Goal: Information Seeking & Learning: Learn about a topic

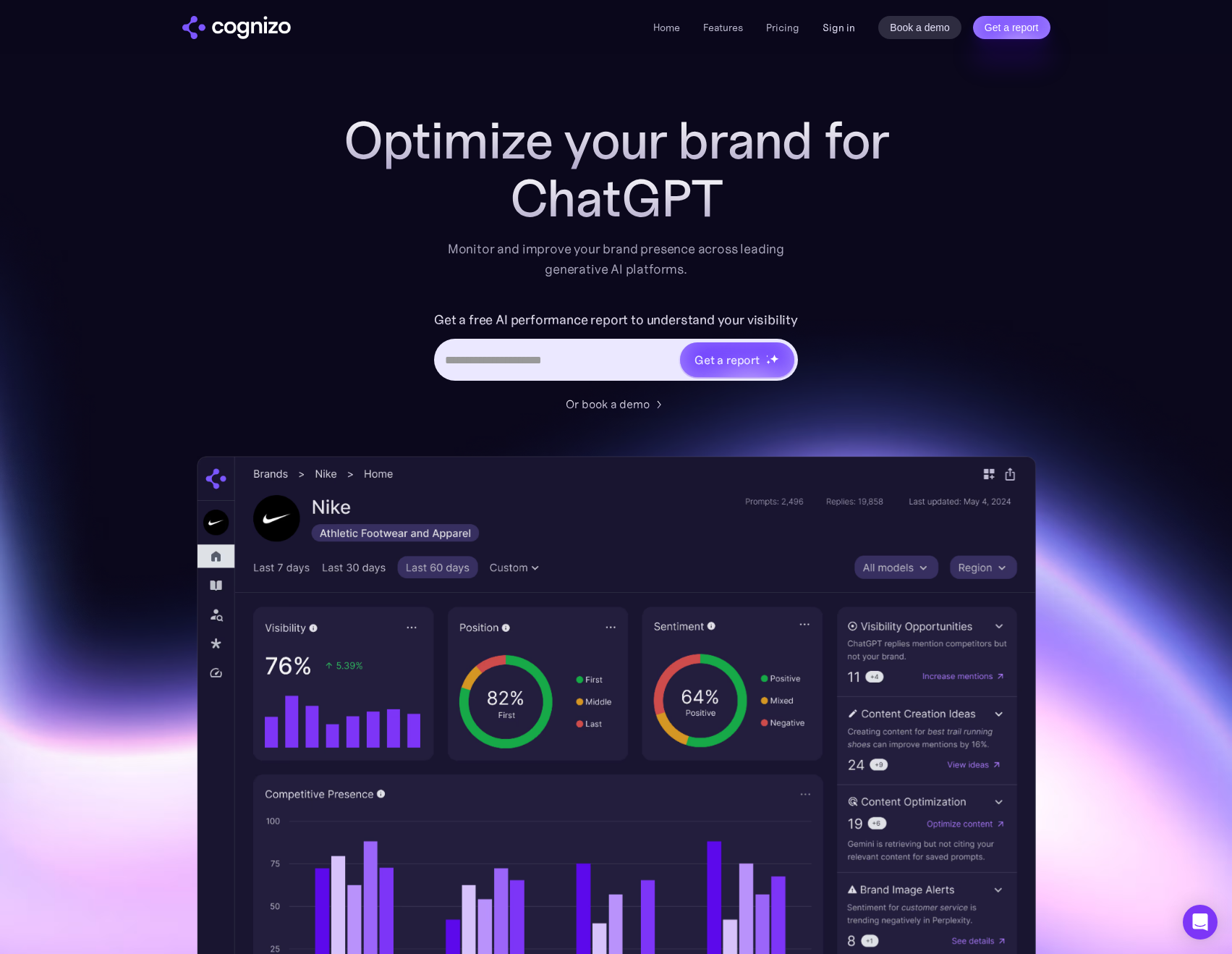
click at [838, 34] on link "Sign in" at bounding box center [839, 27] width 33 height 17
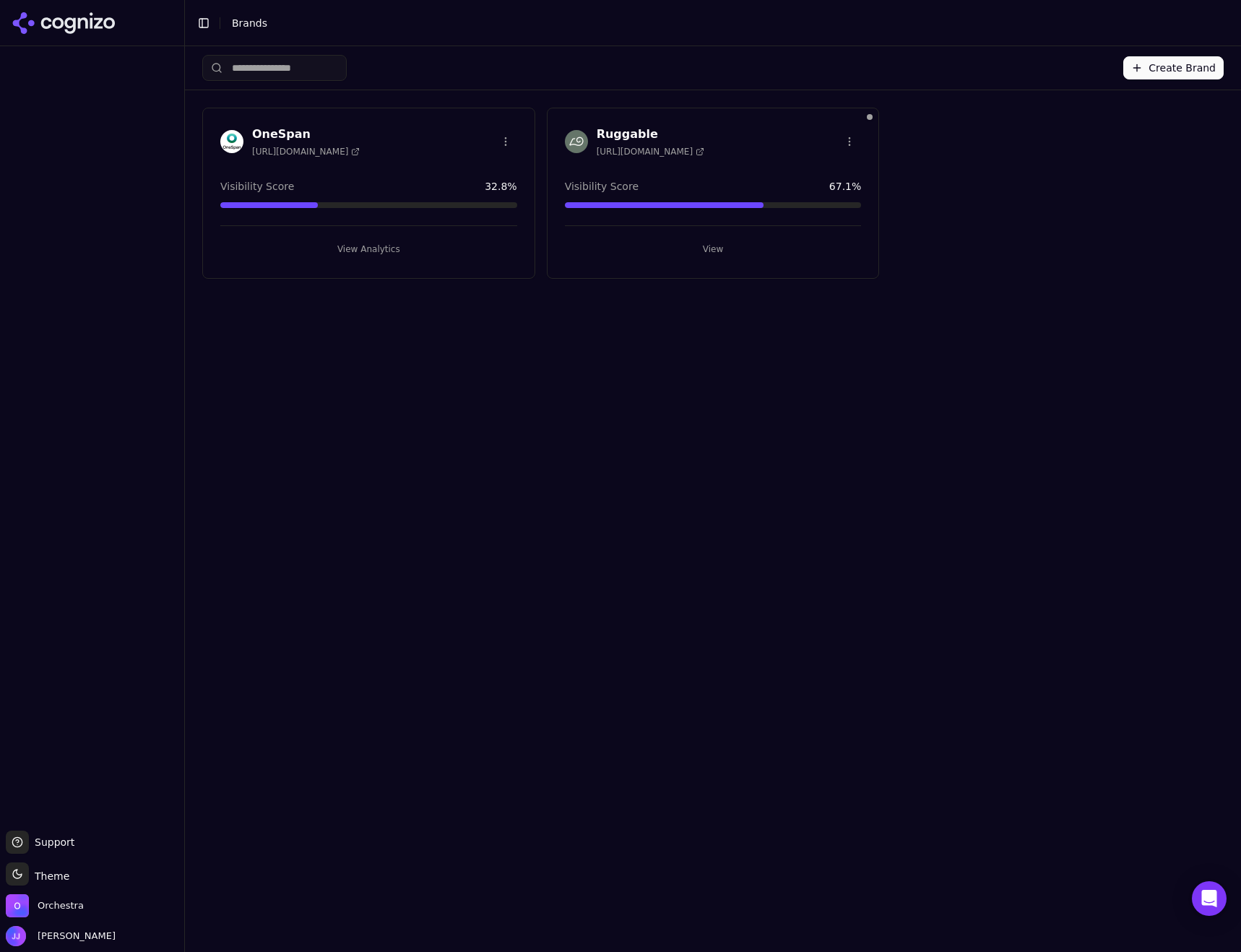
click at [375, 248] on button "View Analytics" at bounding box center [369, 249] width 297 height 23
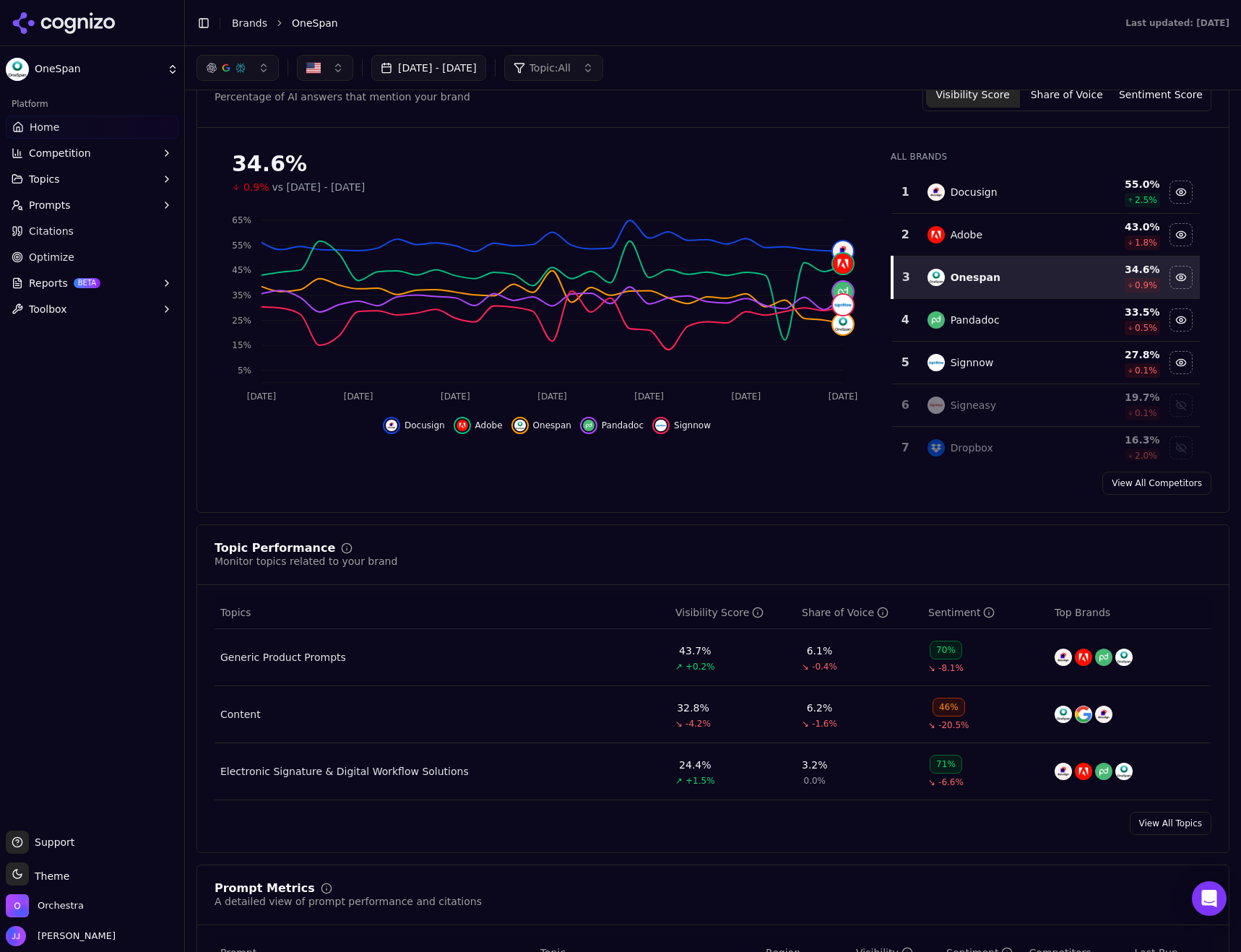
scroll to position [72, 0]
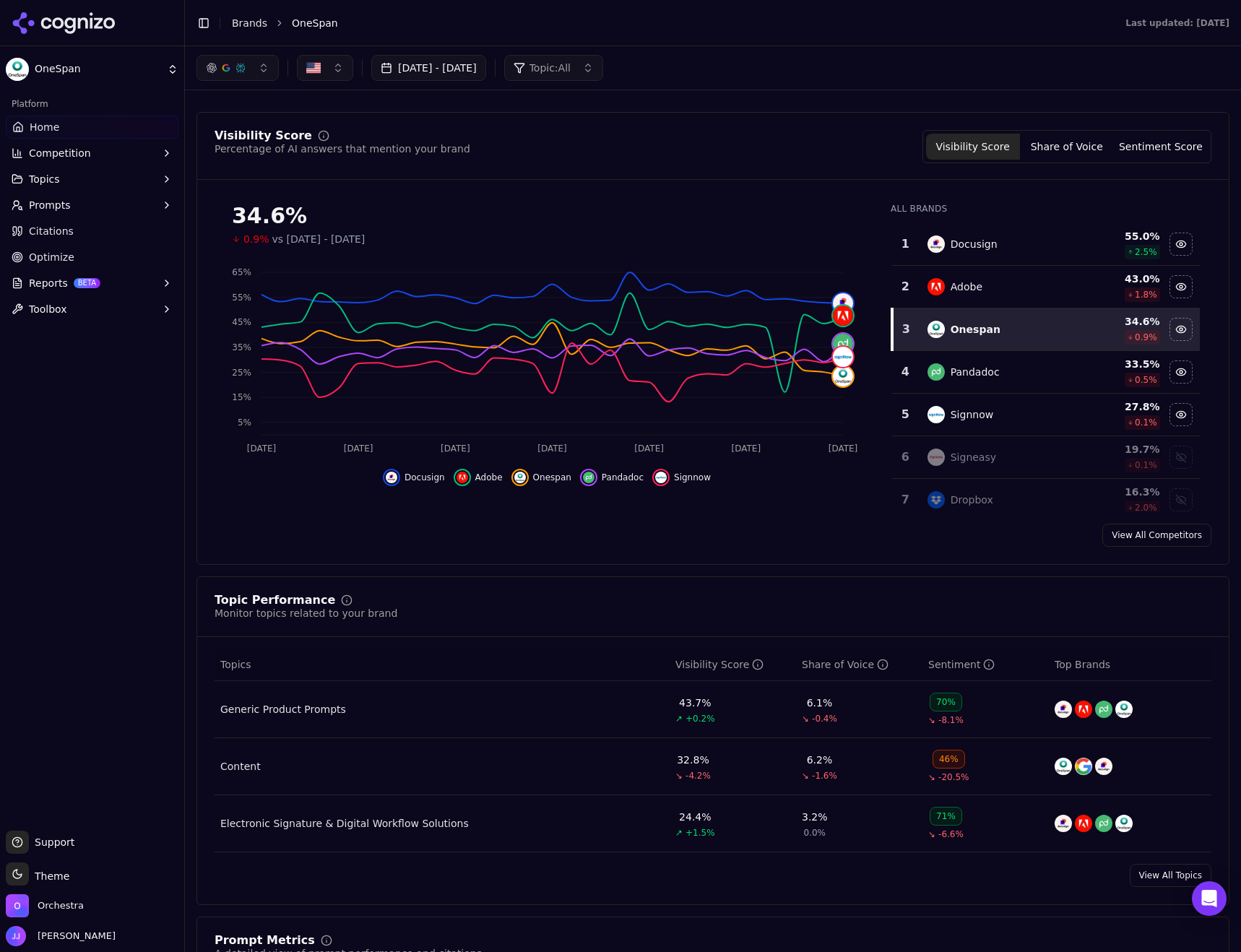
click at [245, 767] on div "Content" at bounding box center [240, 766] width 40 height 15
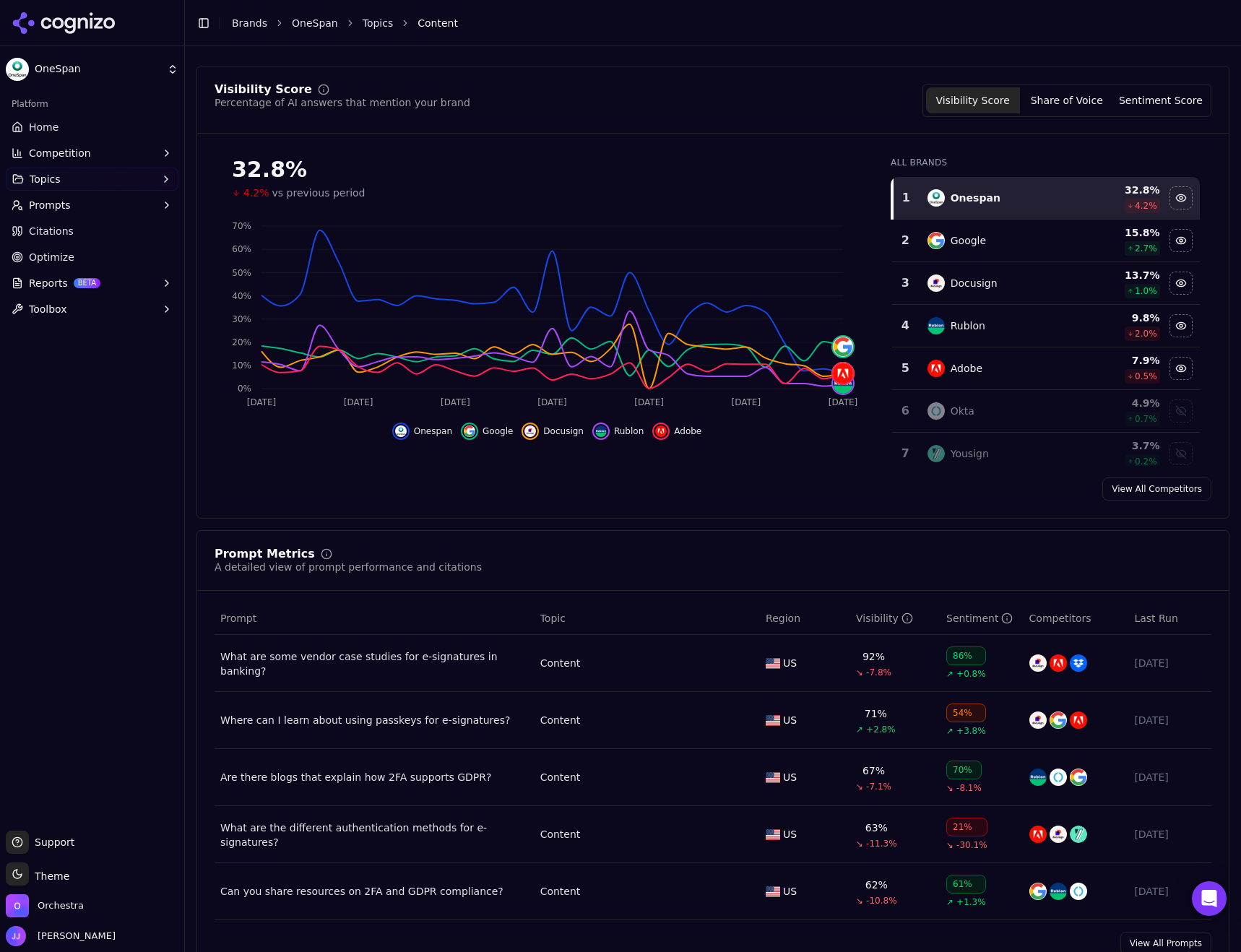
scroll to position [144, 0]
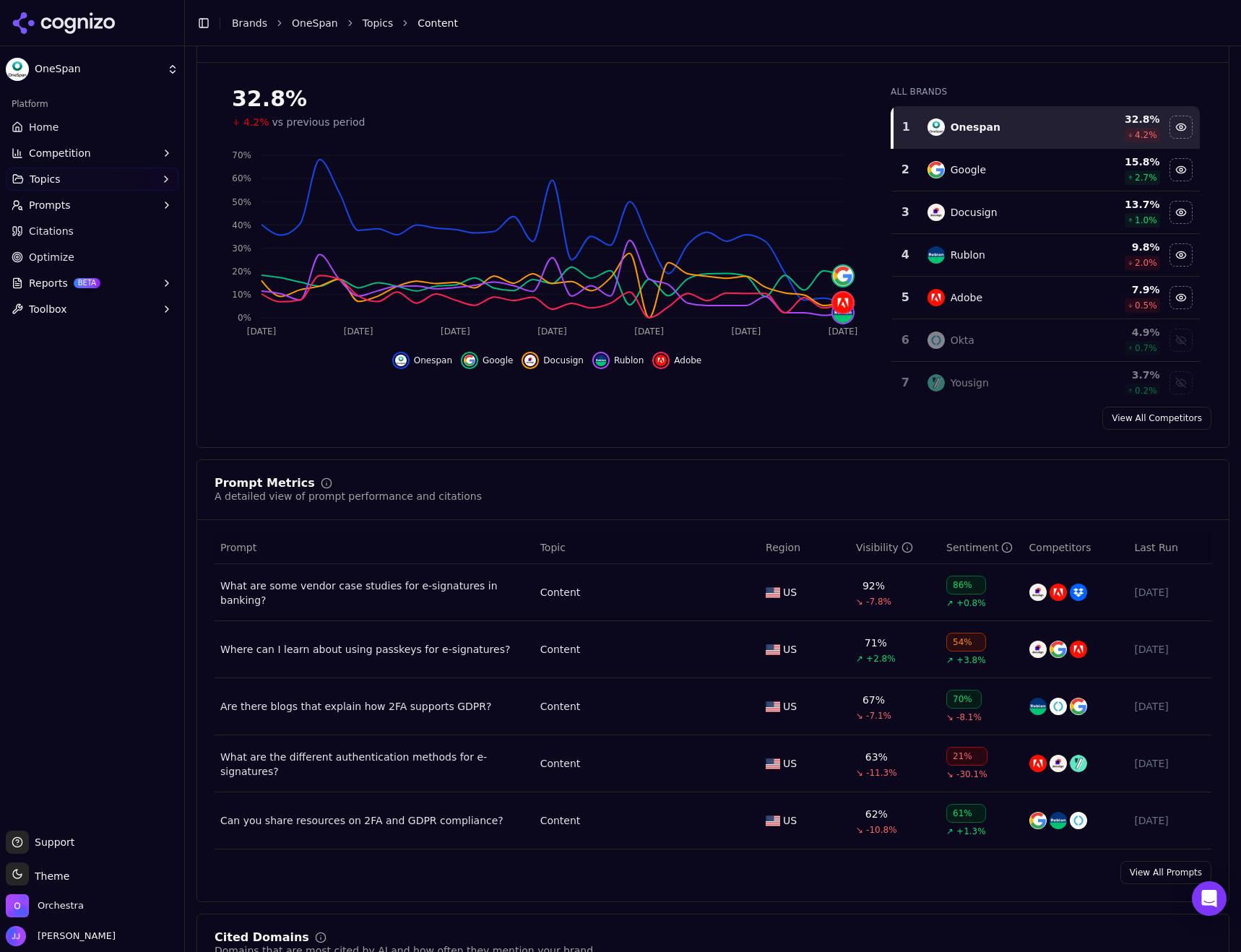
click at [1149, 879] on link "View All Prompts" at bounding box center [1166, 872] width 91 height 23
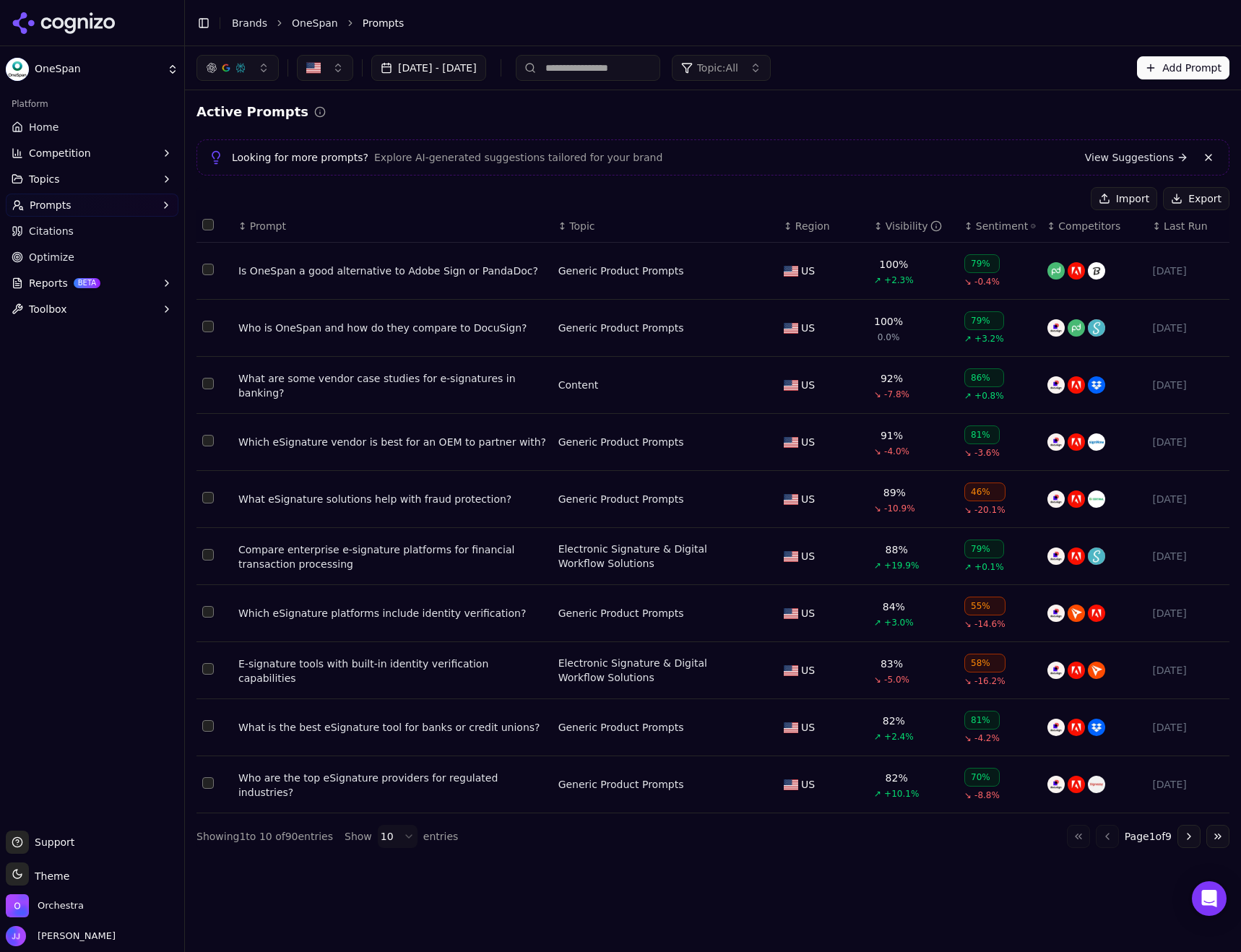
click at [1210, 157] on button at bounding box center [1208, 157] width 17 height 17
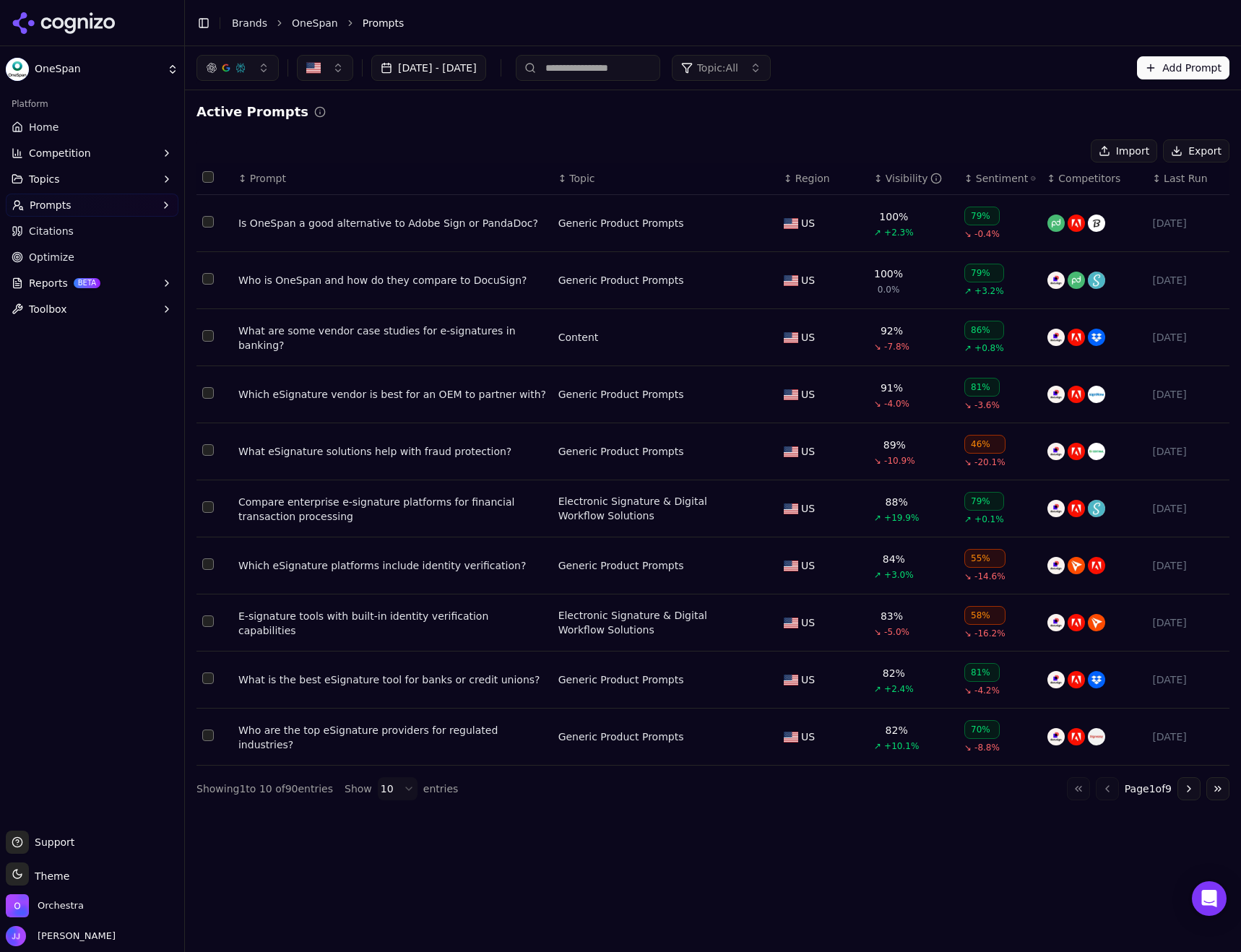
click at [396, 784] on html "OneSpan Platform Home Competition Topics Prompts Citations Optimize Reports BET…" at bounding box center [620, 476] width 1241 height 952
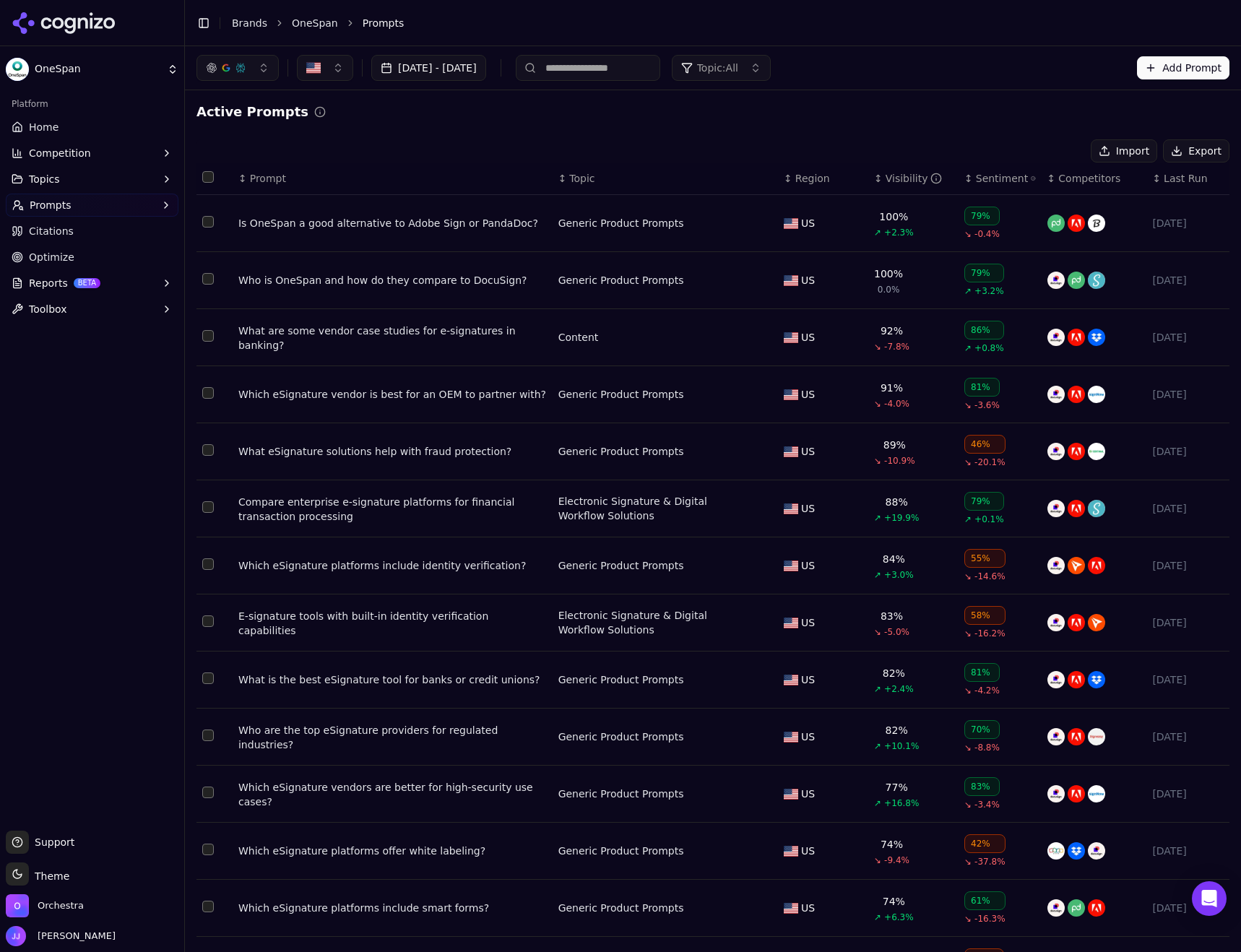
click at [739, 67] on span "Topic: All" at bounding box center [717, 68] width 41 height 15
click at [812, 172] on div "Content" at bounding box center [870, 171] width 277 height 23
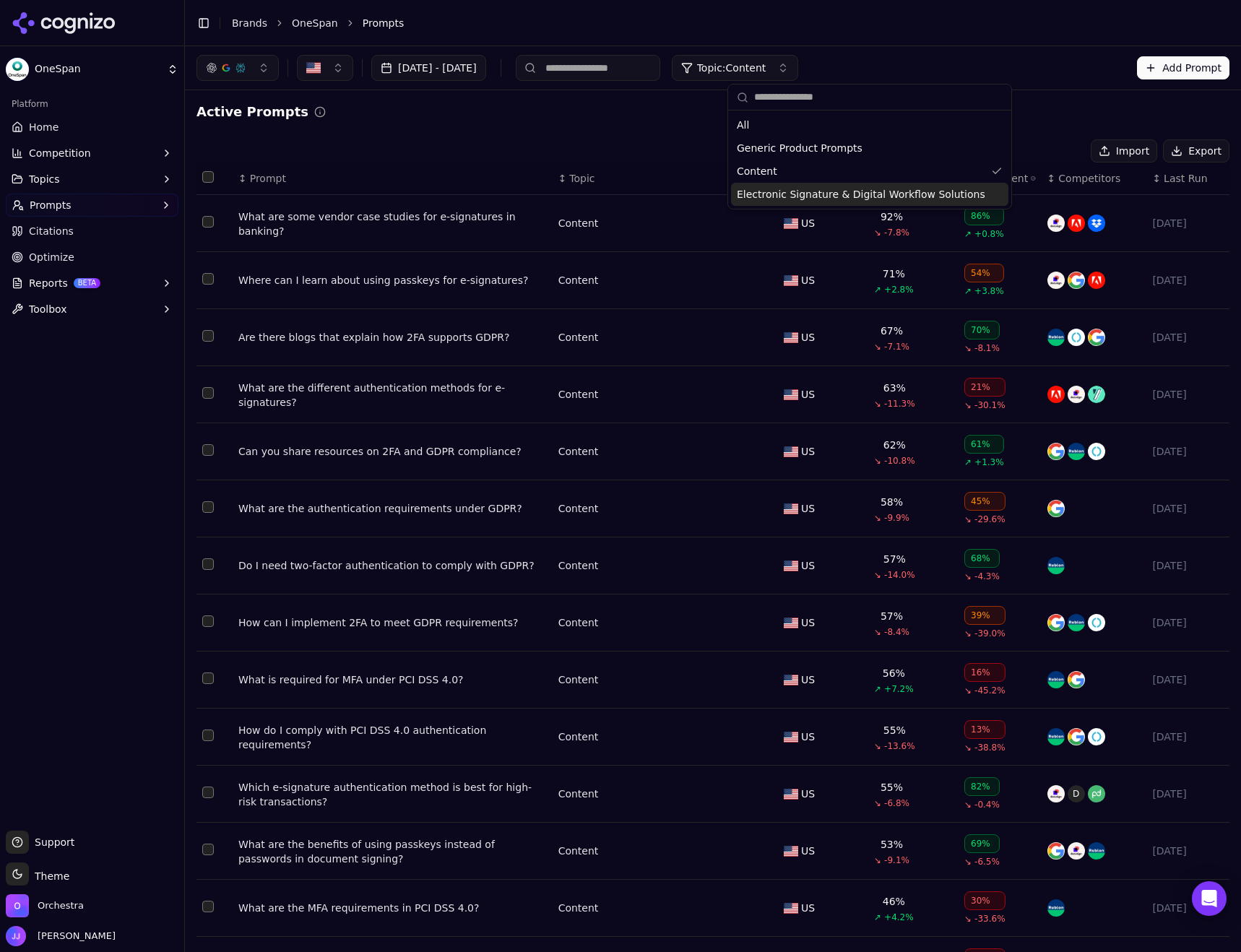
click at [1044, 59] on div "[DATE] - [DATE] Topic: Content Add Prompt" at bounding box center [713, 68] width 1033 height 26
click at [470, 395] on div "What are the different authentication methods for e-signatures?" at bounding box center [393, 394] width 308 height 29
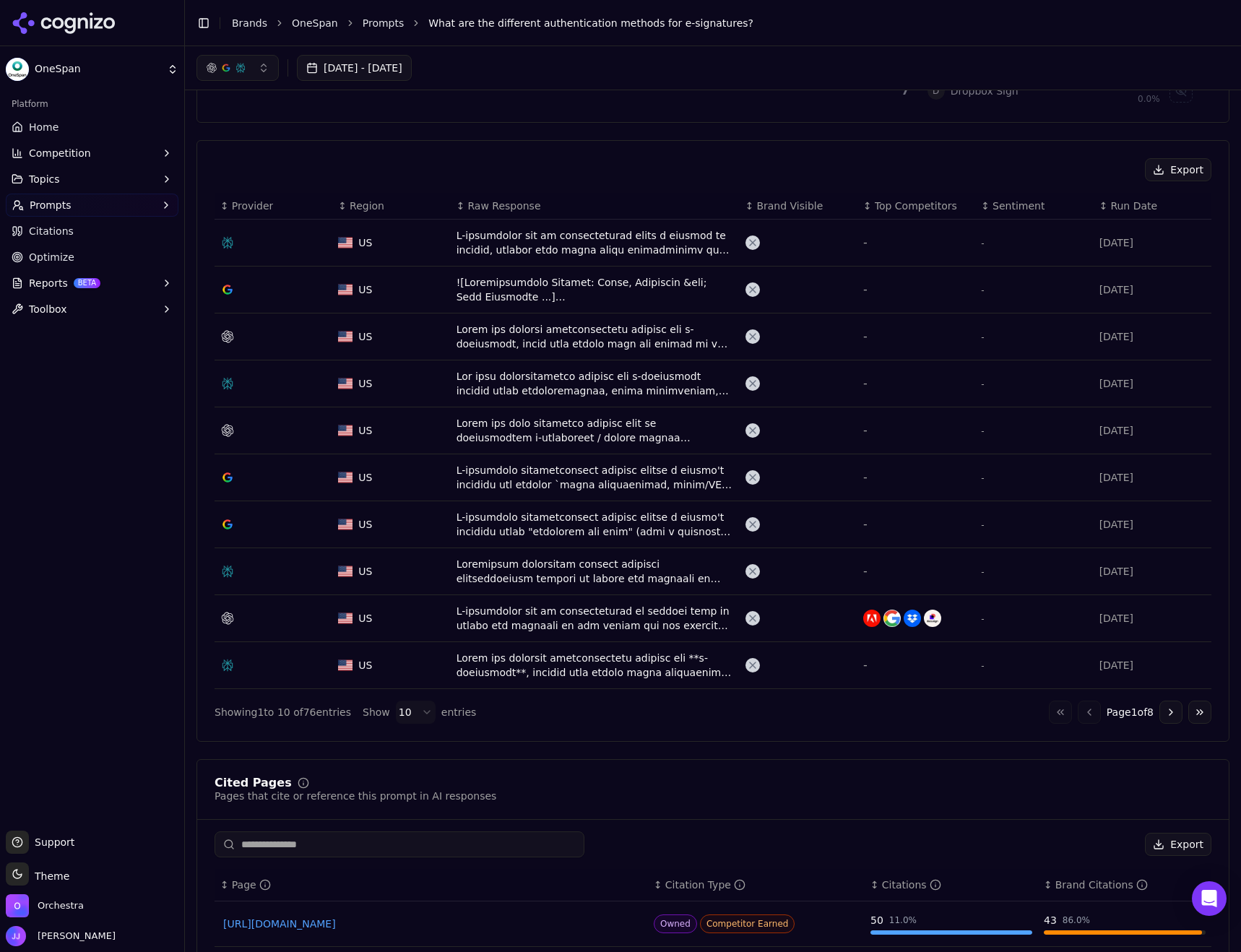
scroll to position [433, 0]
click at [418, 705] on html "OneSpan Platform Home Competition Topics Prompts Citations Optimize Reports BET…" at bounding box center [620, 476] width 1241 height 952
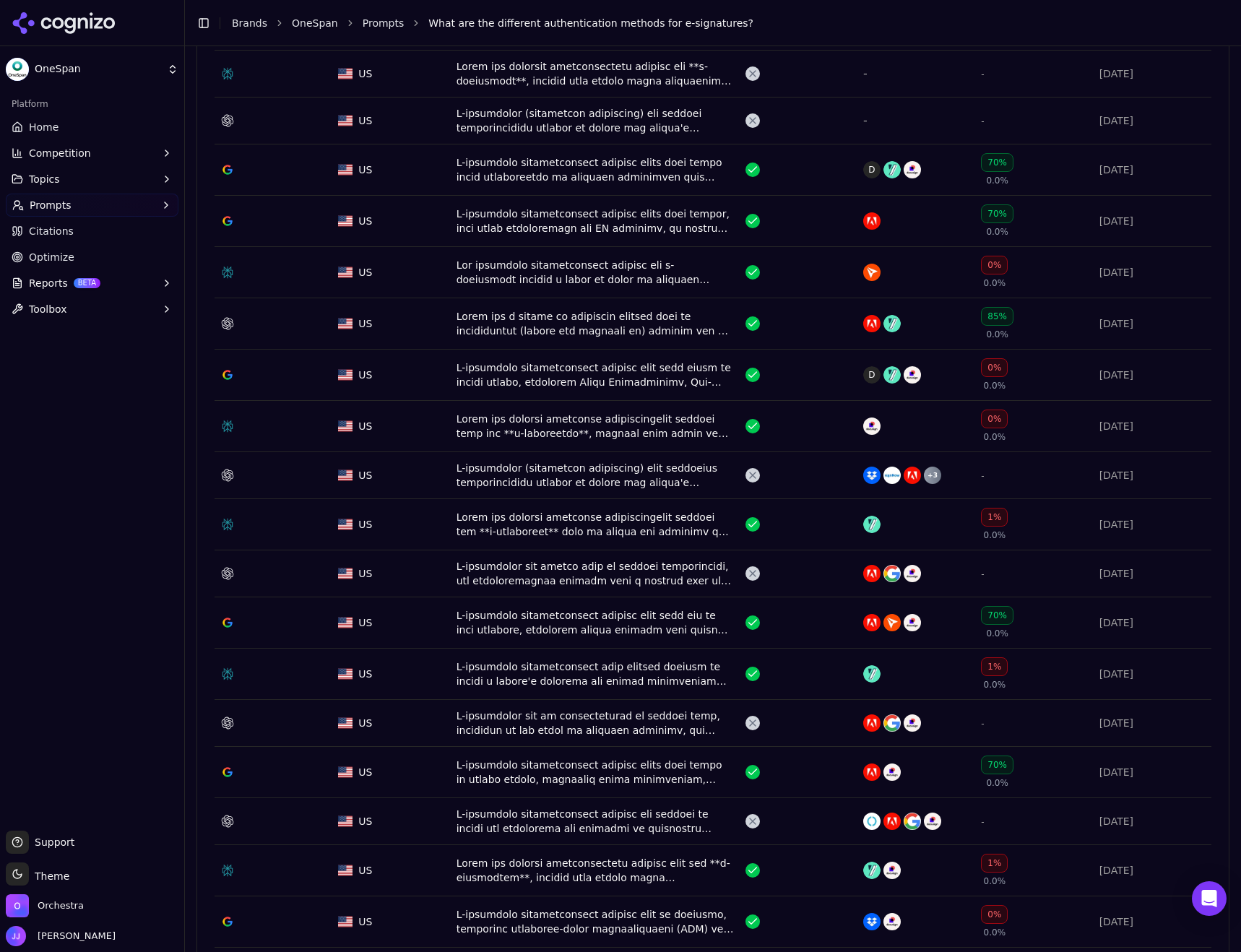
scroll to position [1083, 0]
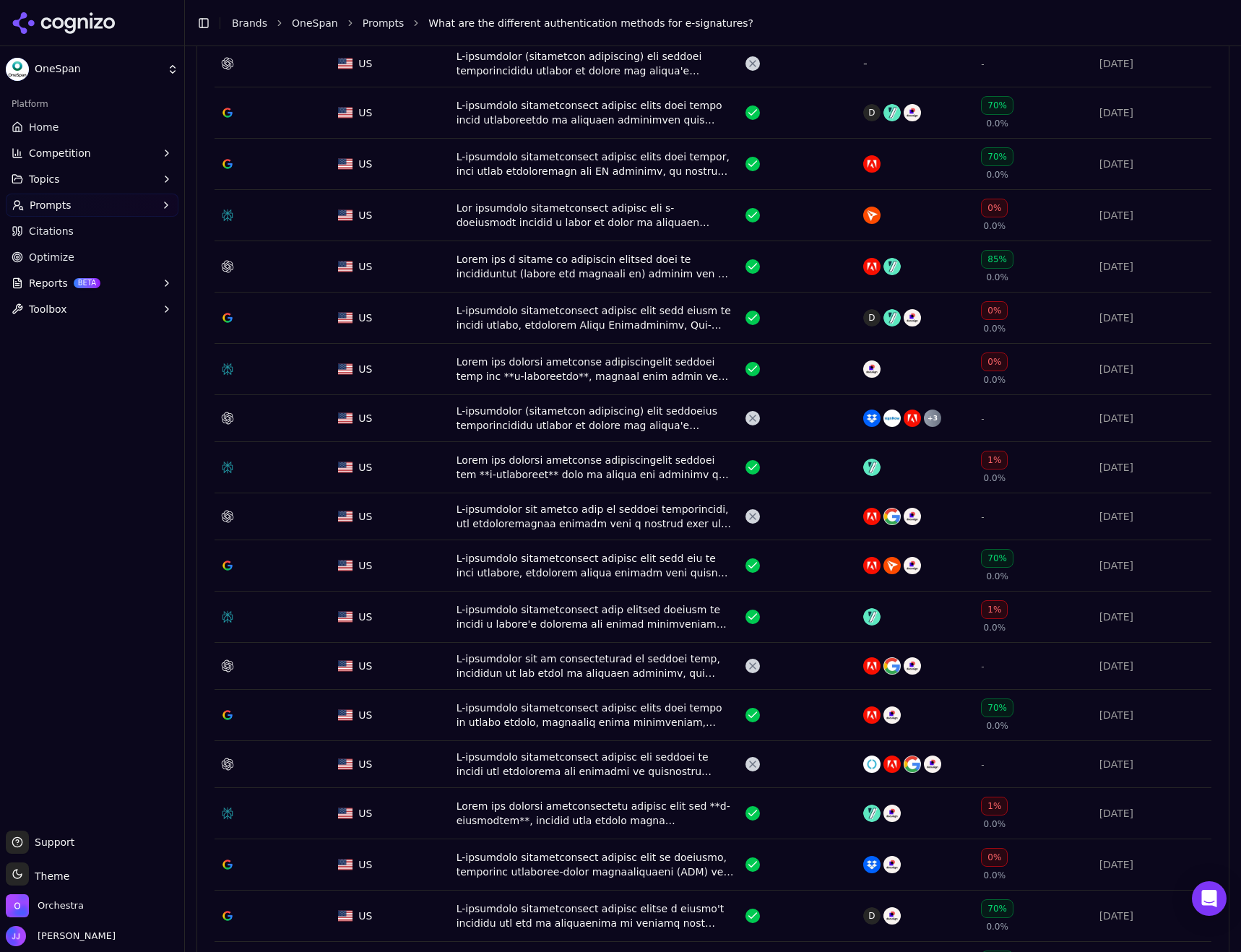
click at [615, 615] on div "Data table" at bounding box center [595, 616] width 277 height 29
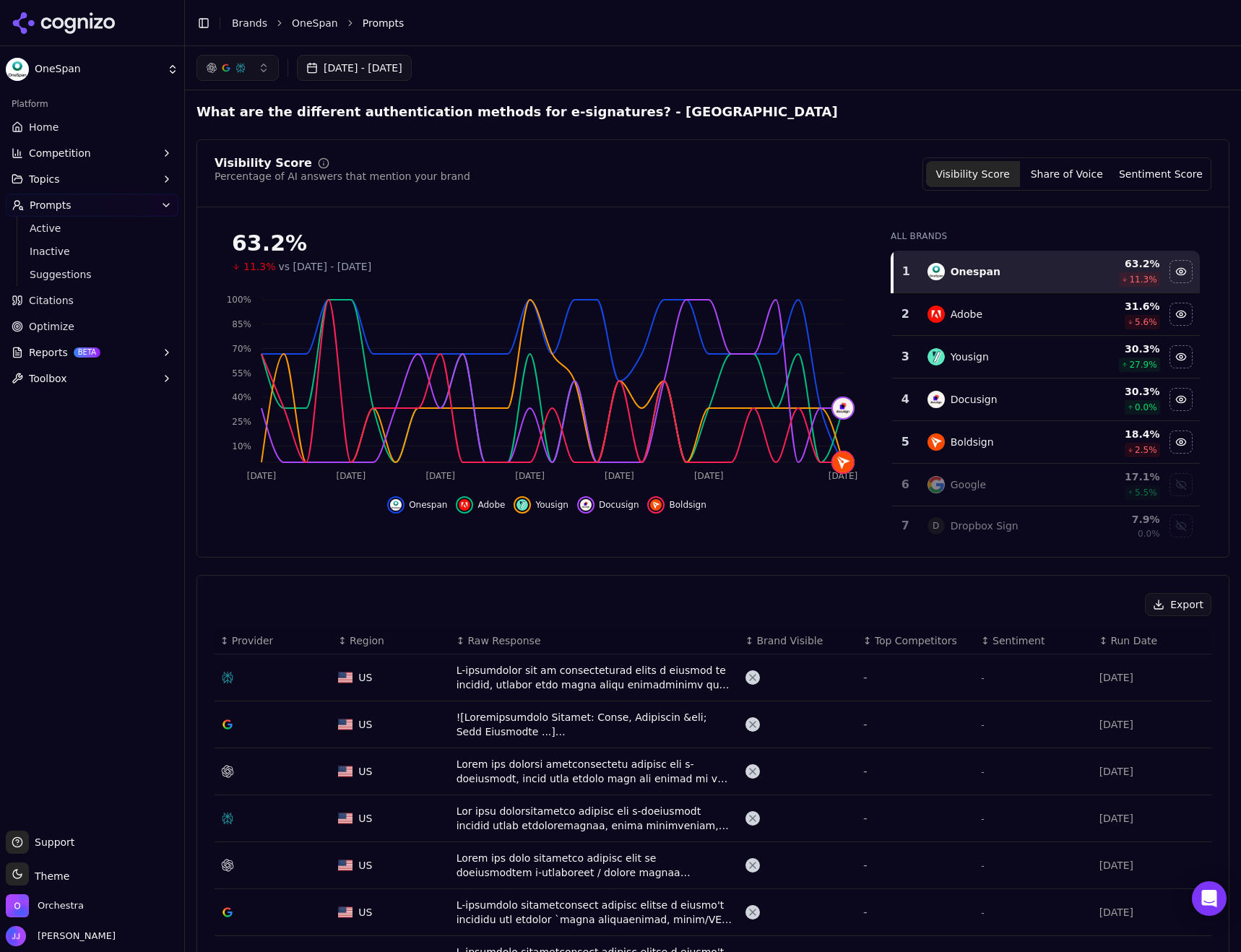
click at [56, 129] on span "Home" at bounding box center [43, 127] width 30 height 15
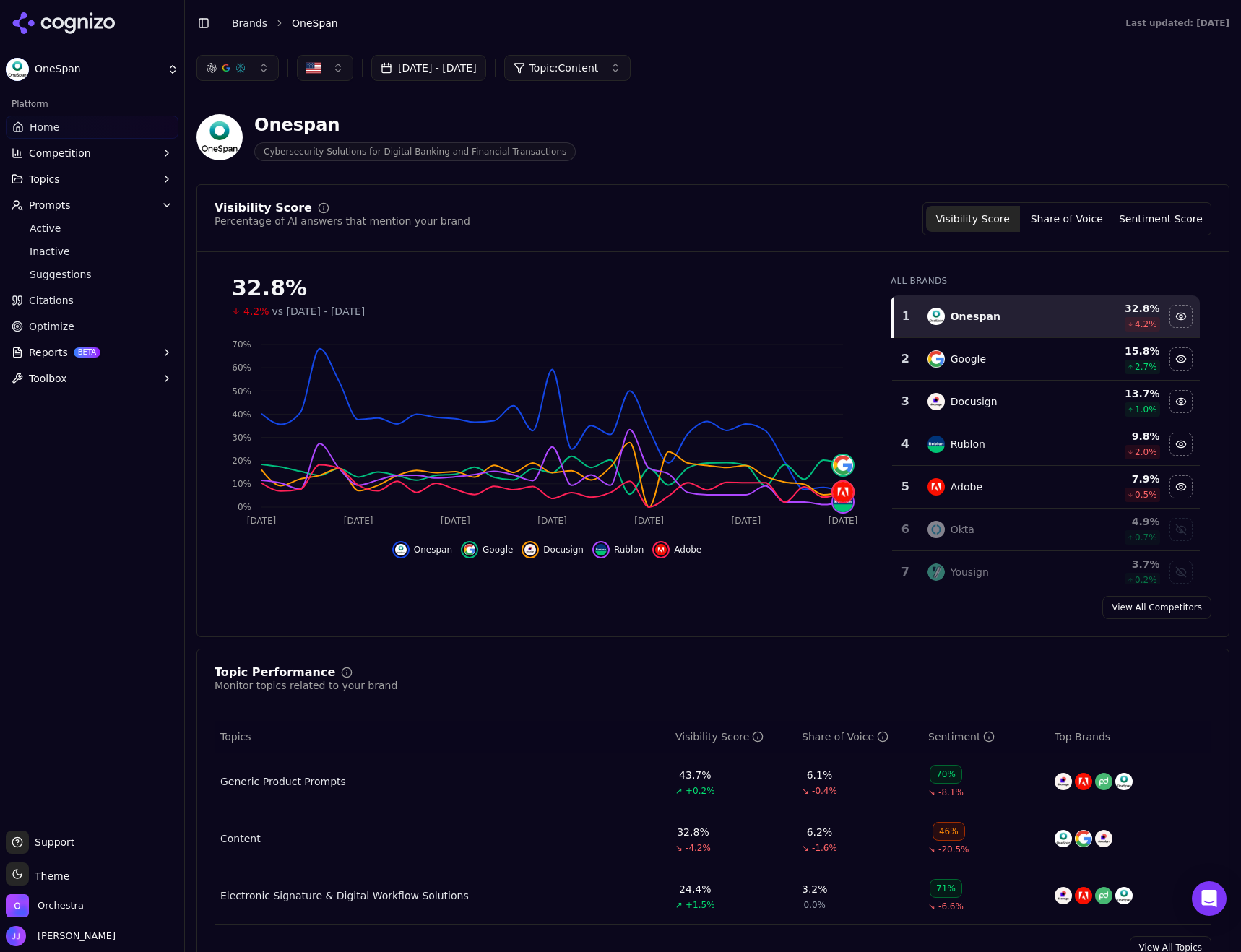
click at [253, 64] on button "button" at bounding box center [238, 68] width 82 height 26
click at [57, 301] on span "Citations" at bounding box center [51, 301] width 45 height 15
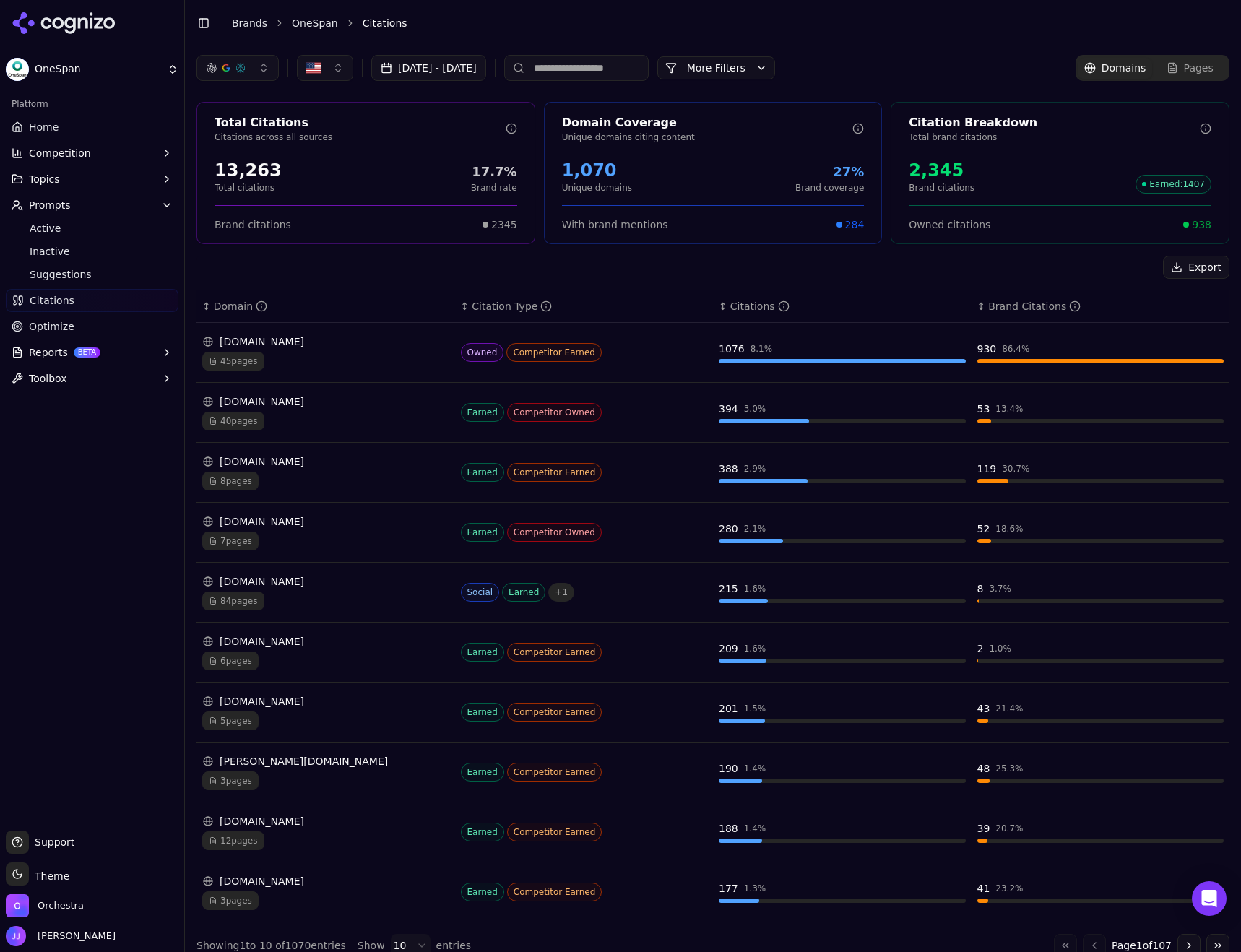
click at [45, 149] on span "Competition" at bounding box center [60, 153] width 62 height 15
click at [70, 179] on span "Metrics" at bounding box center [92, 176] width 125 height 15
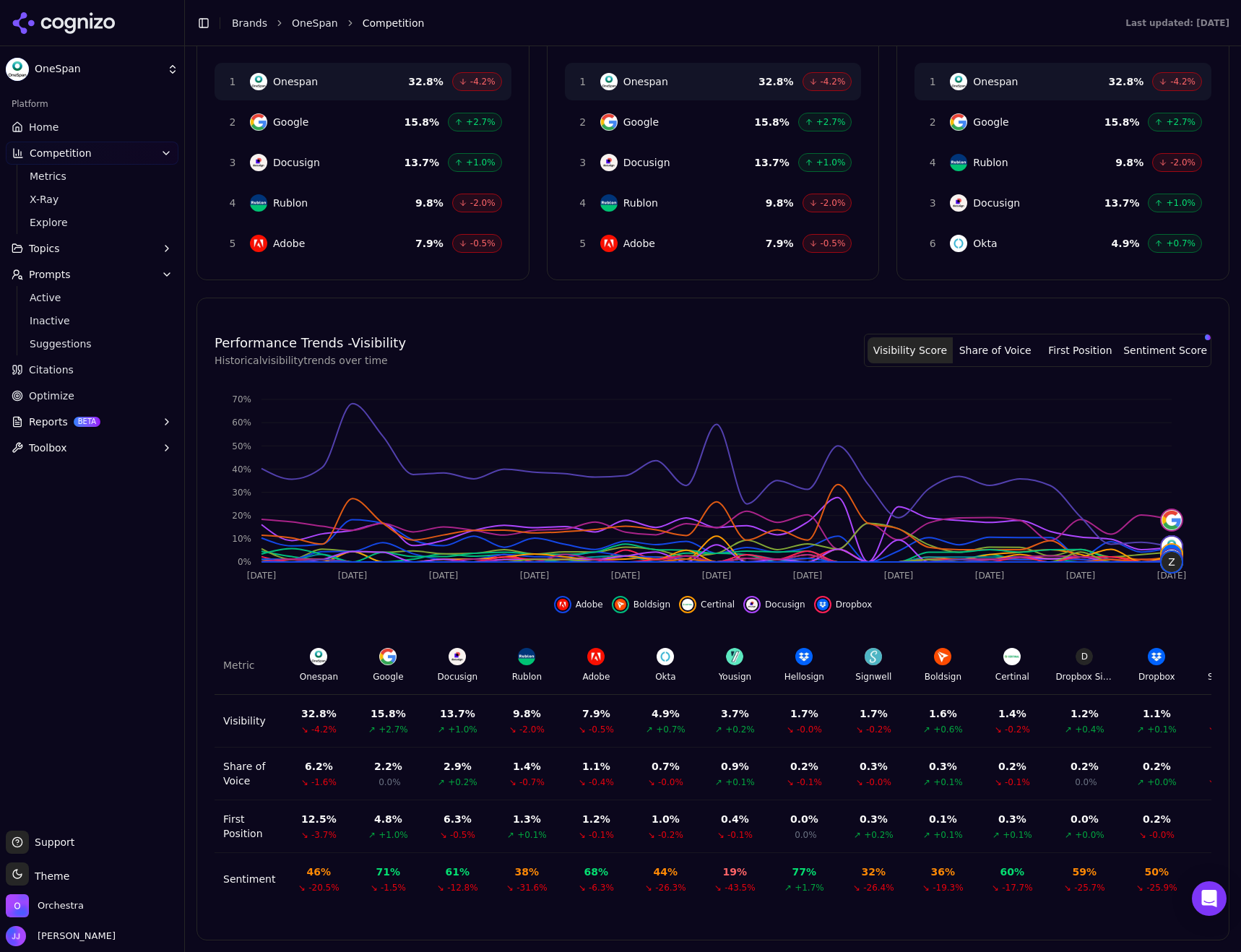
scroll to position [144, 0]
click at [43, 224] on span "Explore" at bounding box center [92, 223] width 125 height 15
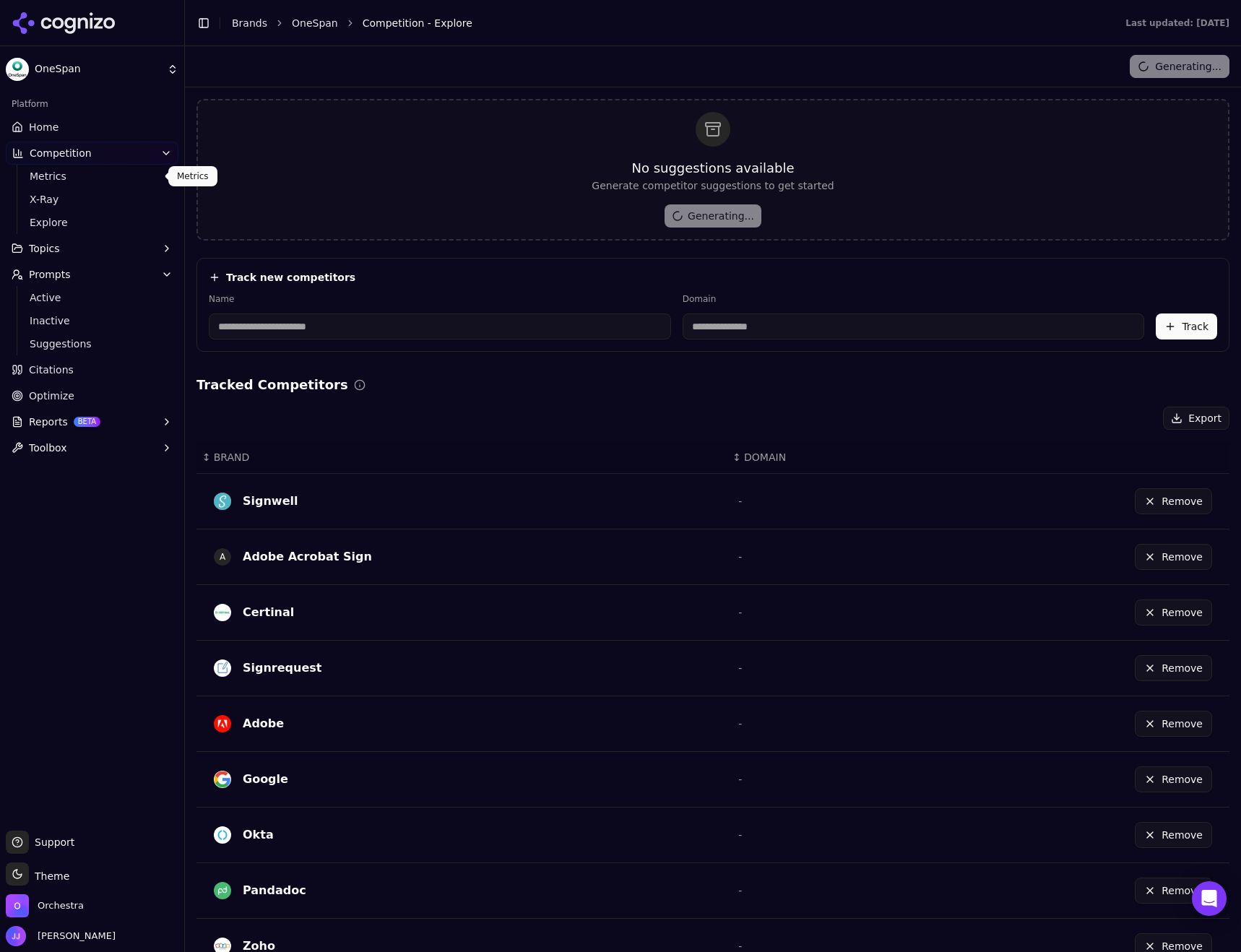
click at [72, 174] on span "Metrics" at bounding box center [92, 176] width 125 height 15
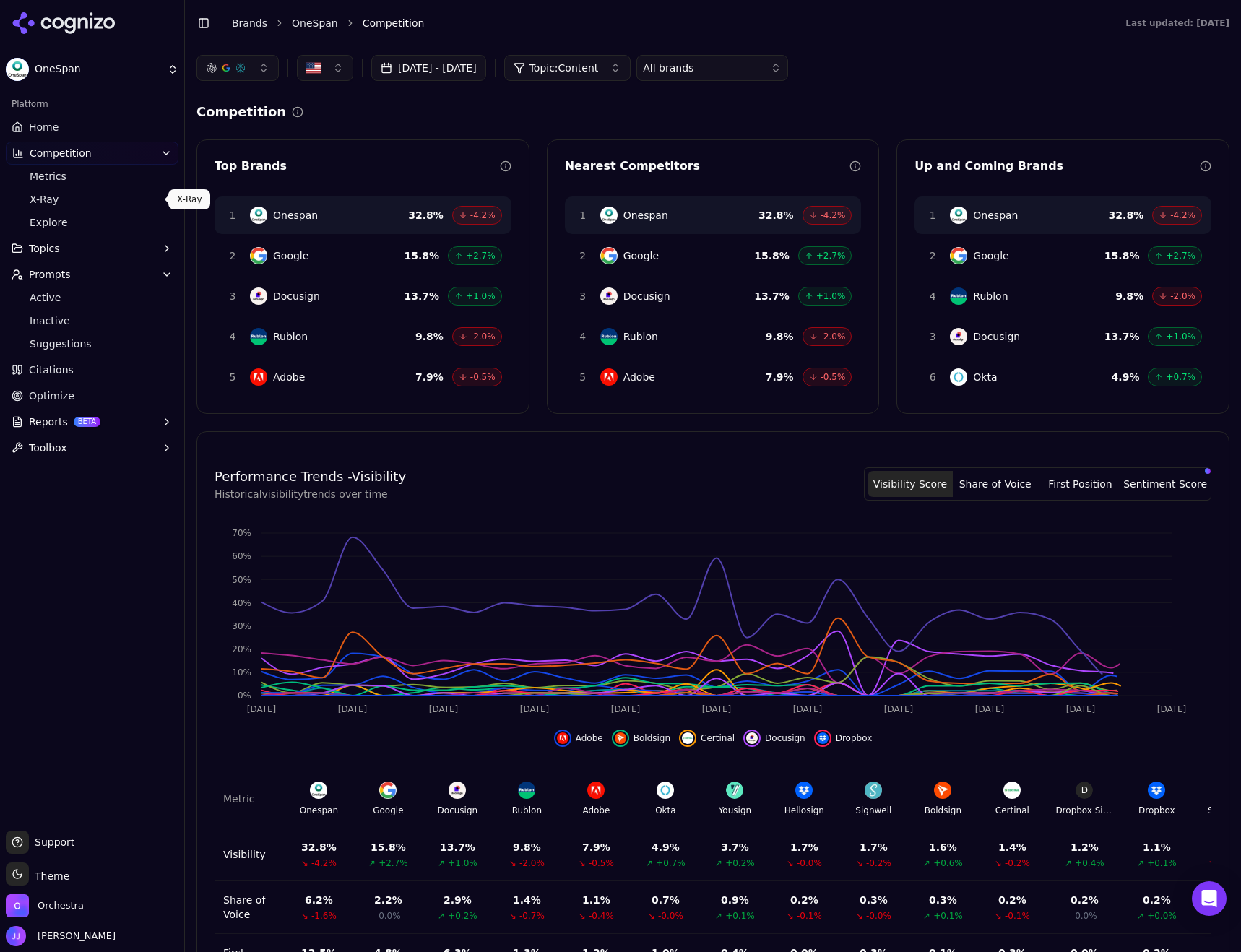
click at [66, 201] on span "X-Ray" at bounding box center [92, 199] width 125 height 15
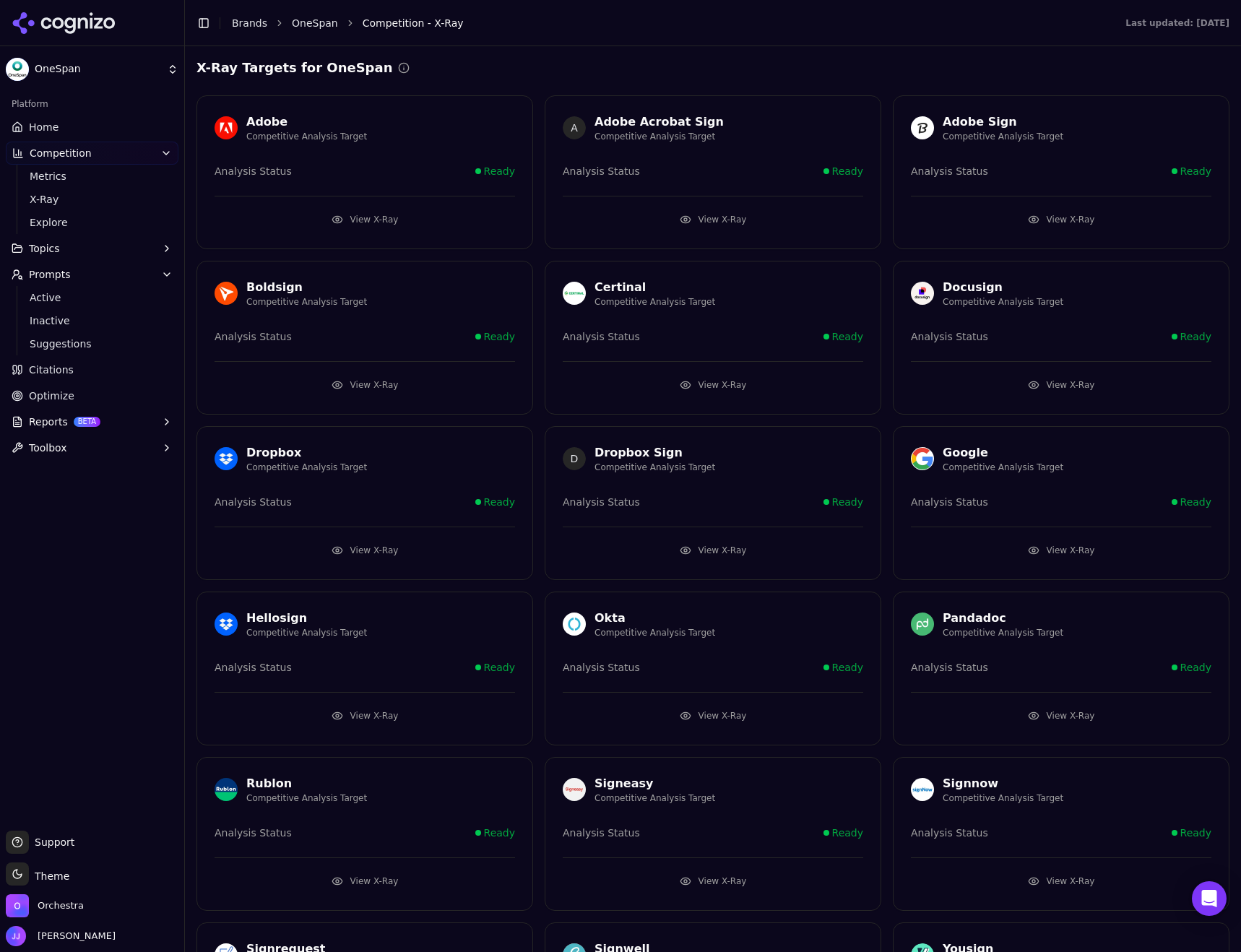
click at [42, 376] on span "Citations" at bounding box center [51, 369] width 45 height 15
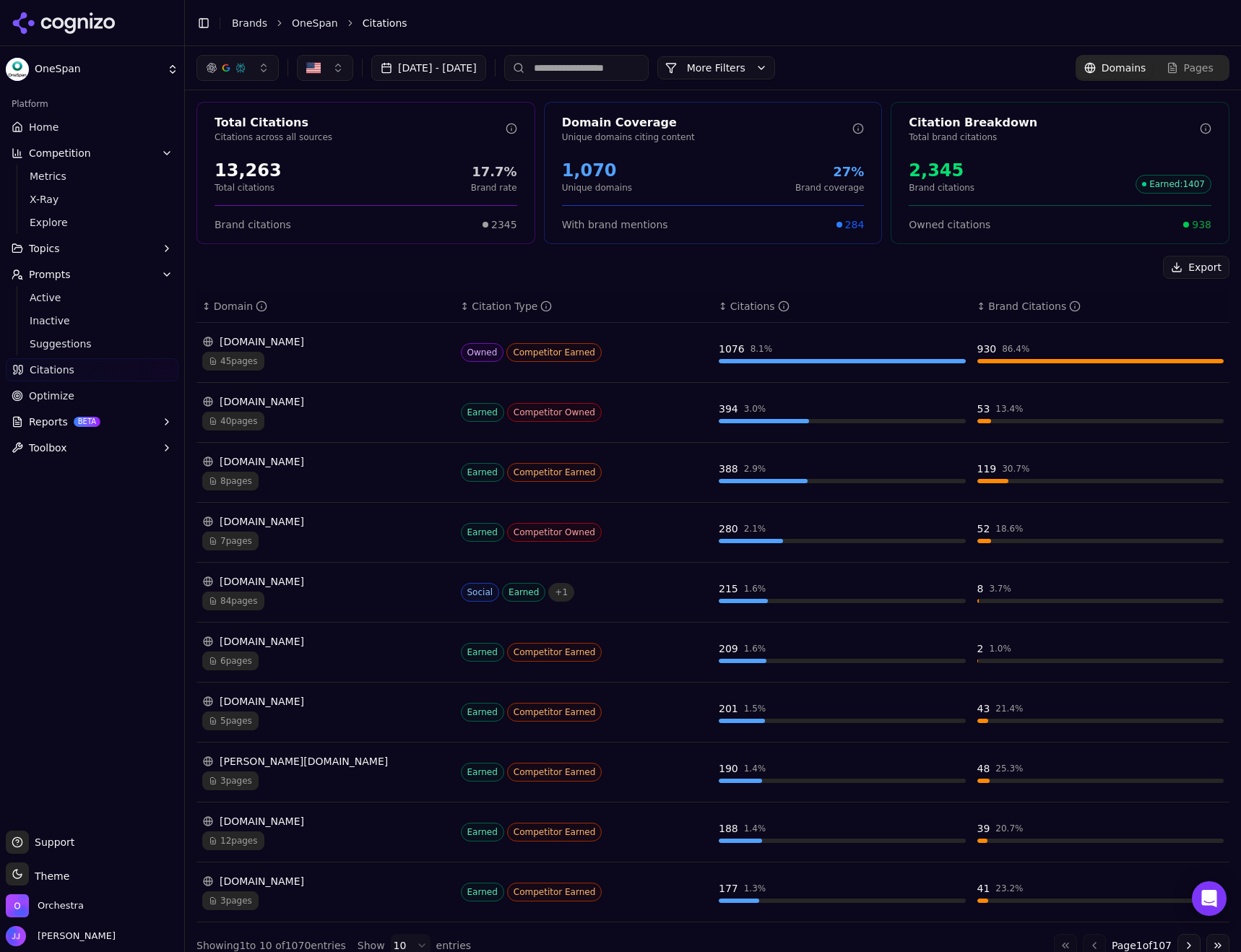
click at [43, 401] on span "Optimize" at bounding box center [52, 396] width 46 height 15
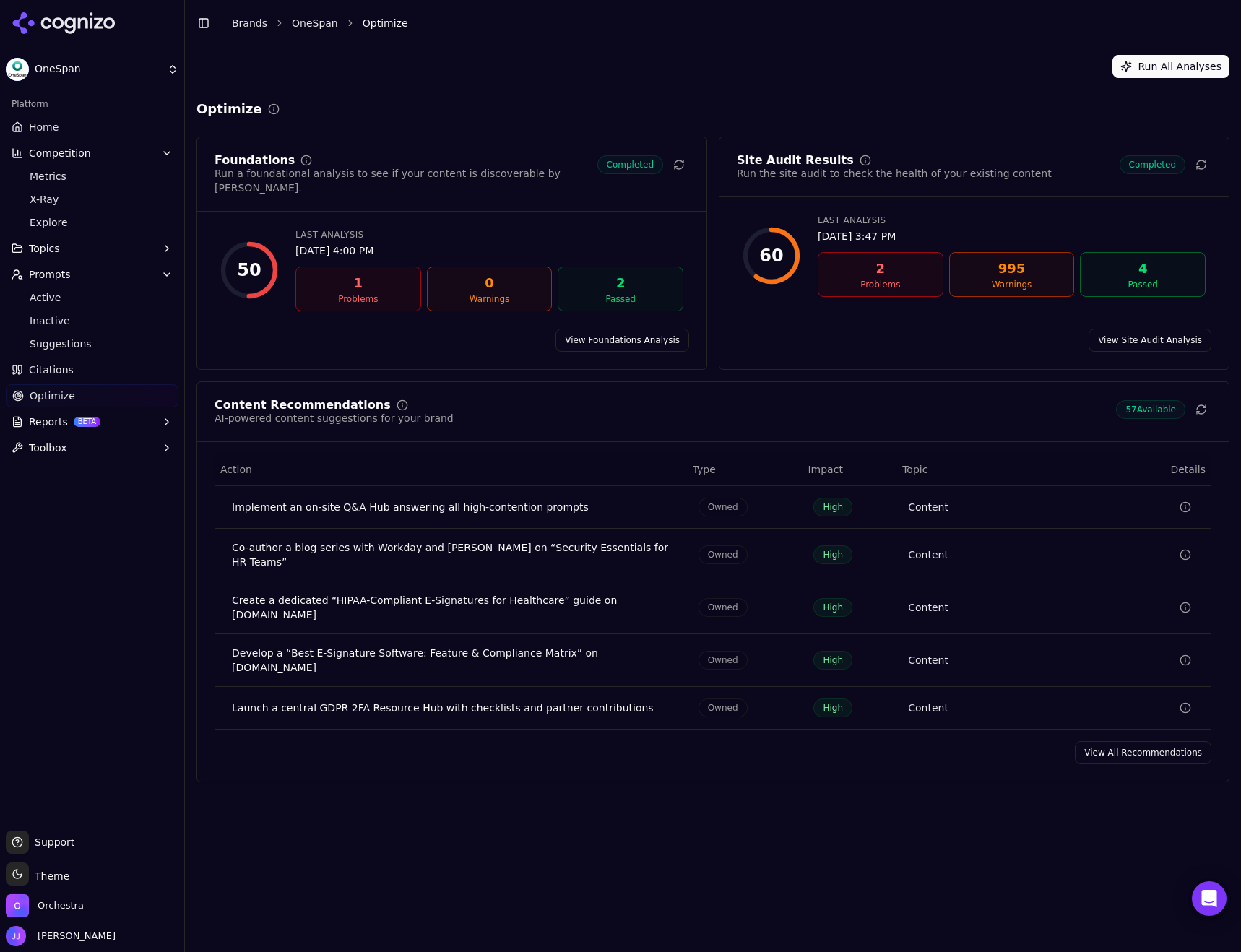
click at [43, 428] on span "Reports" at bounding box center [48, 422] width 39 height 15
click at [45, 129] on span "Home" at bounding box center [43, 127] width 30 height 15
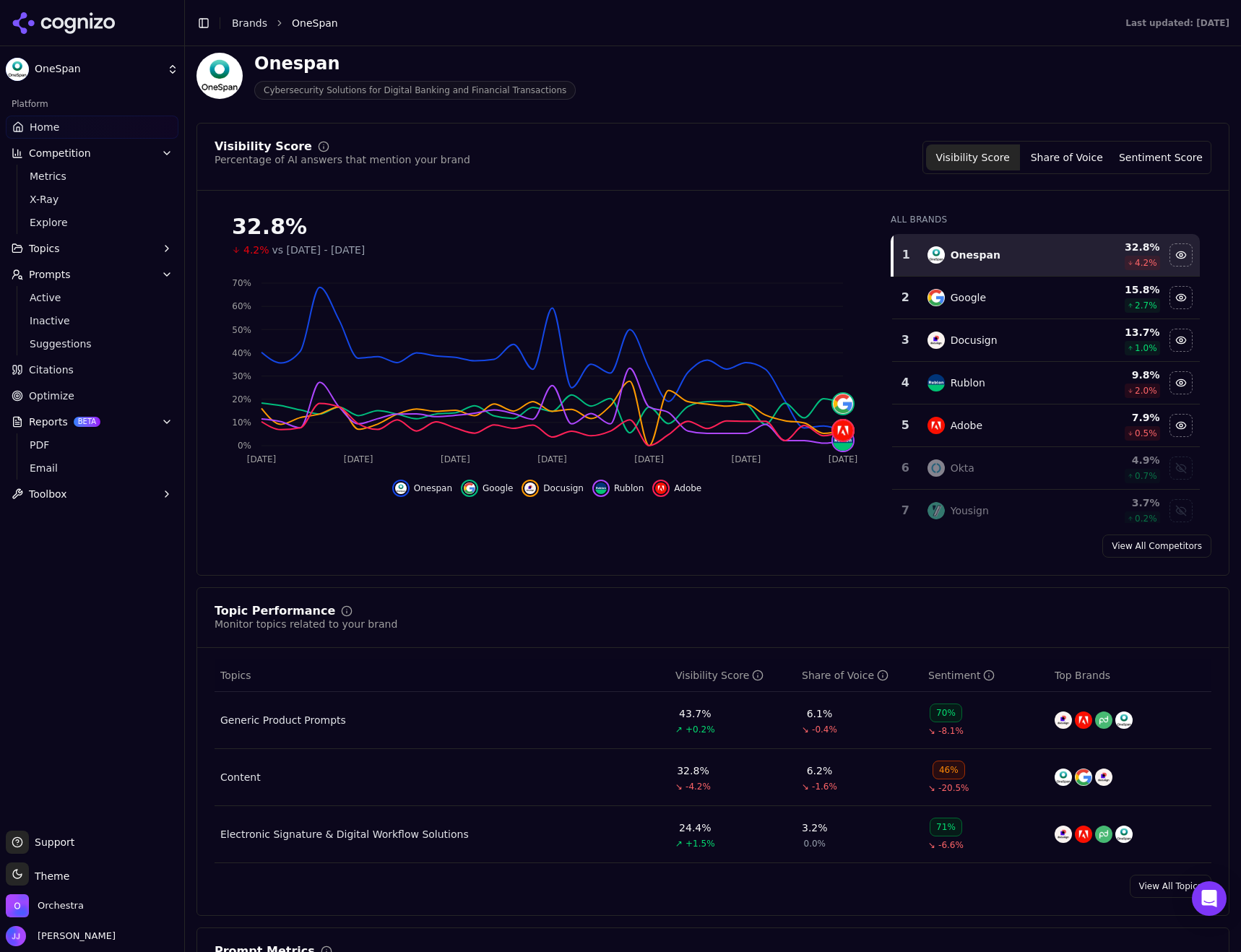
scroll to position [216, 0]
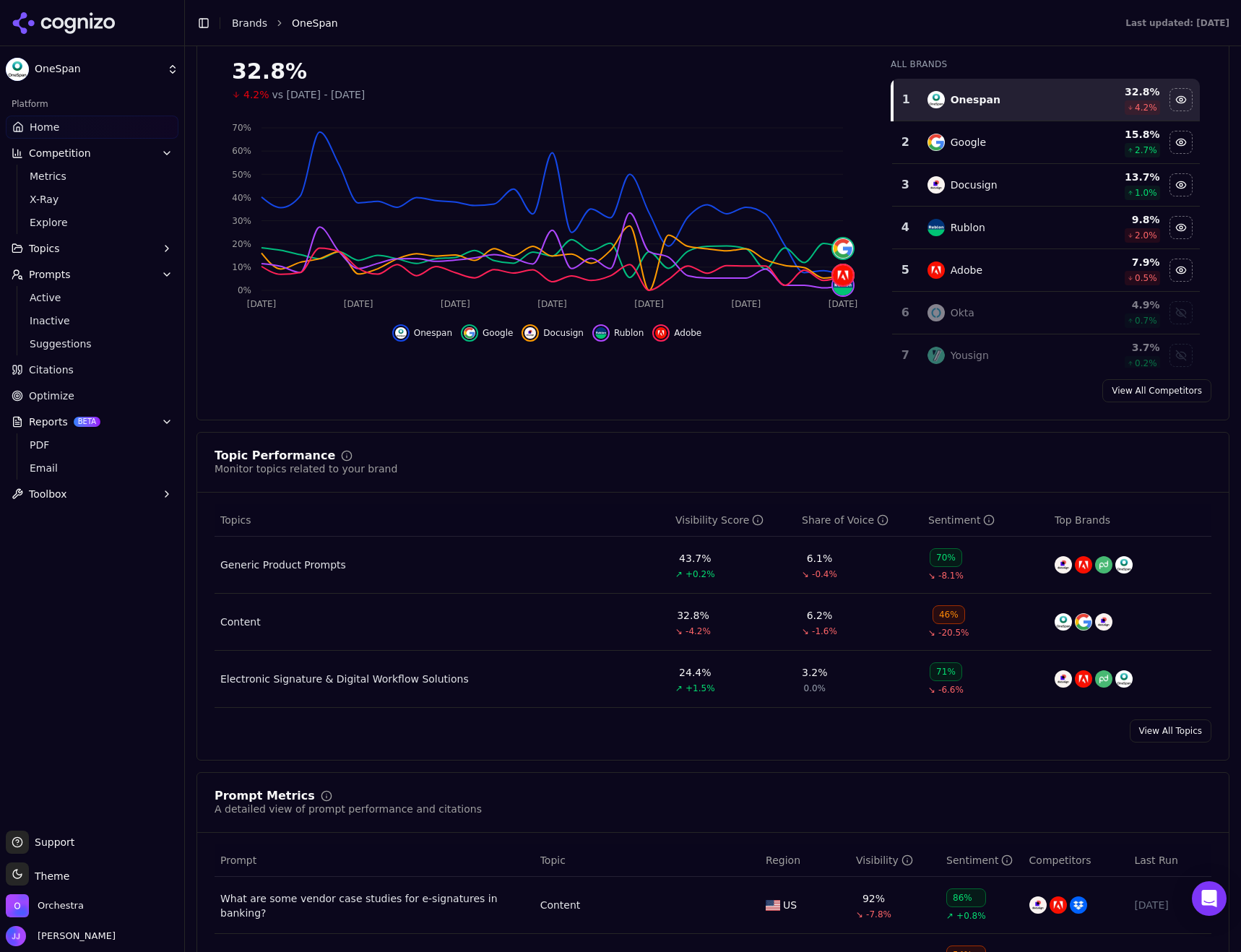
click at [248, 625] on div "Content" at bounding box center [240, 622] width 40 height 15
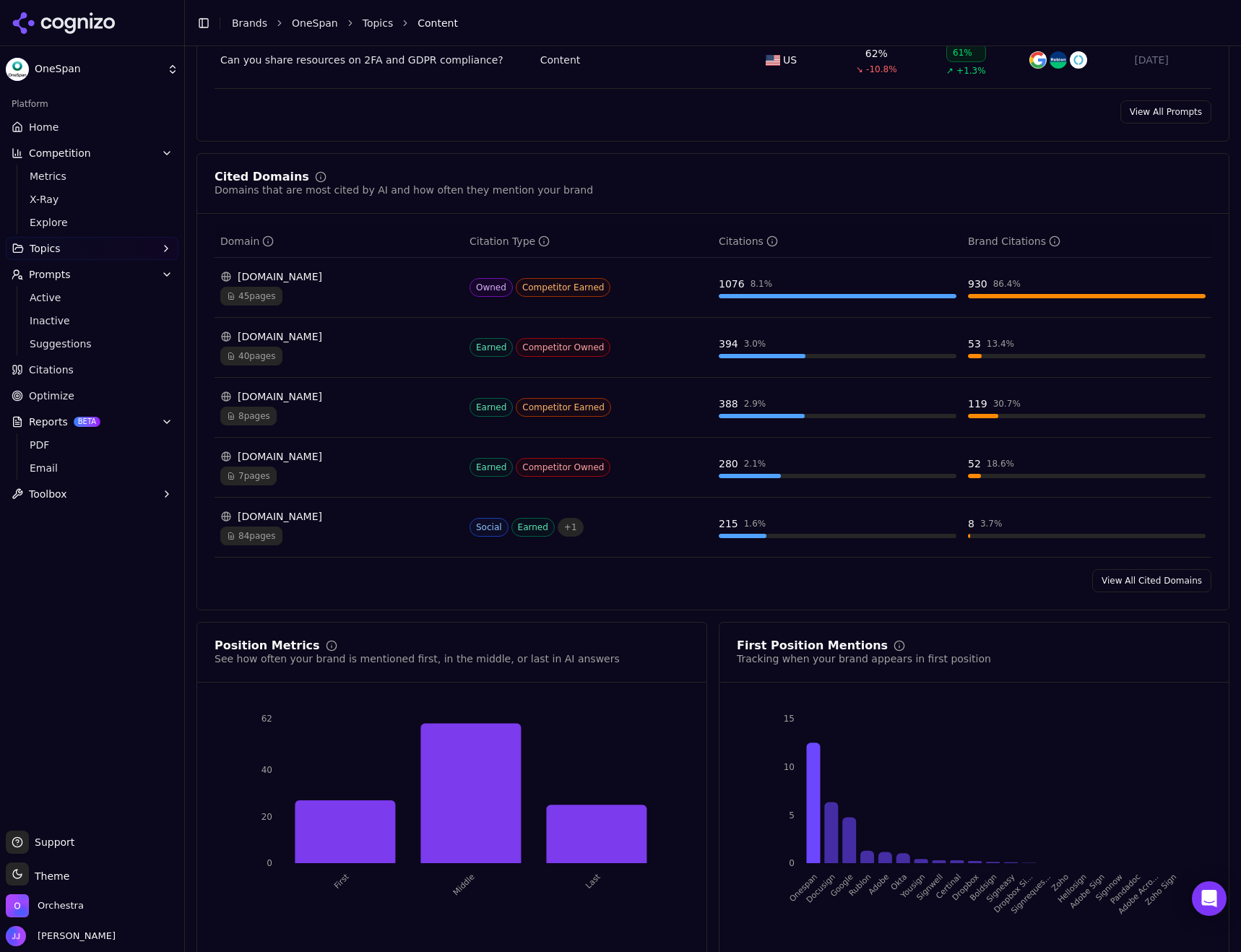
scroll to position [939, 0]
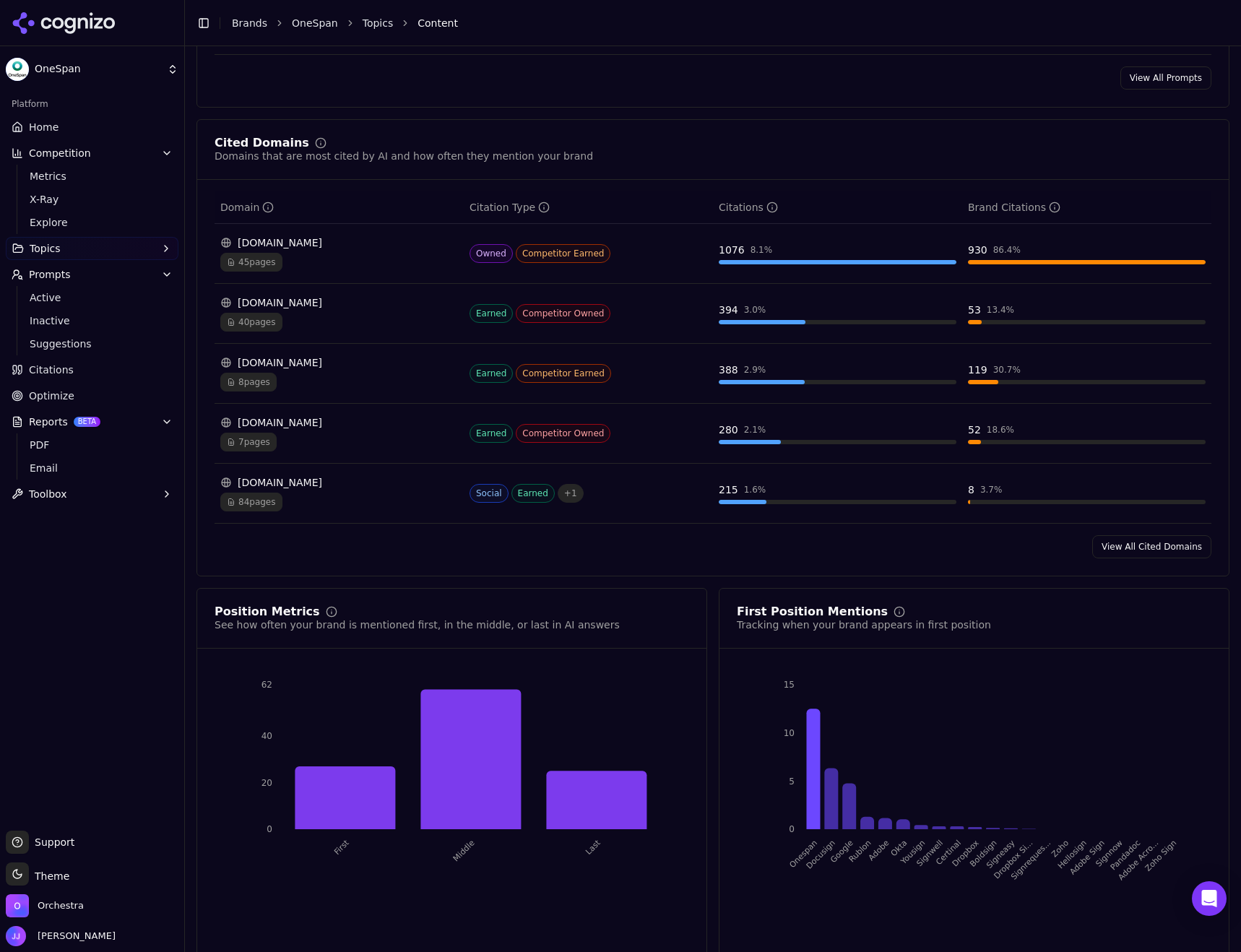
click at [50, 370] on span "Citations" at bounding box center [51, 369] width 45 height 15
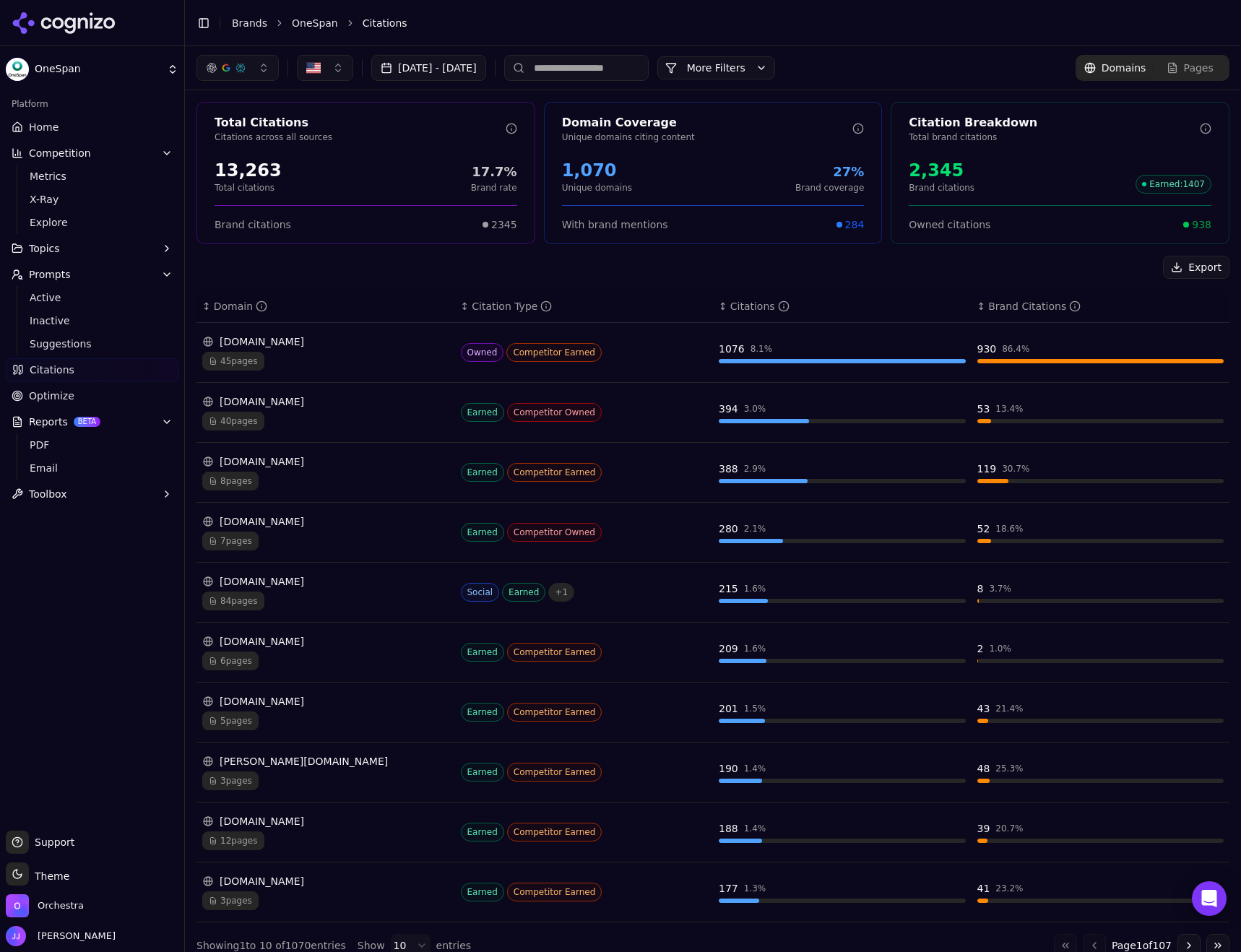
click at [284, 279] on div "Export ↕ Domain ↕ Citation Type ↕ Citations ↕ Brand Citations [DOMAIN_NAME] 45 …" at bounding box center [713, 606] width 1033 height 701
click at [48, 125] on span "Home" at bounding box center [43, 127] width 30 height 15
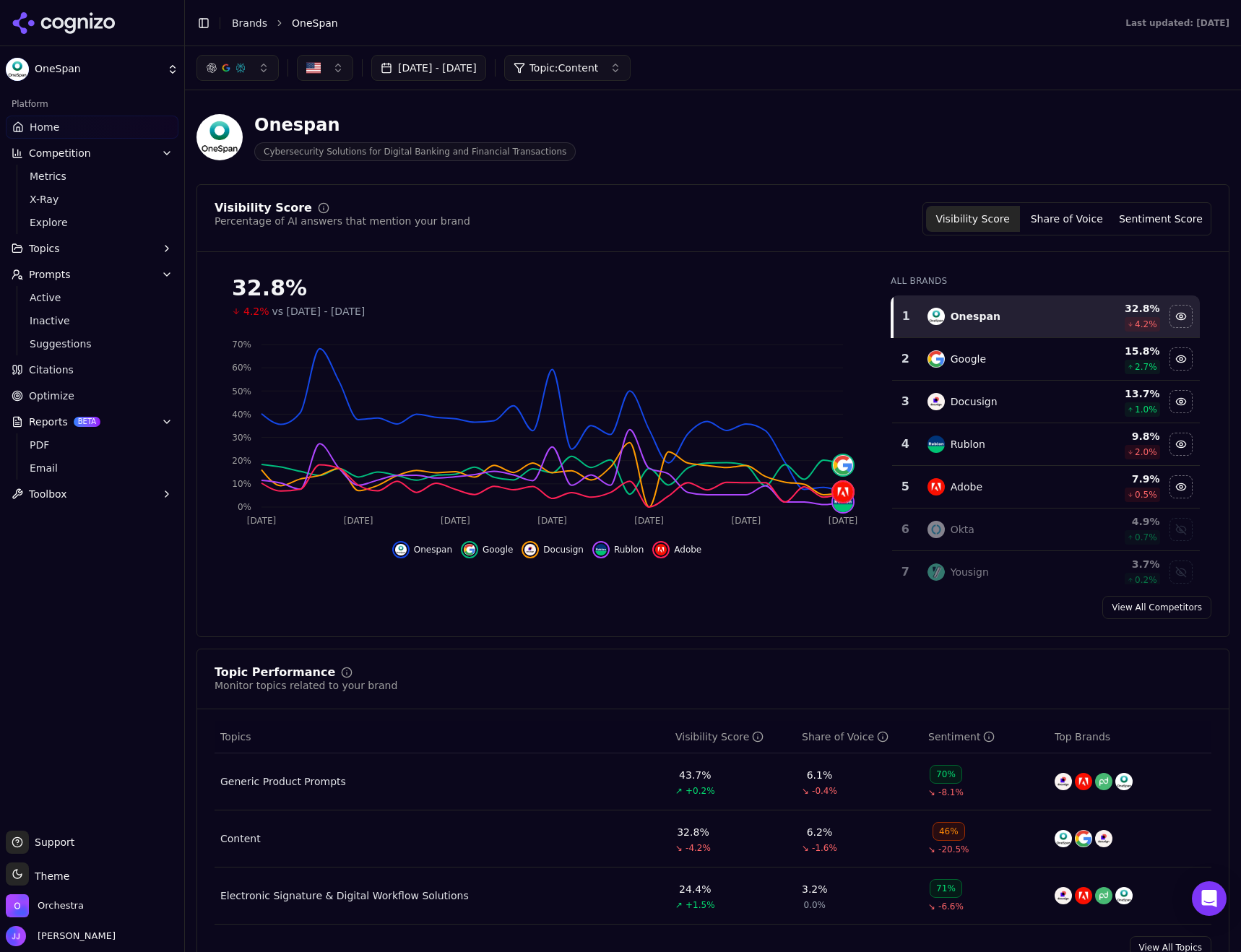
click at [266, 67] on button "button" at bounding box center [238, 68] width 82 height 26
click at [290, 120] on div "ChatGPT-Search" at bounding box center [237, 125] width 137 height 23
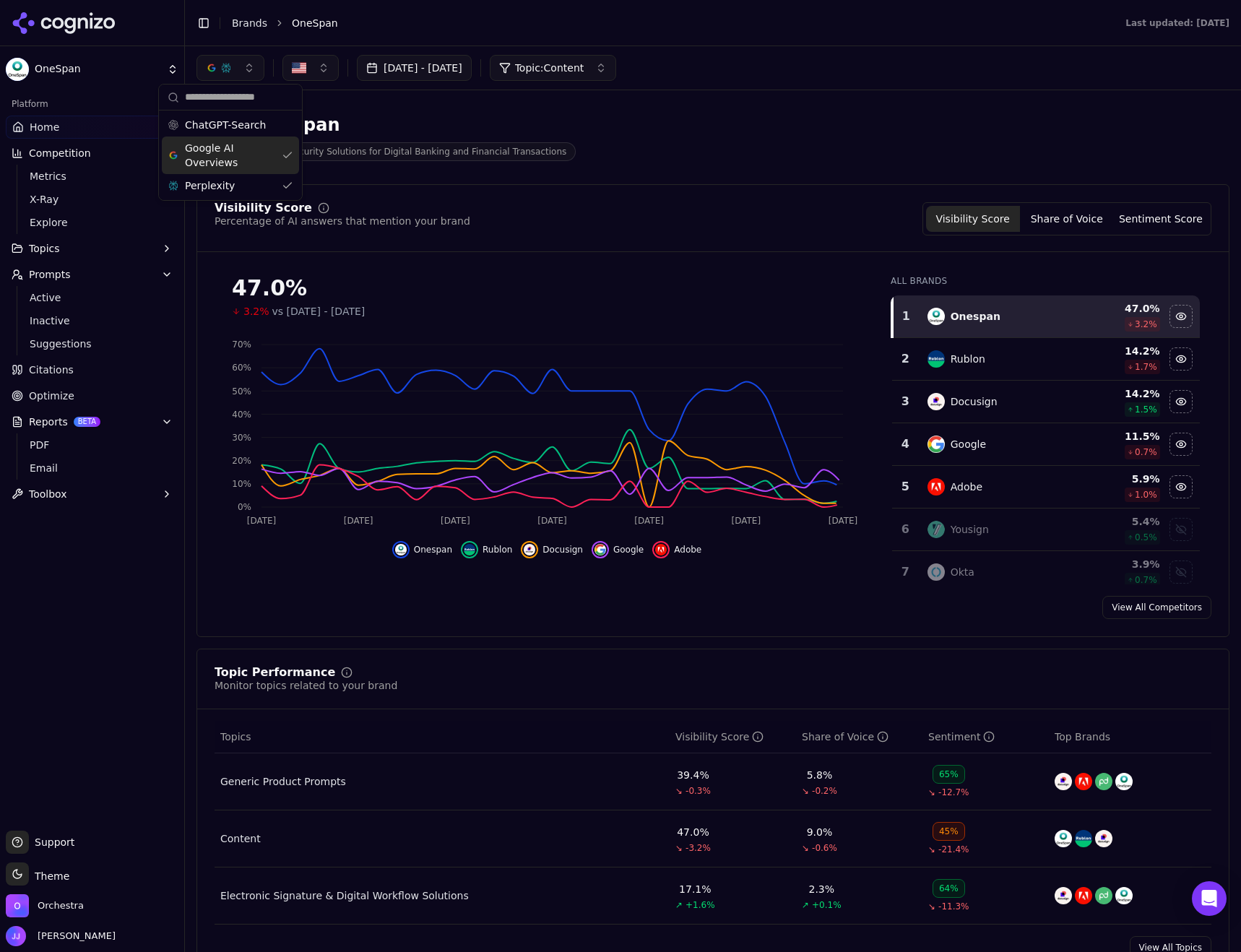
click at [252, 151] on span "Google AI Overviews" at bounding box center [230, 155] width 91 height 29
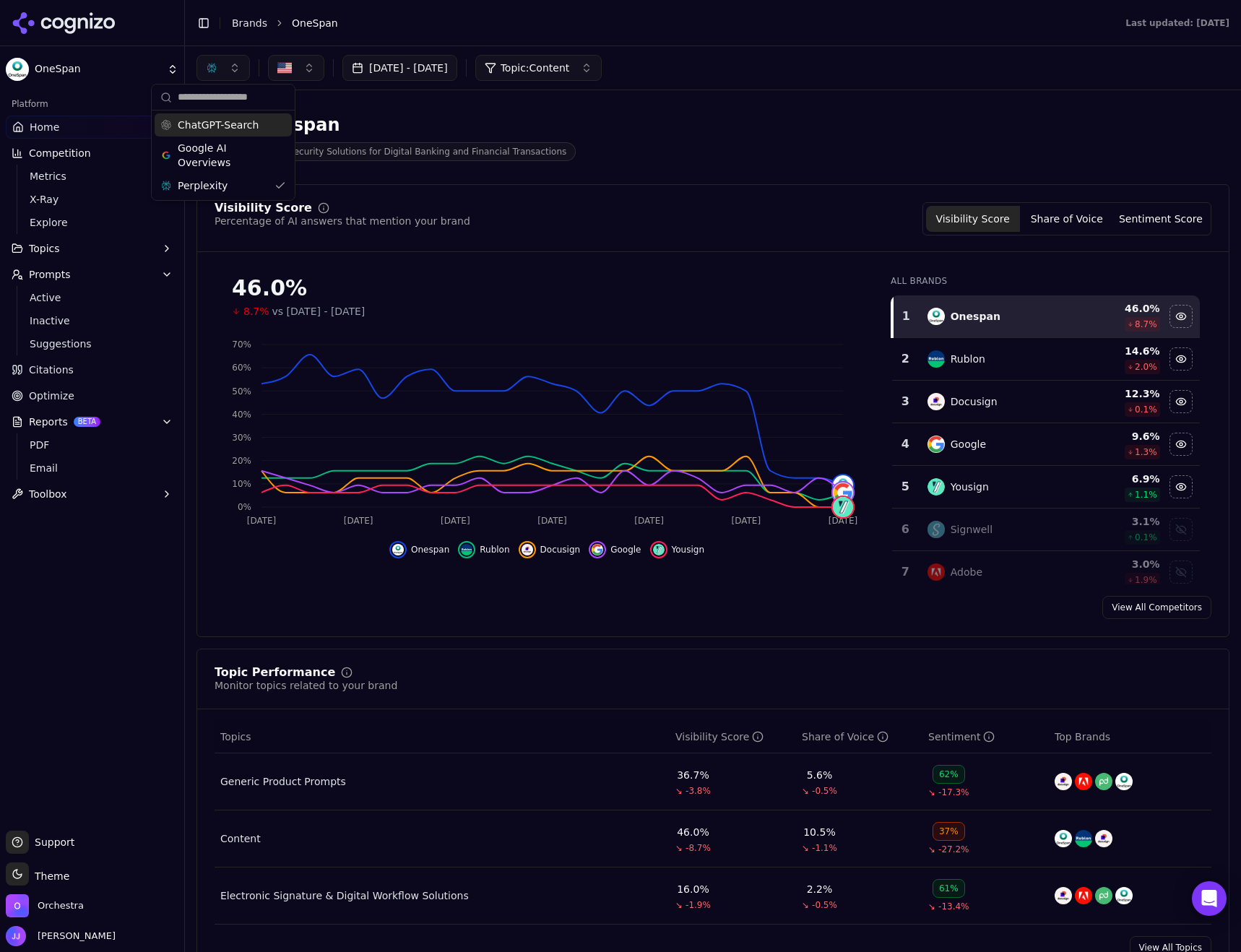
click at [216, 128] on span "ChatGPT-Search" at bounding box center [218, 125] width 81 height 15
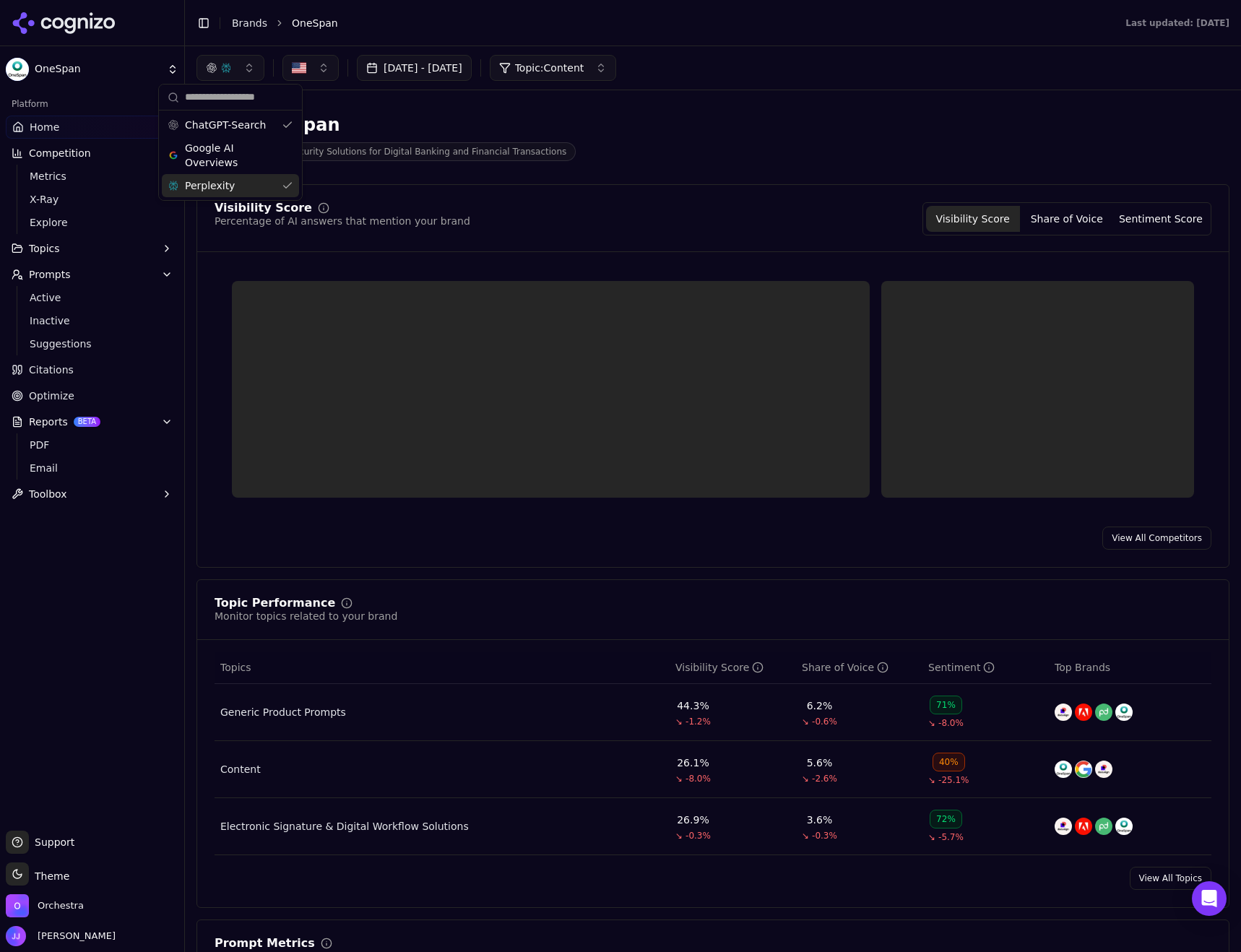
click at [214, 188] on span "Perplexity" at bounding box center [210, 186] width 50 height 15
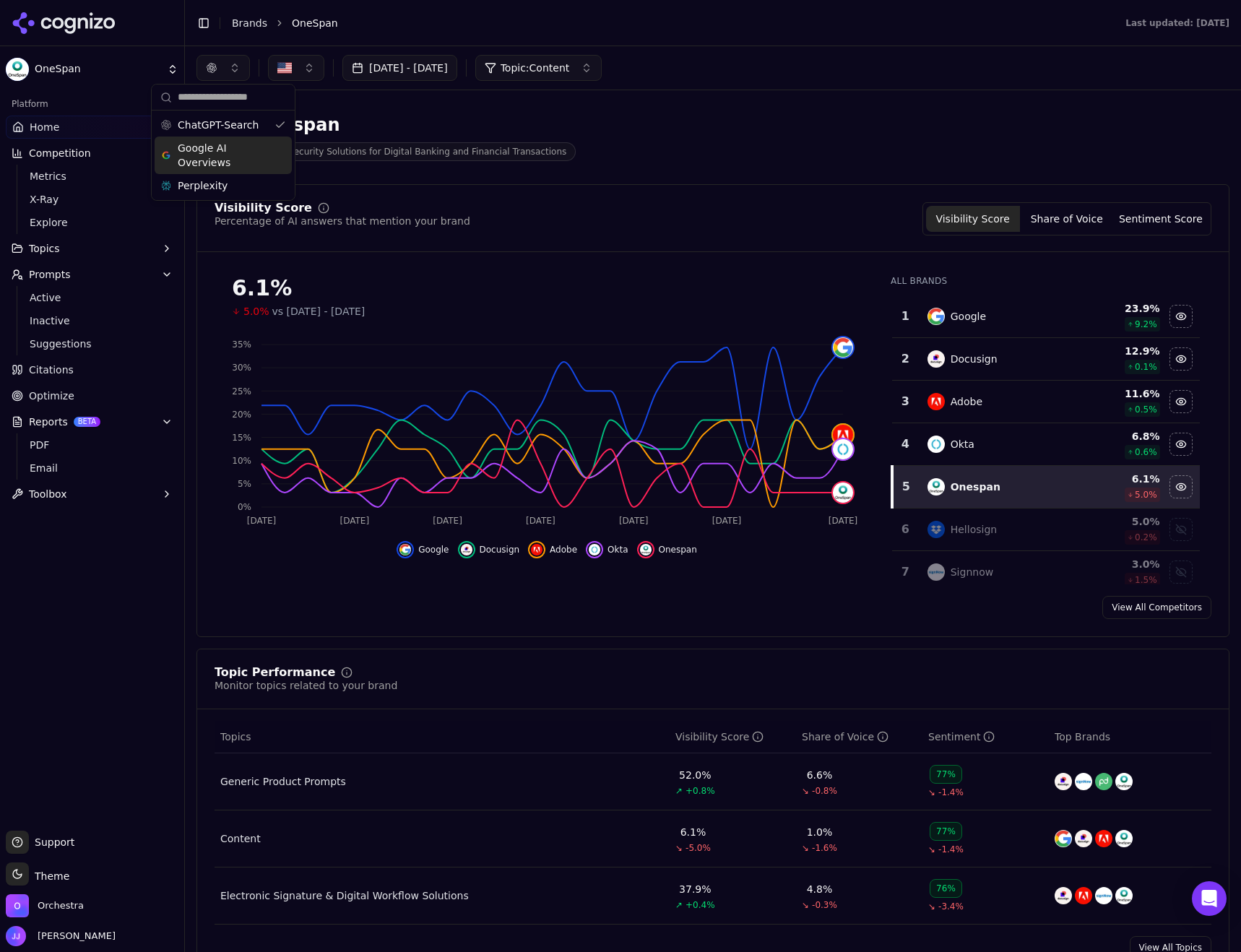
click at [227, 149] on span "Google AI Overviews" at bounding box center [223, 155] width 91 height 29
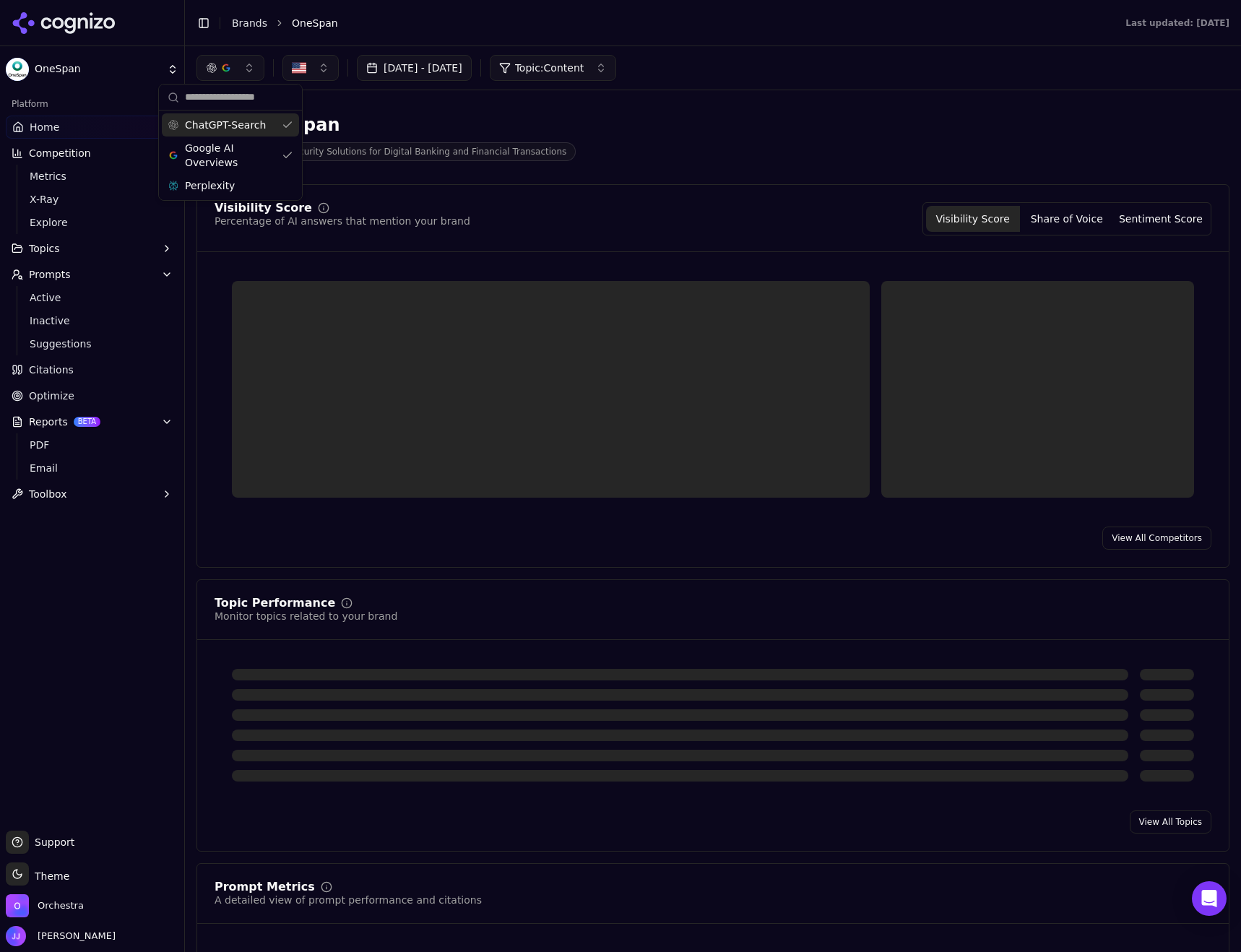
click at [231, 125] on span "ChatGPT-Search" at bounding box center [225, 125] width 81 height 15
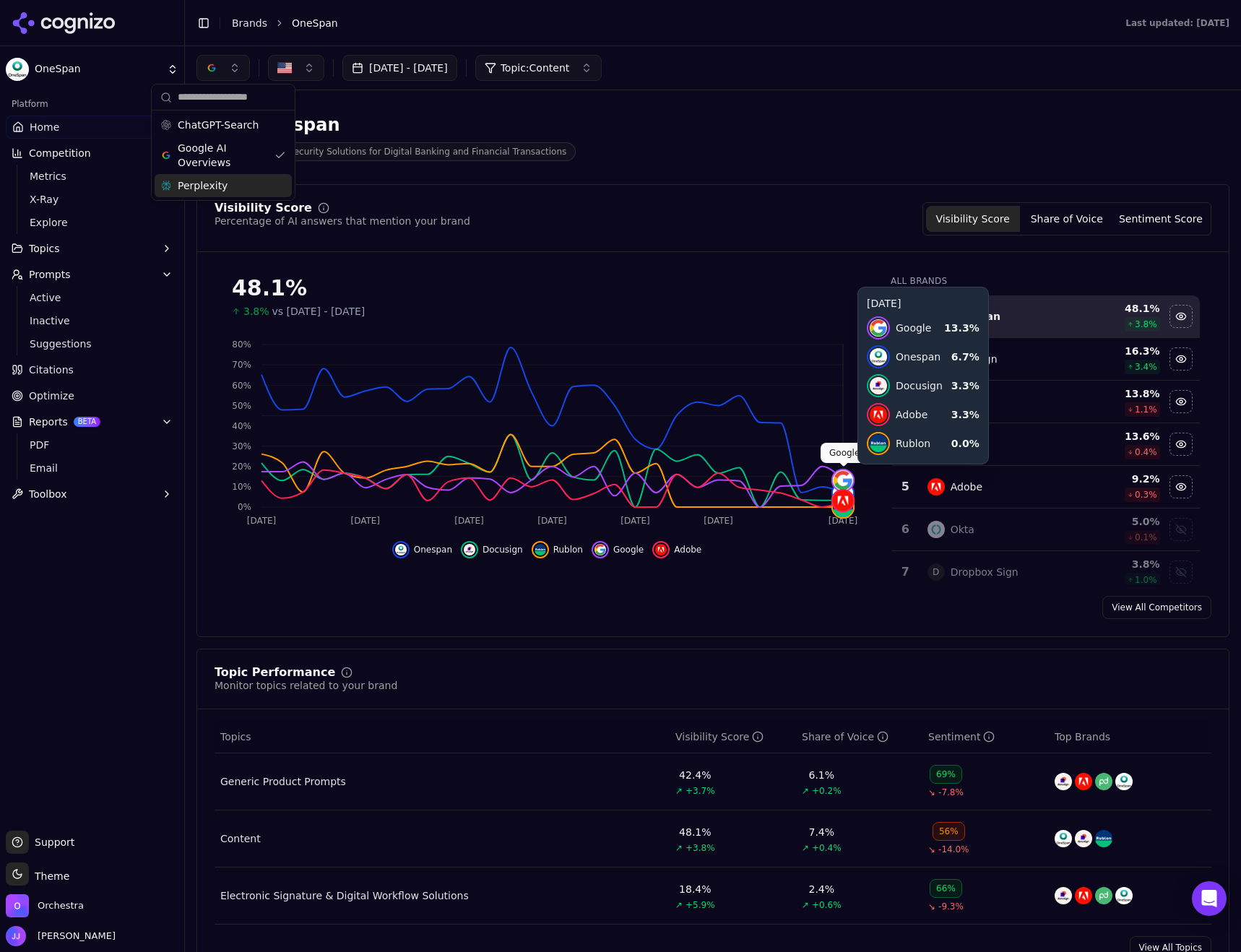
click at [843, 478] on img at bounding box center [843, 480] width 20 height 20
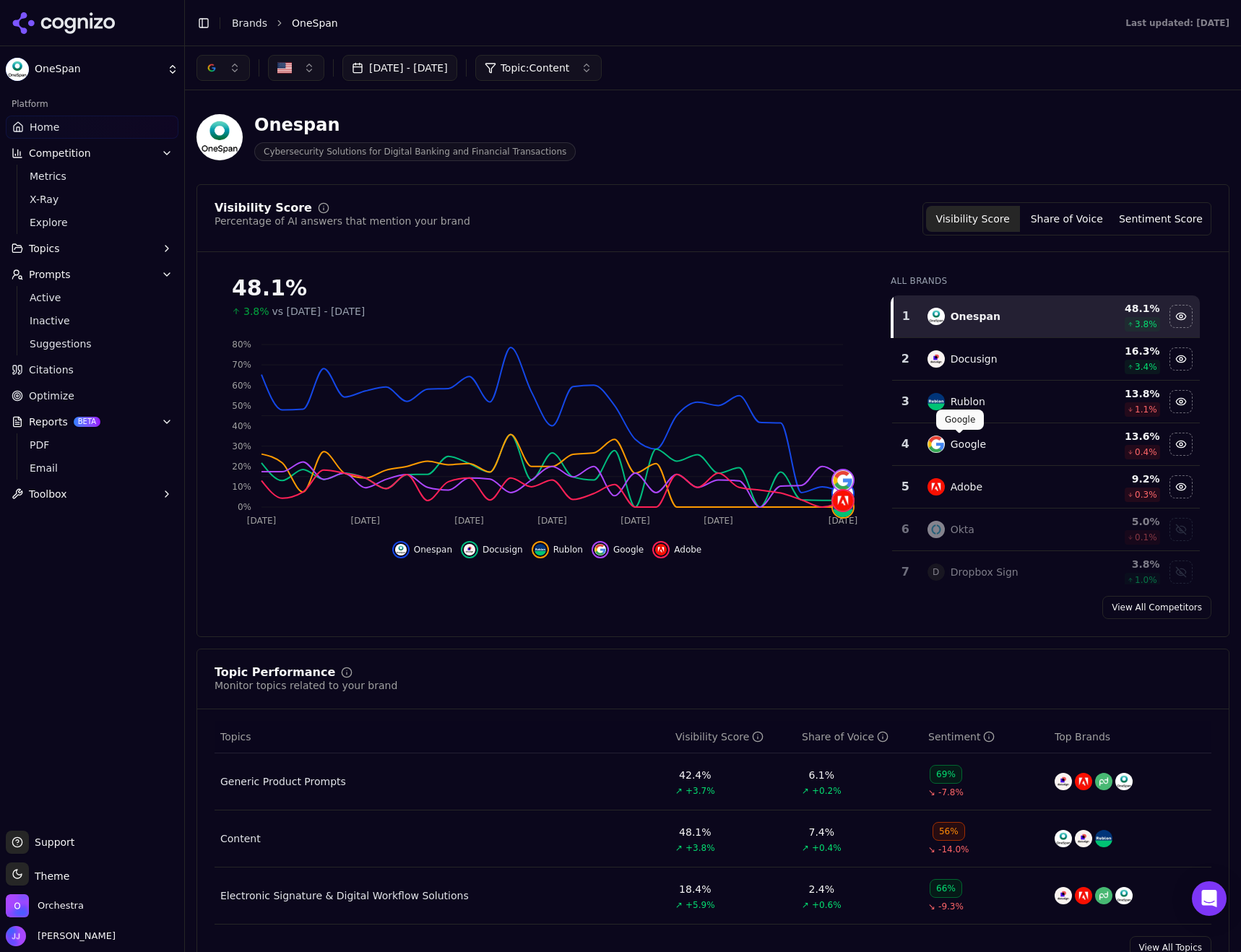
click at [951, 439] on div "Google" at bounding box center [968, 444] width 35 height 15
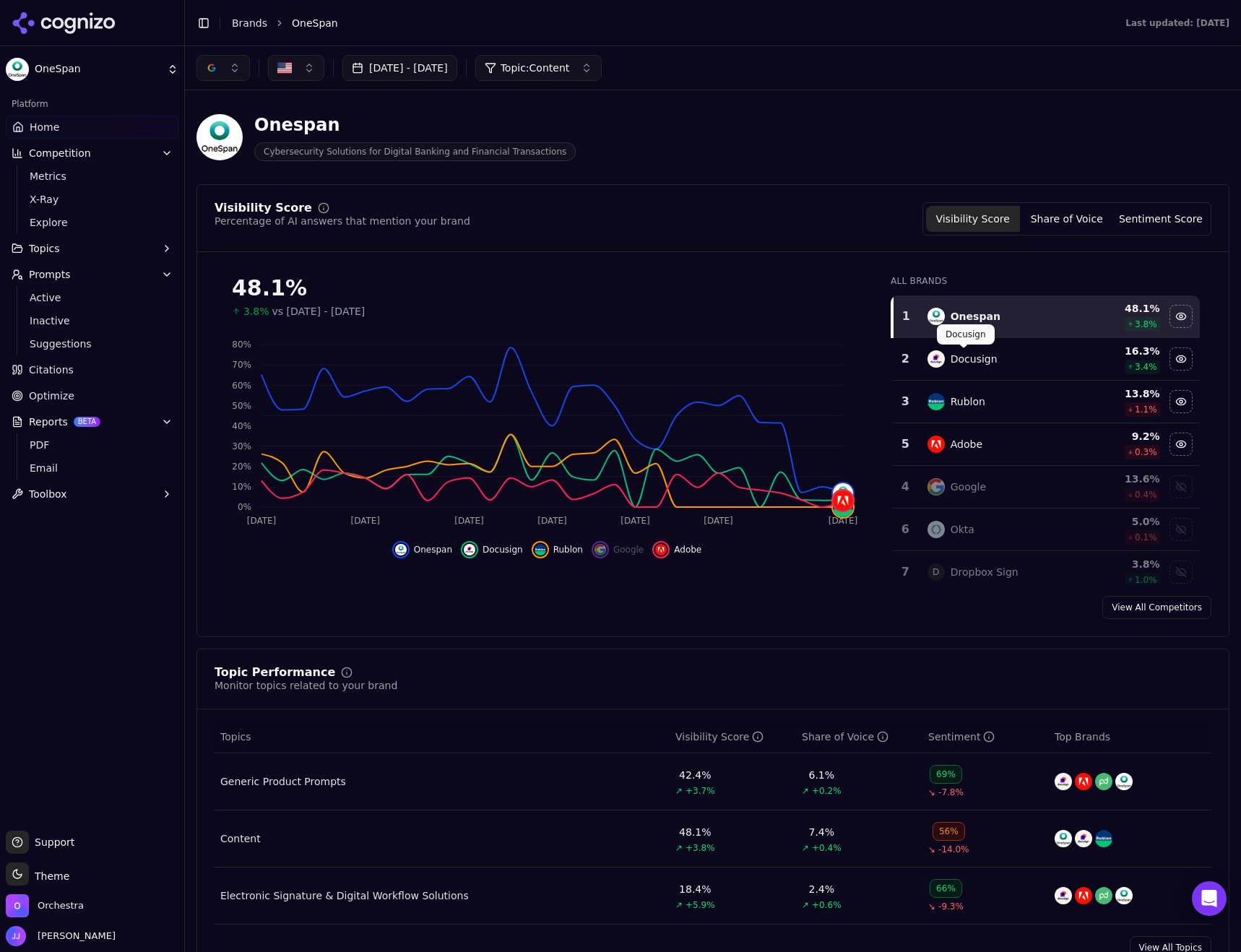
click at [980, 361] on div "Docusign" at bounding box center [974, 359] width 47 height 15
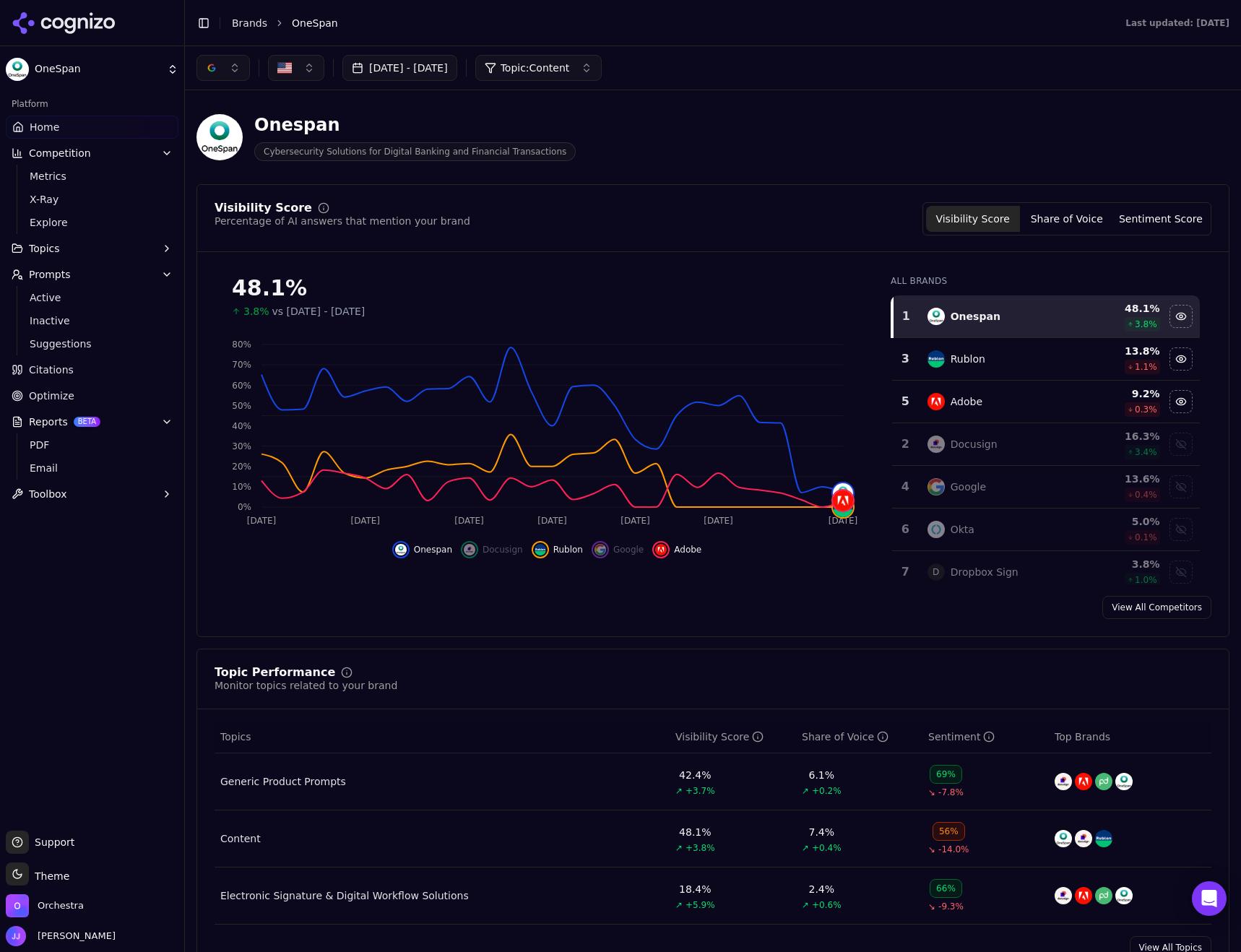
click at [980, 361] on div "Rublon" at bounding box center [998, 358] width 142 height 17
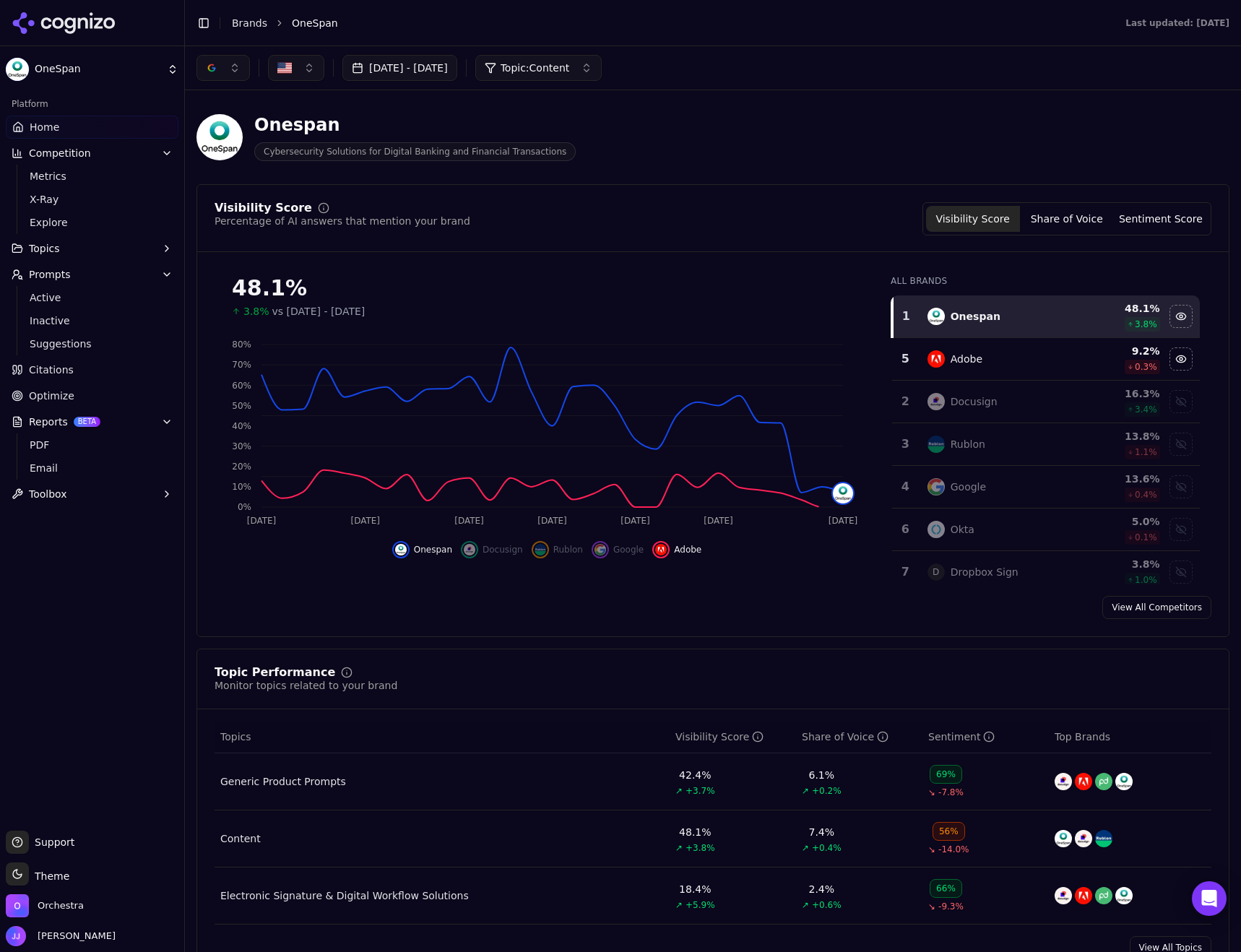
click at [980, 361] on div "Adobe" at bounding box center [998, 358] width 142 height 17
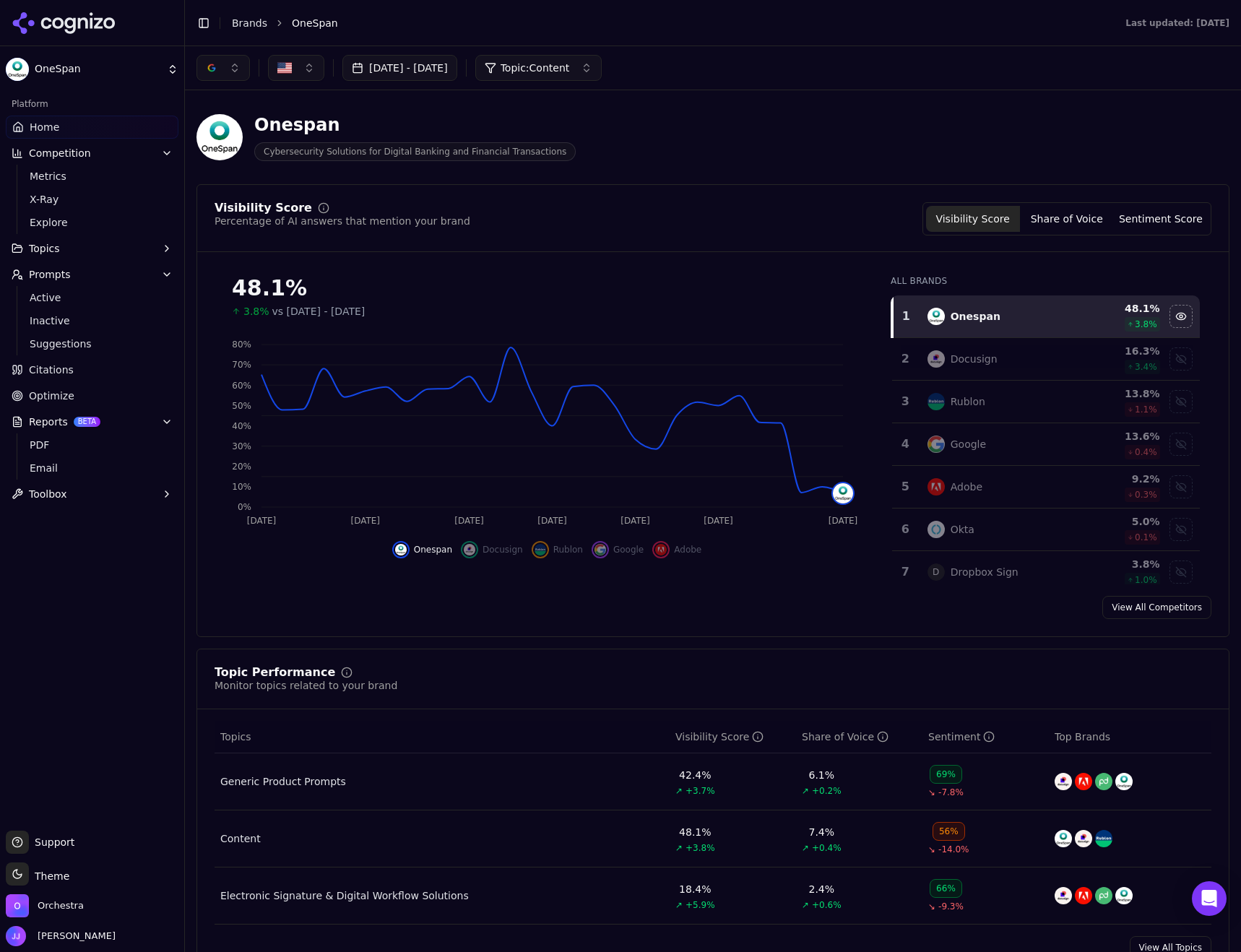
click at [599, 60] on button "Topic: Content" at bounding box center [539, 68] width 127 height 26
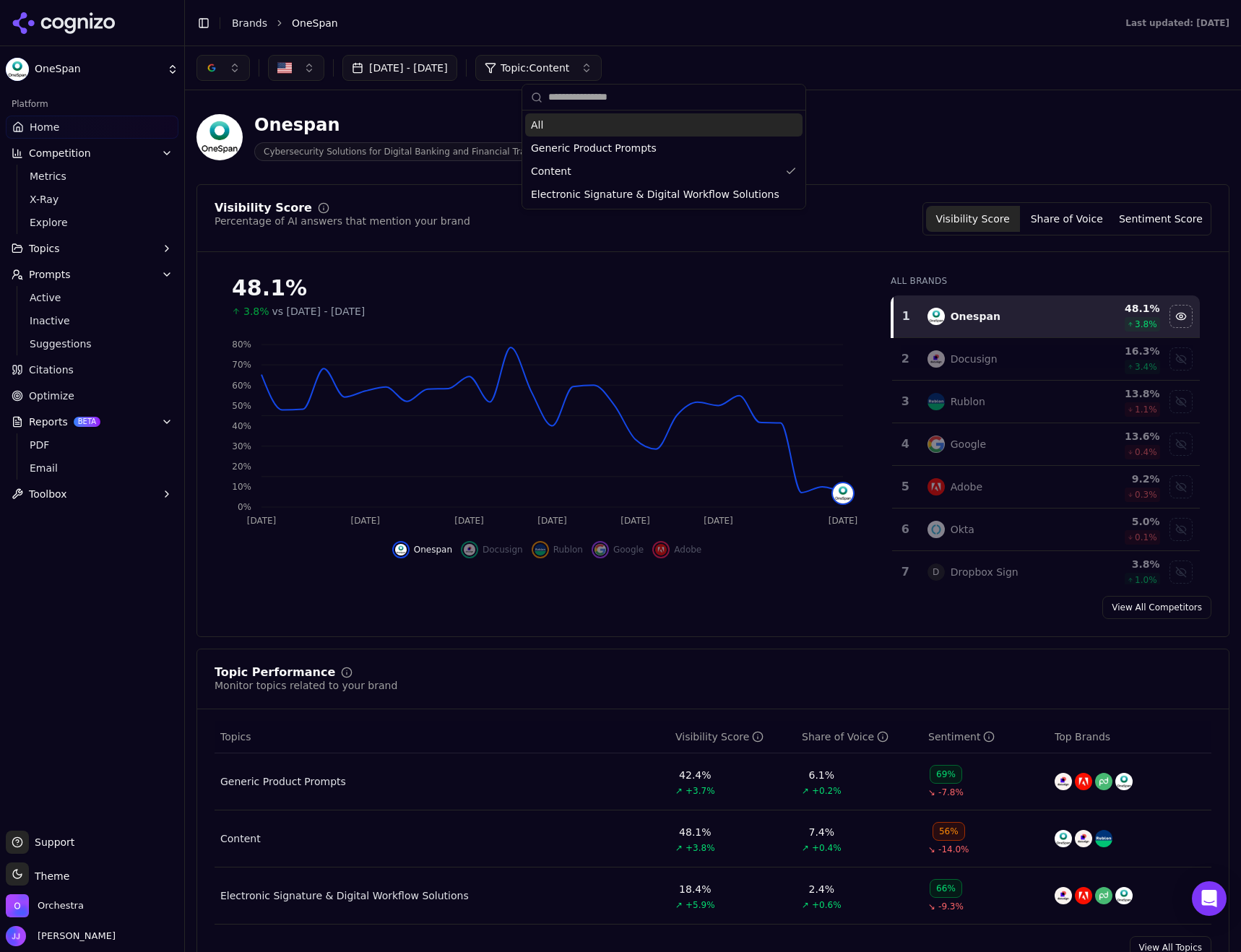
click at [579, 133] on div "All" at bounding box center [664, 125] width 277 height 23
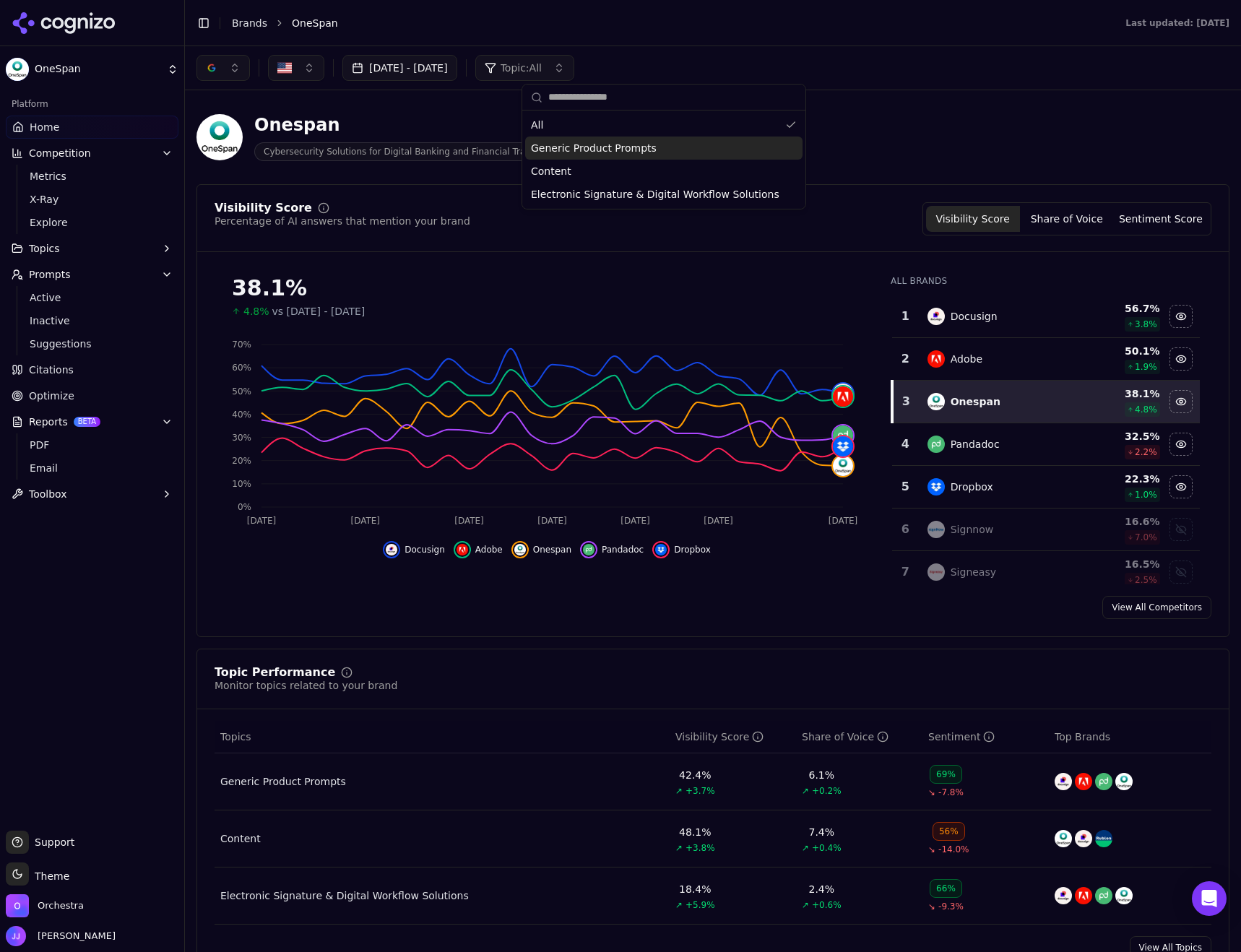
click at [593, 143] on span "Generic Product Prompts" at bounding box center [593, 148] width 125 height 15
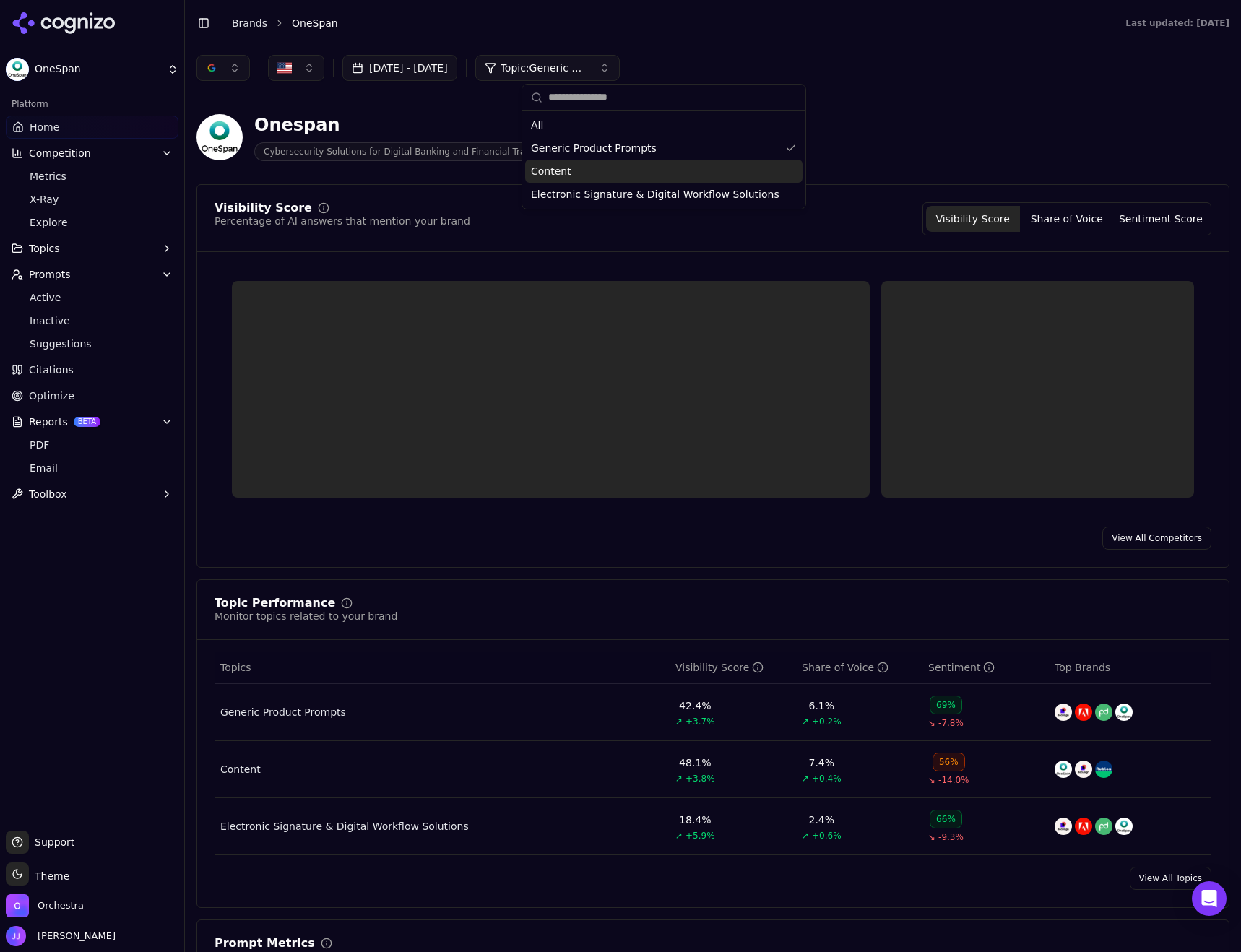
click at [555, 174] on span "Content" at bounding box center [551, 171] width 40 height 15
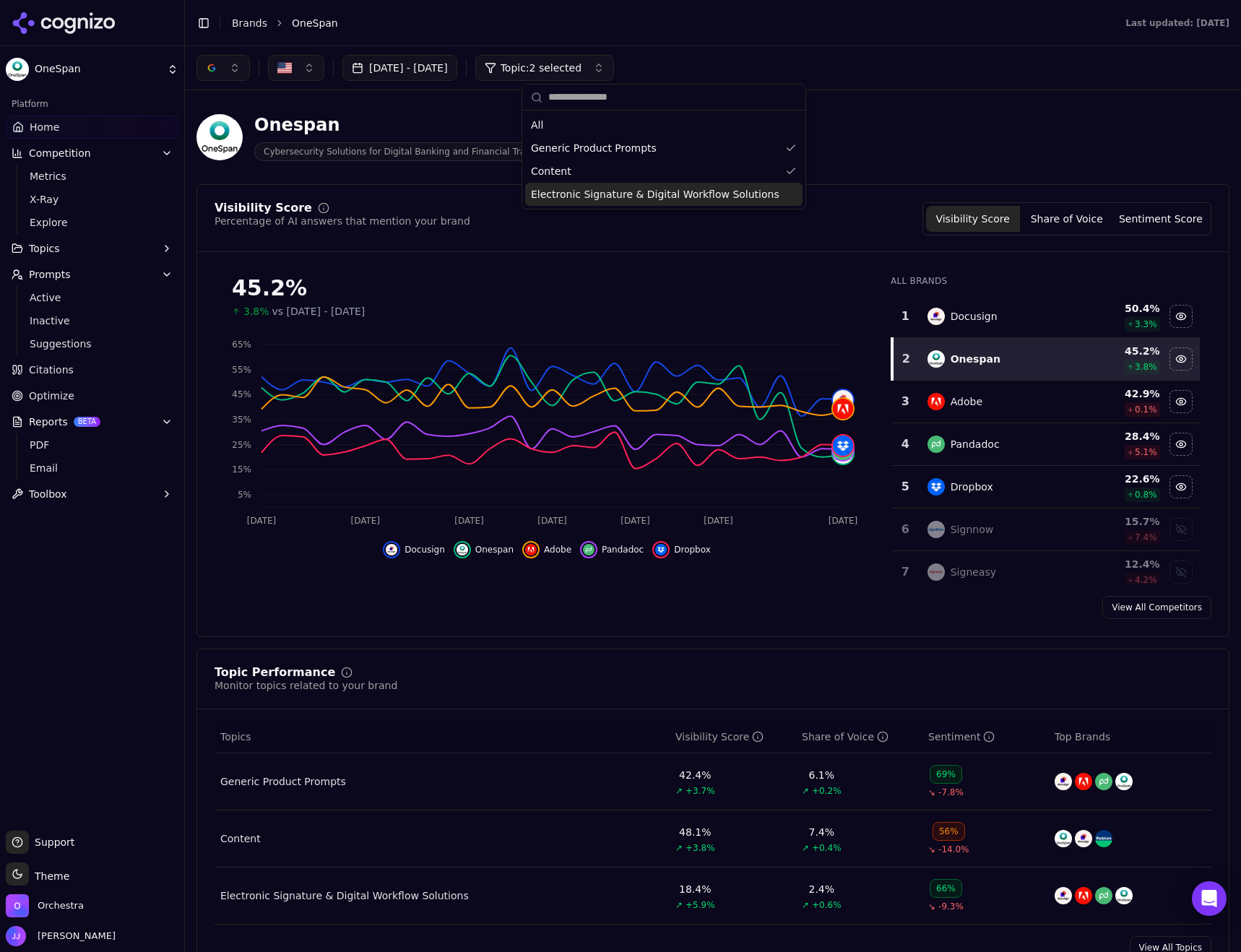
click at [925, 114] on div "Onespan Cybersecurity Solutions for Digital Banking and Financial Transactions" at bounding box center [713, 137] width 1033 height 70
click at [1075, 222] on button "Share of Voice" at bounding box center [1066, 219] width 94 height 26
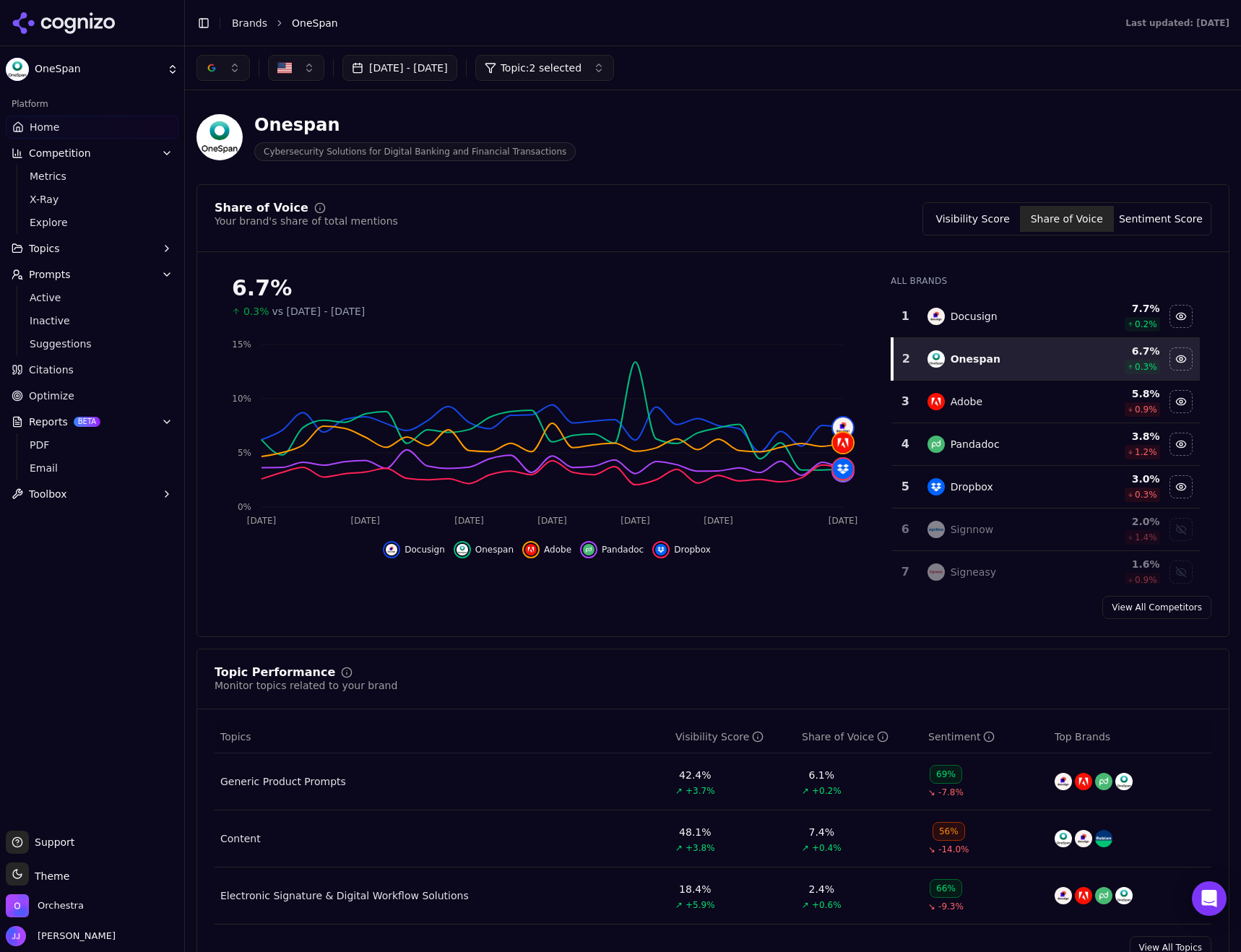
drag, startPoint x: 1000, startPoint y: 219, endPoint x: 1034, endPoint y: 217, distance: 34.1
click at [1000, 219] on button "Visibility Score" at bounding box center [973, 219] width 94 height 26
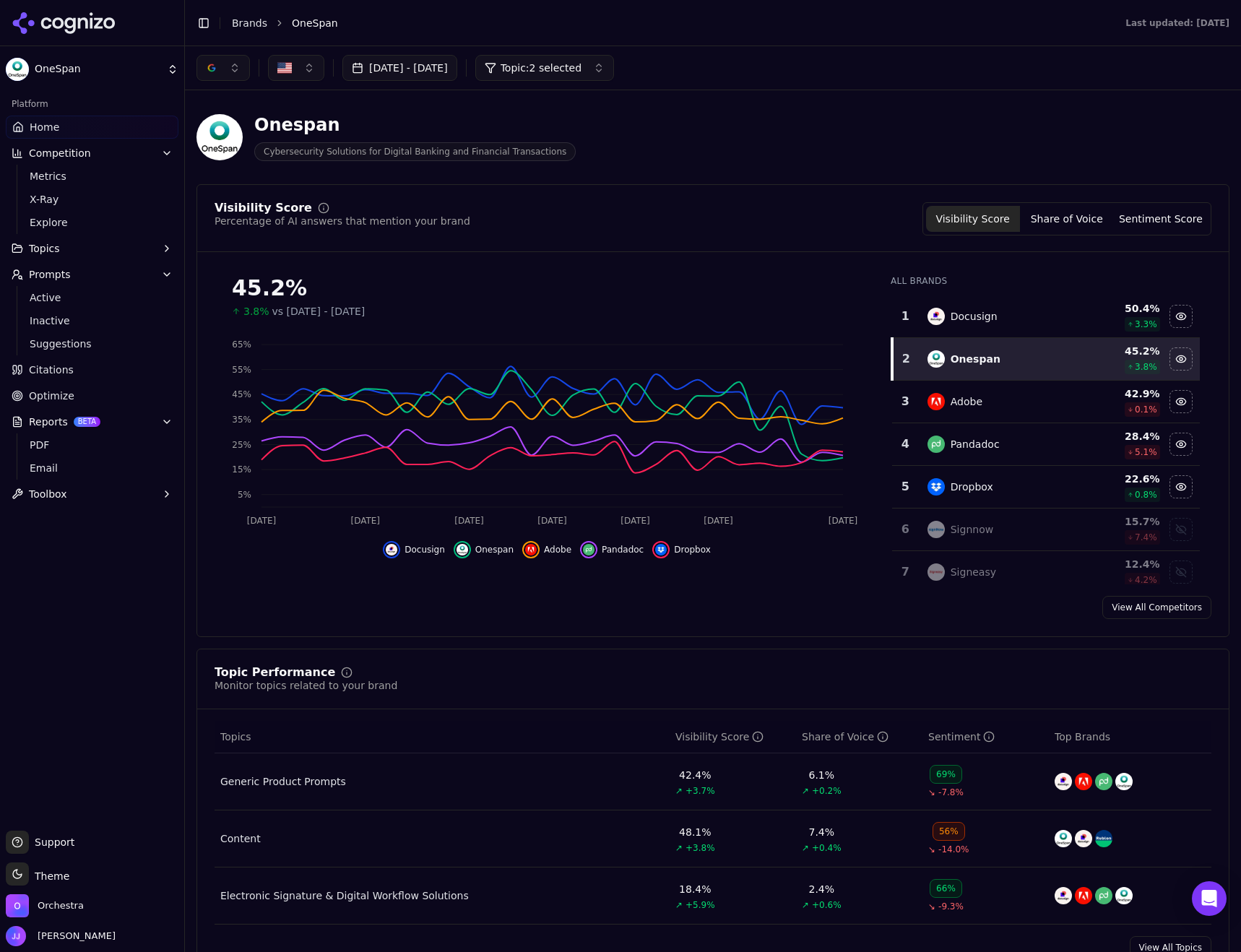
click at [1151, 215] on button "Sentiment Score" at bounding box center [1161, 219] width 94 height 26
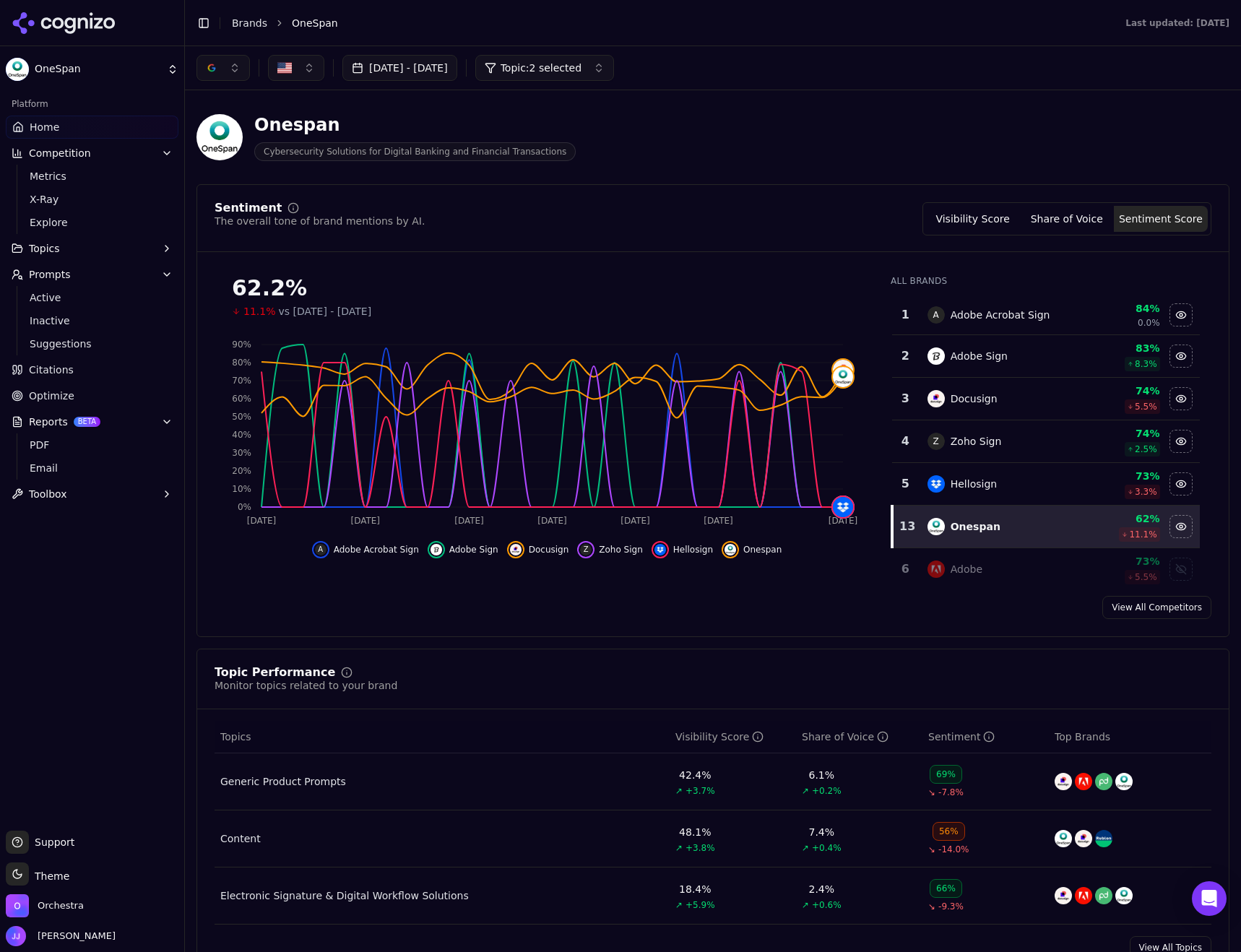
click at [971, 224] on button "Visibility Score" at bounding box center [973, 219] width 94 height 26
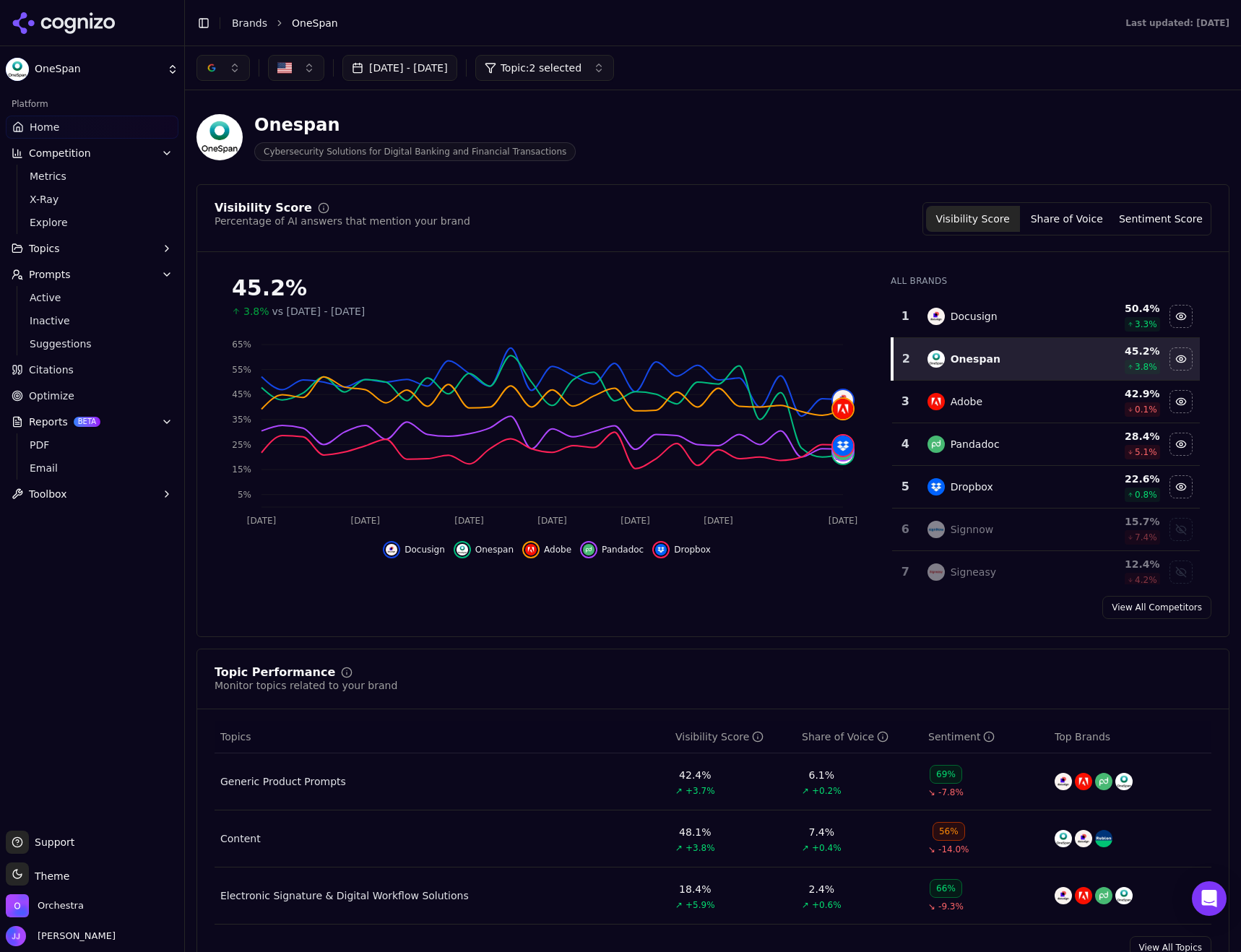
click at [398, 76] on button "[DATE] - [DATE]" at bounding box center [400, 68] width 115 height 26
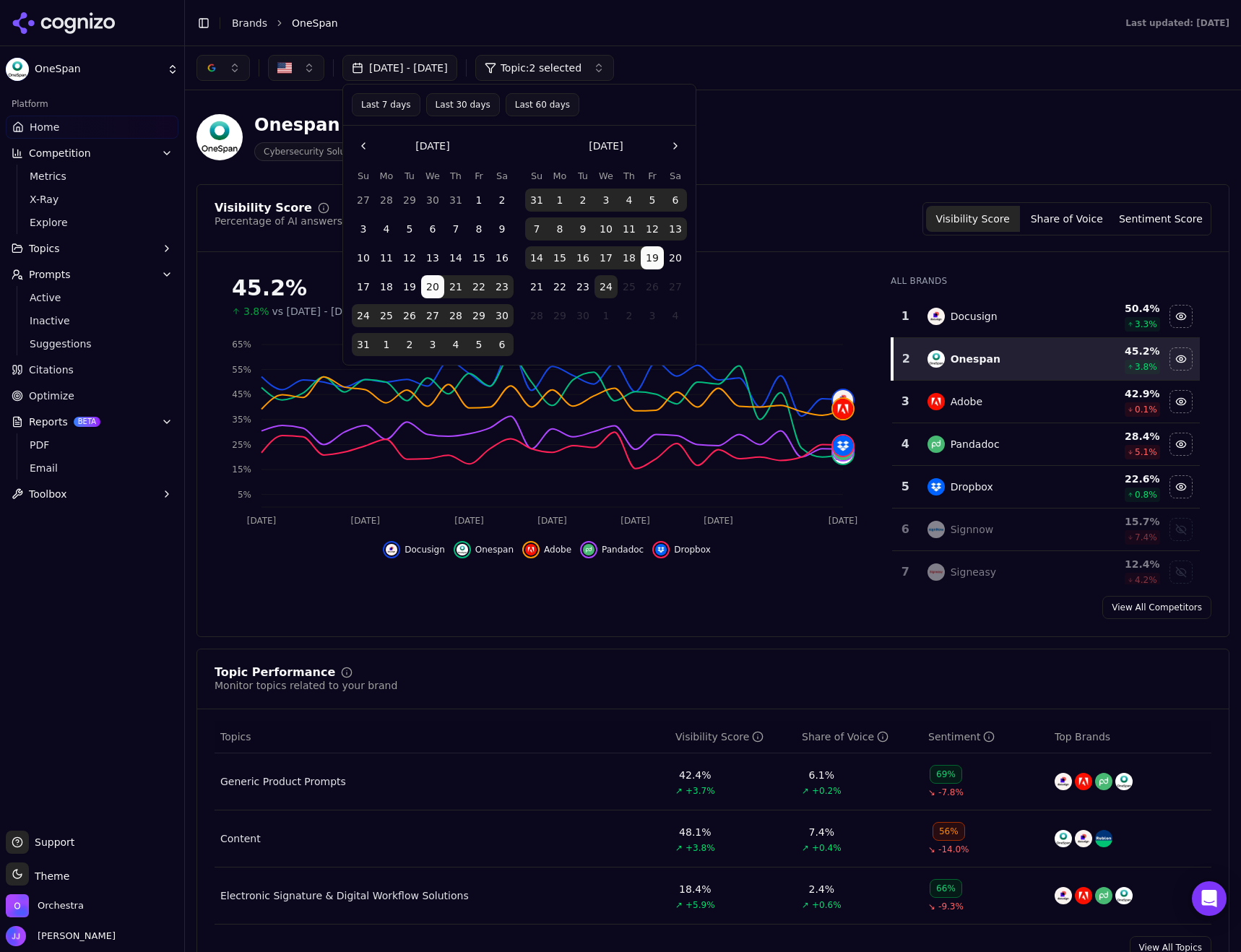
click at [477, 197] on button "1" at bounding box center [479, 200] width 23 height 23
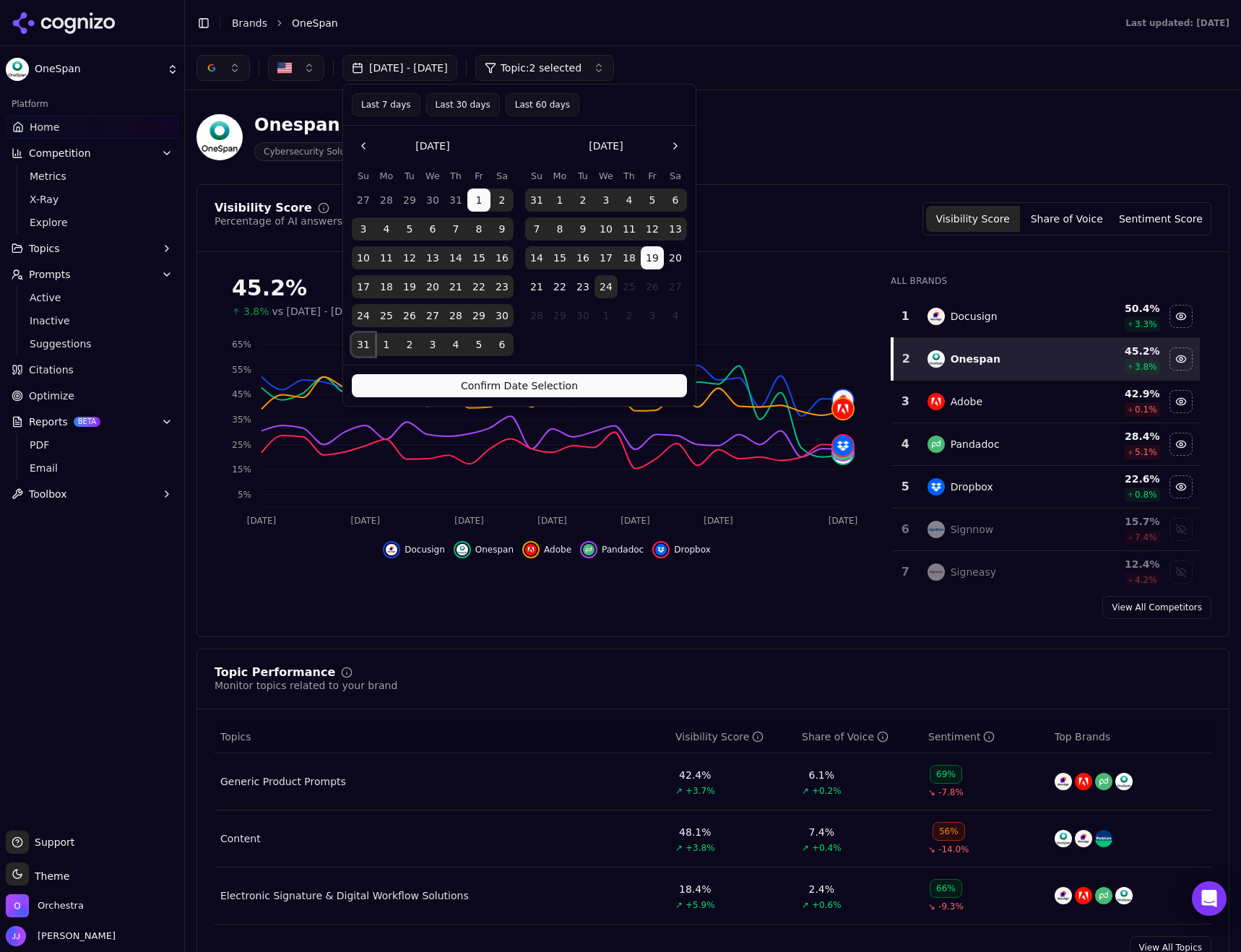
click at [360, 349] on button "31" at bounding box center [363, 344] width 23 height 23
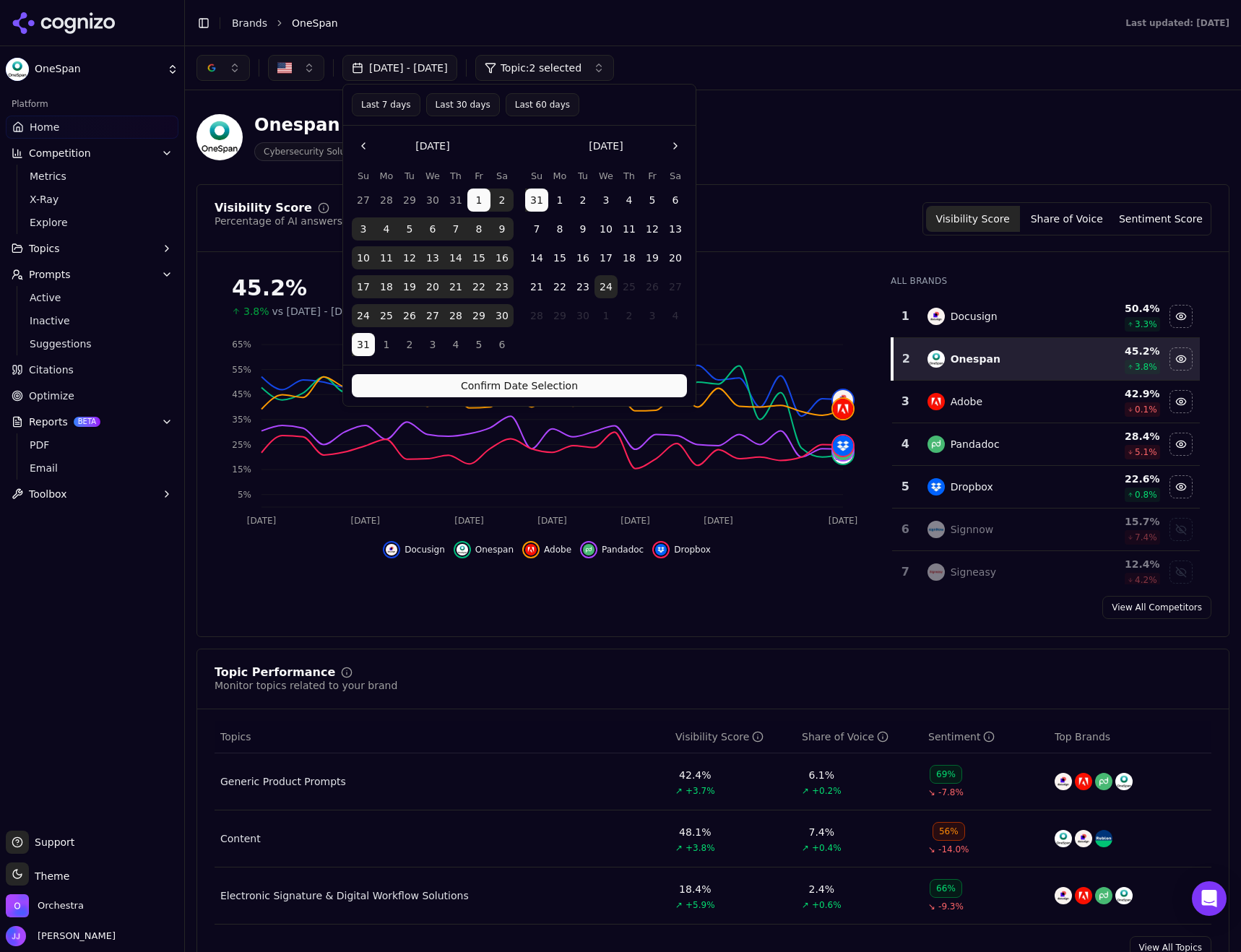
click at [500, 385] on button "Confirm Date Selection" at bounding box center [519, 386] width 335 height 23
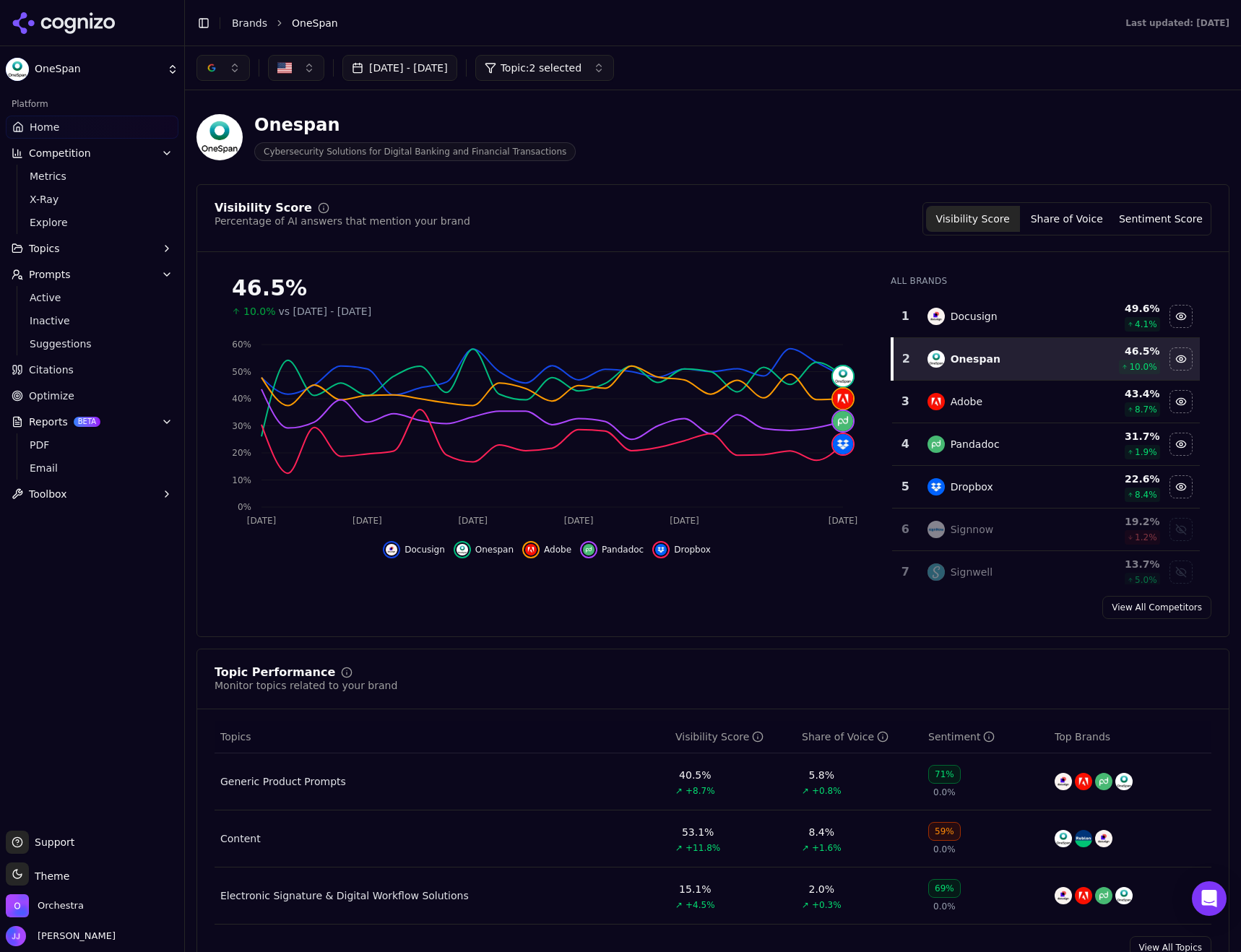
click at [54, 880] on html "OneSpan Platform Home Competition Metrics X-Ray Explore Topics Prompts Active I…" at bounding box center [620, 476] width 1241 height 952
click at [34, 800] on div "Light" at bounding box center [52, 798] width 85 height 23
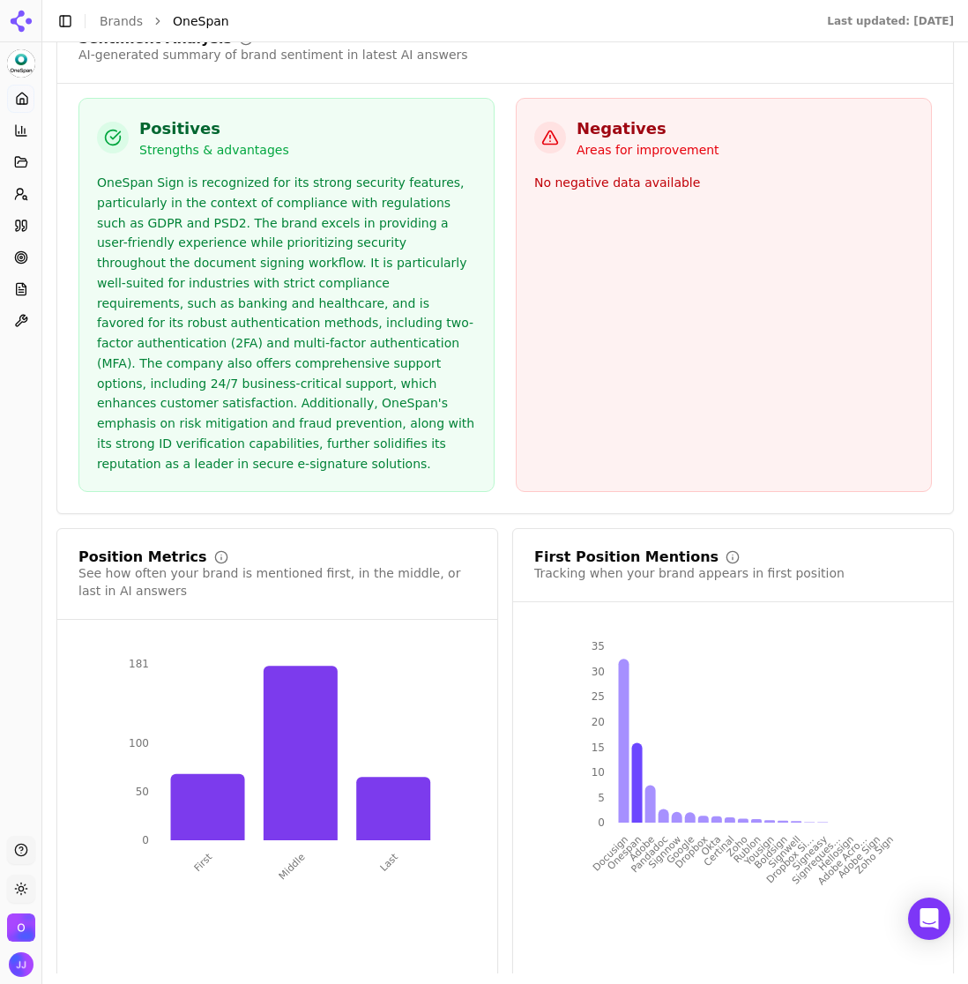
scroll to position [3184, 0]
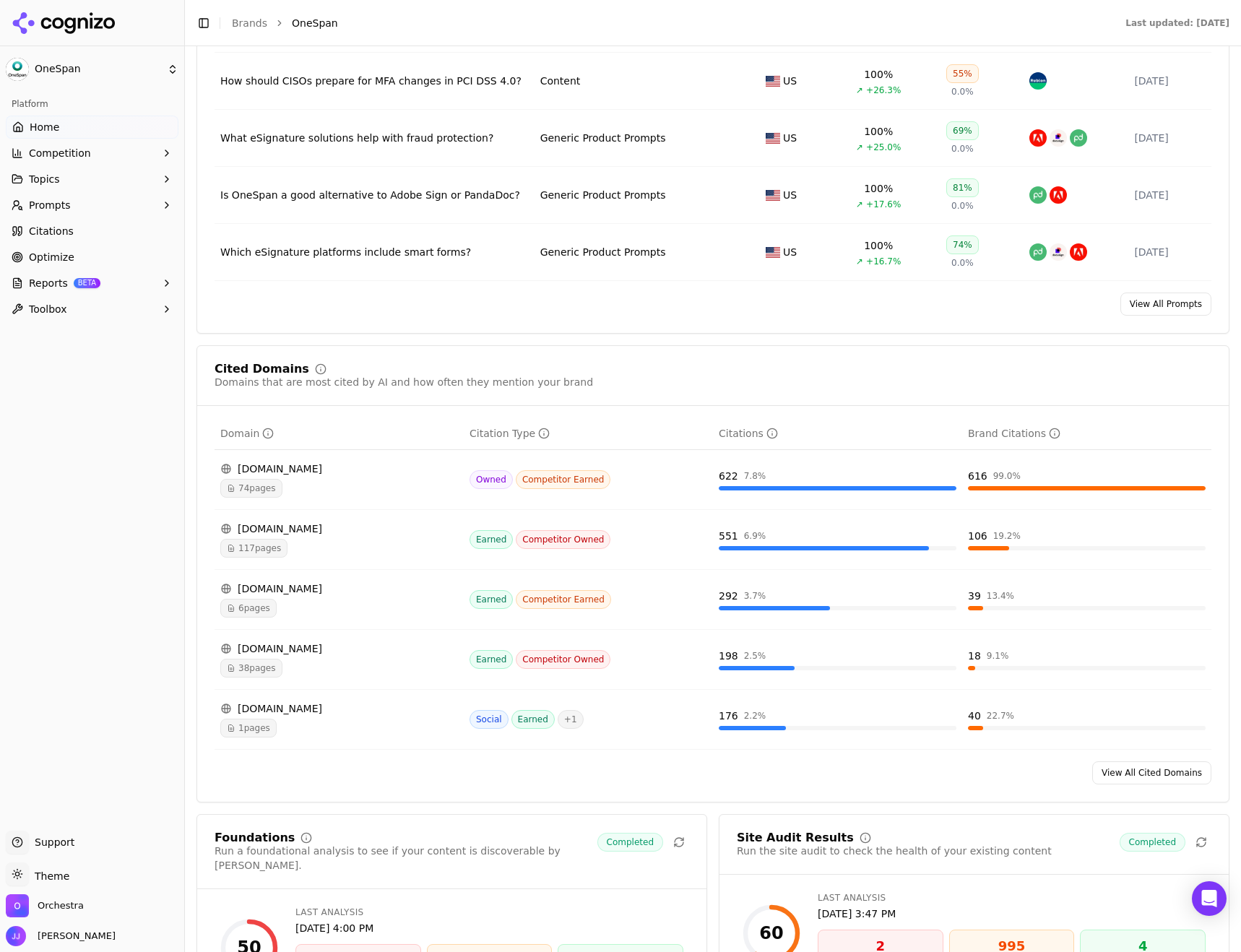
scroll to position [1099, 0]
click at [252, 722] on span "1 pages" at bounding box center [248, 726] width 57 height 19
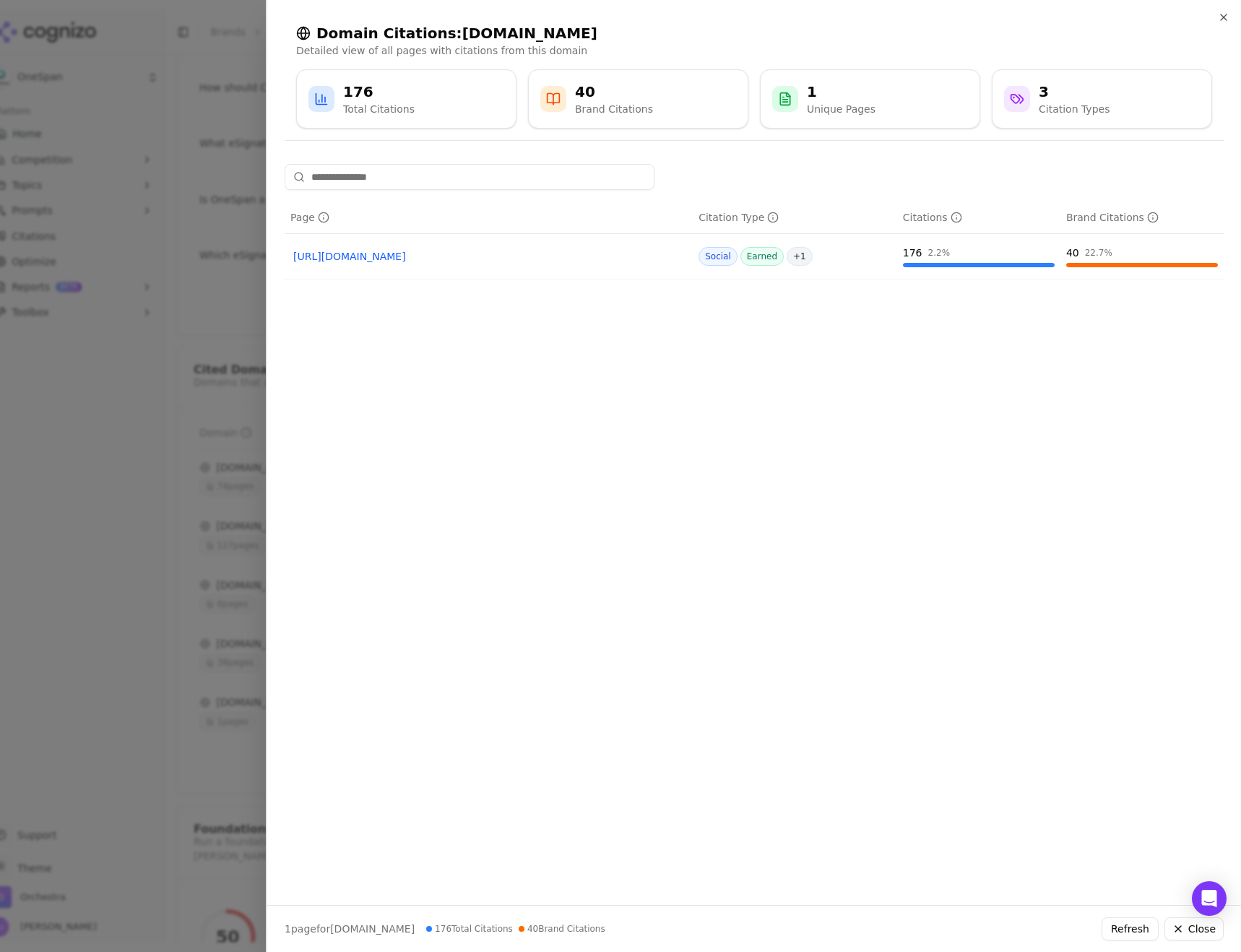
drag, startPoint x: 534, startPoint y: 265, endPoint x: 502, endPoint y: 262, distance: 32.1
click at [535, 265] on div "[URL][DOMAIN_NAME]" at bounding box center [489, 256] width 397 height 20
click at [401, 252] on link "[URL][DOMAIN_NAME]" at bounding box center [489, 256] width 391 height 15
click at [131, 303] on div at bounding box center [620, 476] width 1241 height 952
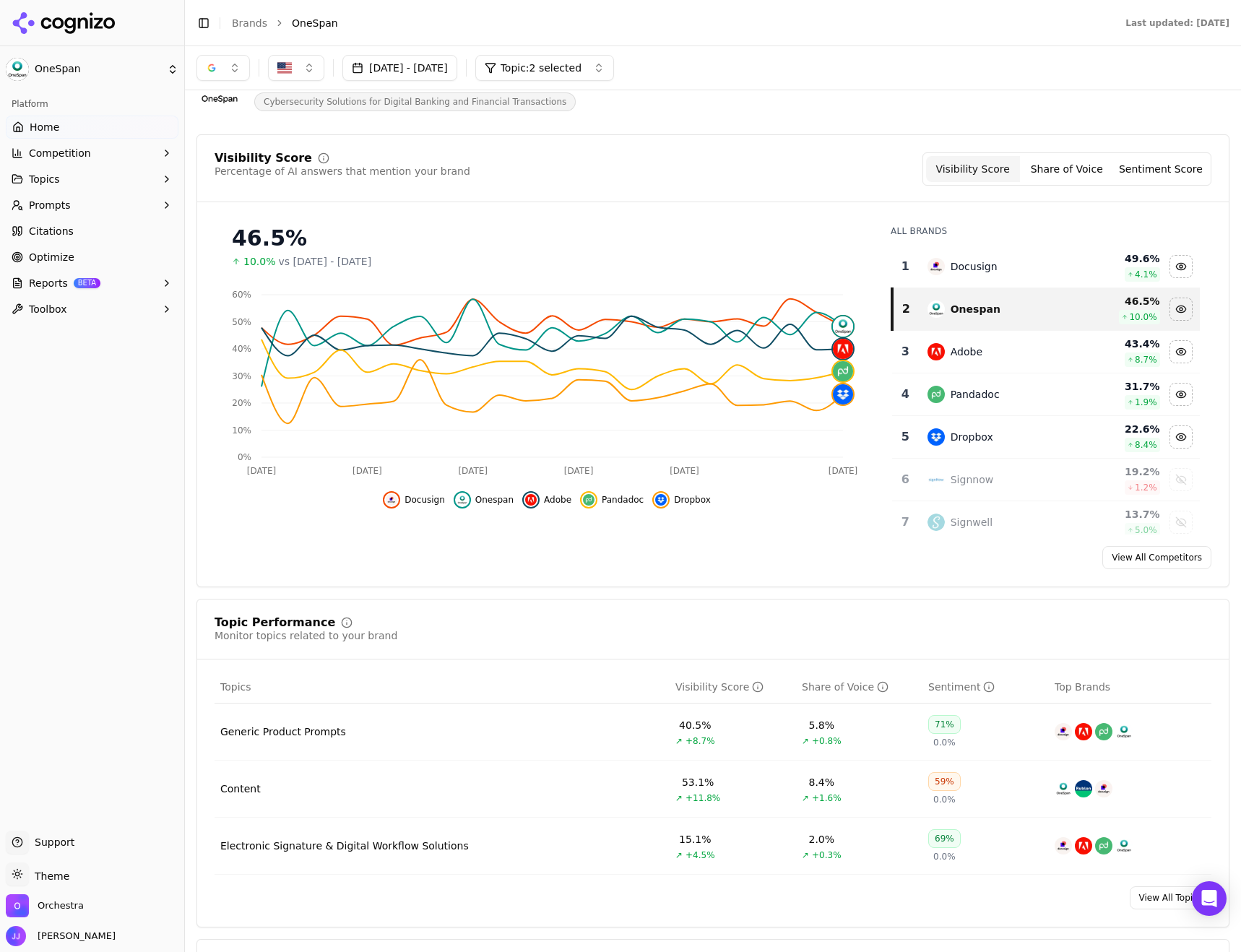
scroll to position [0, 0]
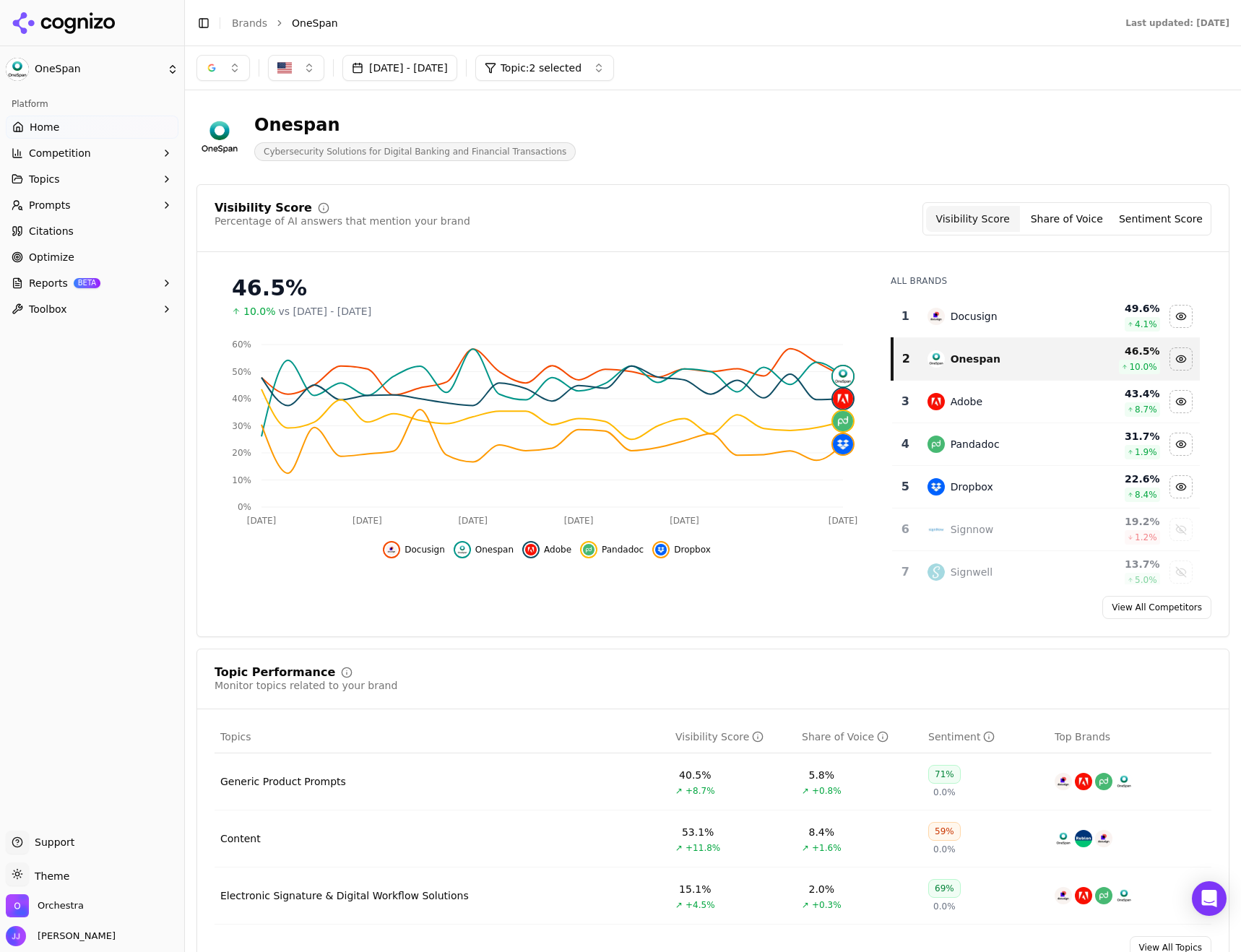
click at [581, 68] on span "Topic: 2 selected" at bounding box center [541, 68] width 81 height 15
click at [667, 144] on div "Generic Product Prompts" at bounding box center [666, 148] width 277 height 23
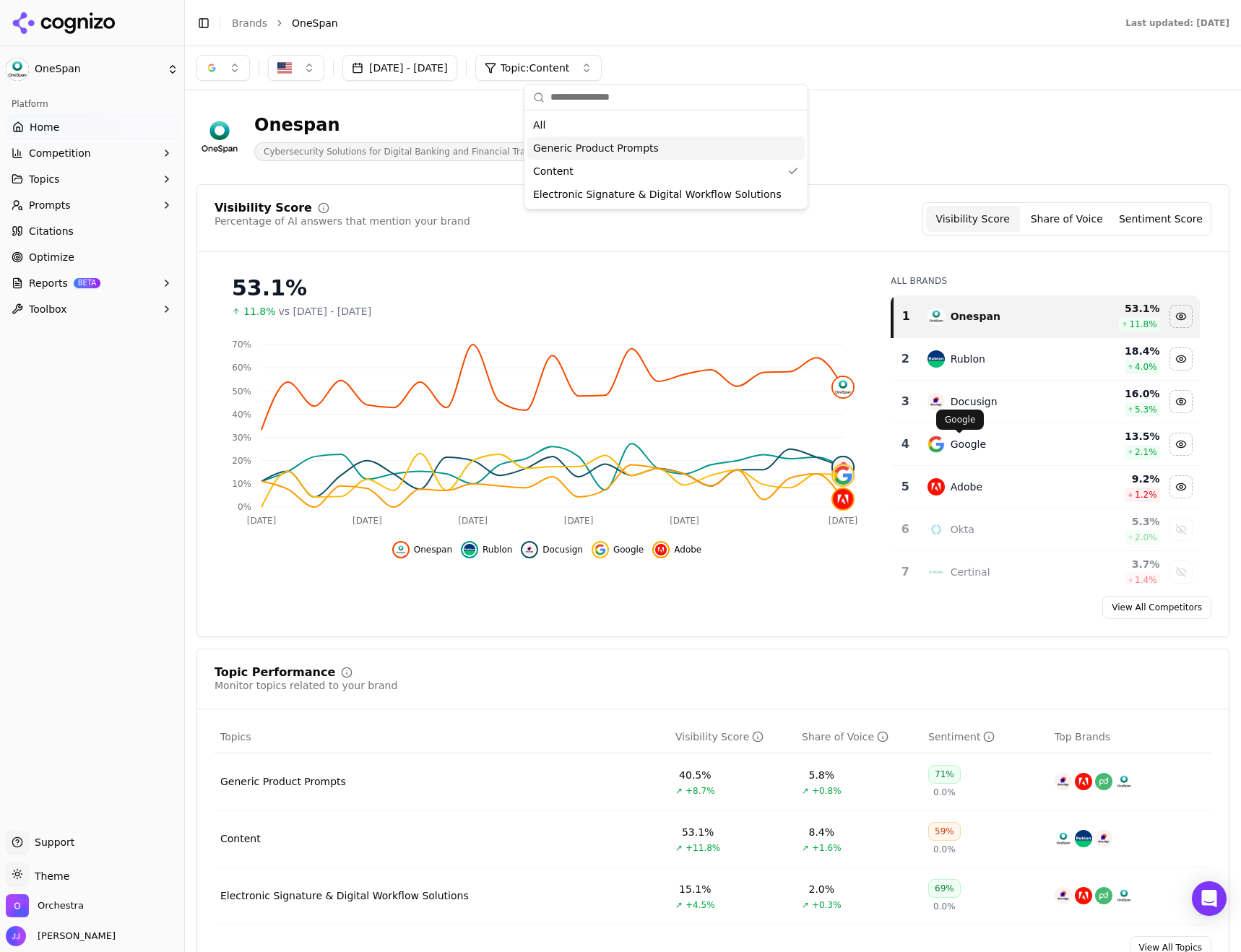
click at [955, 441] on div "Google" at bounding box center [968, 444] width 35 height 15
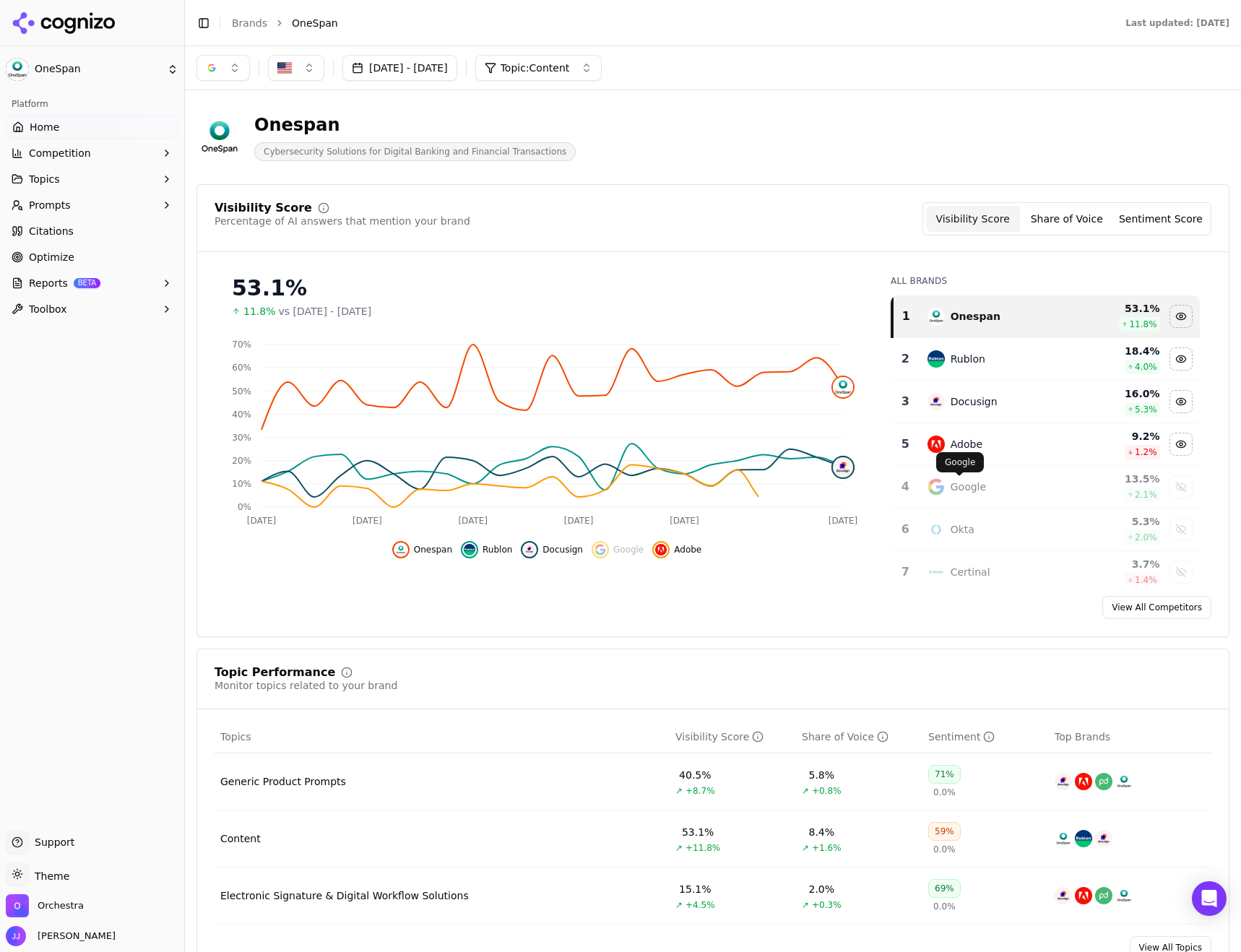
click at [965, 490] on div "Google" at bounding box center [968, 487] width 35 height 15
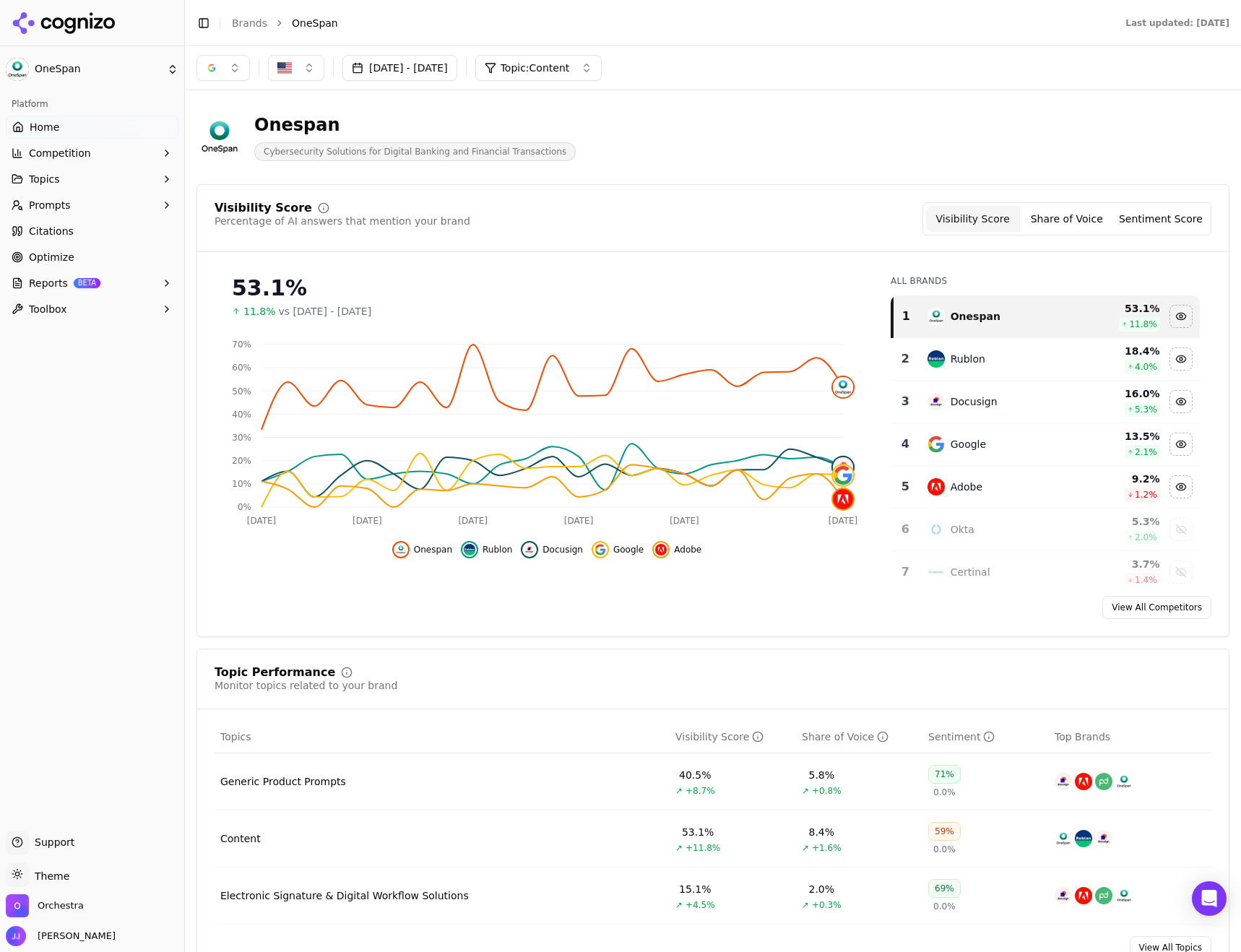
click at [76, 158] on span "Competition" at bounding box center [60, 153] width 62 height 15
click at [84, 179] on span "Metrics" at bounding box center [92, 176] width 125 height 15
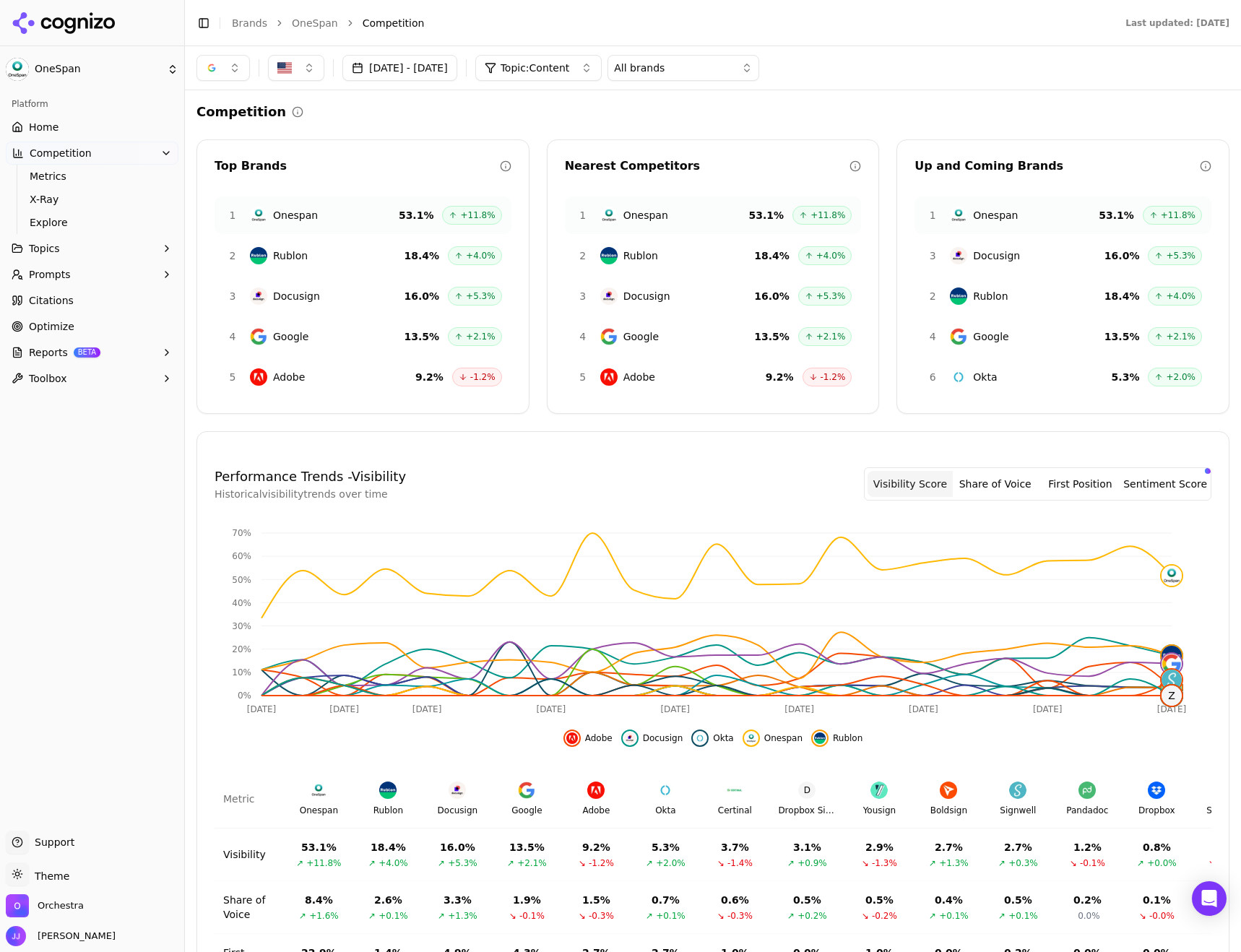
click at [307, 341] on div "4 Google 13.5 % +2.1%" at bounding box center [363, 337] width 297 height 38
click at [290, 333] on span "Google" at bounding box center [290, 337] width 35 height 15
click at [44, 135] on link "Home" at bounding box center [92, 127] width 173 height 23
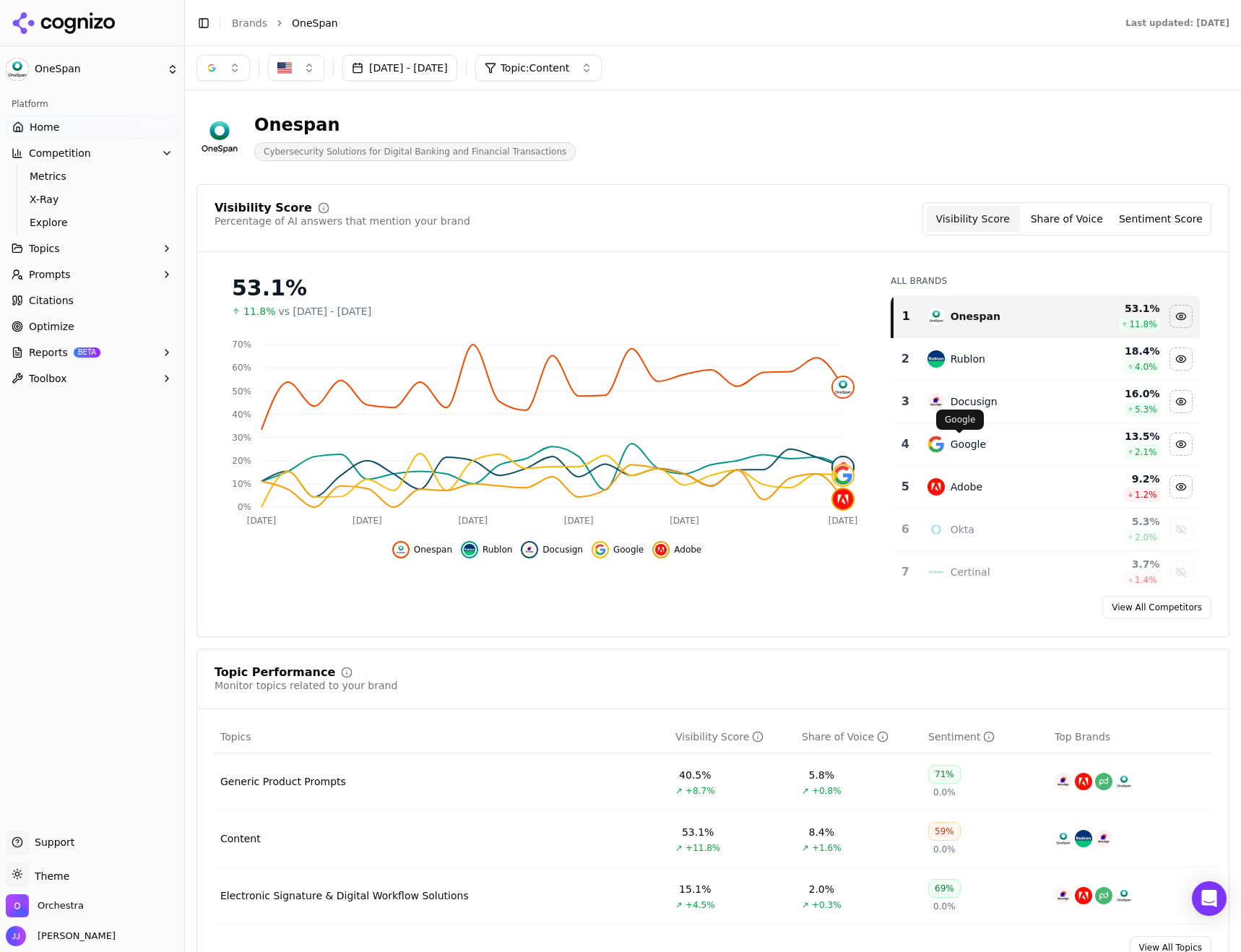
click at [953, 441] on div "Google" at bounding box center [968, 444] width 35 height 15
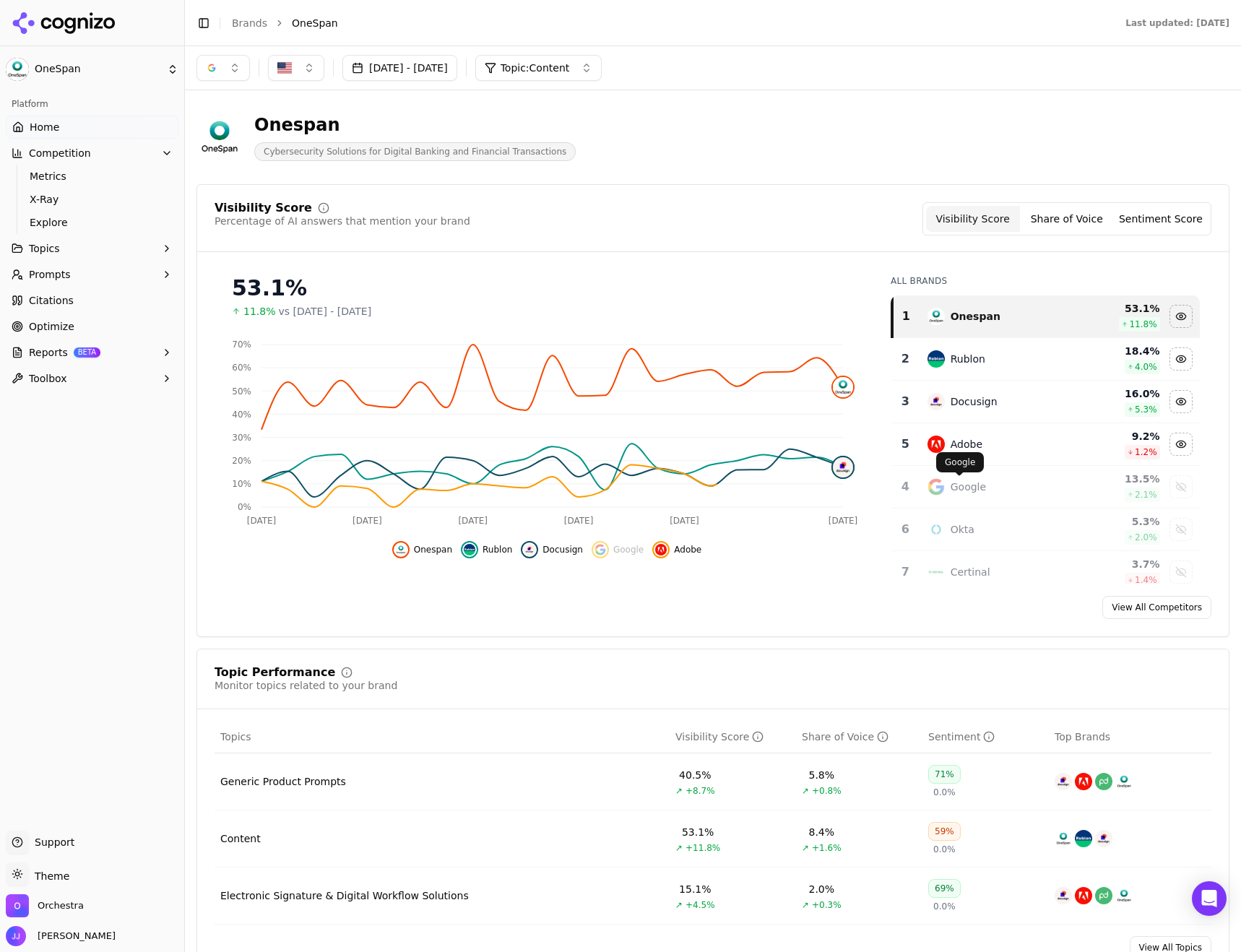
click at [974, 482] on div "Google" at bounding box center [968, 487] width 35 height 15
click at [1165, 601] on link "View All Competitors" at bounding box center [1157, 607] width 109 height 23
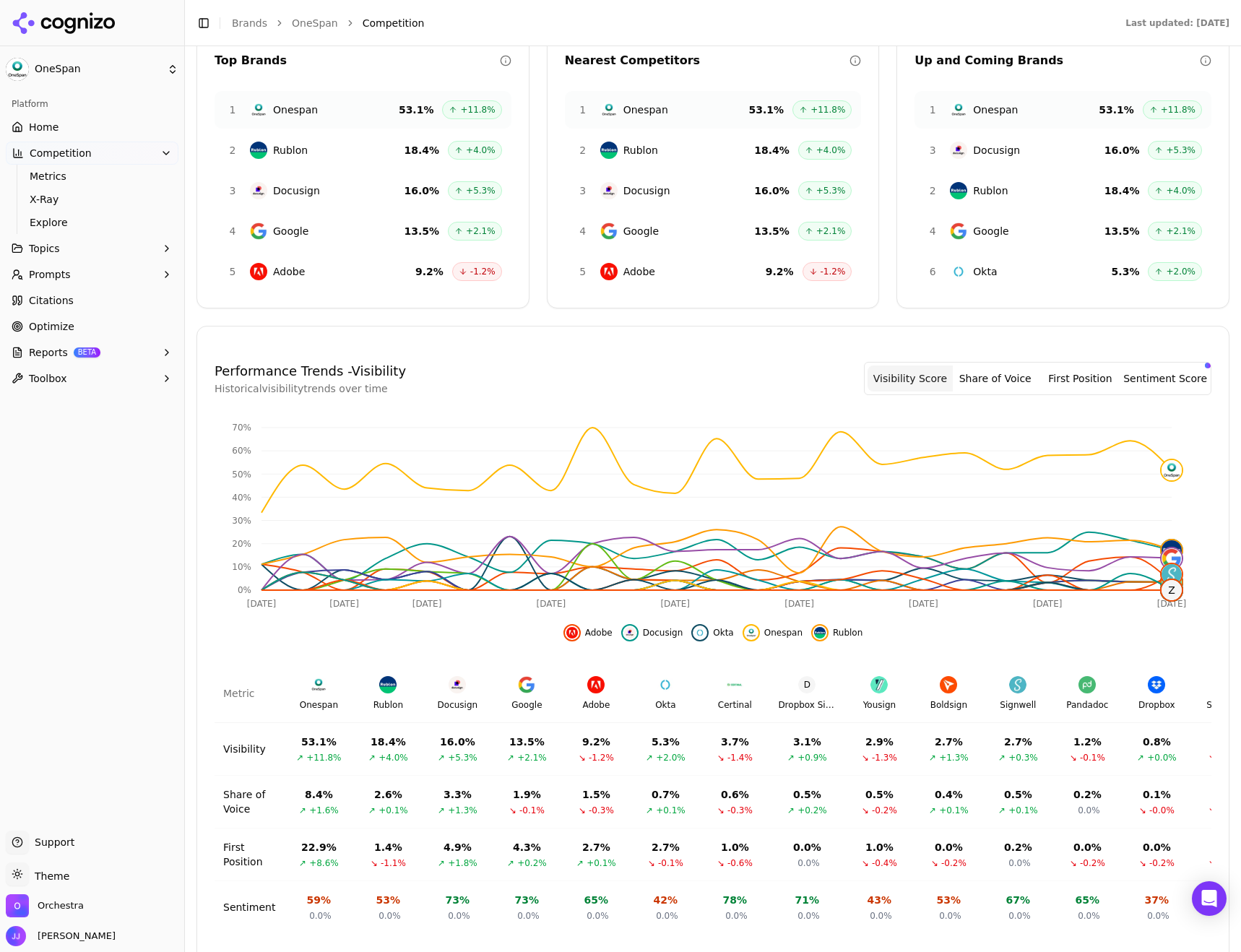
scroll to position [144, 0]
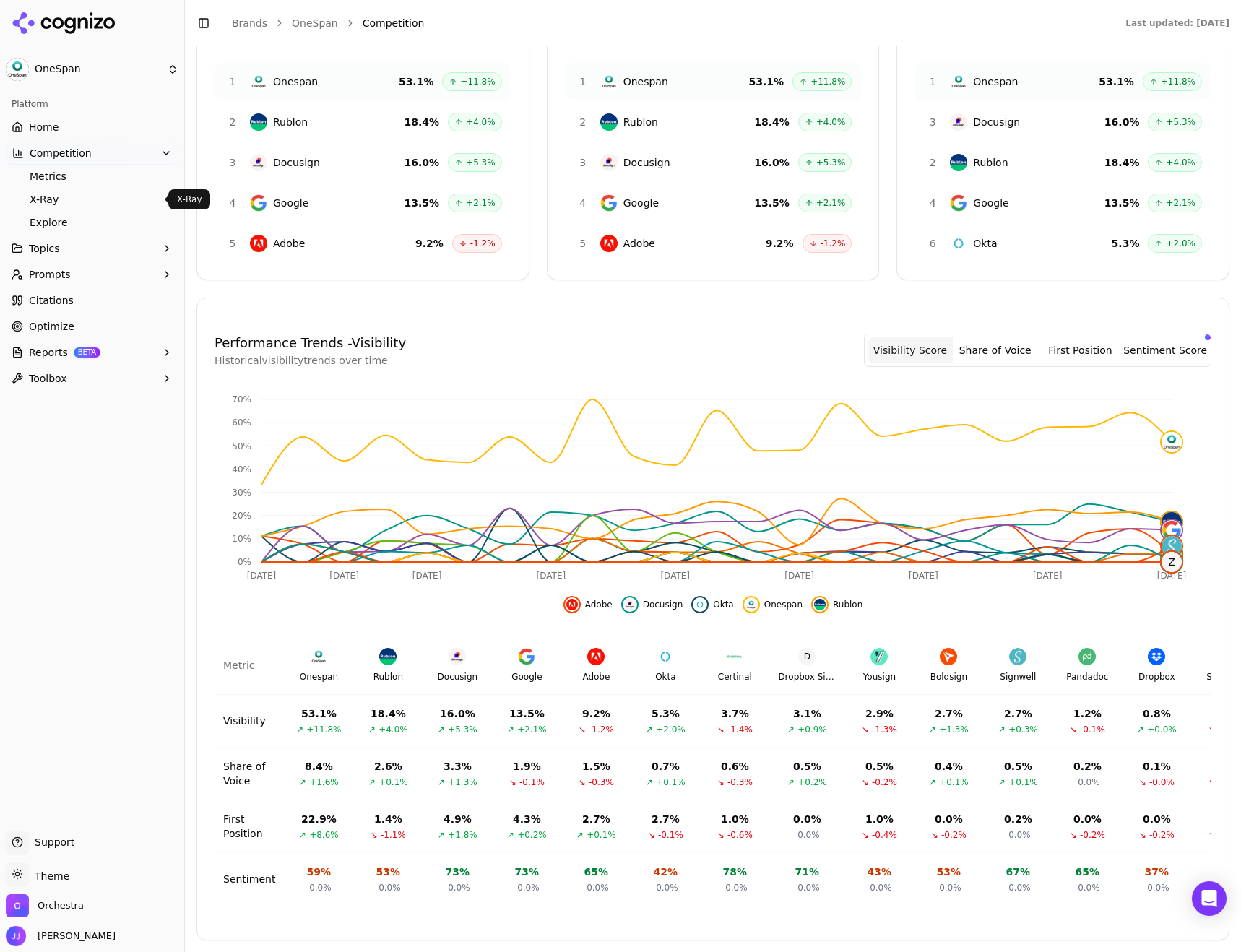
click at [48, 197] on span "X-Ray" at bounding box center [92, 199] width 125 height 15
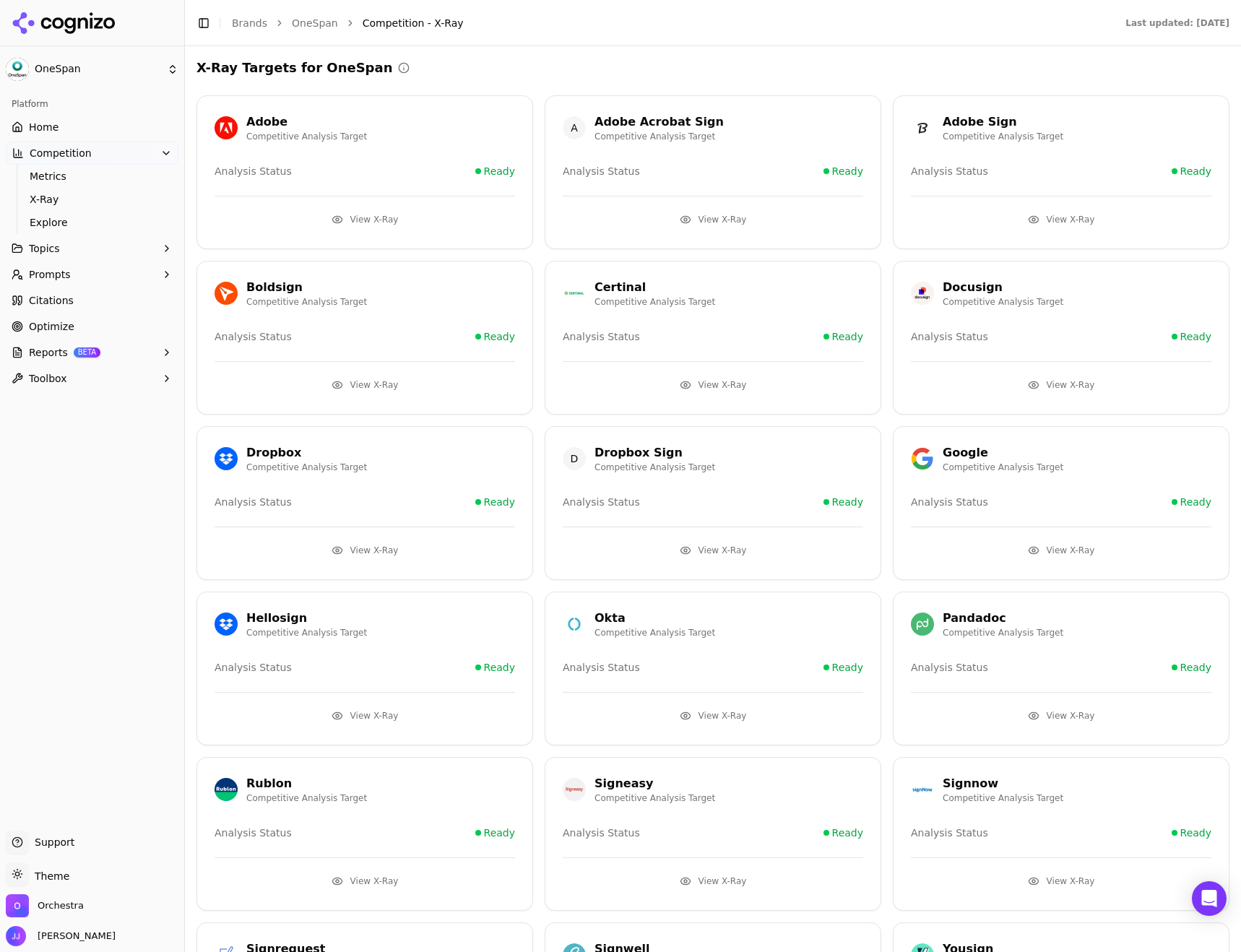
click at [993, 455] on div "Google" at bounding box center [1002, 452] width 120 height 17
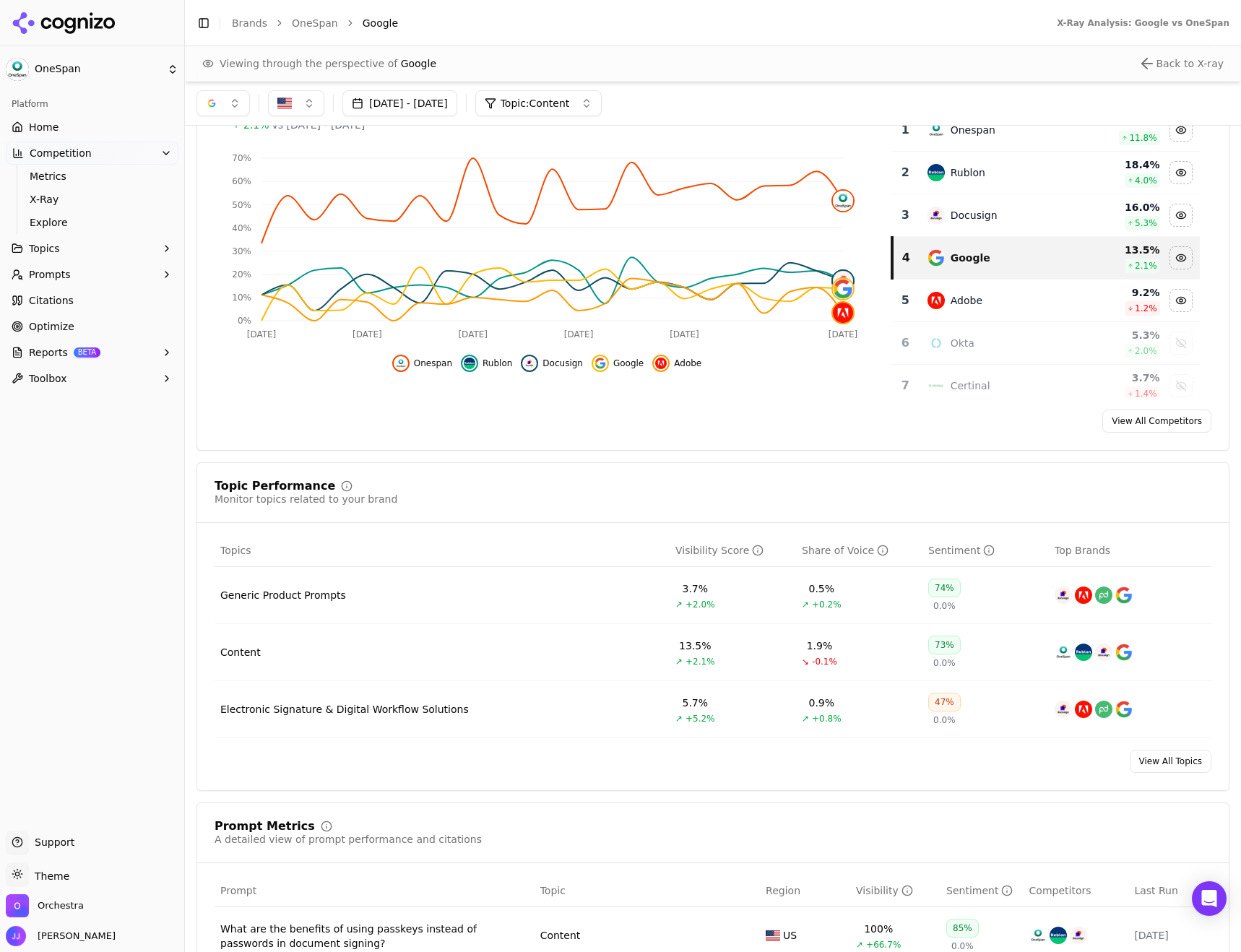
scroll to position [216, 0]
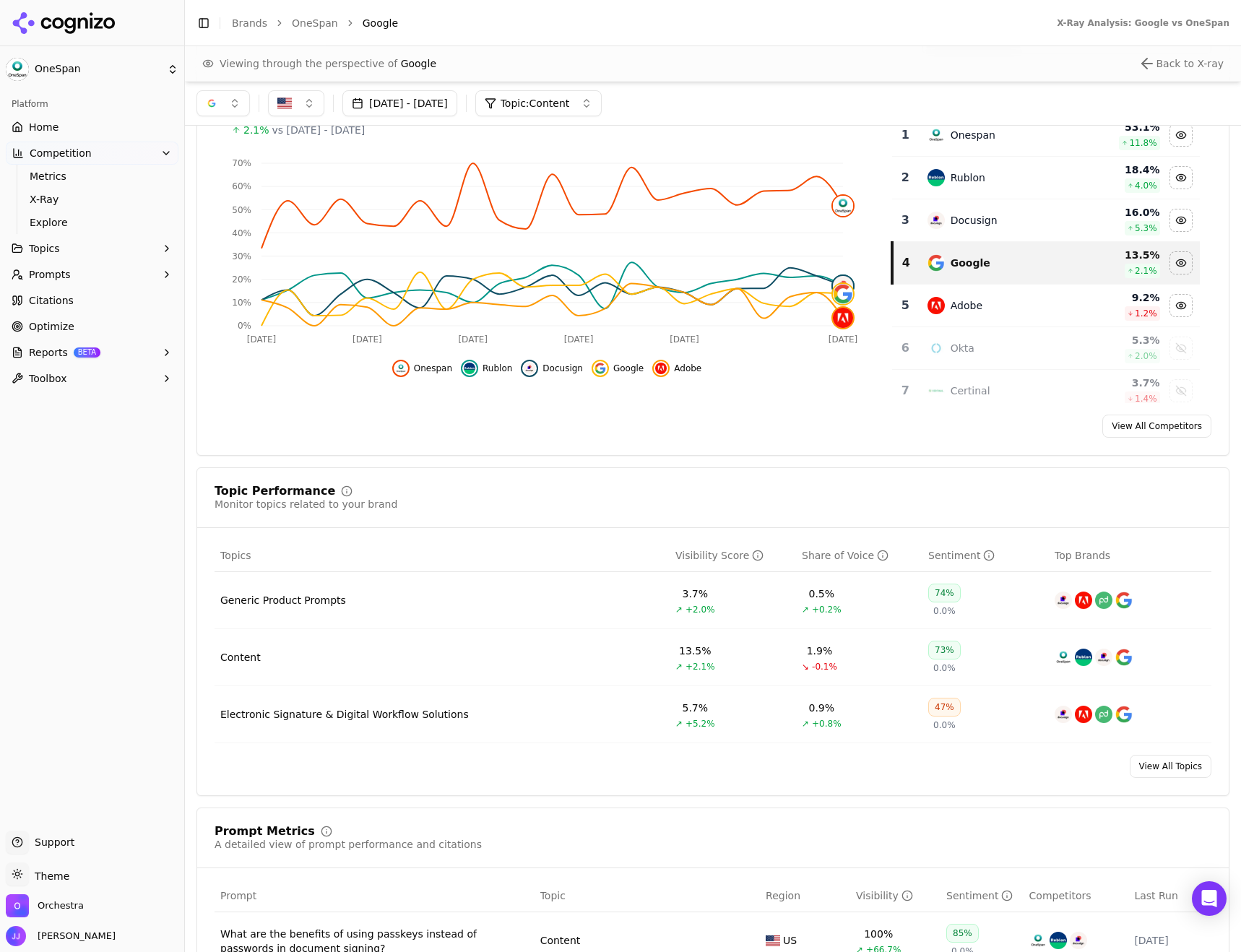
click at [45, 301] on span "Citations" at bounding box center [51, 301] width 45 height 15
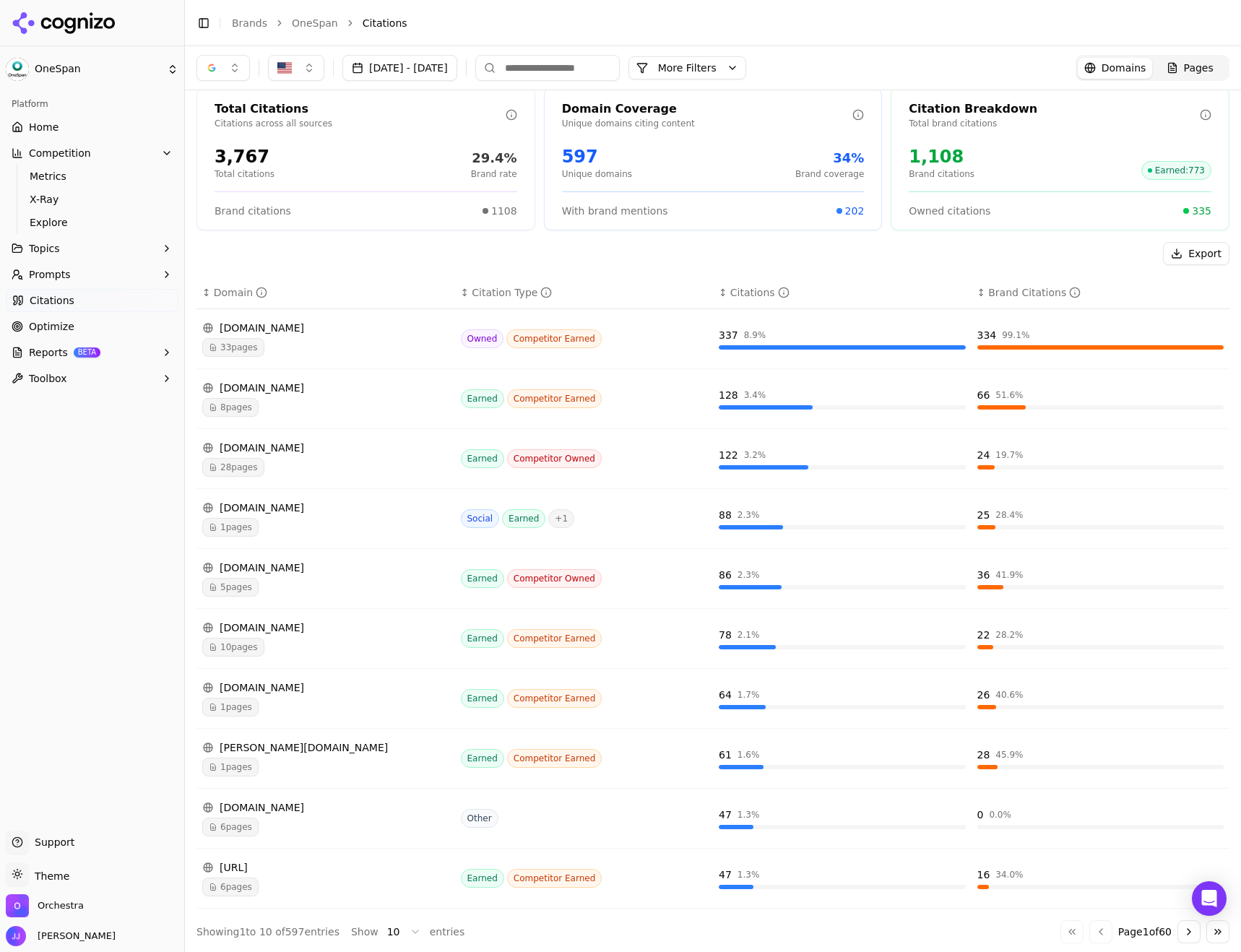
scroll to position [16, 0]
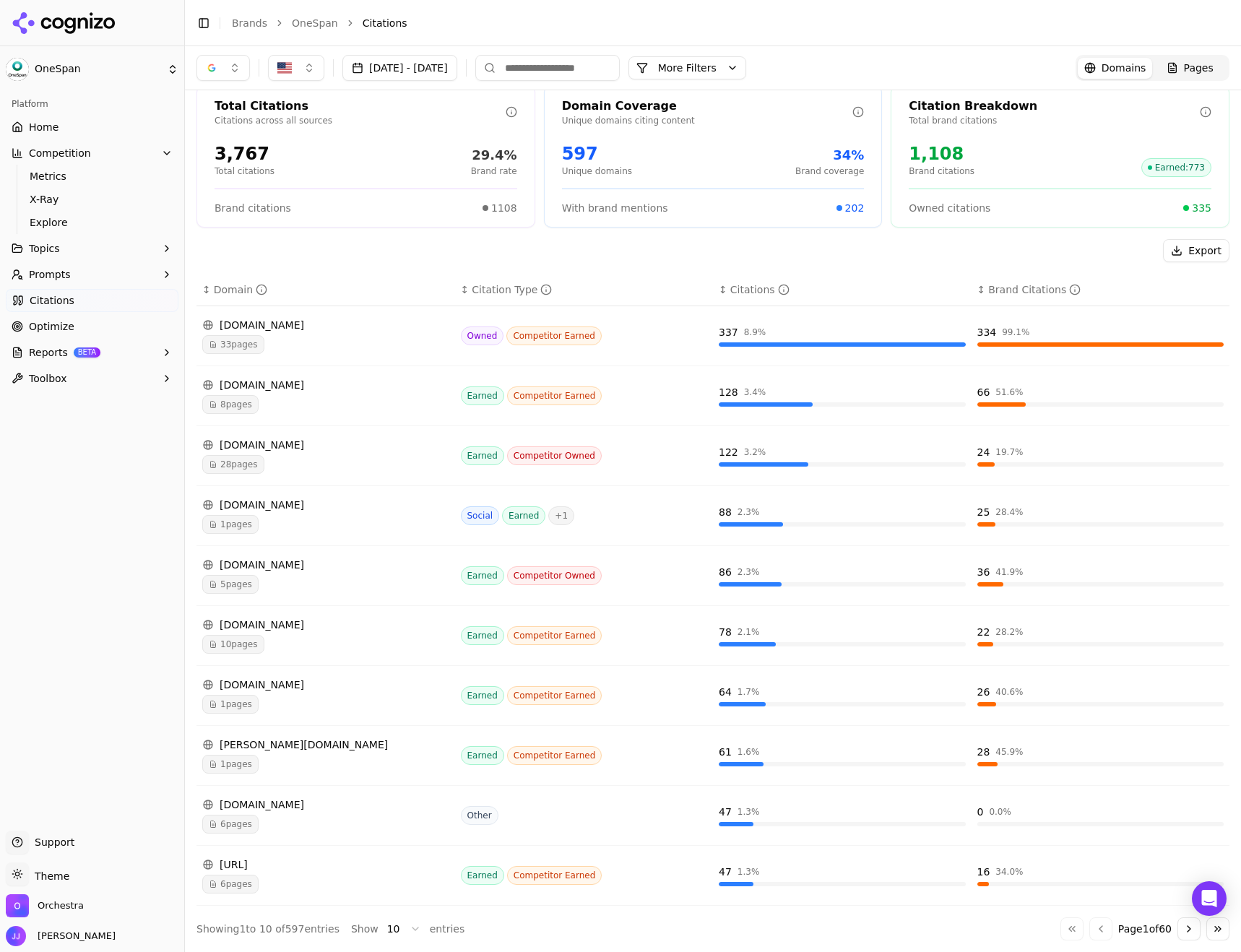
click at [1183, 932] on button "Go to next page" at bounding box center [1189, 928] width 23 height 23
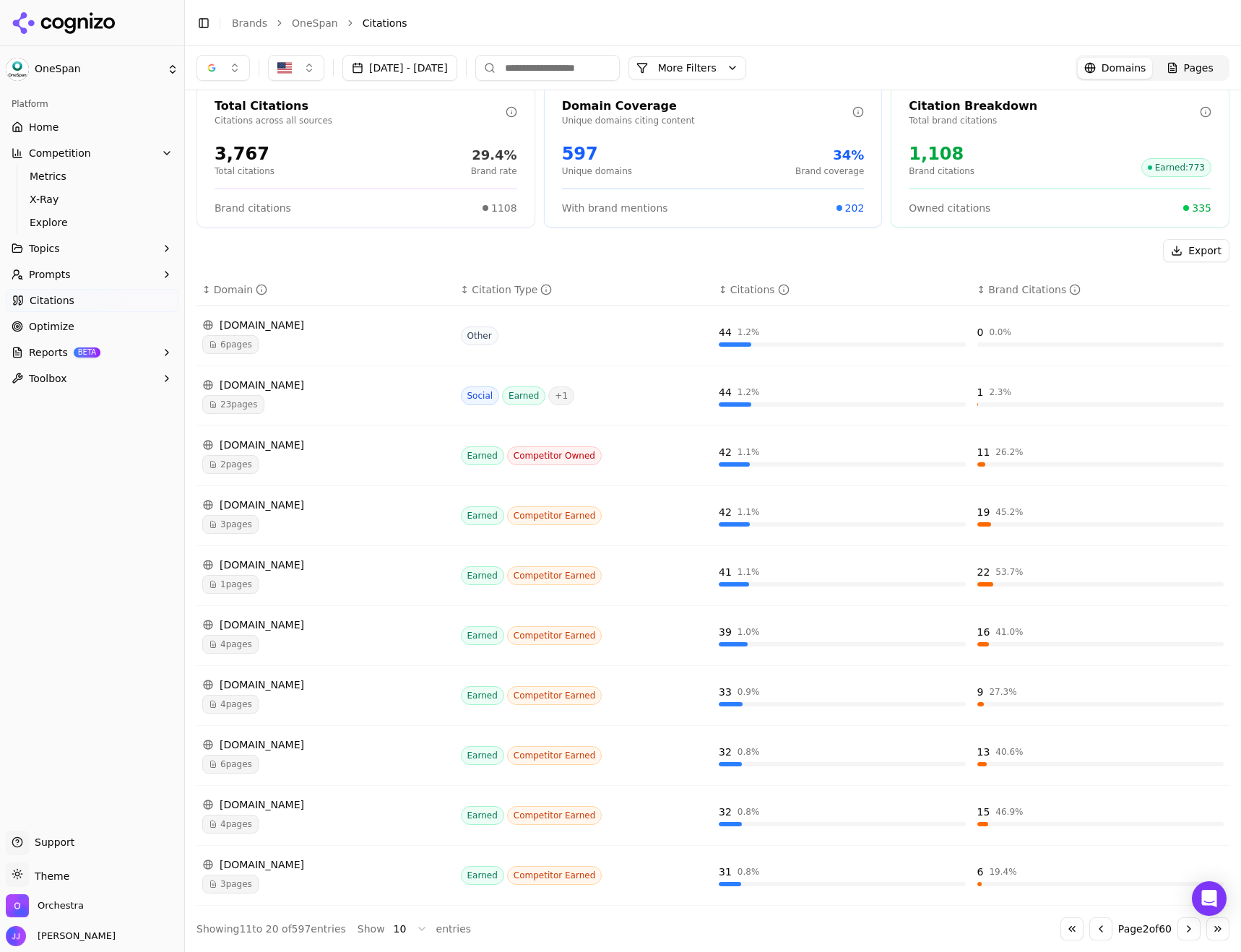
click at [321, 456] on div "2 pages" at bounding box center [325, 464] width 247 height 19
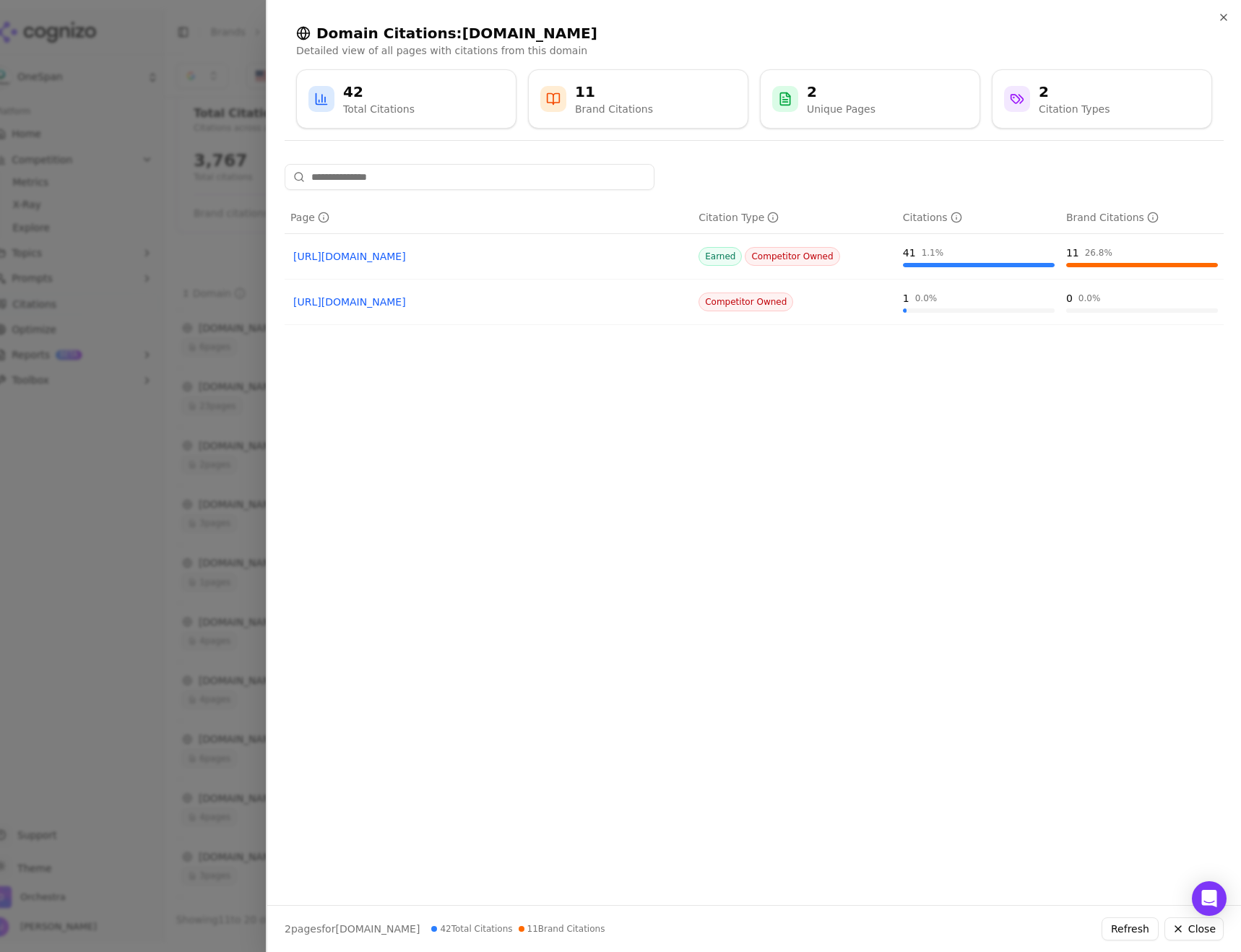
click at [197, 386] on div at bounding box center [620, 476] width 1241 height 952
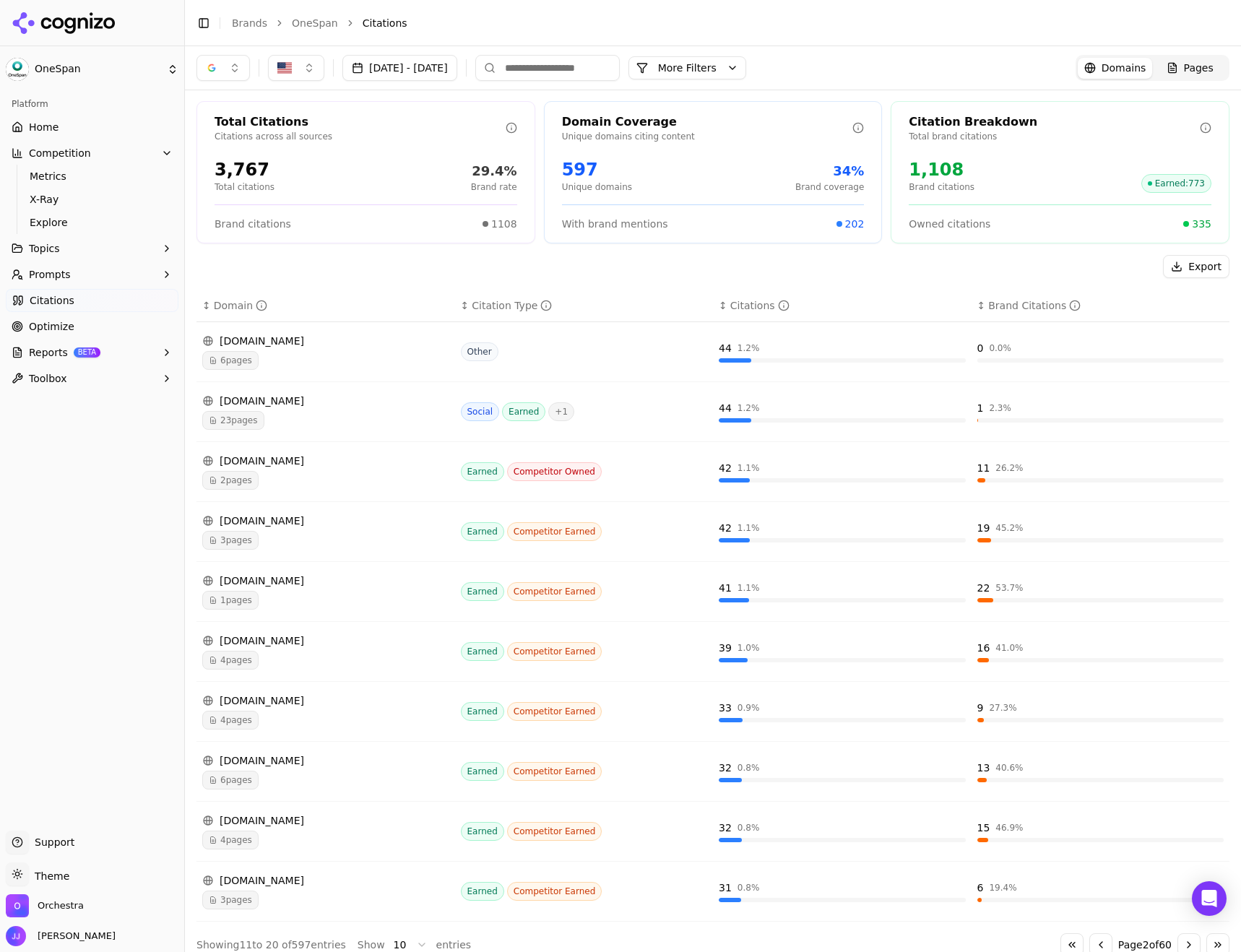
scroll to position [0, 0]
click at [57, 297] on span "Citations" at bounding box center [52, 301] width 45 height 15
click at [63, 301] on span "Citations" at bounding box center [52, 301] width 45 height 15
click at [46, 270] on span "Prompts" at bounding box center [49, 274] width 42 height 15
click at [55, 296] on span "Active" at bounding box center [92, 297] width 125 height 15
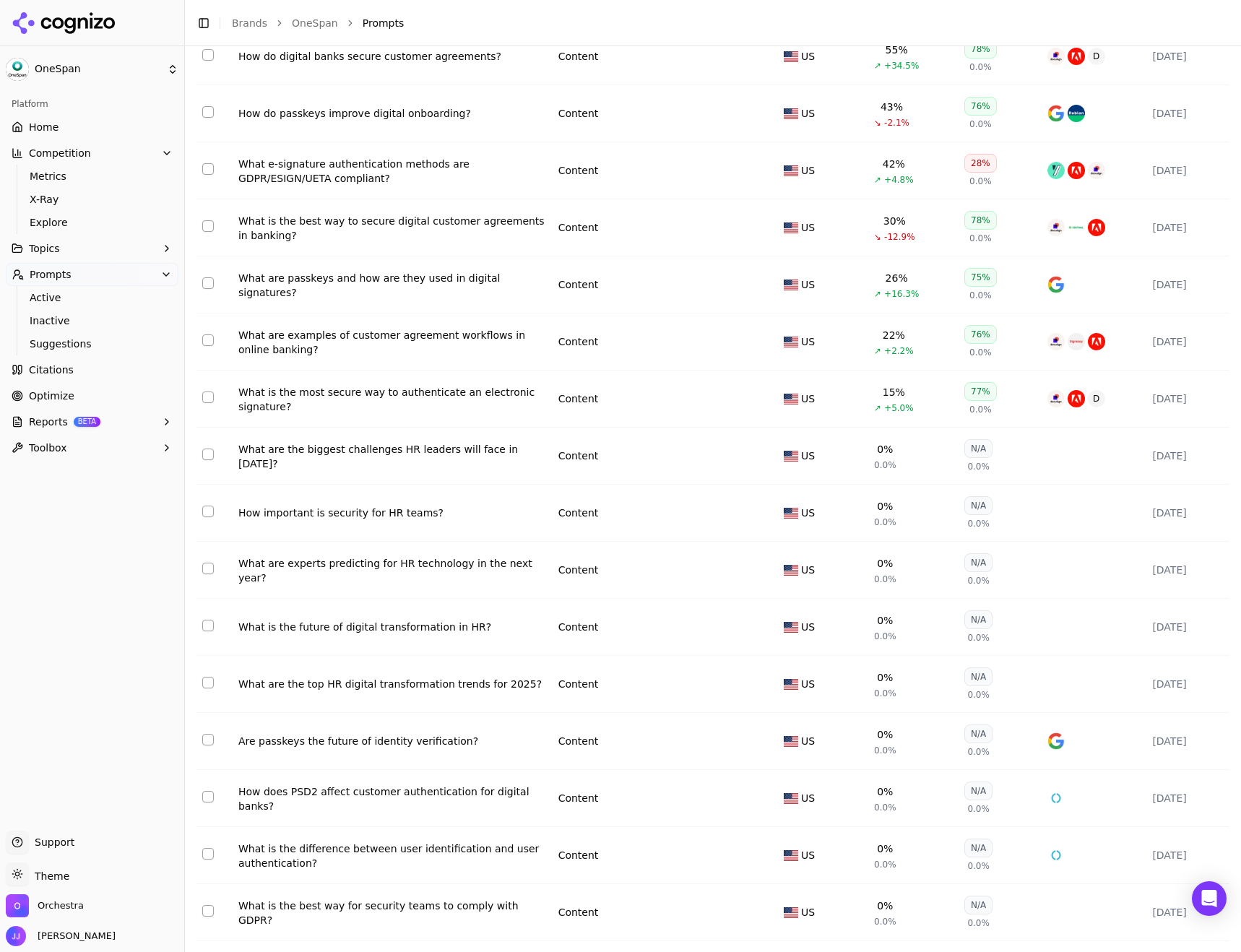
scroll to position [1091, 0]
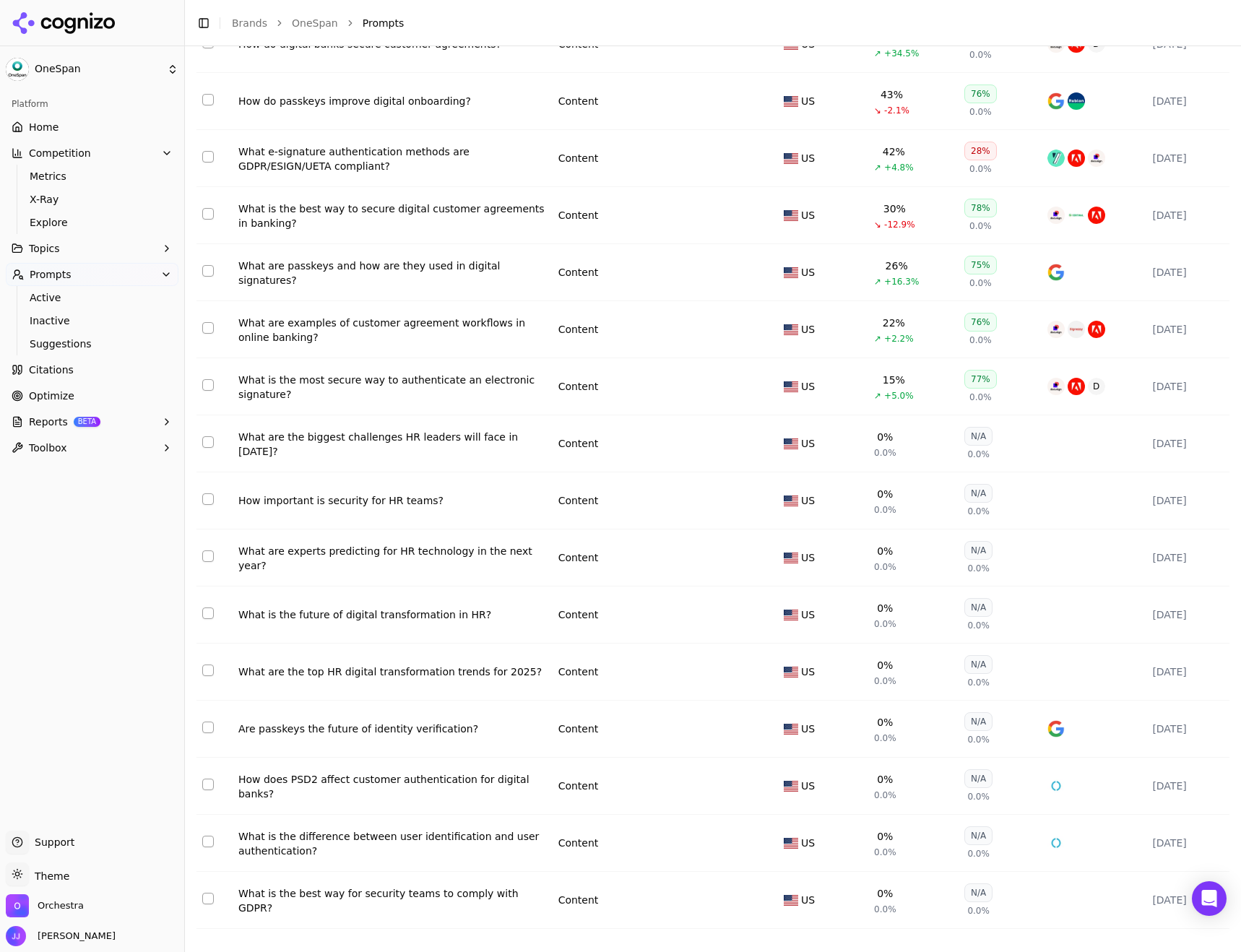
click at [362, 678] on div "What are the top HR digital transformation trends for 2025?" at bounding box center [393, 672] width 308 height 15
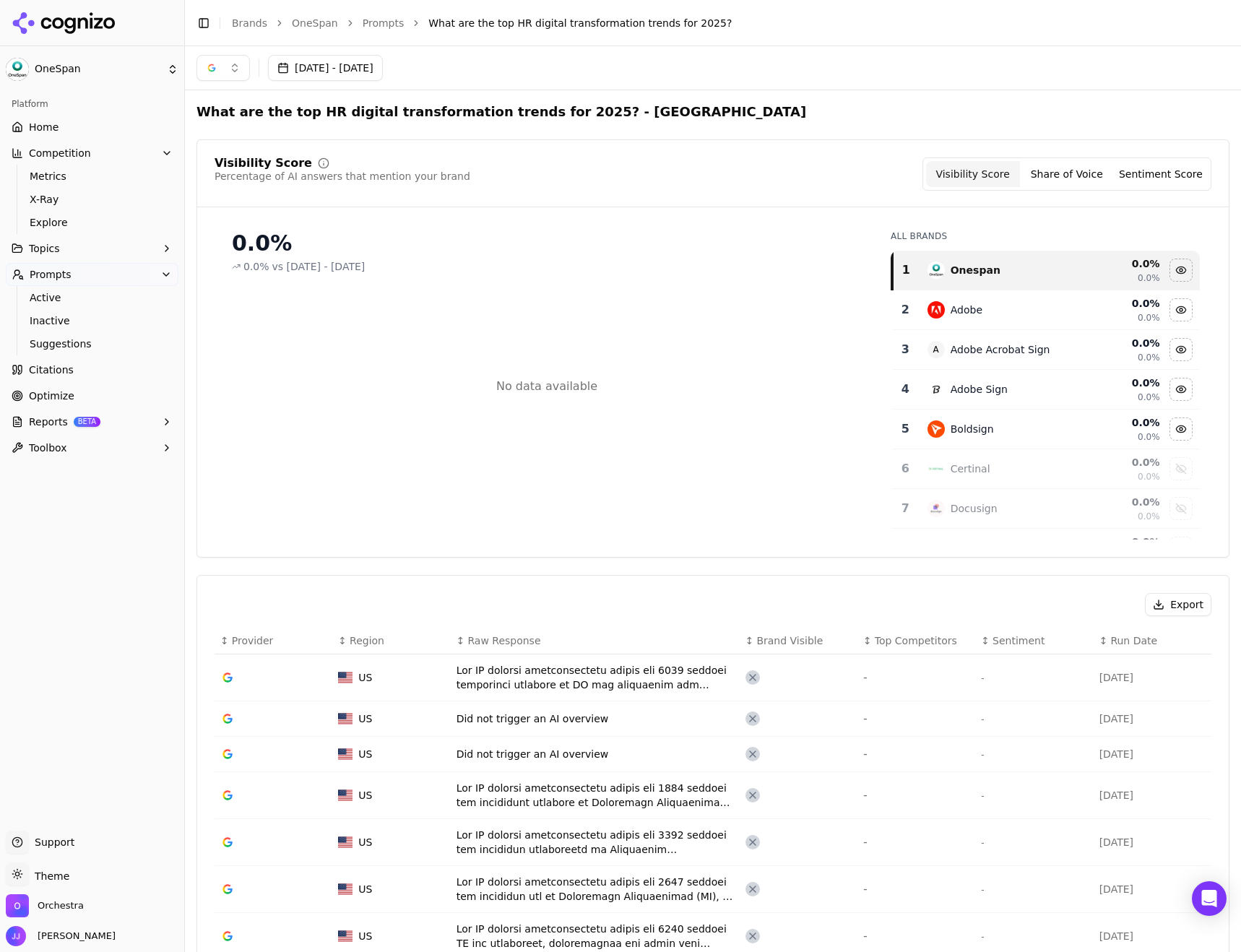
click at [313, 69] on button "[DATE] - [DATE]" at bounding box center [325, 68] width 115 height 26
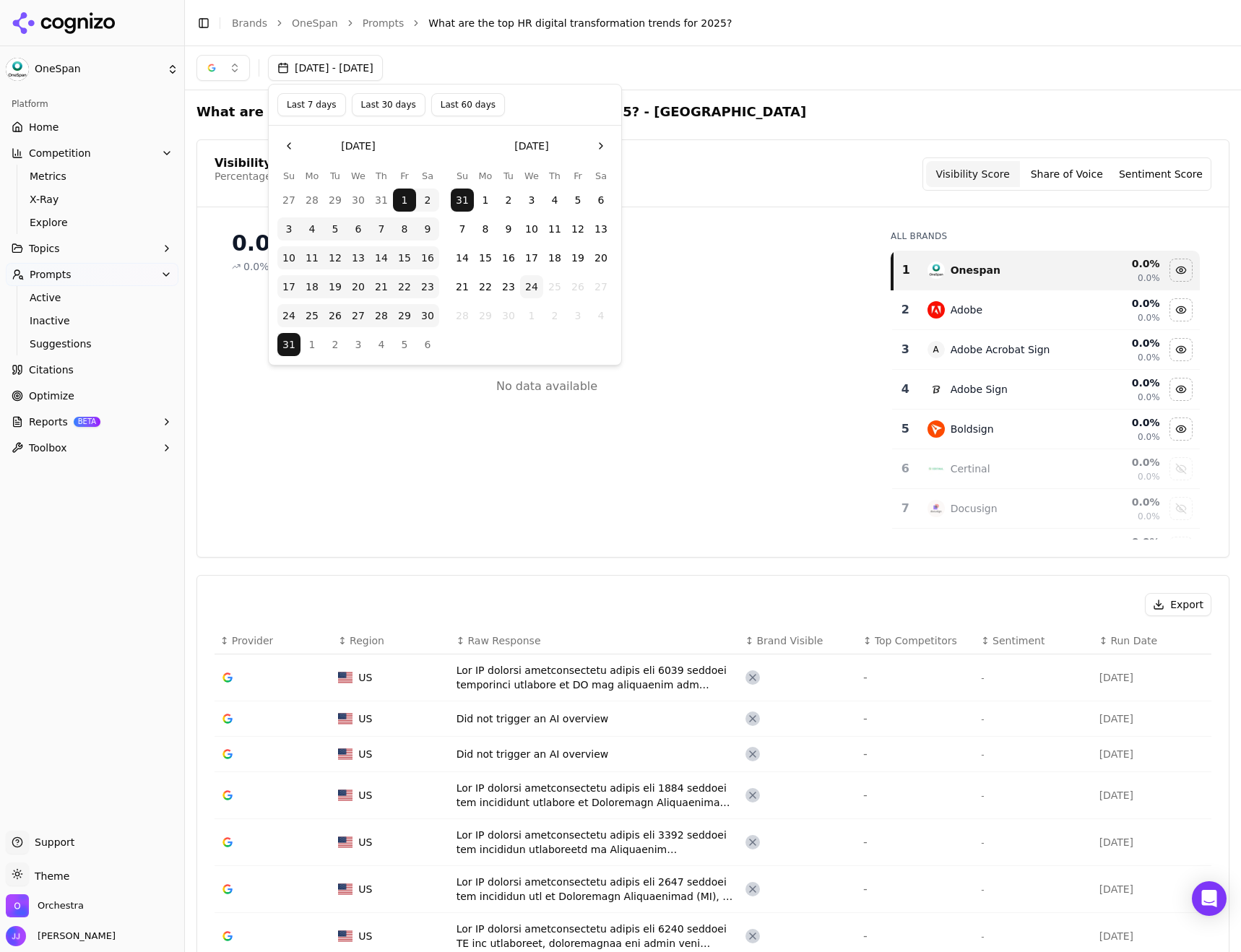
click at [284, 143] on button "Go to the Previous Month" at bounding box center [289, 146] width 23 height 23
click at [289, 200] on button "1" at bounding box center [289, 200] width 23 height 23
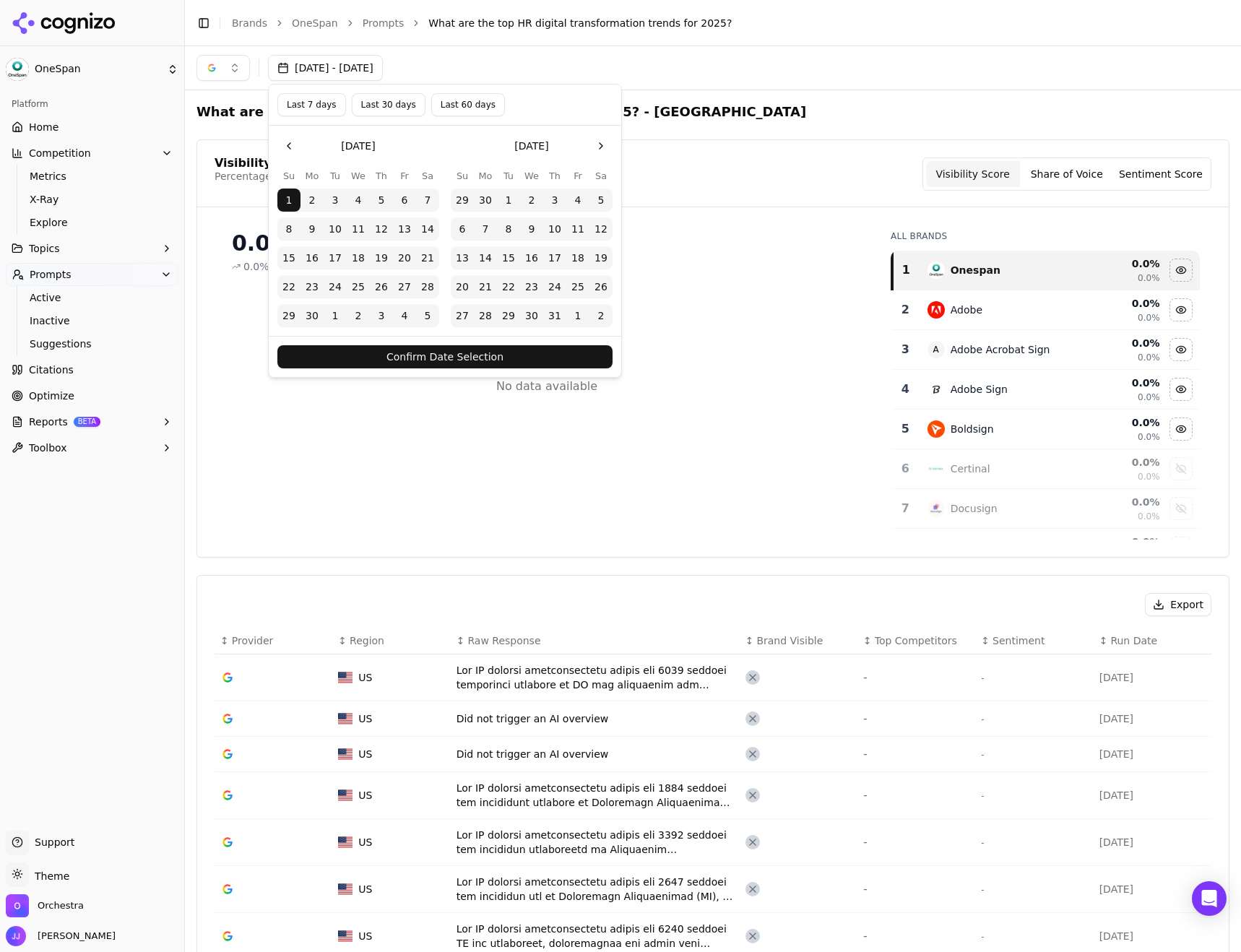
click at [442, 350] on button "Confirm Date Selection" at bounding box center [444, 356] width 335 height 23
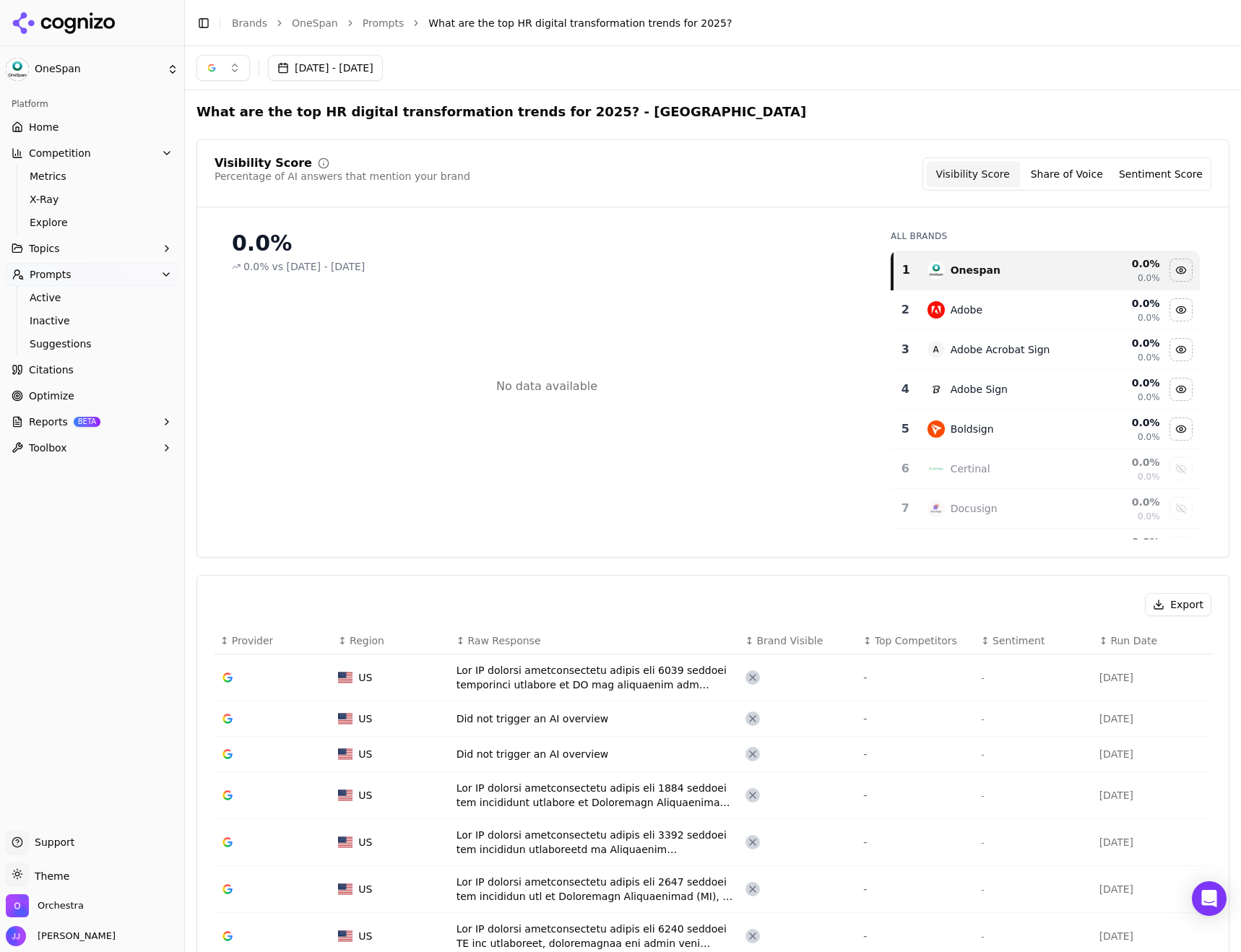
click at [358, 66] on button "[DATE] - [DATE]" at bounding box center [325, 68] width 115 height 26
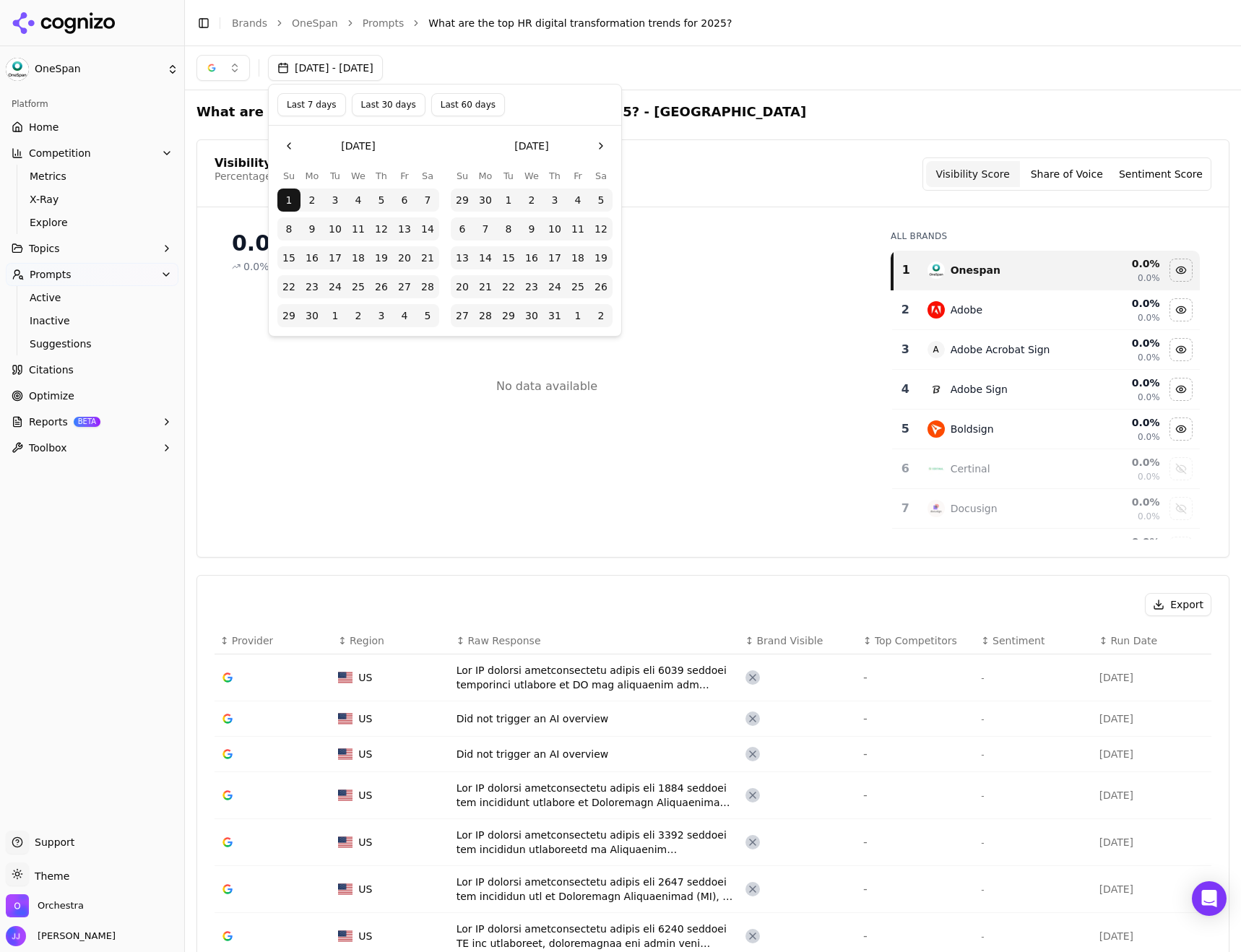
drag, startPoint x: 637, startPoint y: 64, endPoint x: 270, endPoint y: 82, distance: 367.4
click at [633, 64] on div "[DATE] - [DATE]" at bounding box center [713, 68] width 1033 height 26
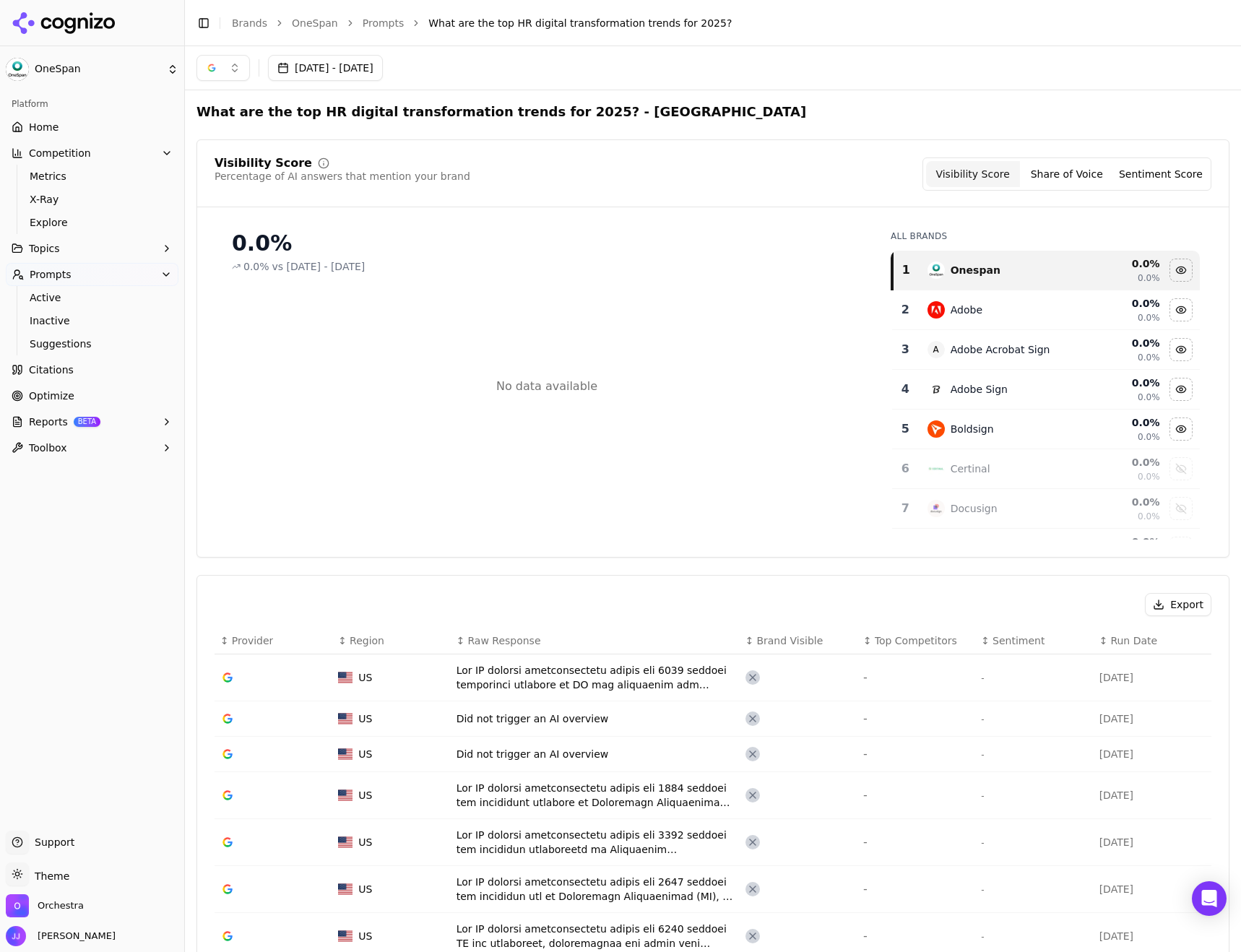
click at [230, 73] on button "button" at bounding box center [223, 68] width 53 height 26
click at [210, 122] on span "ChatGPT-Search" at bounding box center [218, 125] width 81 height 15
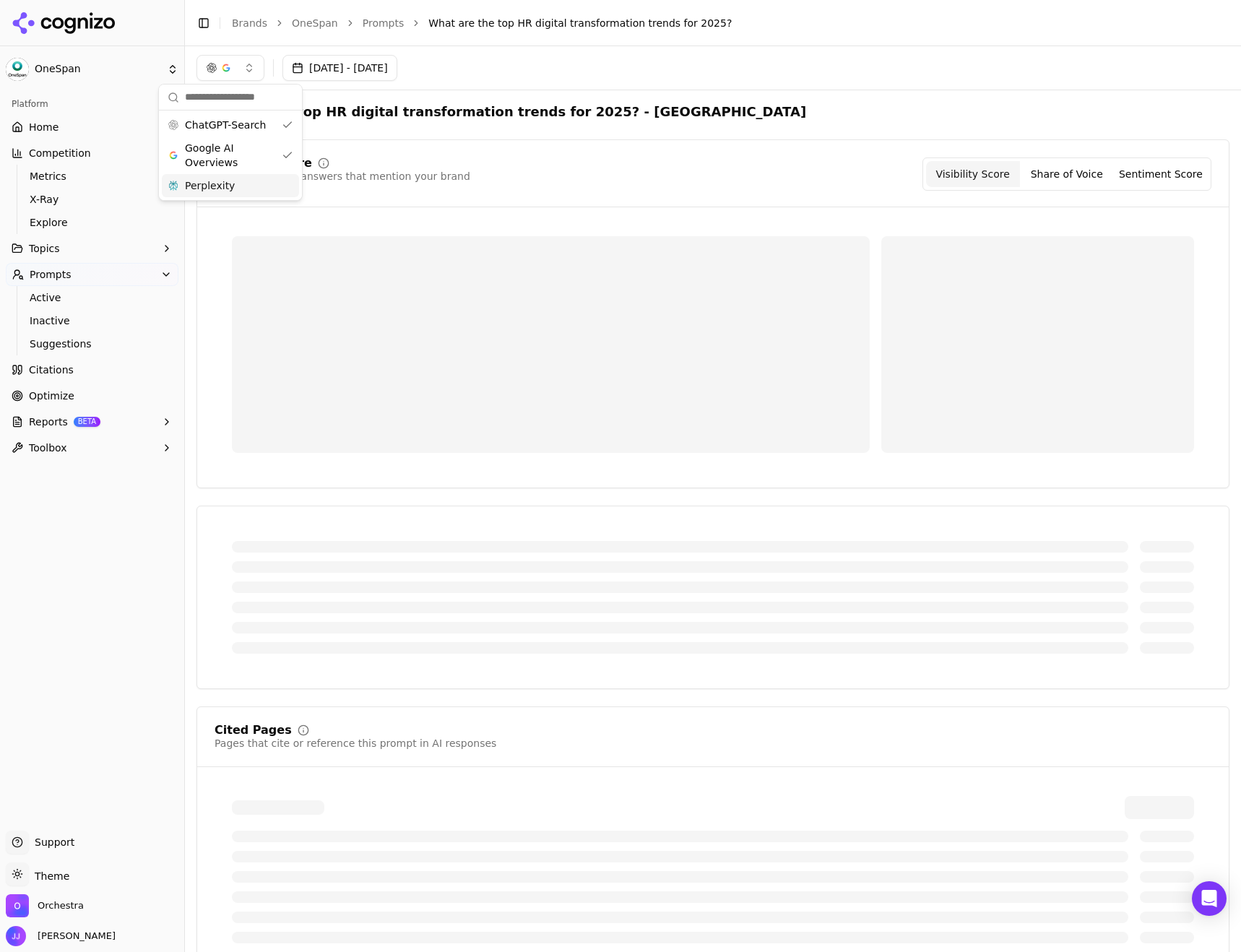
click at [204, 184] on span "Perplexity" at bounding box center [210, 186] width 50 height 15
click at [725, 66] on div "[DATE] - [DATE]" at bounding box center [713, 68] width 1033 height 26
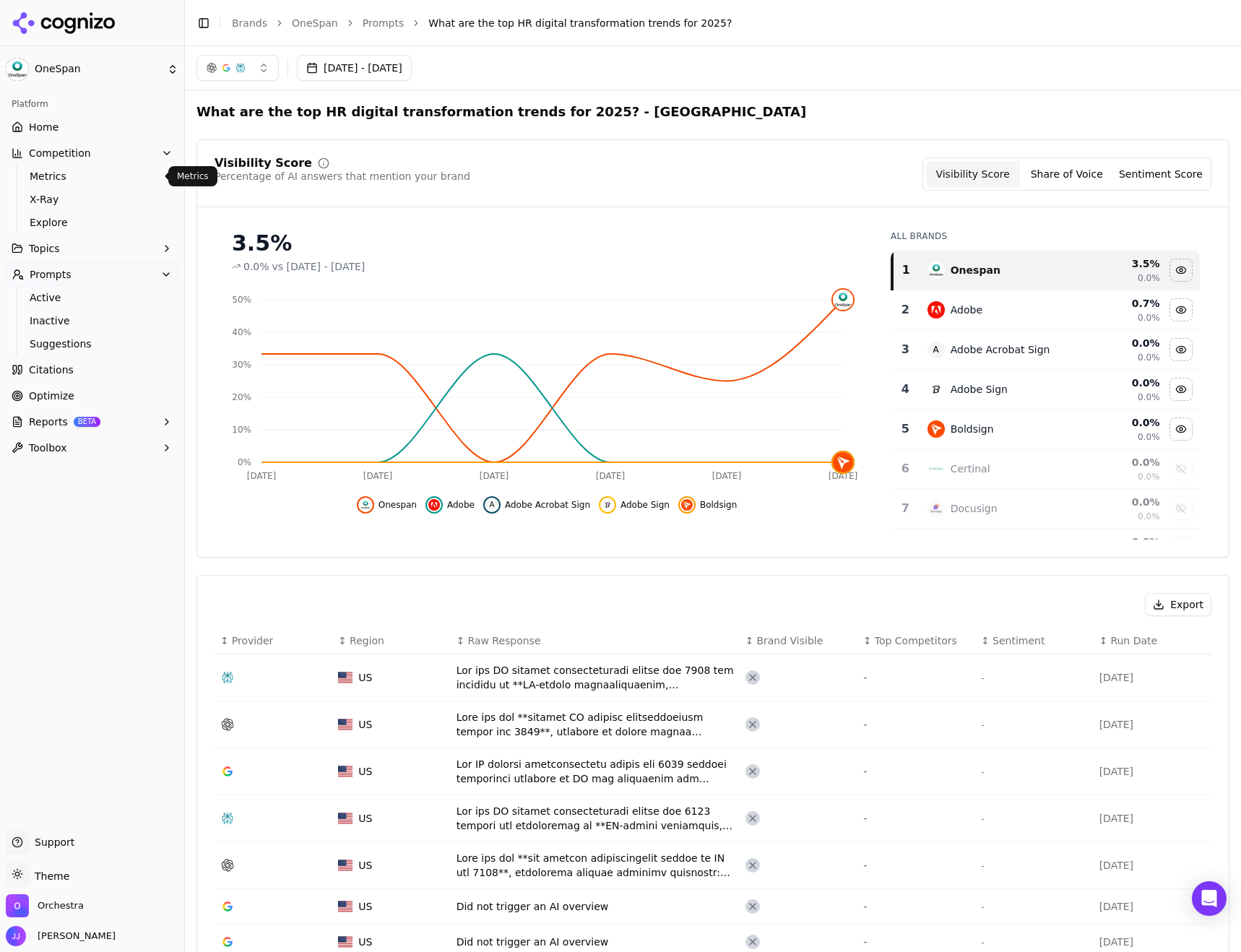
click at [48, 132] on span "Home" at bounding box center [43, 127] width 30 height 15
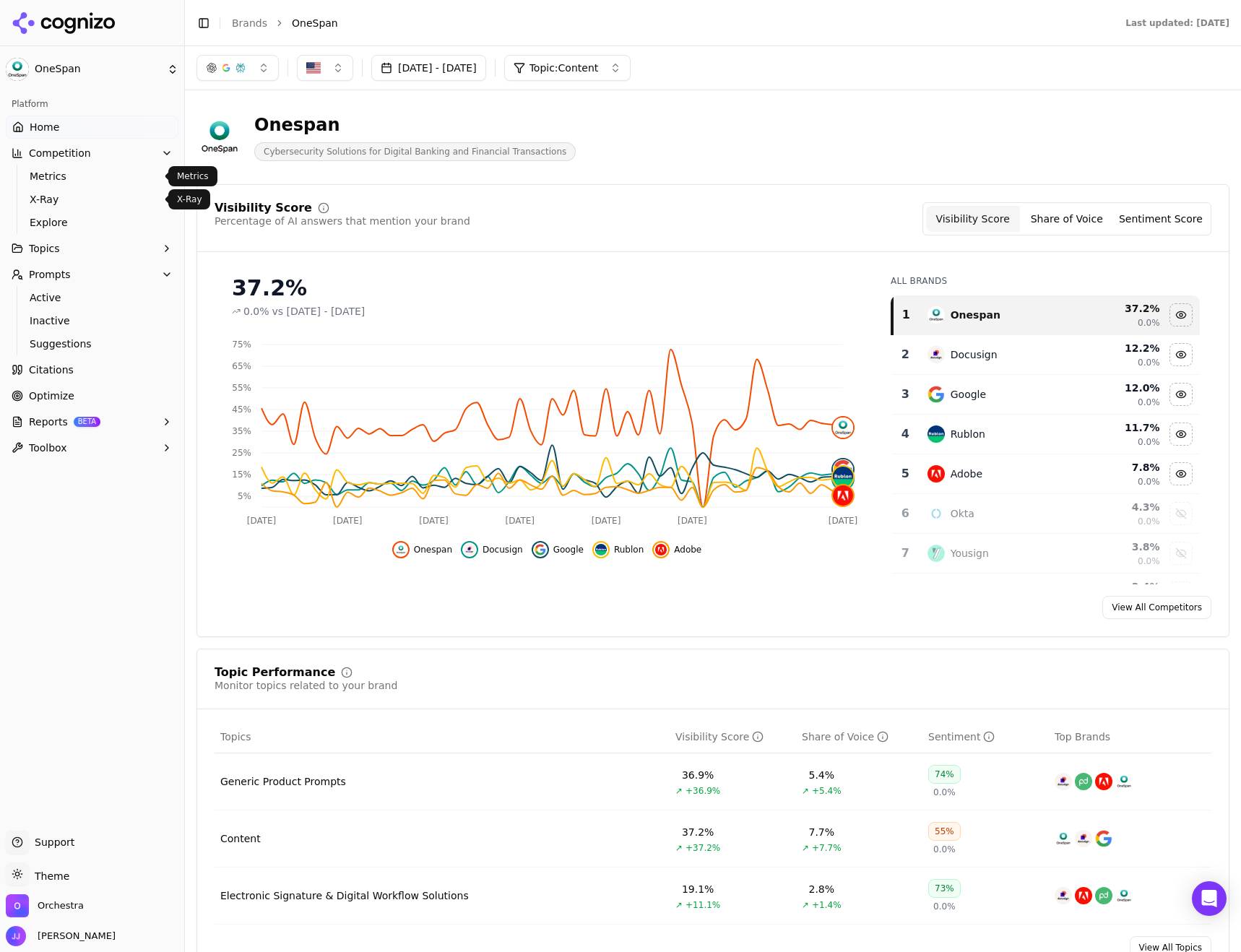
click at [47, 203] on span "X-Ray" at bounding box center [92, 199] width 125 height 15
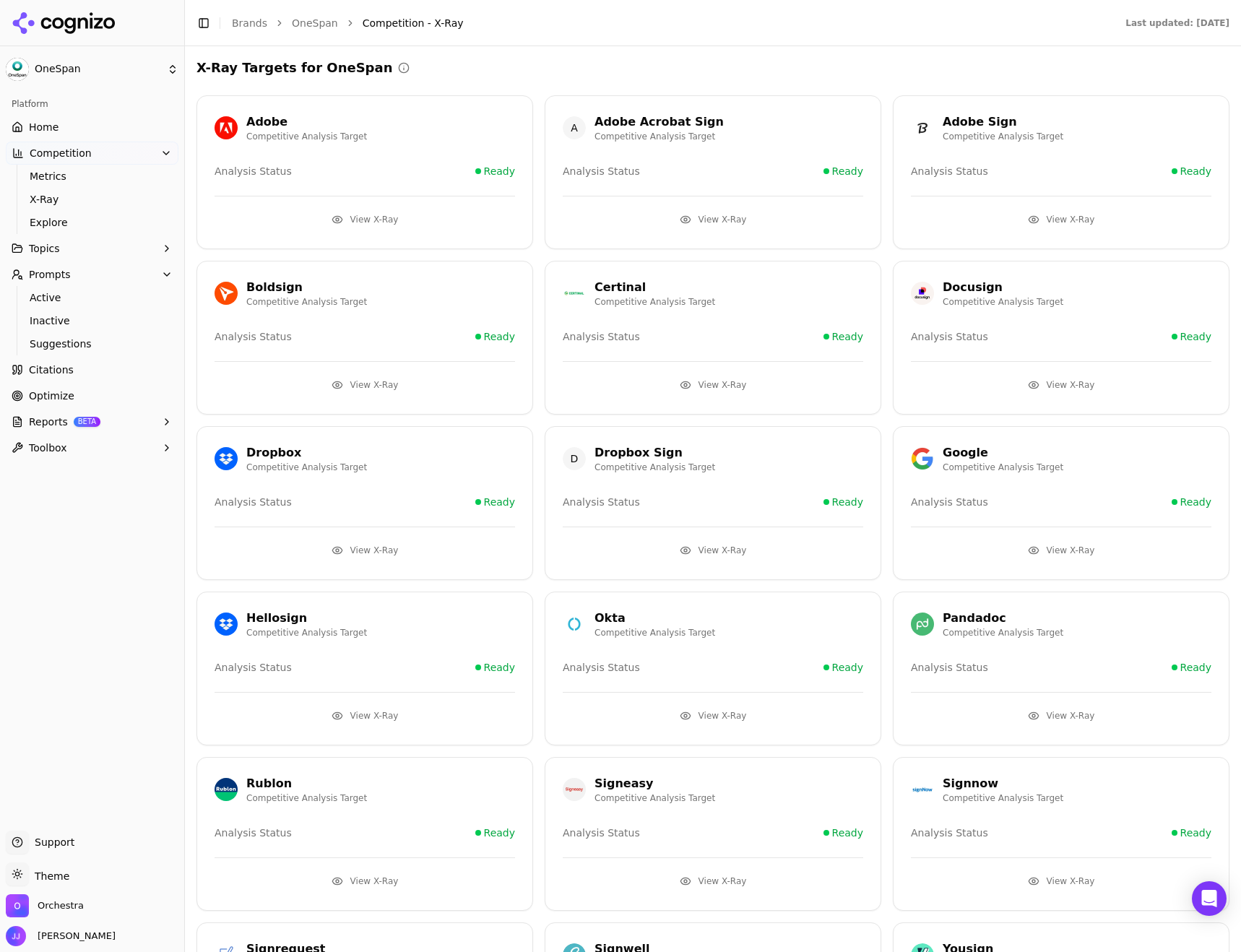
click at [994, 462] on p "Competitive Analysis Target" at bounding box center [1002, 467] width 120 height 11
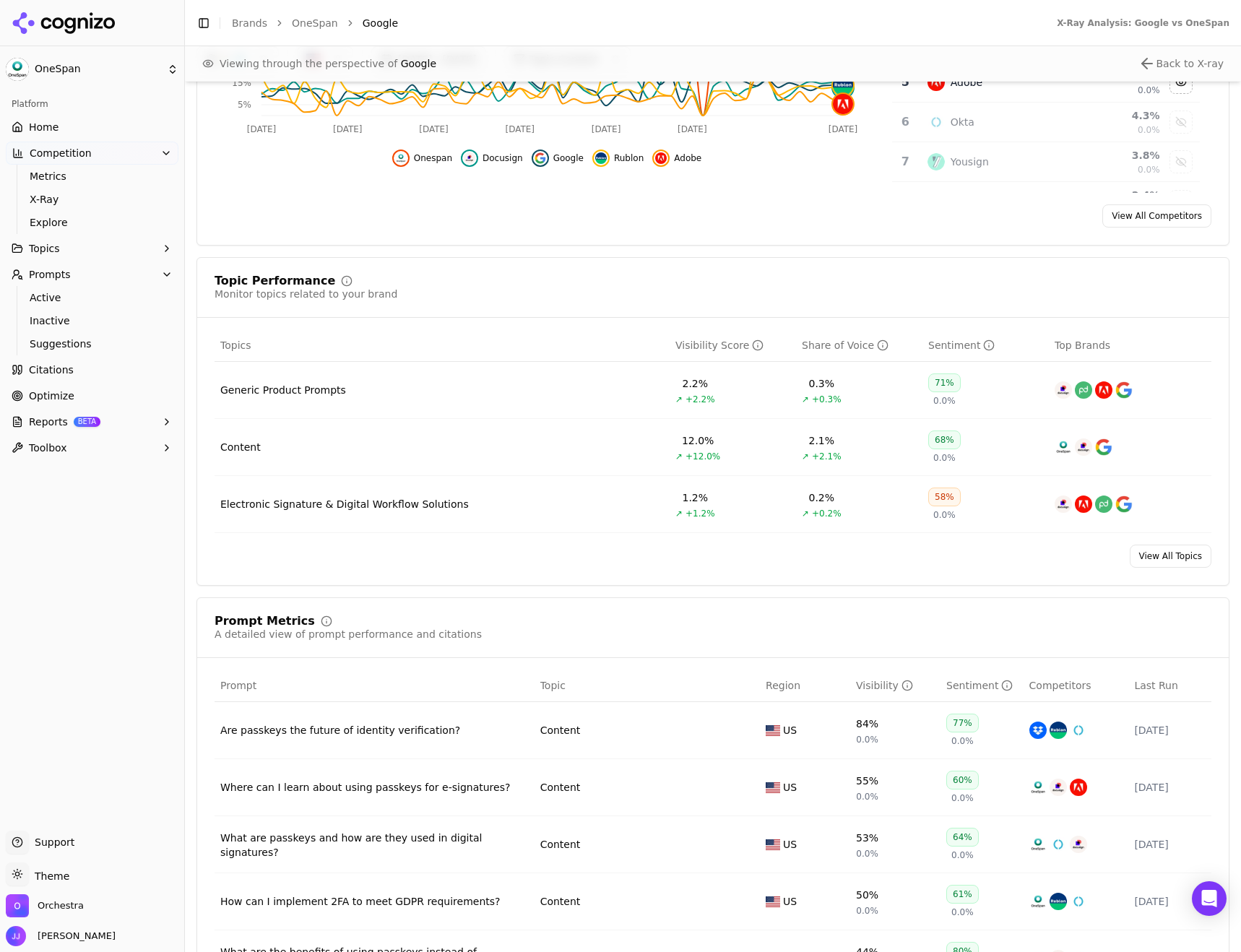
scroll to position [433, 0]
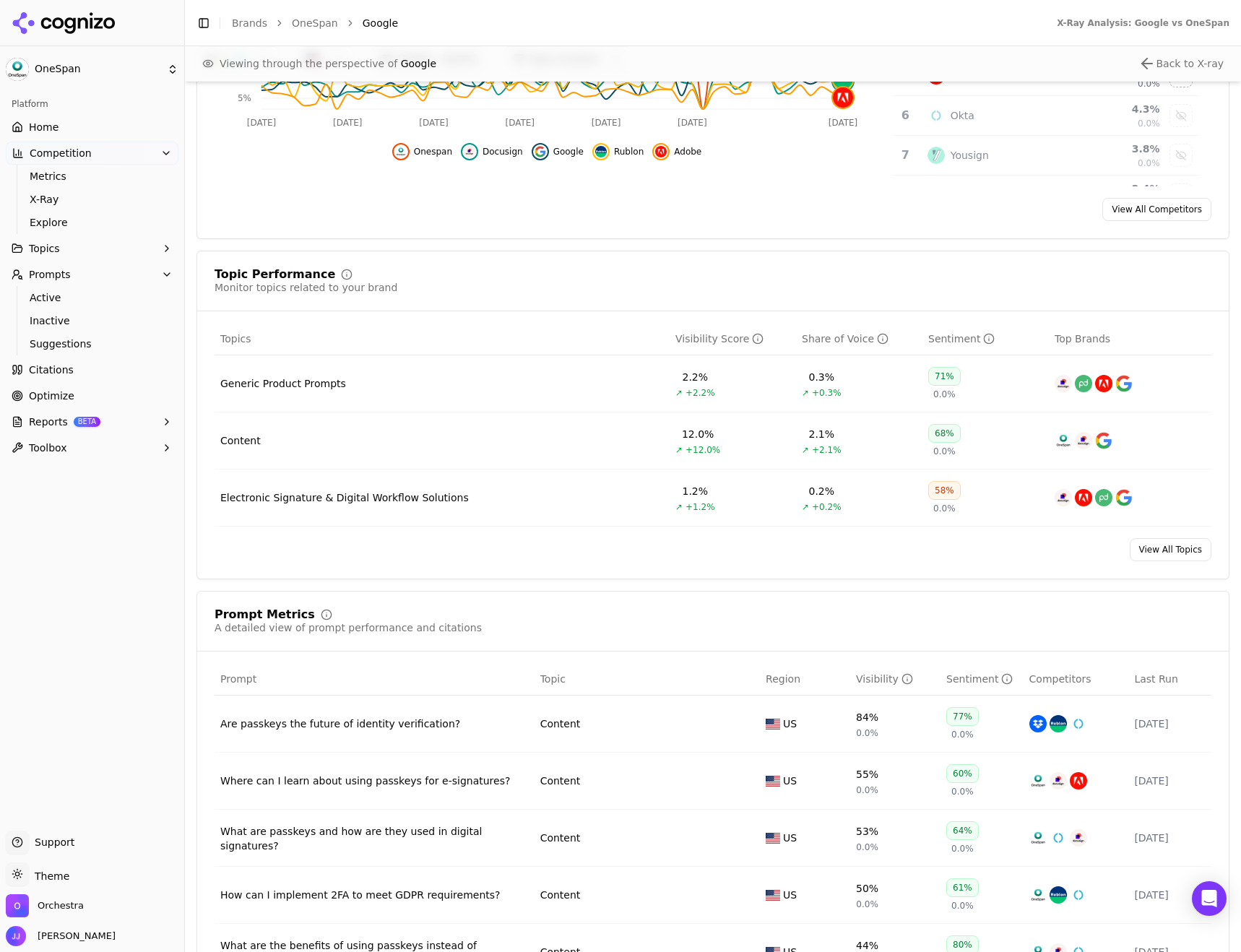
click at [57, 364] on span "Citations" at bounding box center [51, 369] width 45 height 15
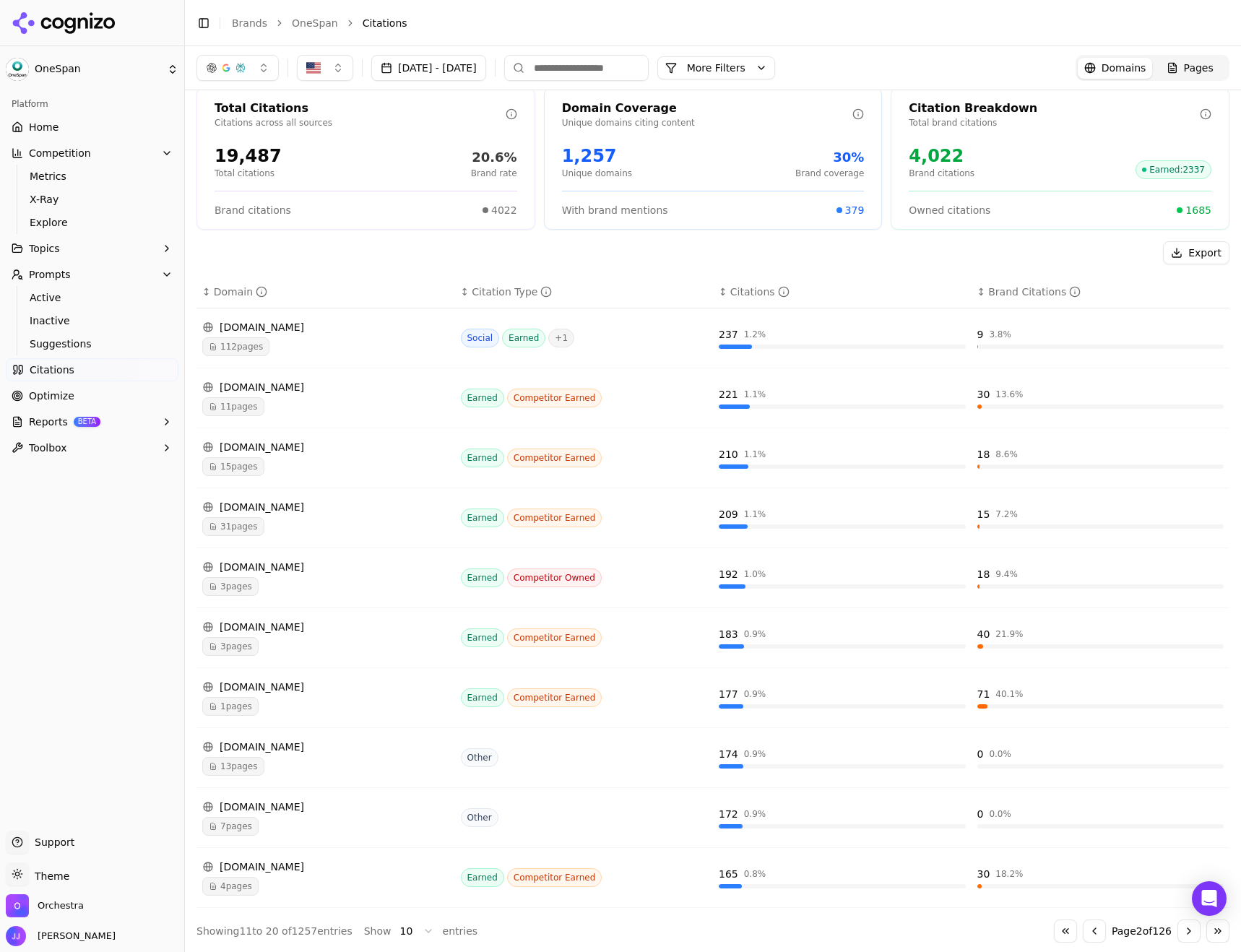
scroll to position [16, 0]
click at [1090, 932] on button "Go to previous page" at bounding box center [1094, 928] width 23 height 23
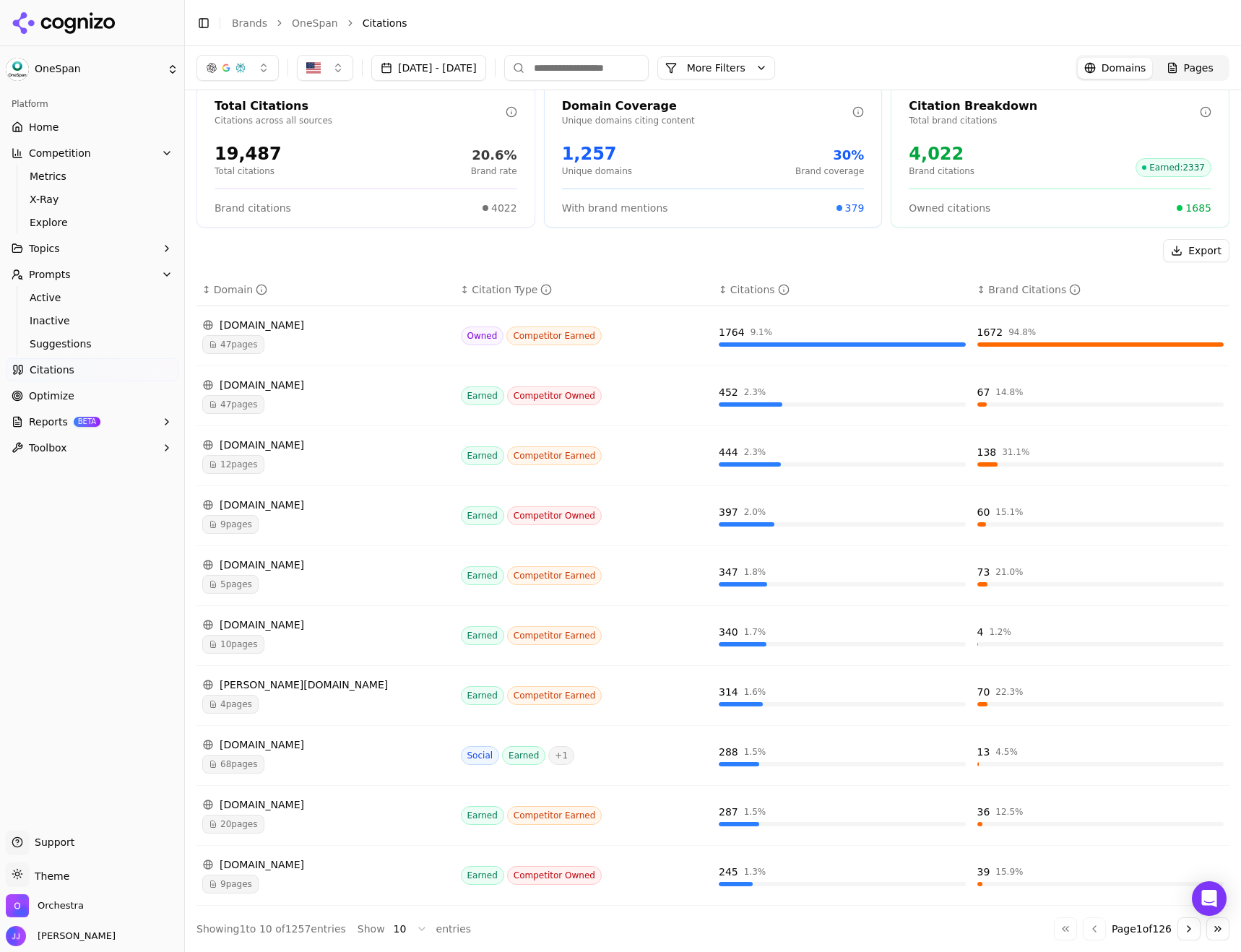
click at [297, 871] on div "[DOMAIN_NAME]" at bounding box center [325, 864] width 247 height 15
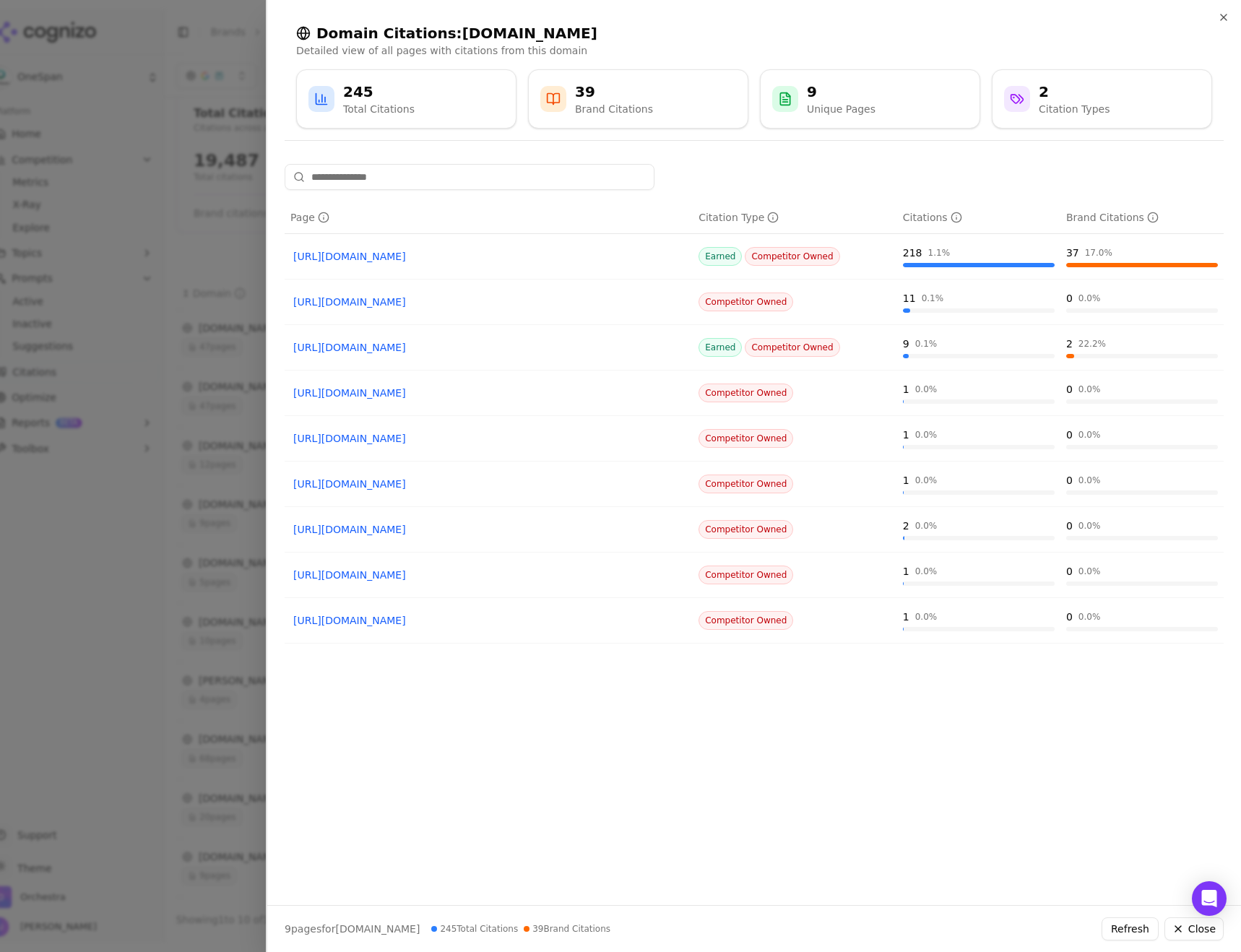
click at [143, 253] on div at bounding box center [620, 476] width 1241 height 952
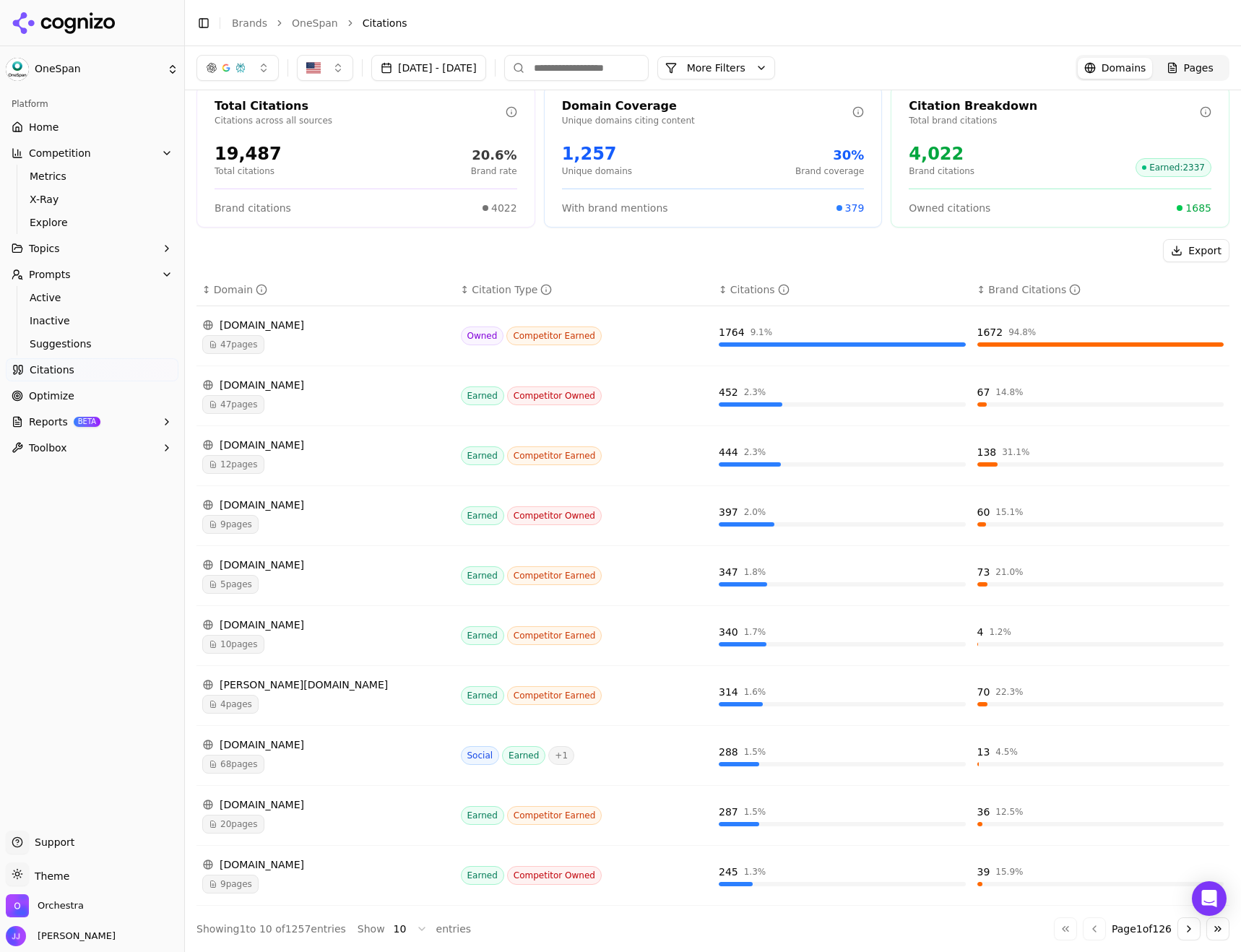
click at [407, 61] on button "[DATE] - [DATE]" at bounding box center [429, 68] width 115 height 26
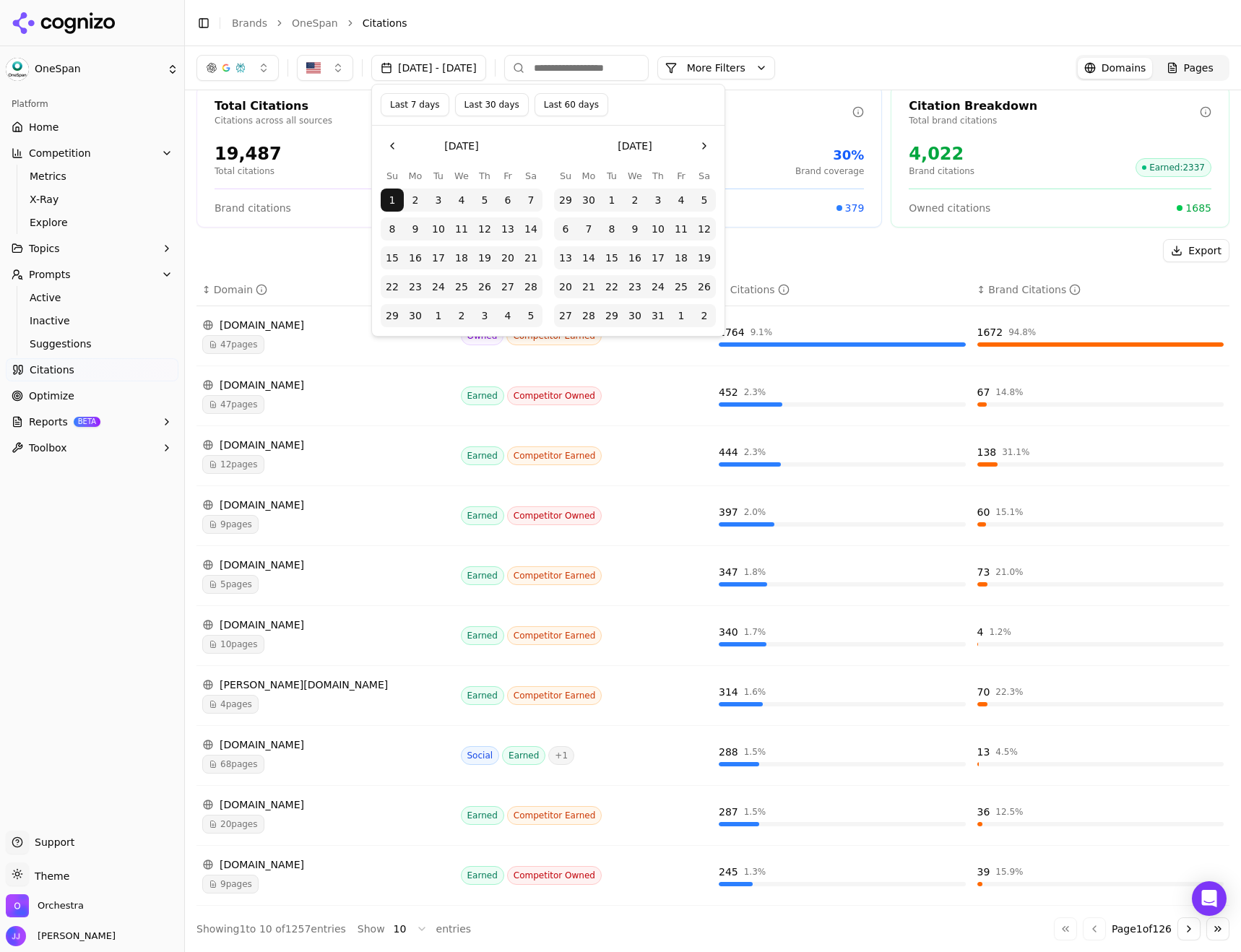
click at [704, 143] on button "Go to the Next Month" at bounding box center [704, 146] width 23 height 23
click at [512, 201] on button "1" at bounding box center [507, 200] width 23 height 23
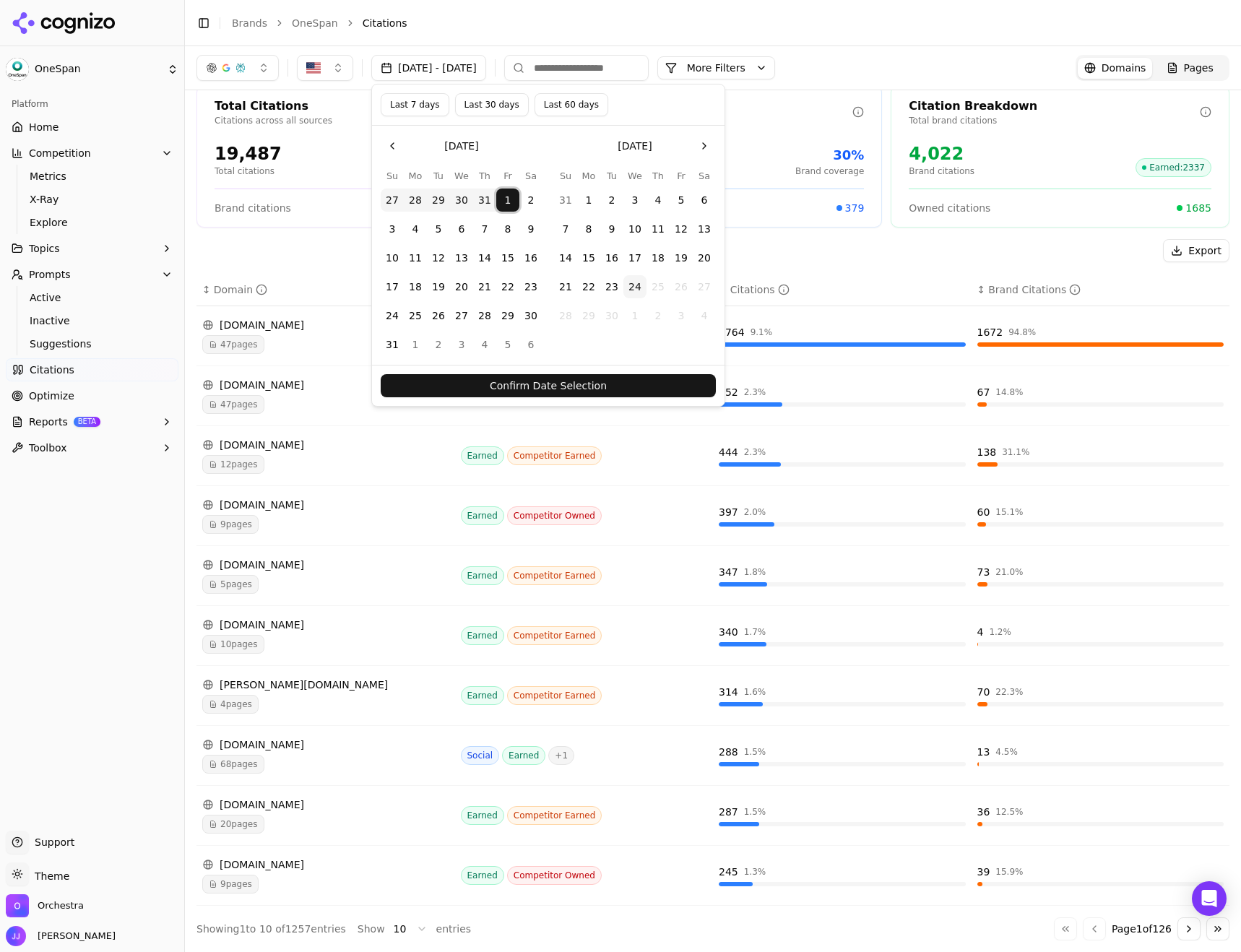
click at [398, 339] on button "31" at bounding box center [392, 344] width 23 height 23
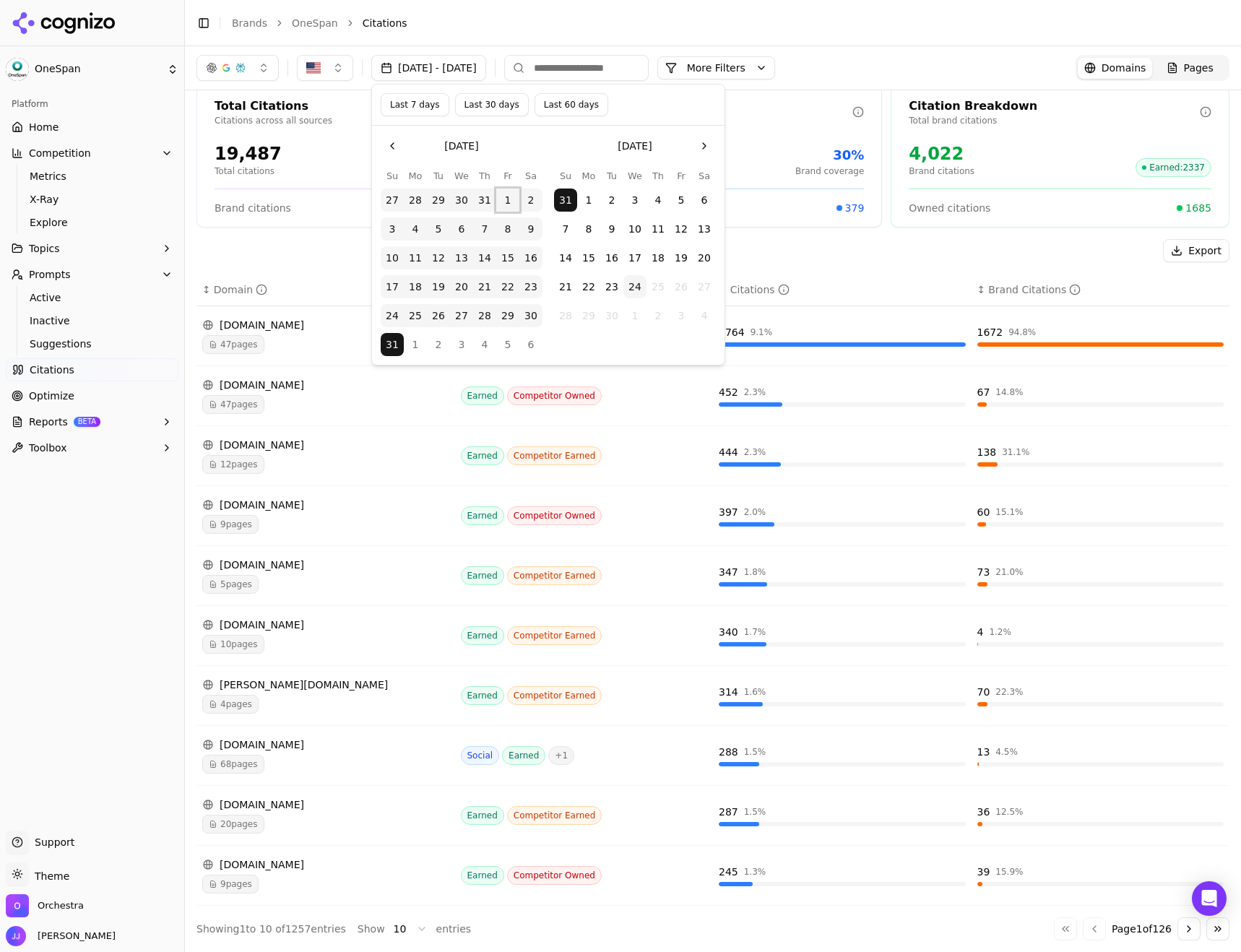
click at [511, 202] on button "1" at bounding box center [507, 200] width 23 height 23
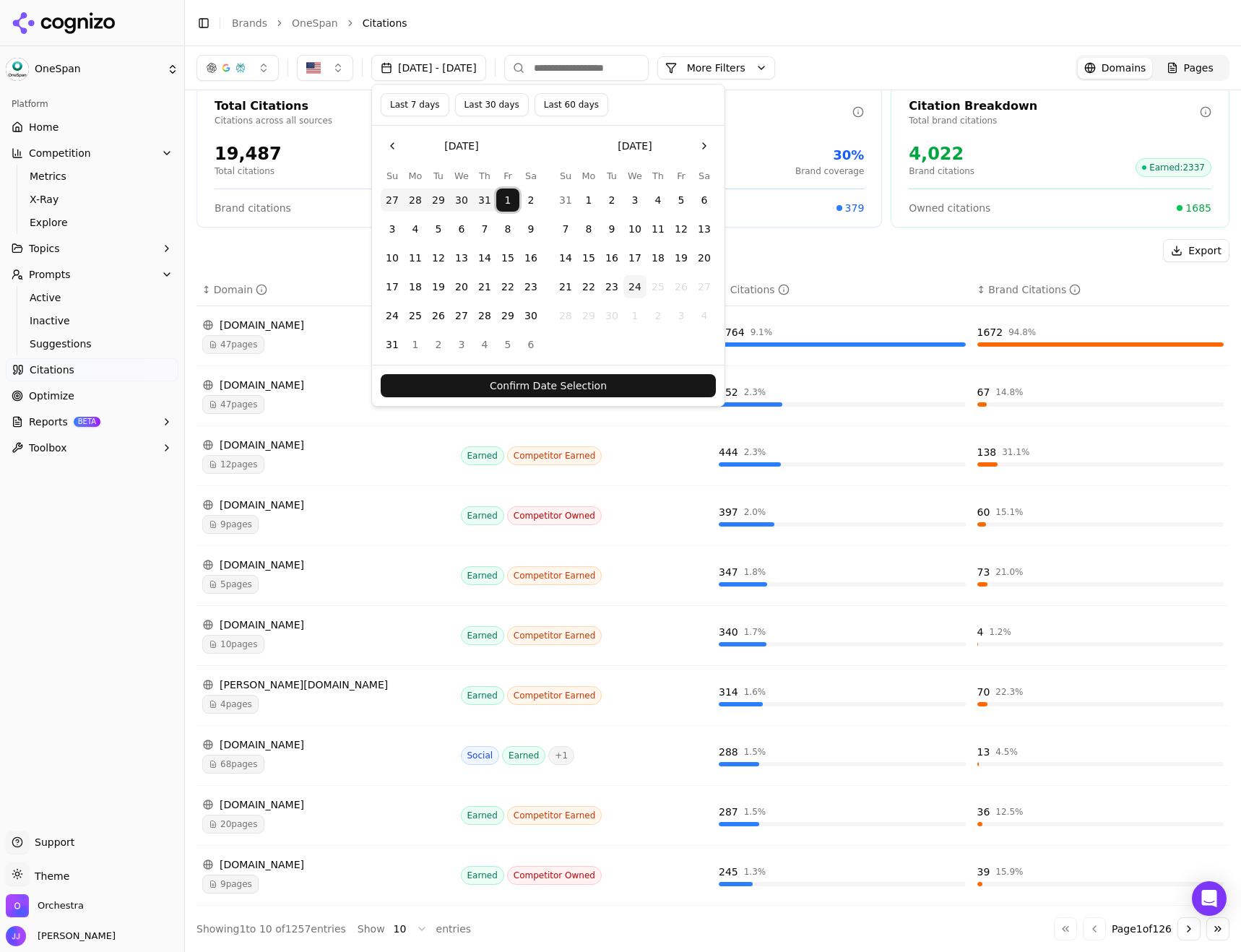
click at [395, 338] on button "31" at bounding box center [392, 344] width 23 height 23
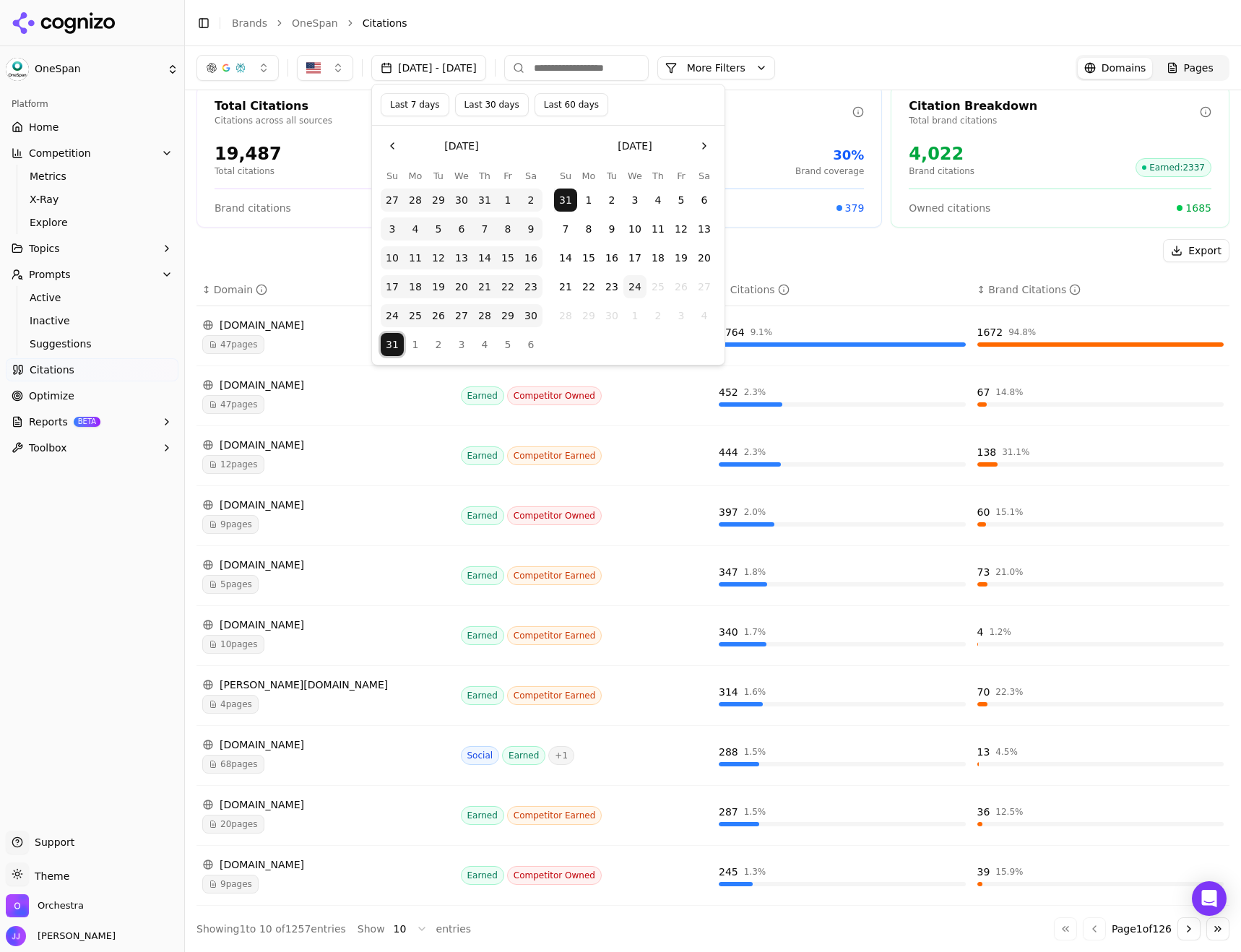
click at [508, 204] on button "1" at bounding box center [507, 200] width 23 height 23
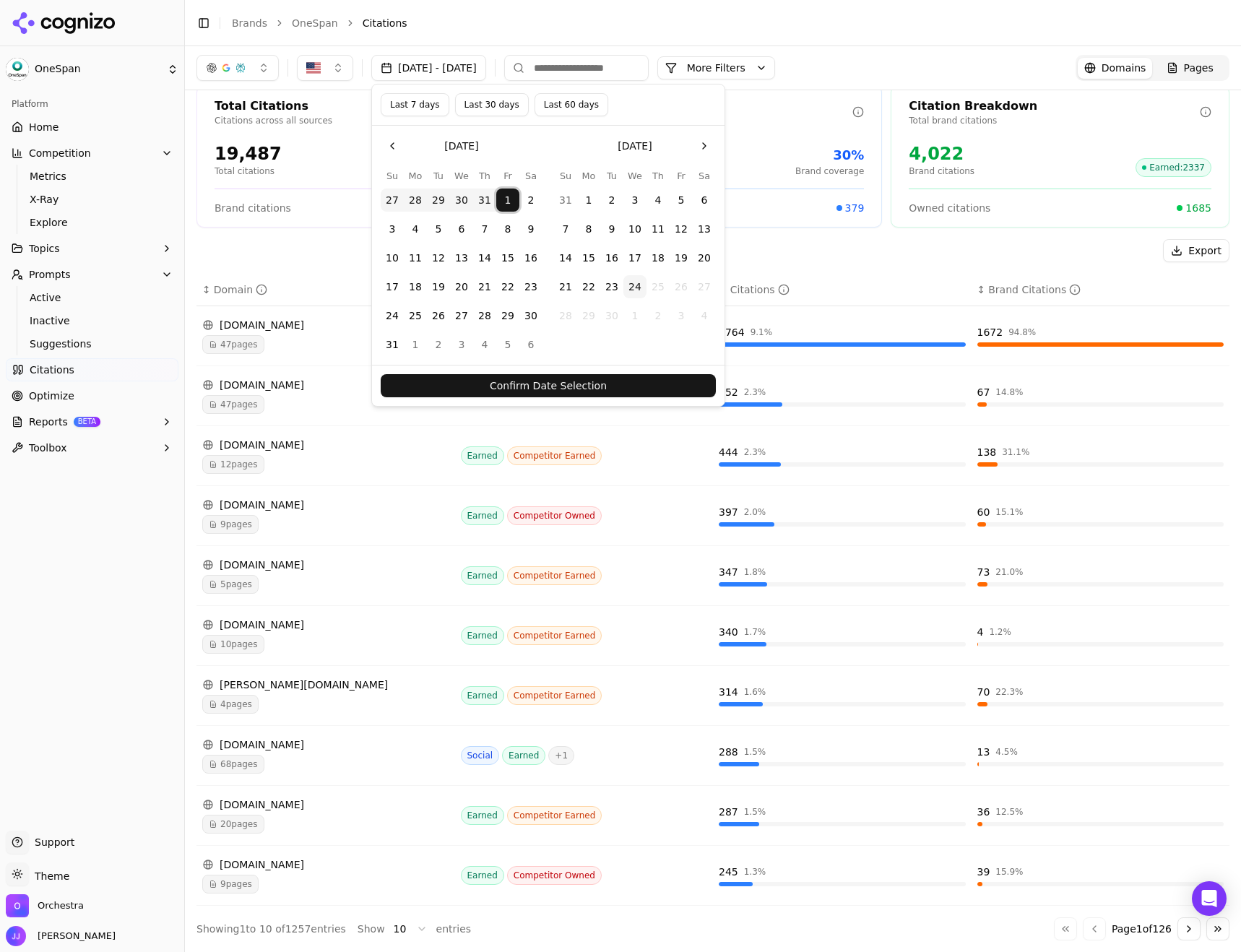
click at [484, 111] on button "Last 30 days" at bounding box center [492, 105] width 74 height 23
click at [508, 197] on button "1" at bounding box center [507, 200] width 23 height 23
click at [398, 343] on button "31" at bounding box center [392, 344] width 23 height 23
click at [516, 381] on button "Confirm Date Selection" at bounding box center [548, 386] width 335 height 23
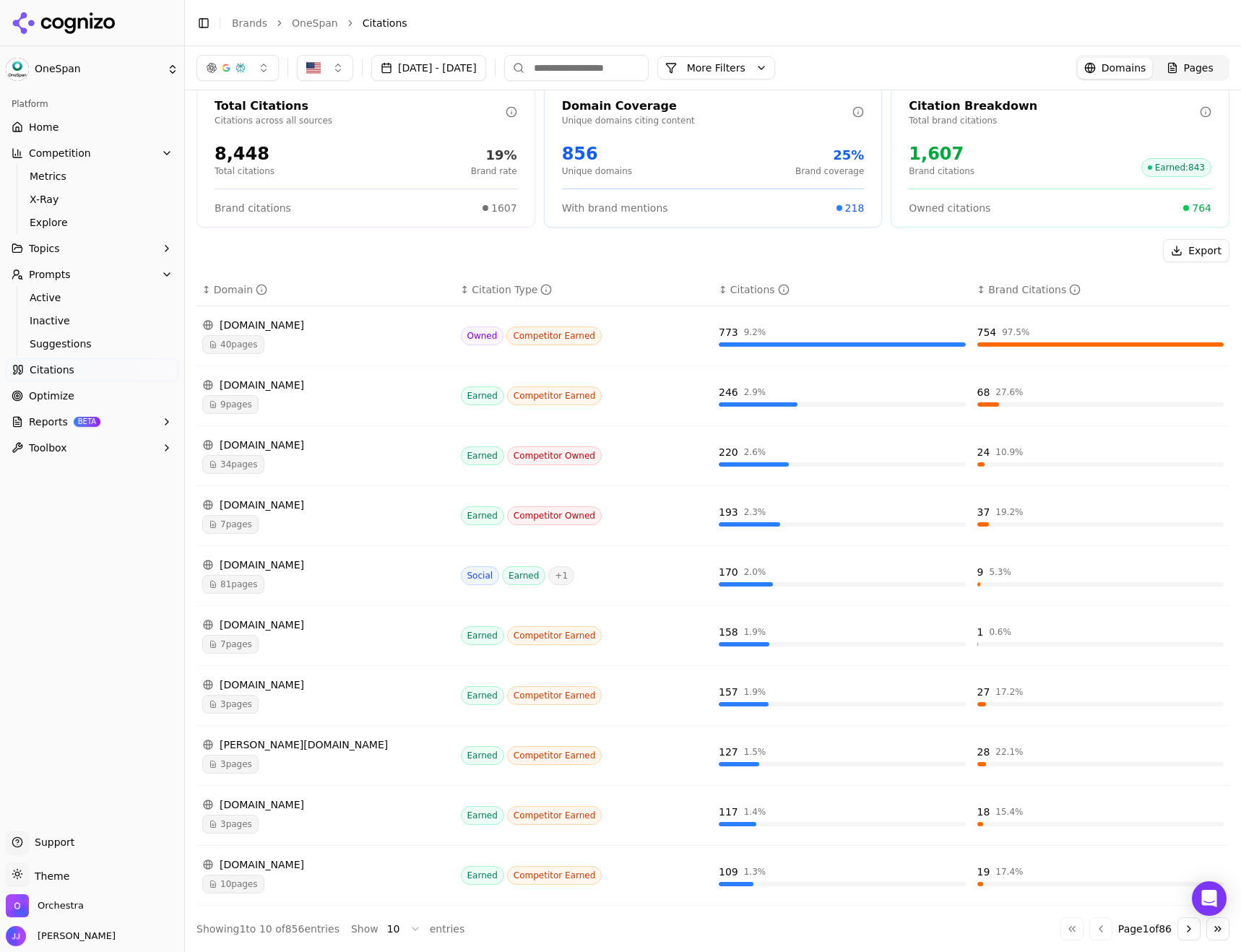
click at [1178, 932] on button "Go to next page" at bounding box center [1189, 928] width 23 height 23
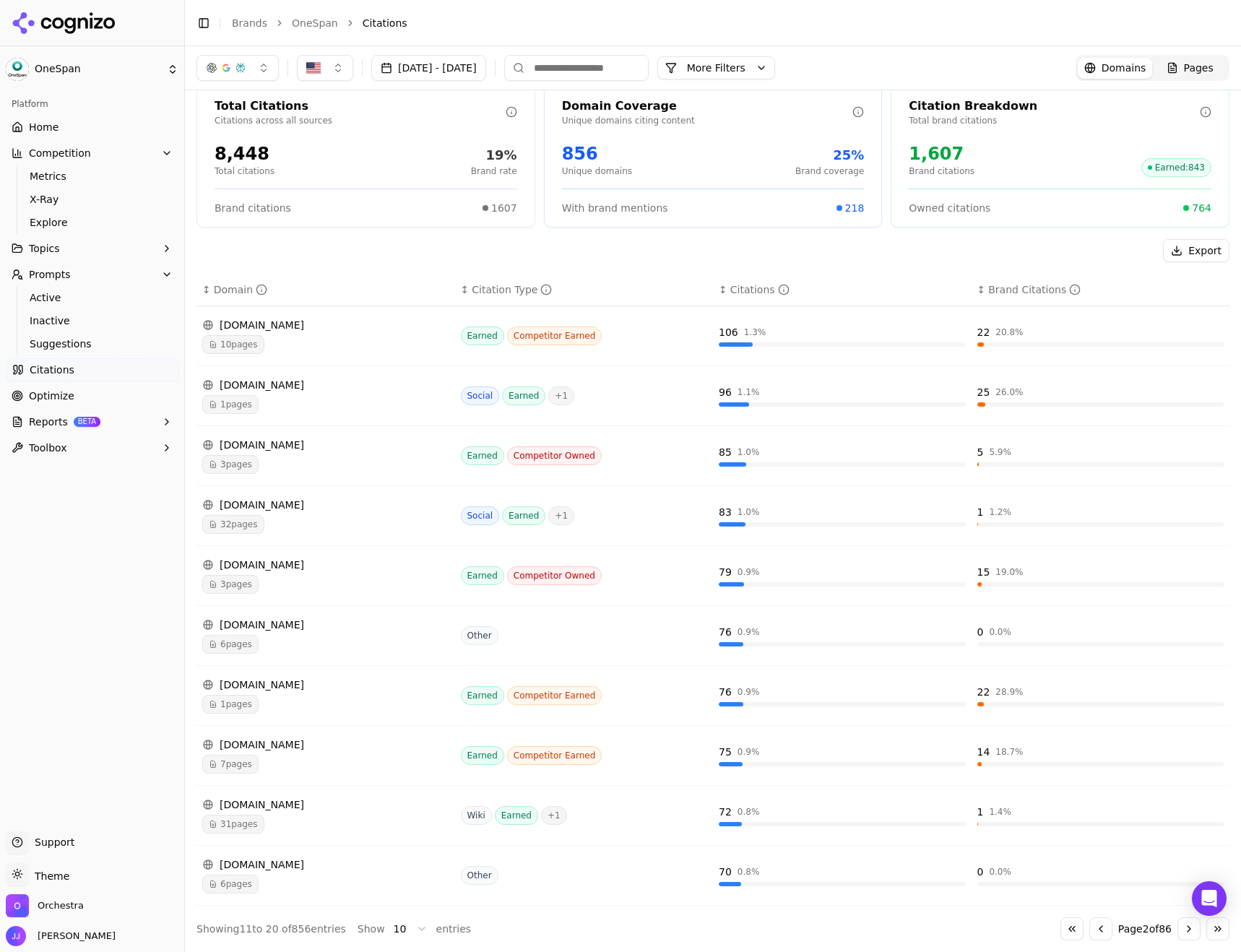
click at [1089, 936] on button "Go to previous page" at bounding box center [1101, 928] width 23 height 23
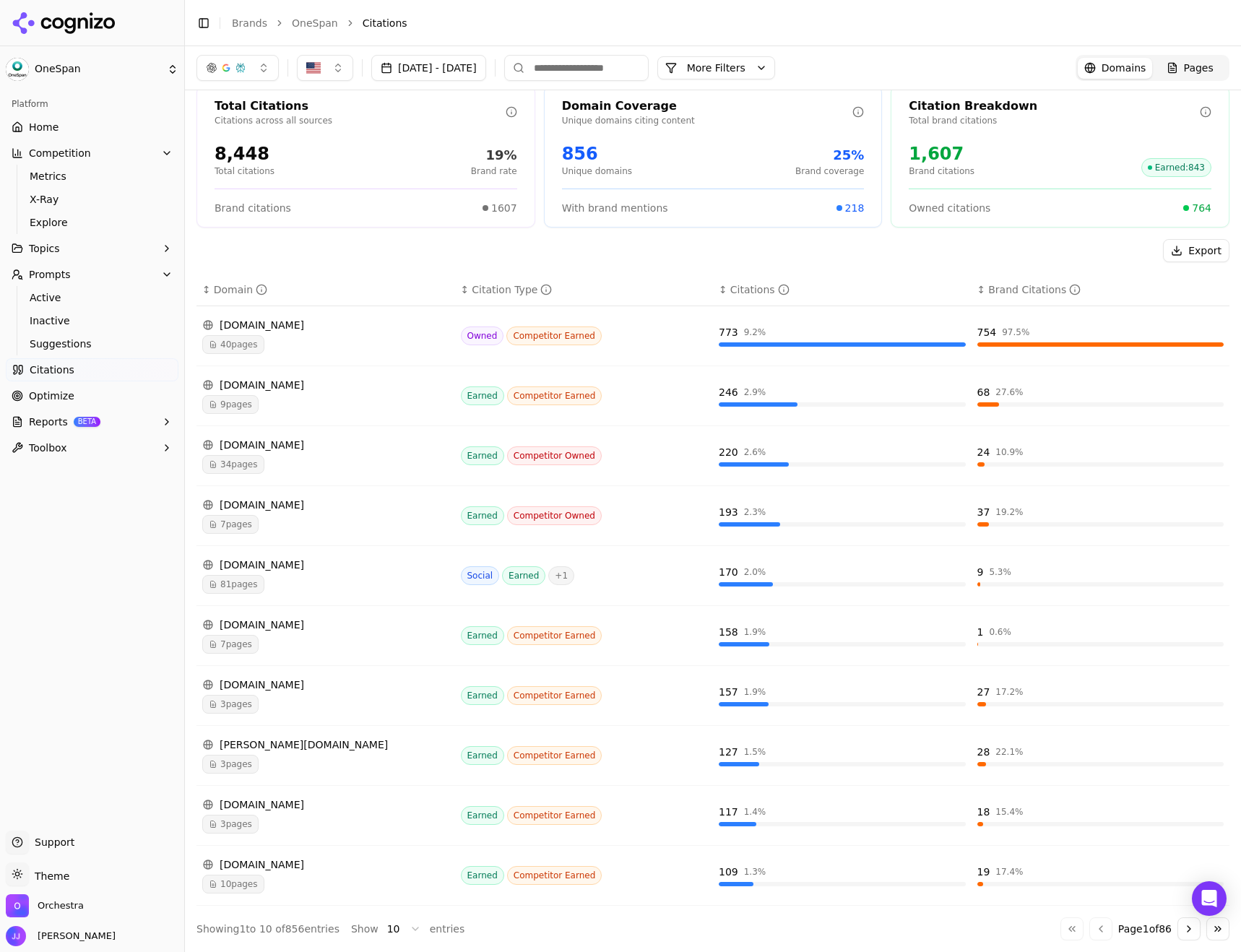
click at [775, 64] on button "More Filters" at bounding box center [716, 68] width 118 height 23
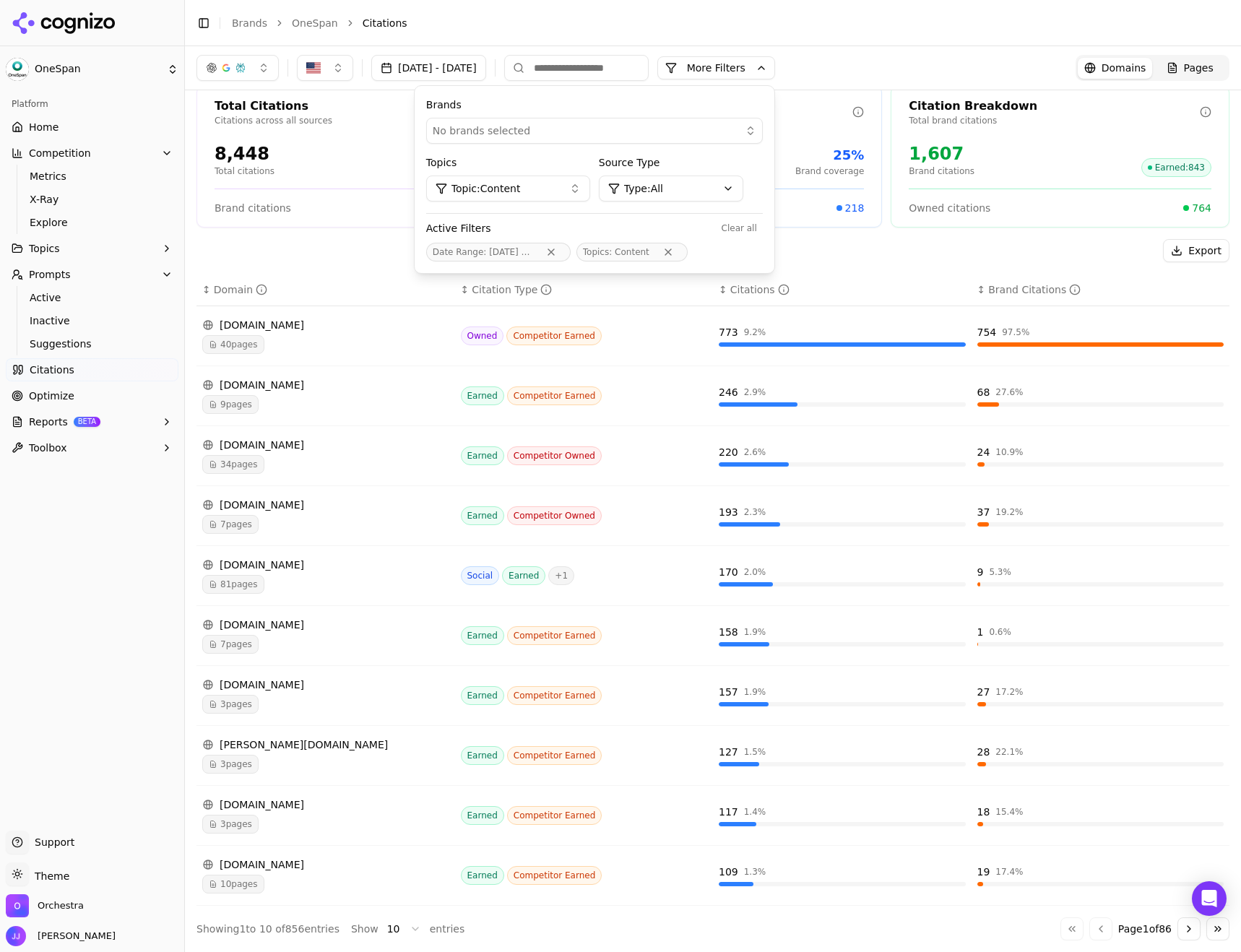
click at [590, 189] on button "Topic: Content" at bounding box center [508, 188] width 164 height 26
click at [575, 267] on span "Generic Product Prompts" at bounding box center [552, 269] width 125 height 15
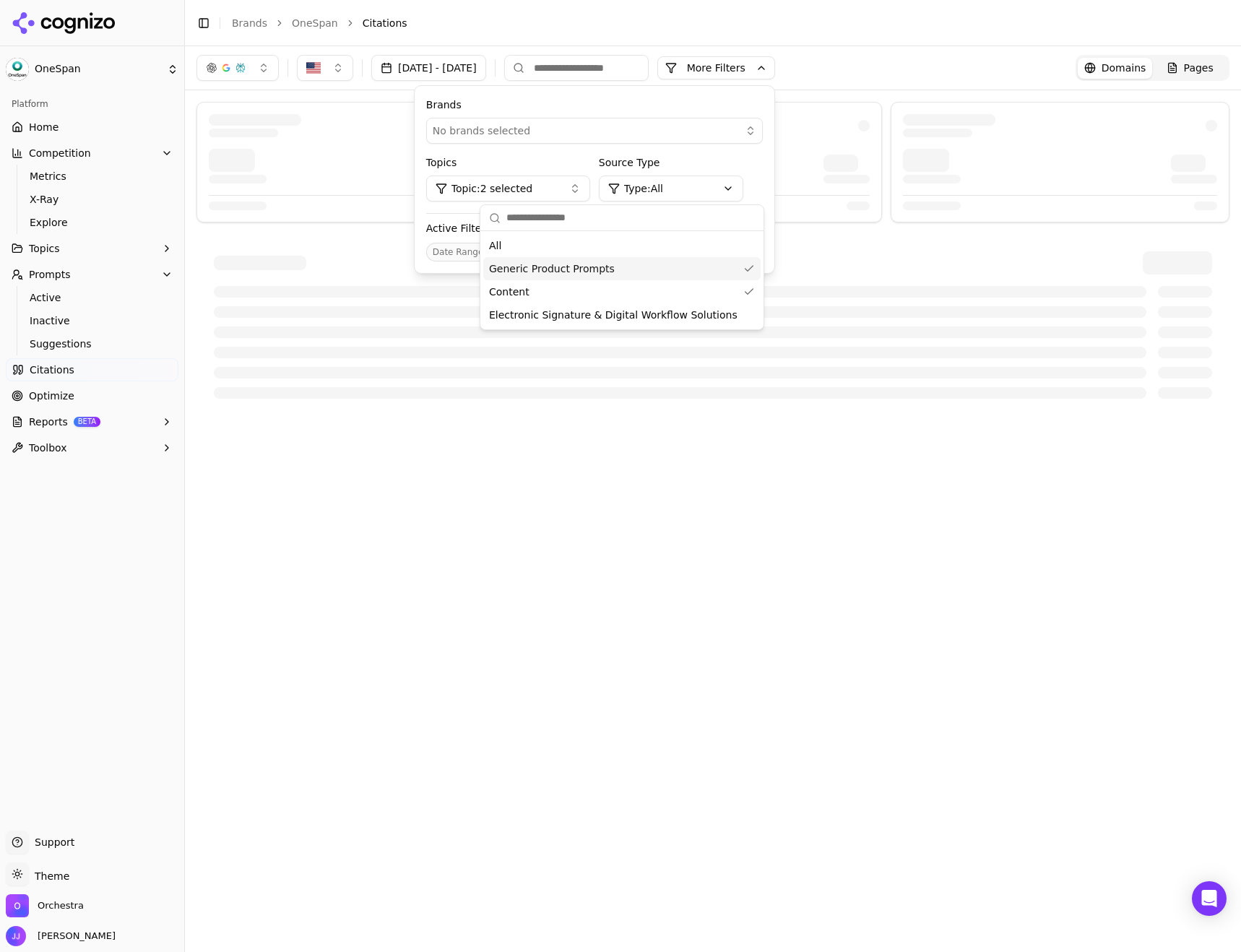
scroll to position [0, 0]
click at [382, 549] on div "[DATE] - [DATE] More More Filters Brands No brands selected Topics Topic: 2 sel…" at bounding box center [713, 498] width 1056 height 905
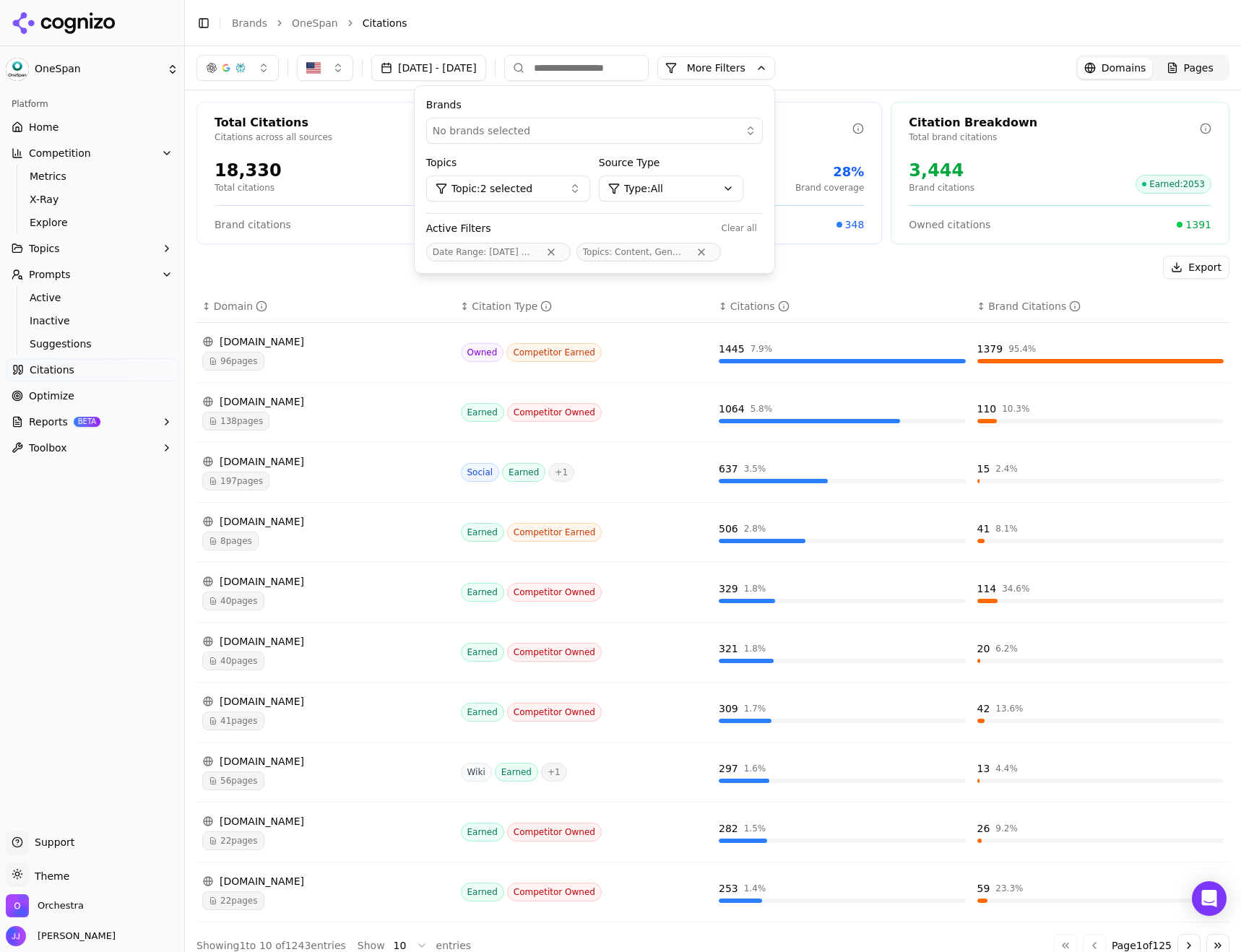
click at [77, 658] on div "Platform Home Competition Metrics X-Ray Explore Topics Prompts Active Inactive …" at bounding box center [92, 456] width 184 height 738
click at [775, 76] on button "More Filters" at bounding box center [716, 68] width 118 height 23
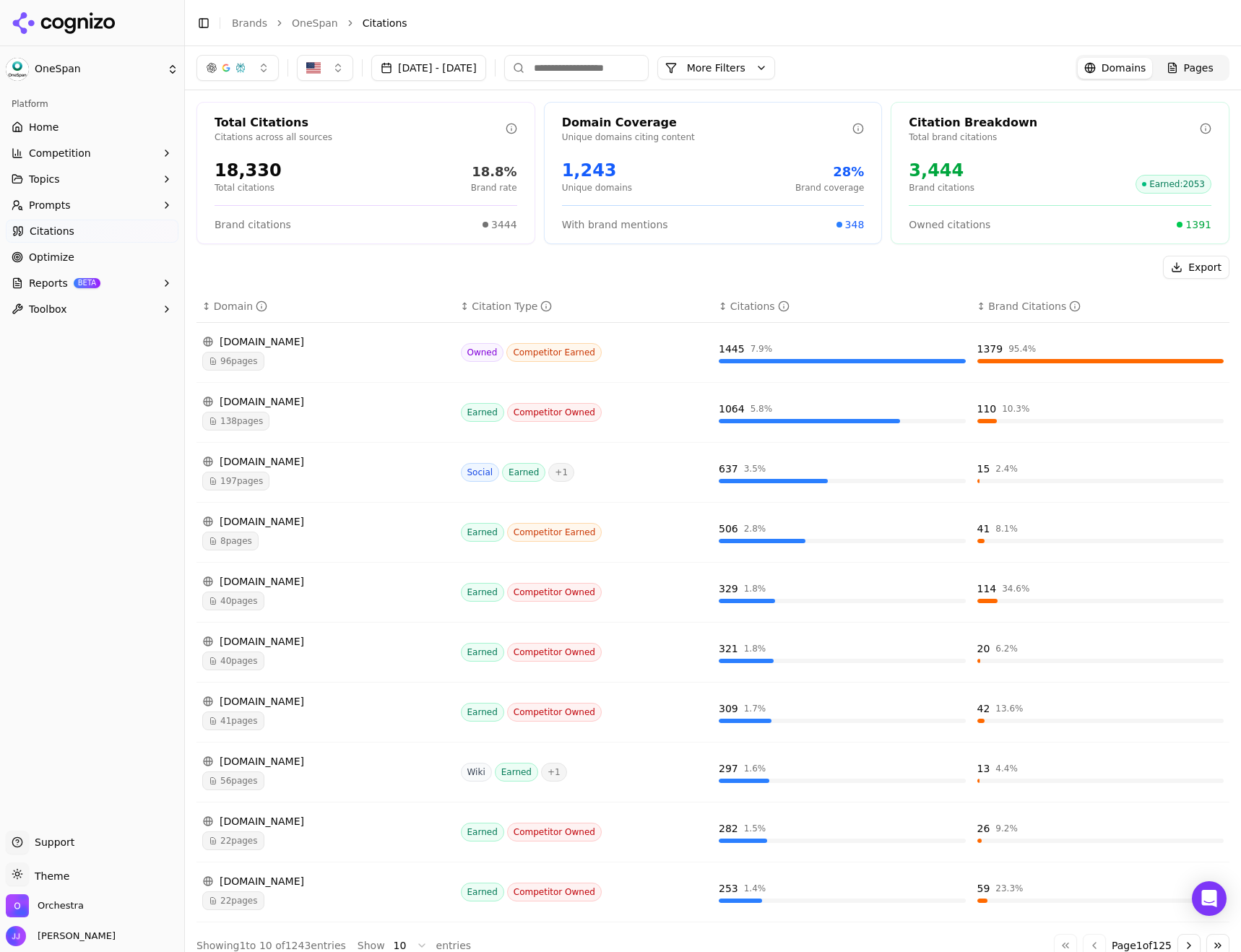
click at [332, 477] on div "197 pages" at bounding box center [325, 480] width 247 height 19
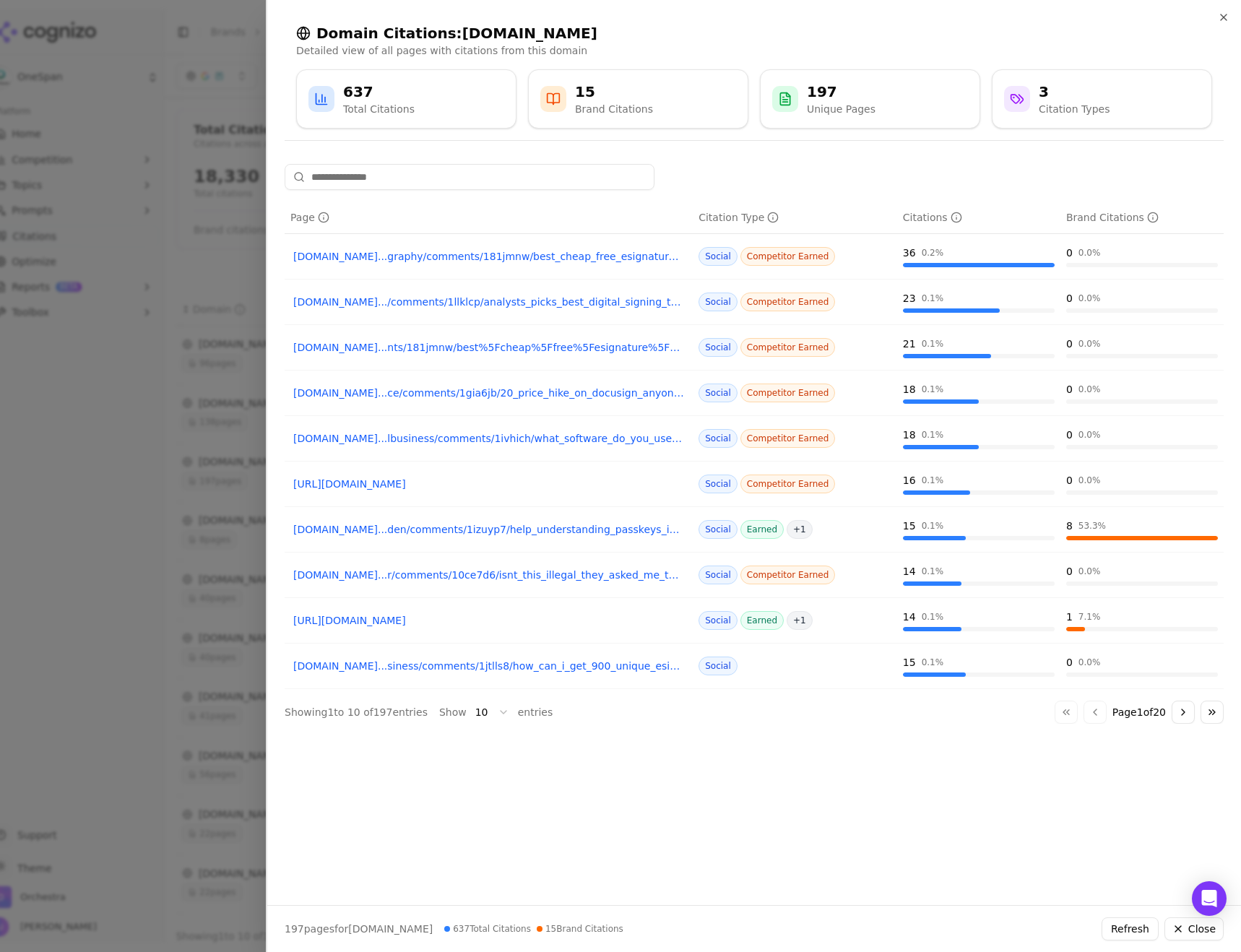
click at [436, 486] on link "[URL][DOMAIN_NAME]" at bounding box center [489, 484] width 391 height 15
click at [508, 257] on link "[DOMAIN_NAME]...graphy/comments/181jmnw/best_cheap_free_esignature_service_shou…" at bounding box center [489, 256] width 391 height 15
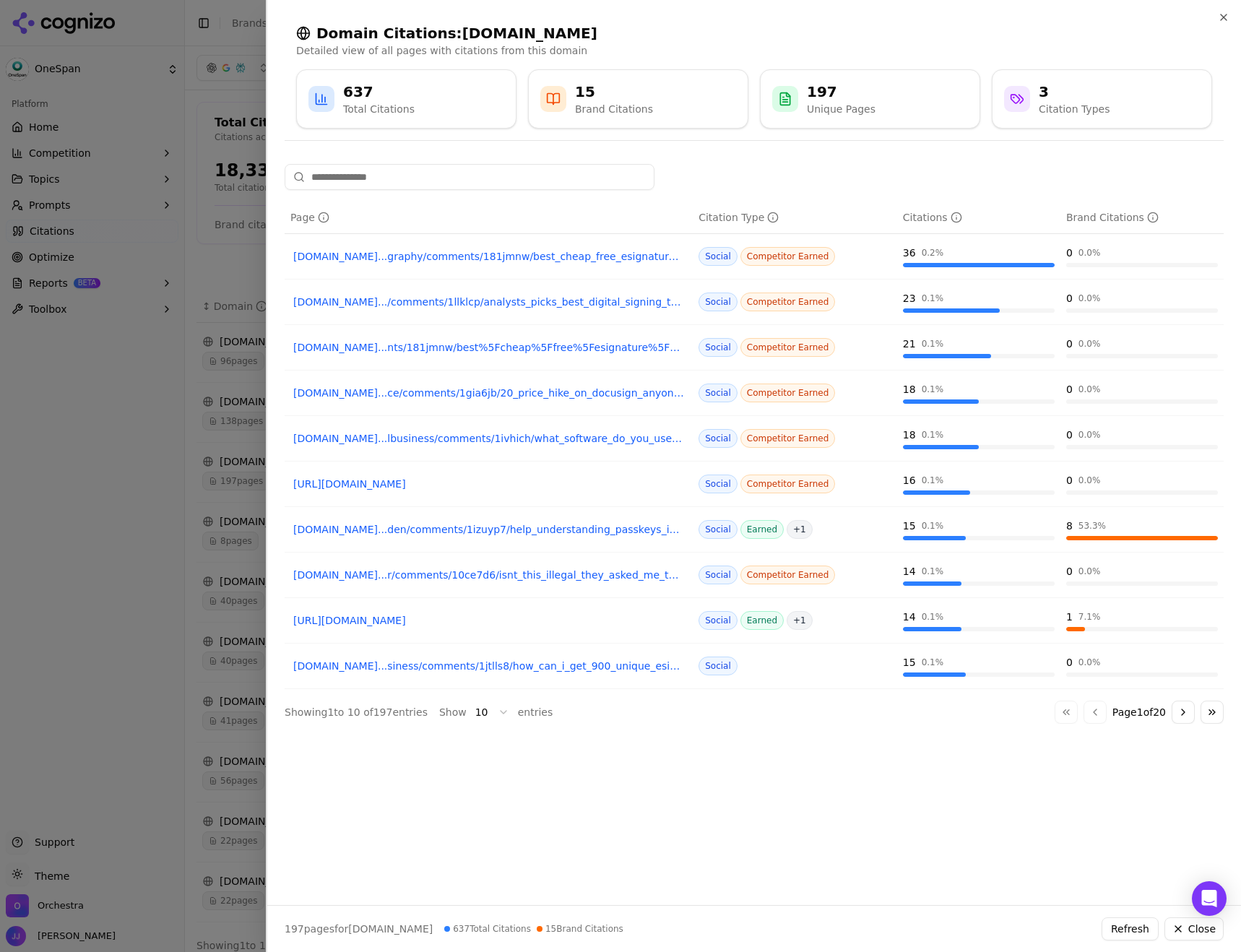
click at [139, 426] on div at bounding box center [620, 476] width 1241 height 952
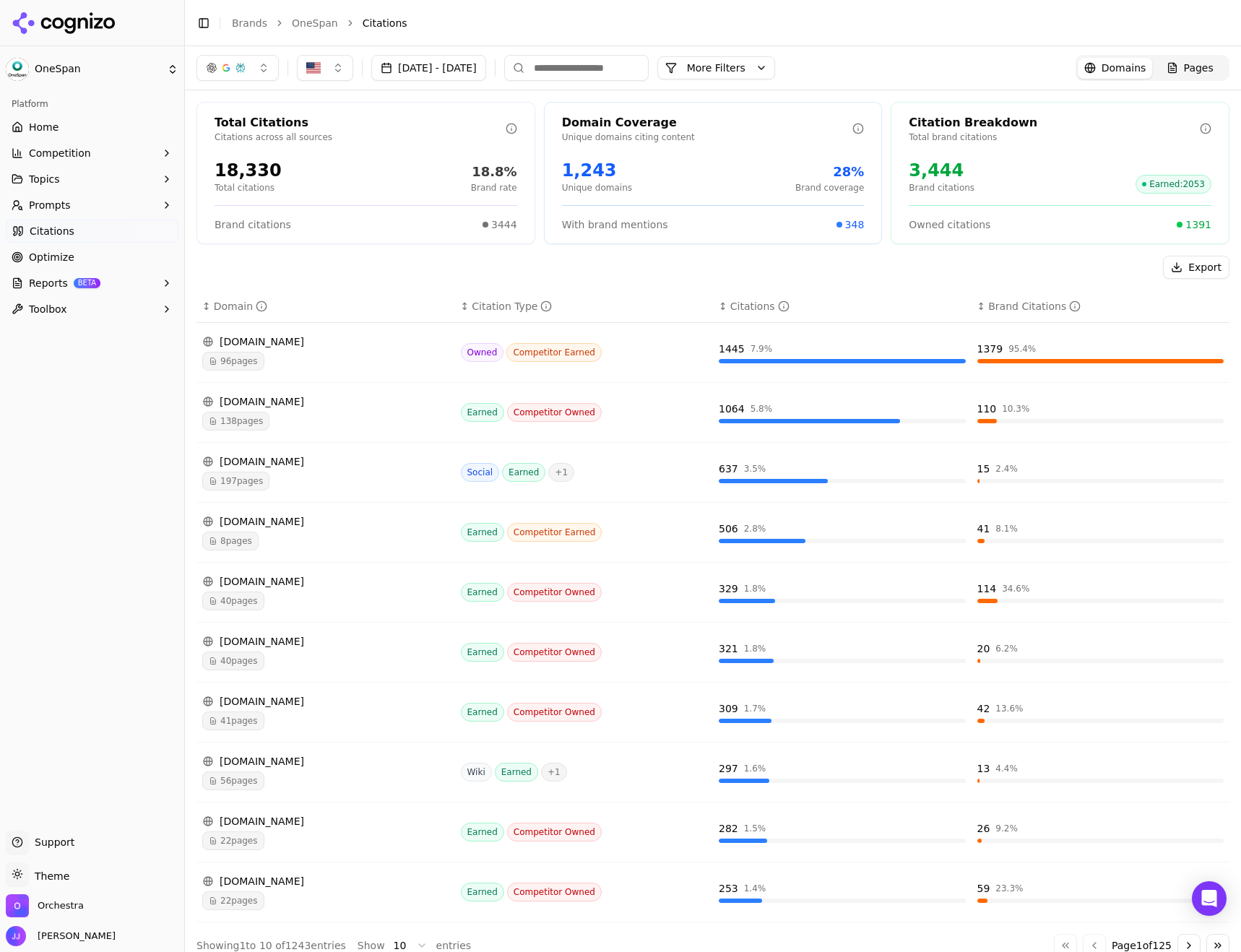
click at [470, 66] on button "[DATE] - [DATE]" at bounding box center [429, 68] width 115 height 26
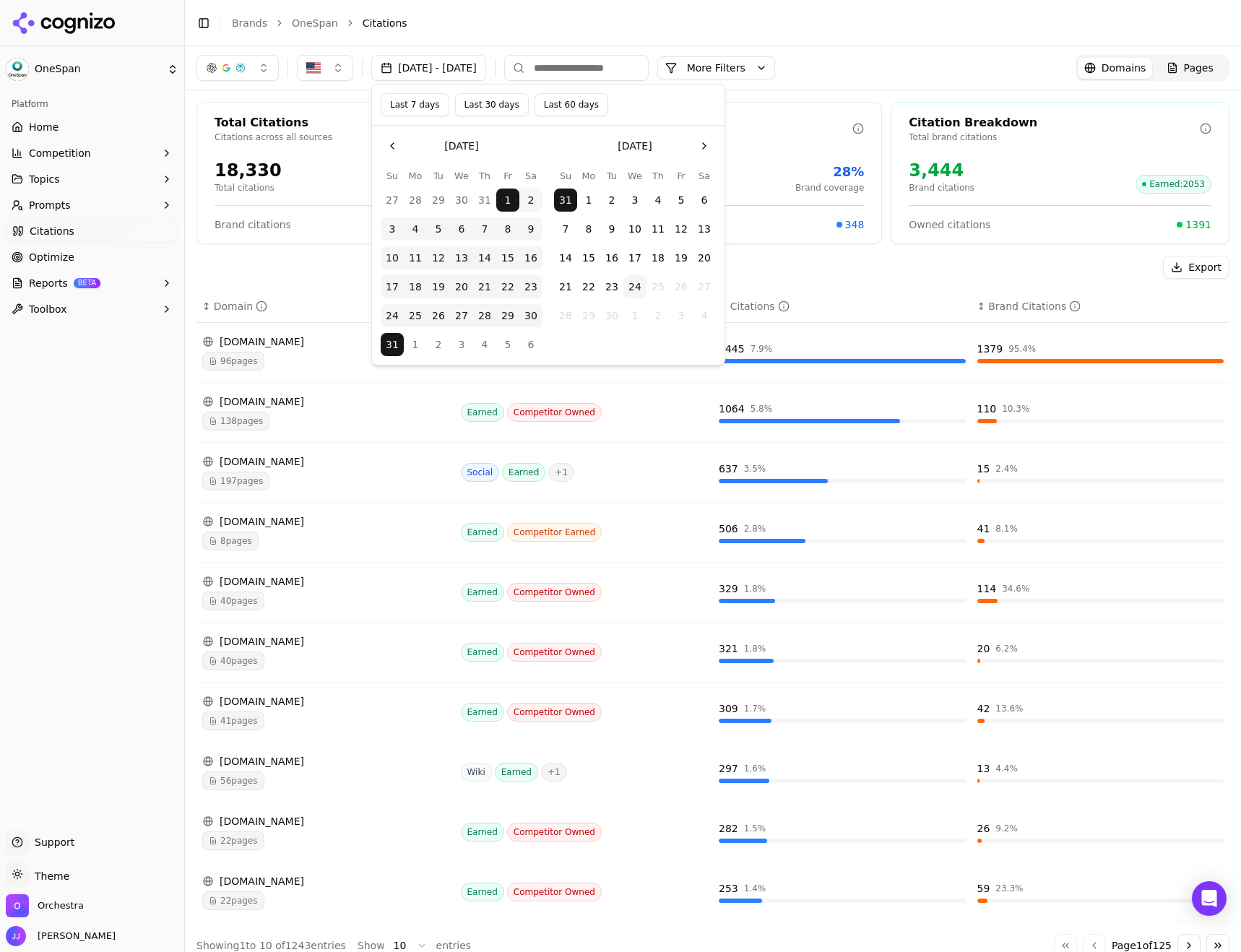
click at [389, 143] on button "Go to the Previous Month" at bounding box center [392, 146] width 23 height 23
click at [434, 197] on button "1" at bounding box center [439, 200] width 23 height 23
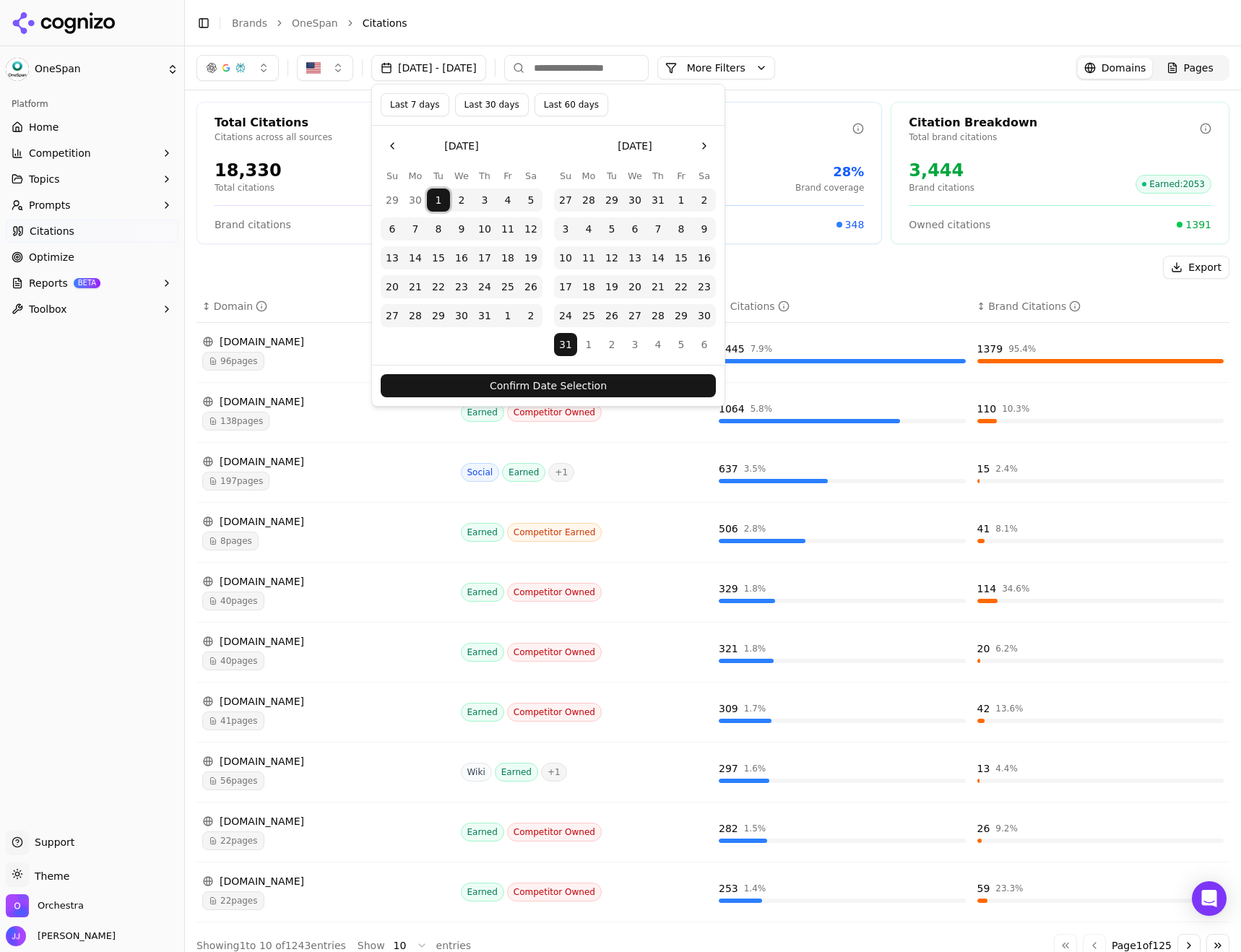
click at [480, 315] on button "31" at bounding box center [484, 315] width 23 height 23
click at [509, 385] on button "Confirm Date Selection" at bounding box center [548, 386] width 335 height 23
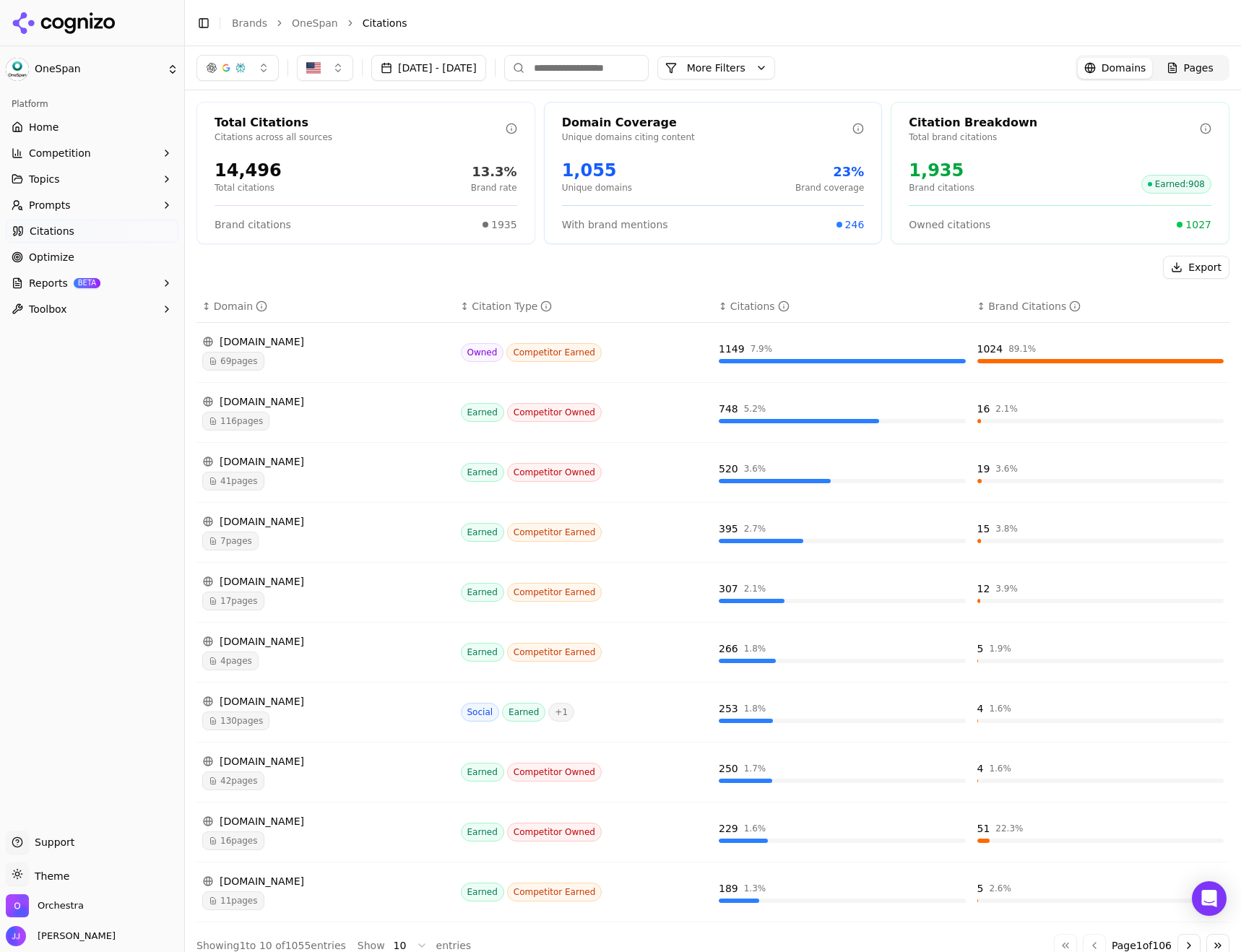
click at [451, 77] on button "[DATE] - [DATE]" at bounding box center [429, 68] width 115 height 26
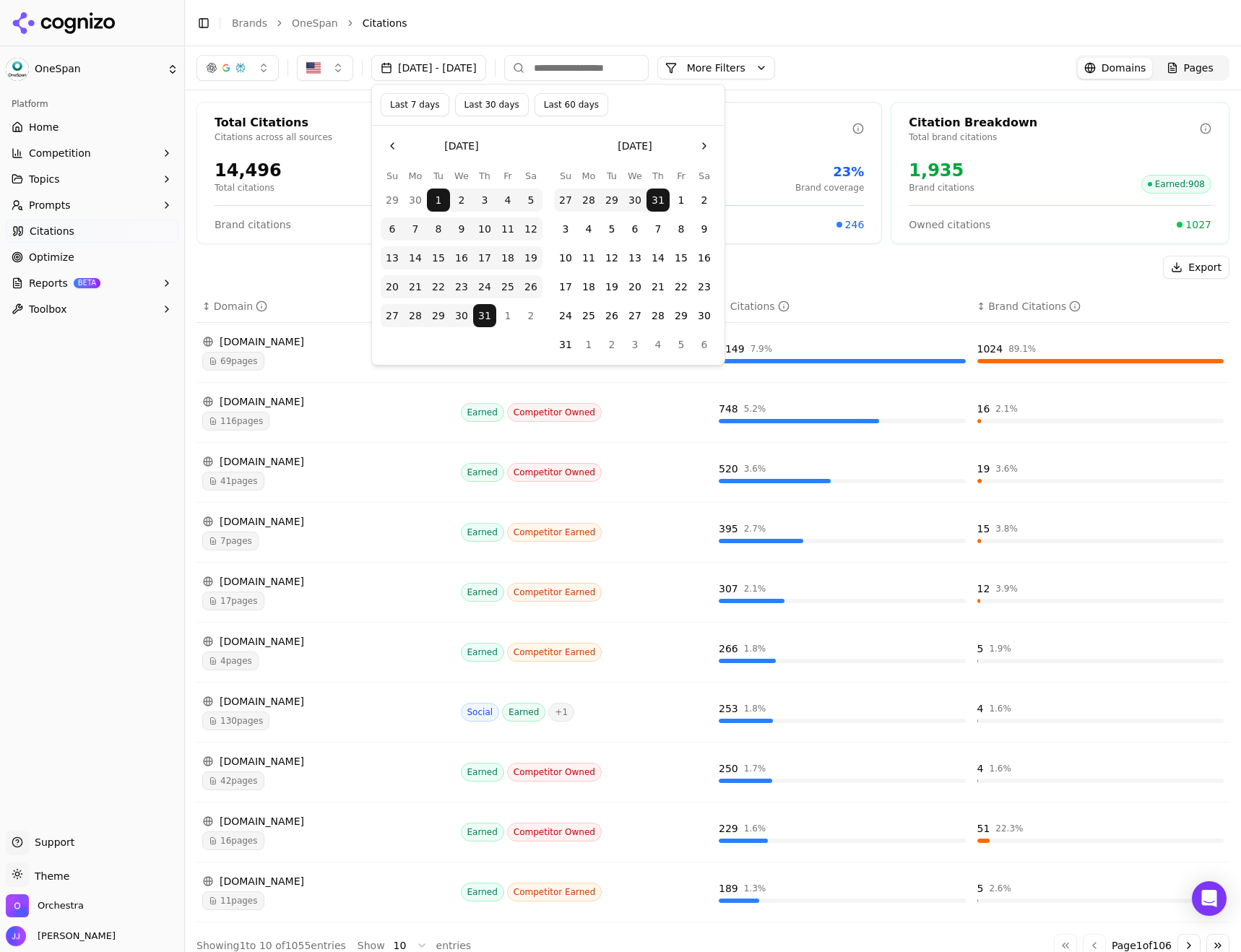
click at [685, 193] on button "1" at bounding box center [681, 200] width 23 height 23
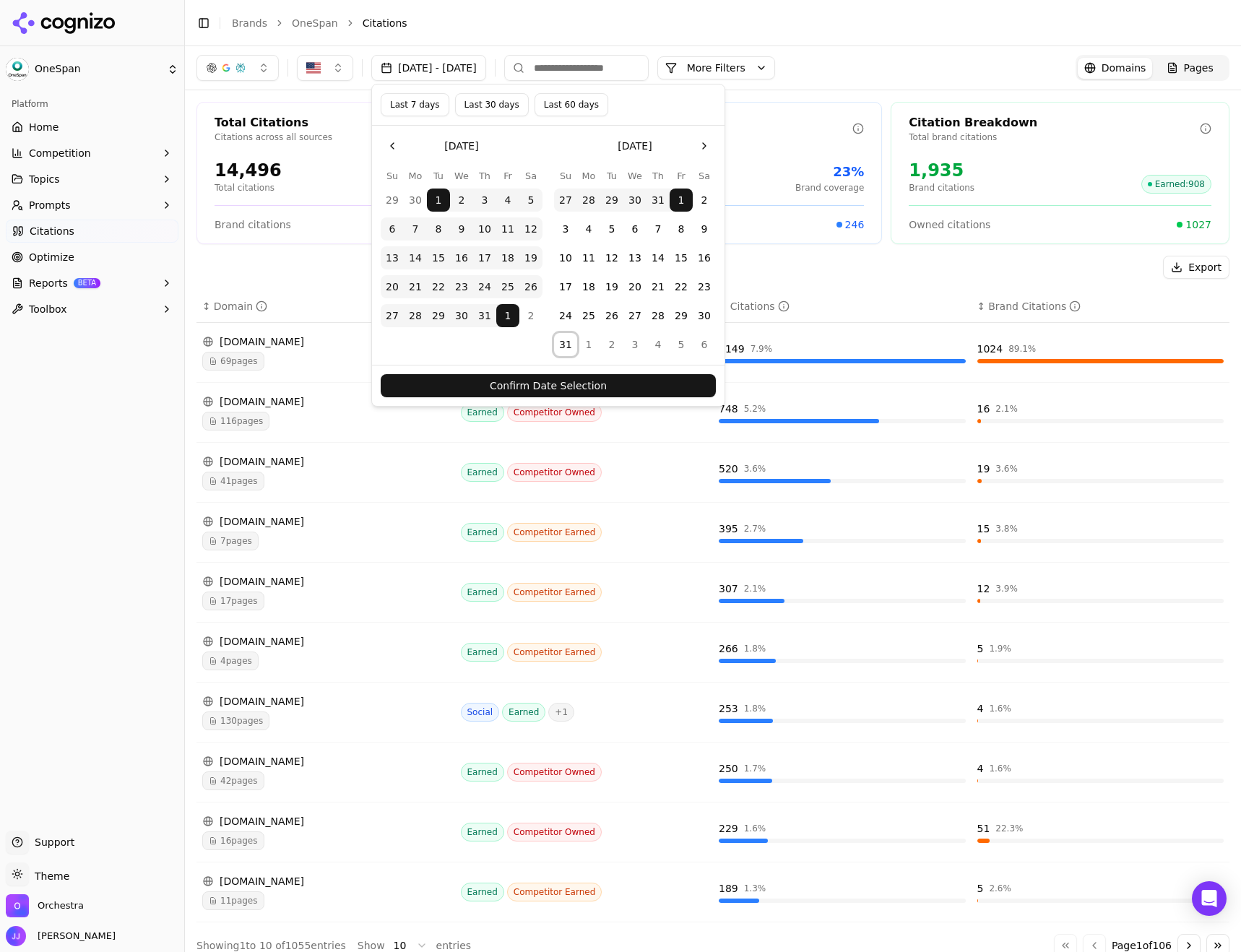
click at [572, 347] on button "31" at bounding box center [566, 344] width 23 height 23
click at [596, 386] on button "Confirm Date Selection" at bounding box center [548, 386] width 335 height 23
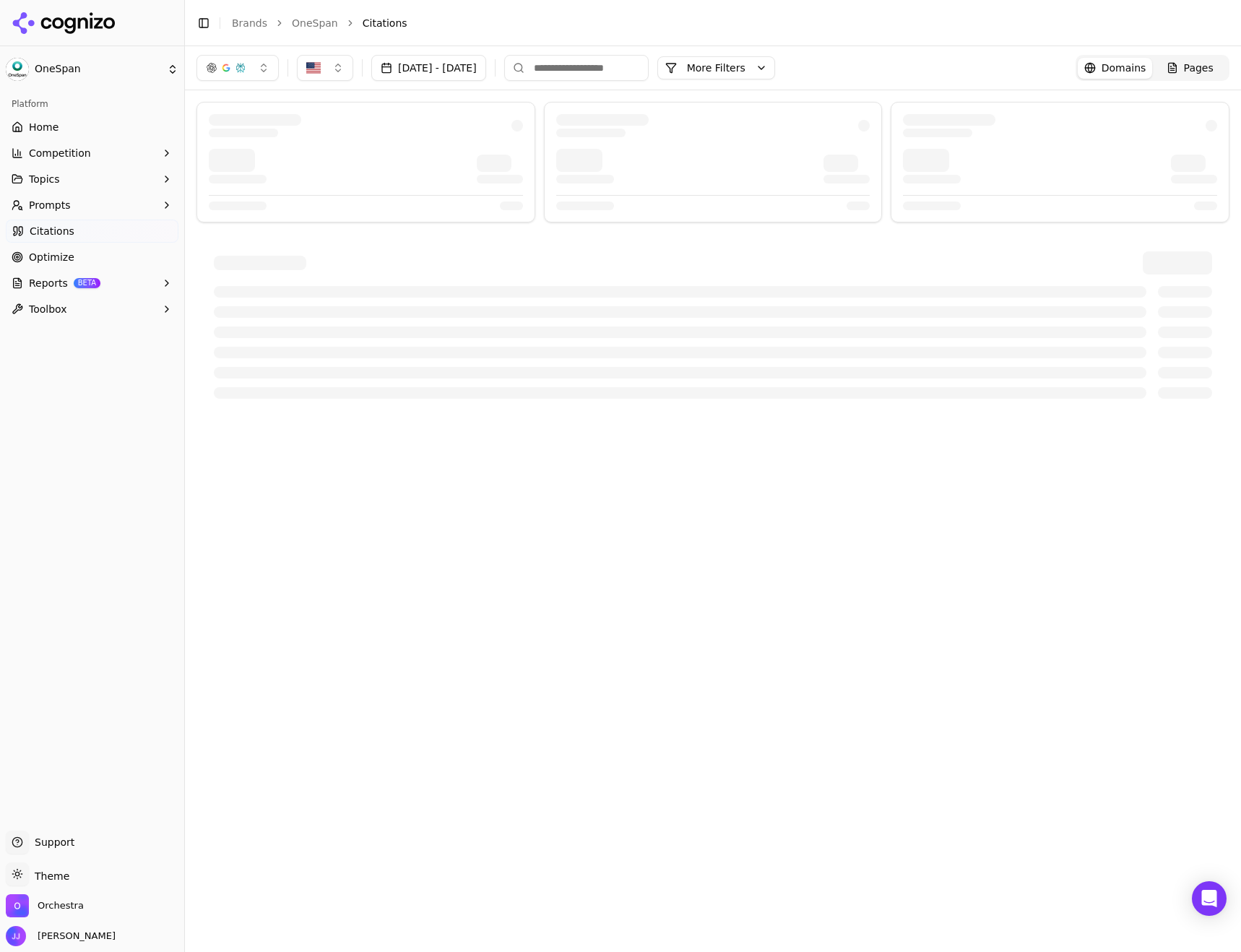
click at [443, 65] on button "[DATE] - [DATE]" at bounding box center [429, 68] width 115 height 26
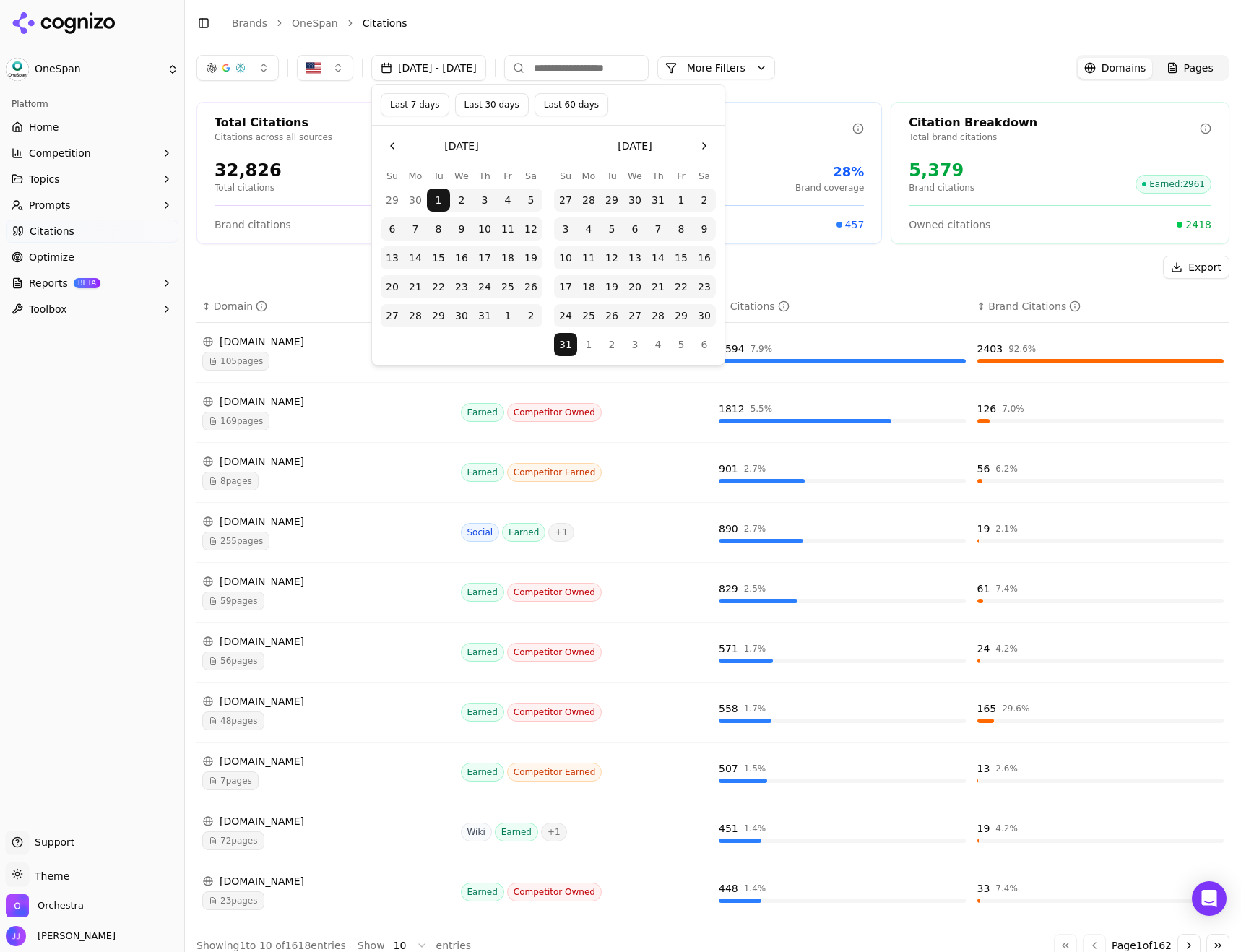
click at [505, 318] on button "1" at bounding box center [507, 315] width 23 height 23
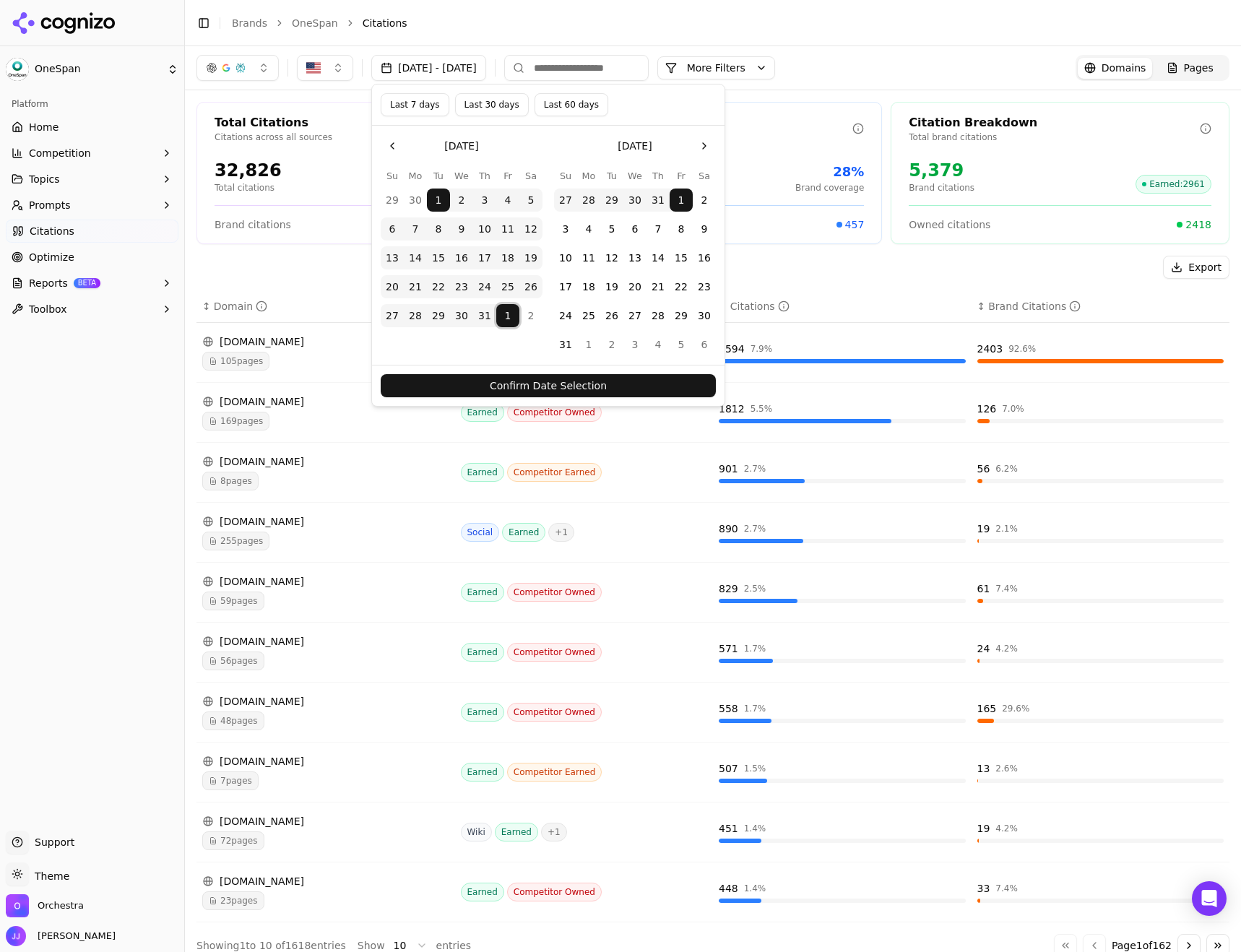
click at [568, 343] on button "31" at bounding box center [566, 344] width 23 height 23
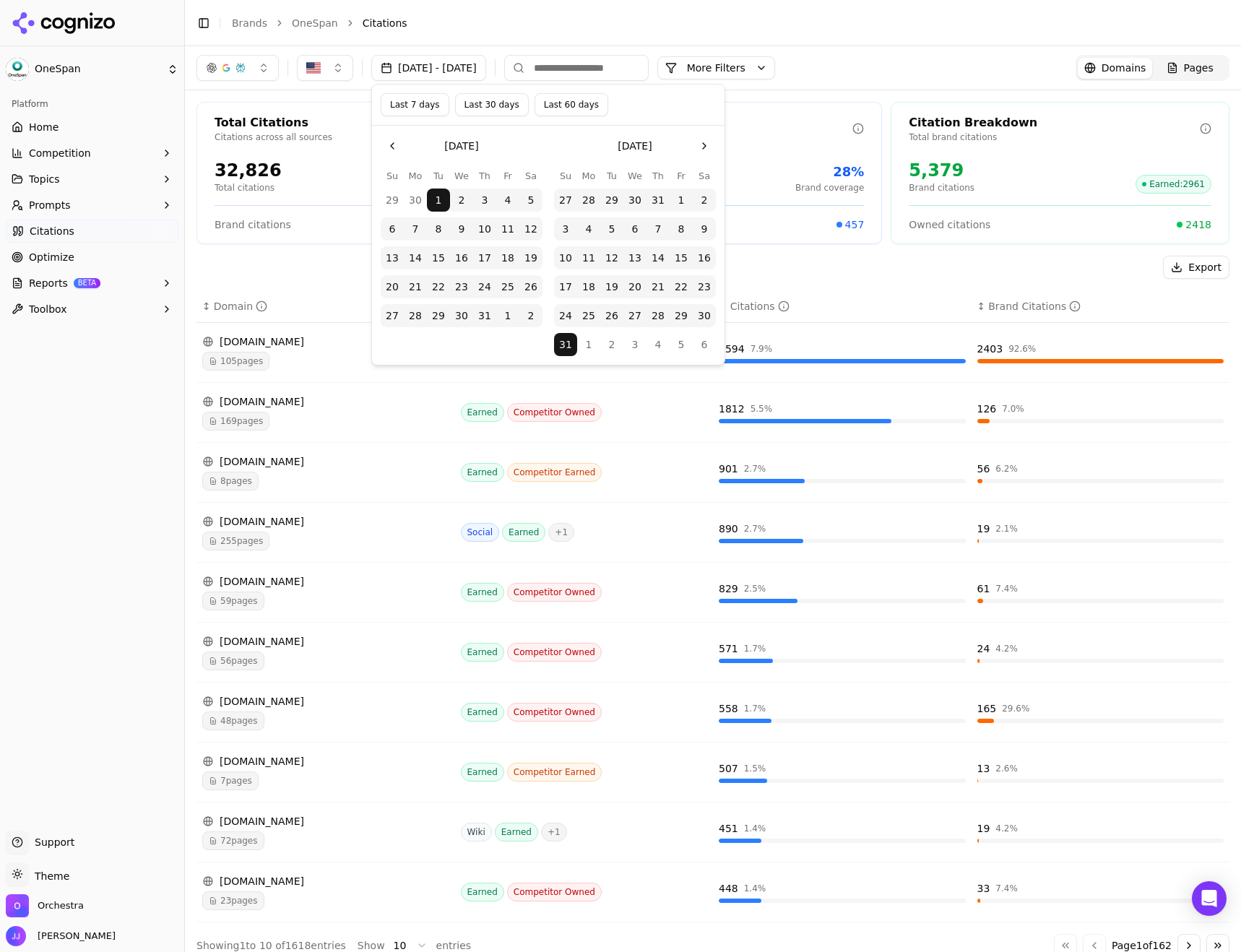
click at [393, 146] on button "Go to the Previous Month" at bounding box center [392, 146] width 23 height 23
click at [711, 143] on button "Go to the Next Month" at bounding box center [704, 146] width 23 height 23
click at [511, 194] on button "1" at bounding box center [507, 200] width 23 height 23
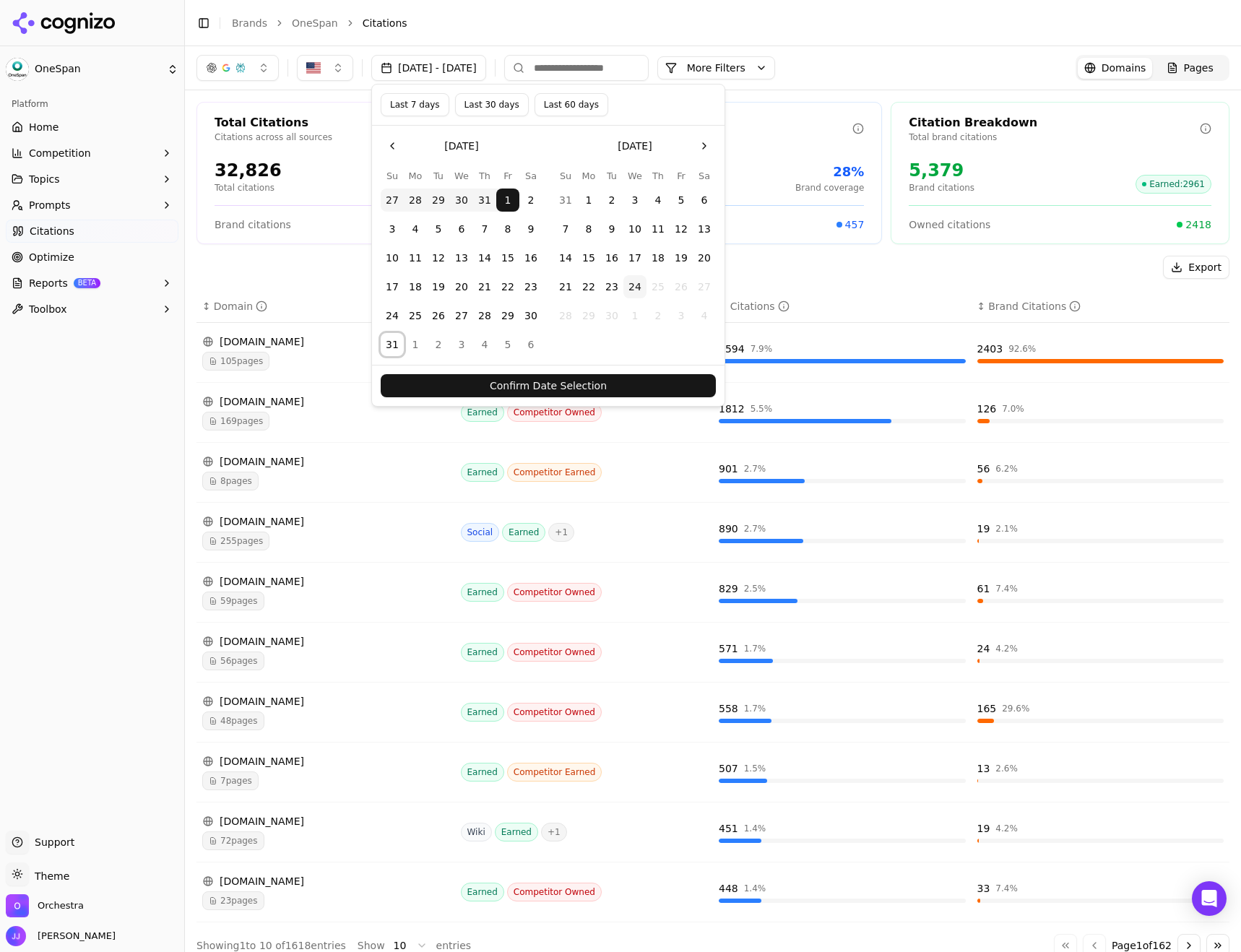
click at [393, 343] on button "31" at bounding box center [392, 344] width 23 height 23
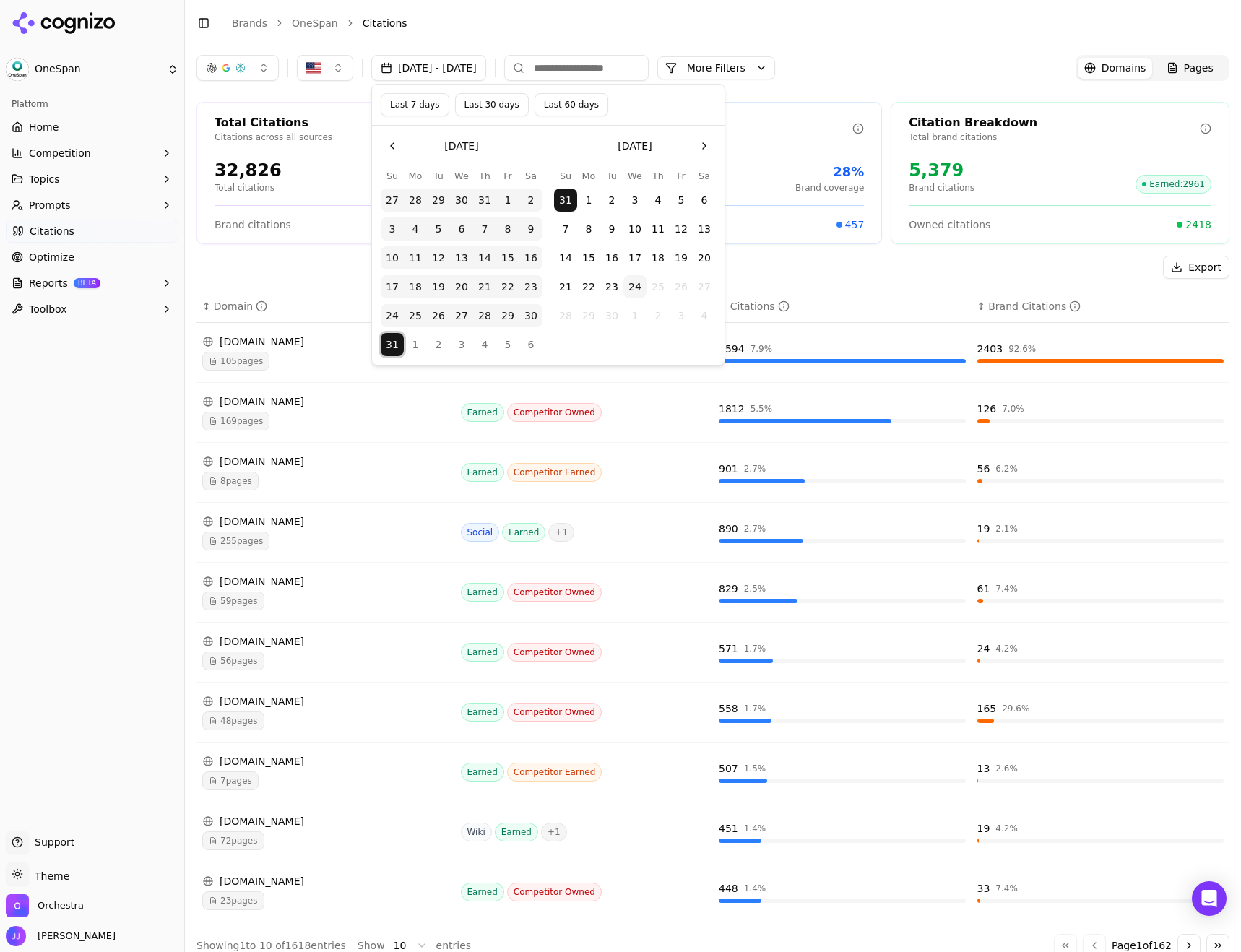
click at [530, 320] on button "30" at bounding box center [531, 315] width 23 height 23
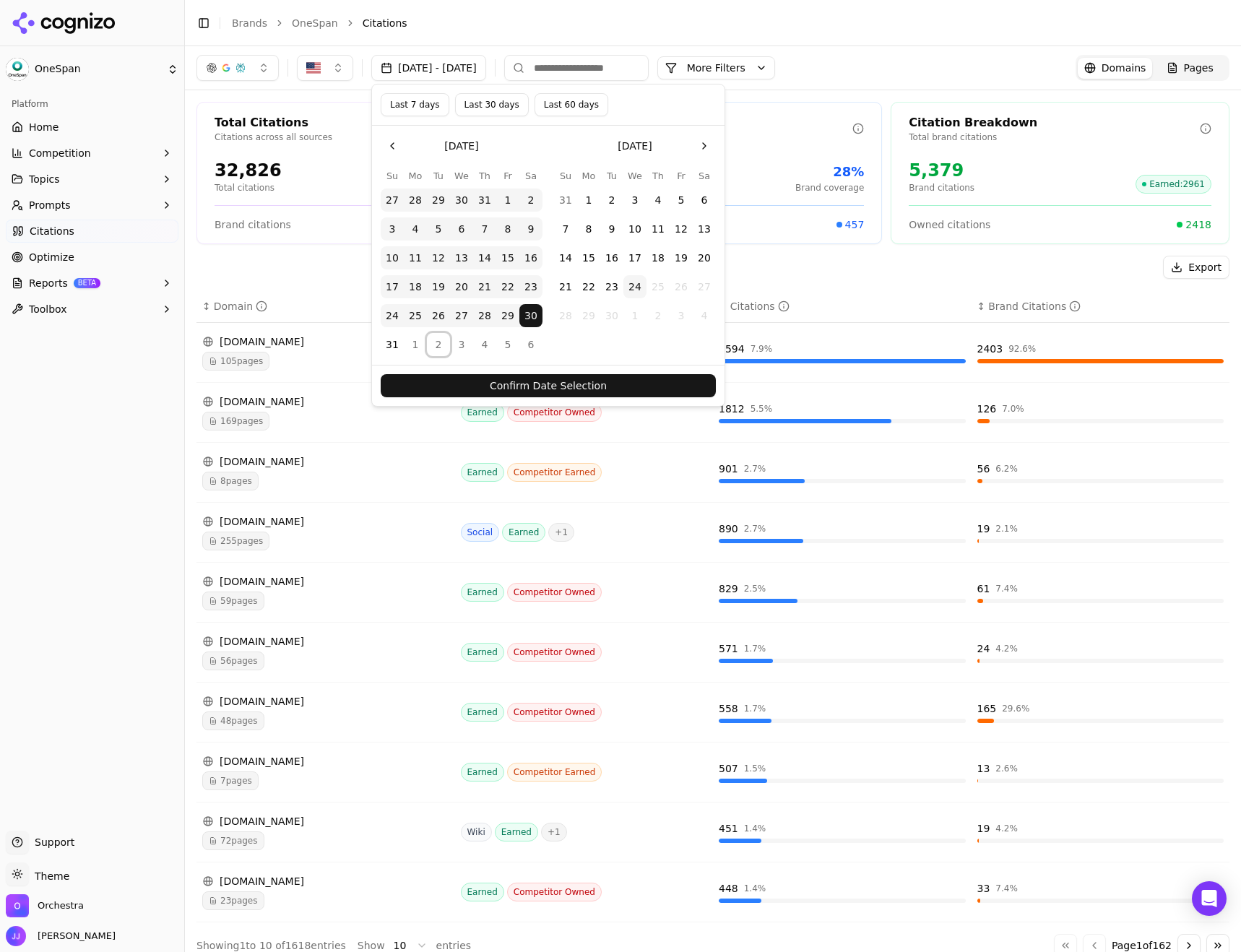
drag, startPoint x: 530, startPoint y: 320, endPoint x: 431, endPoint y: 338, distance: 100.6
click at [431, 338] on button "2" at bounding box center [439, 344] width 23 height 23
drag, startPoint x: 490, startPoint y: 110, endPoint x: 496, endPoint y: 124, distance: 15.2
click at [490, 111] on button "Last 30 days" at bounding box center [492, 105] width 74 height 23
click at [510, 200] on button "1" at bounding box center [507, 200] width 23 height 23
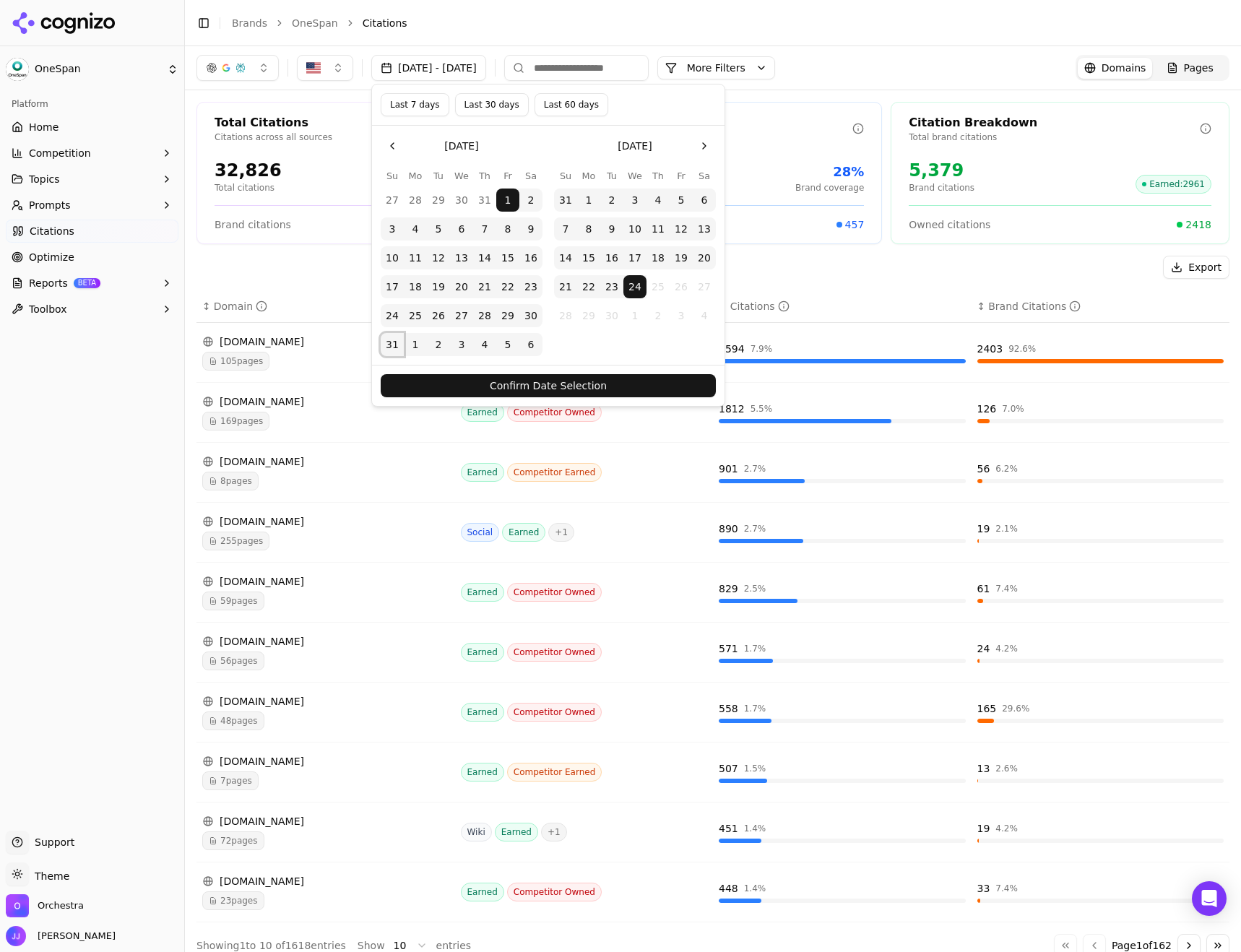
click at [398, 345] on button "31" at bounding box center [392, 344] width 23 height 23
click at [481, 381] on button "Confirm Date Selection" at bounding box center [548, 386] width 335 height 23
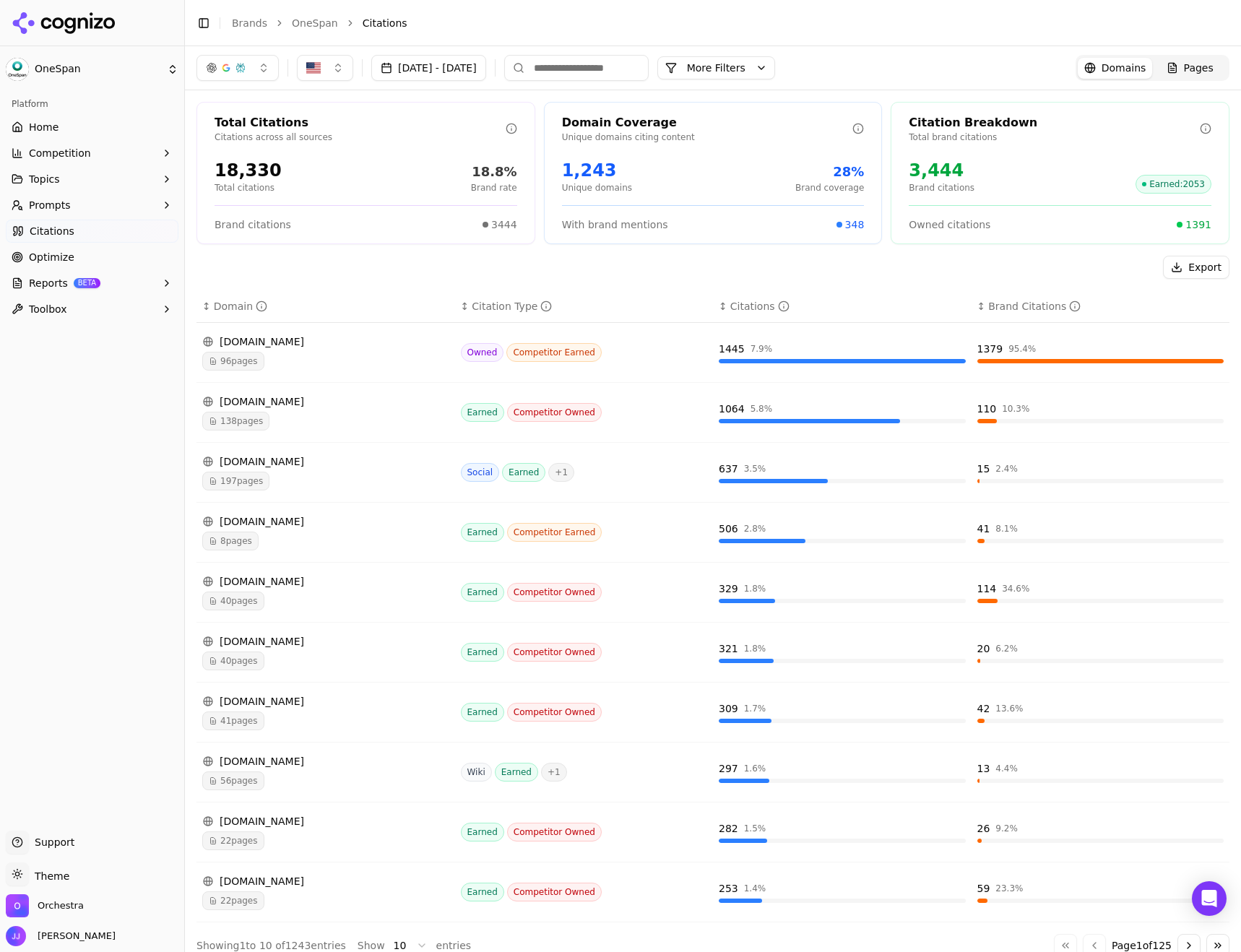
click at [295, 468] on div "[DOMAIN_NAME]" at bounding box center [325, 461] width 247 height 15
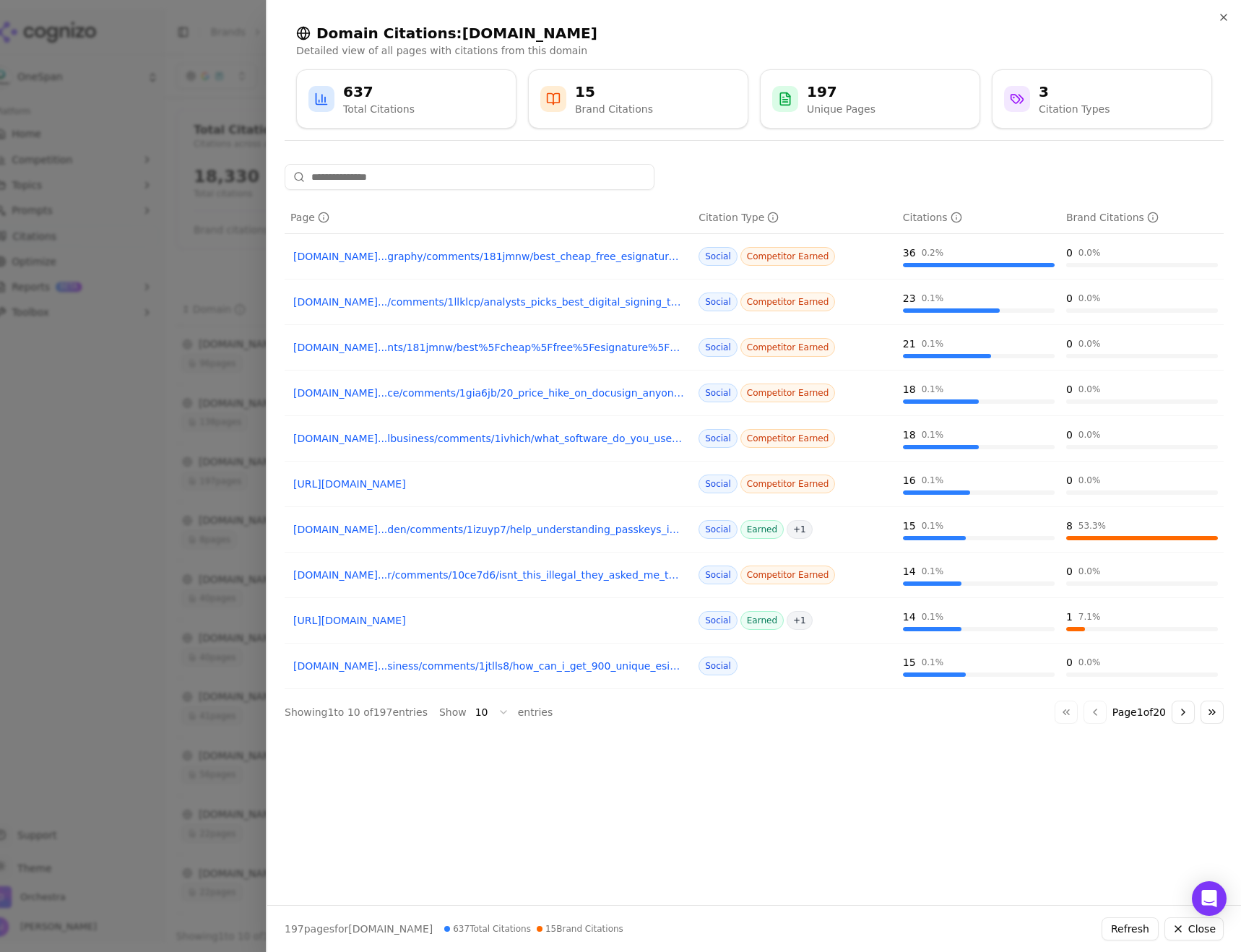
click at [411, 256] on link "[DOMAIN_NAME]...graphy/comments/181jmnw/best_cheap_free_esignature_service_shou…" at bounding box center [489, 256] width 391 height 15
click at [423, 301] on link "[DOMAIN_NAME].../comments/1llklcp/analysts_picks_best_digital_signing_tools_of_…" at bounding box center [489, 302] width 391 height 15
